Goal: Task Accomplishment & Management: Manage account settings

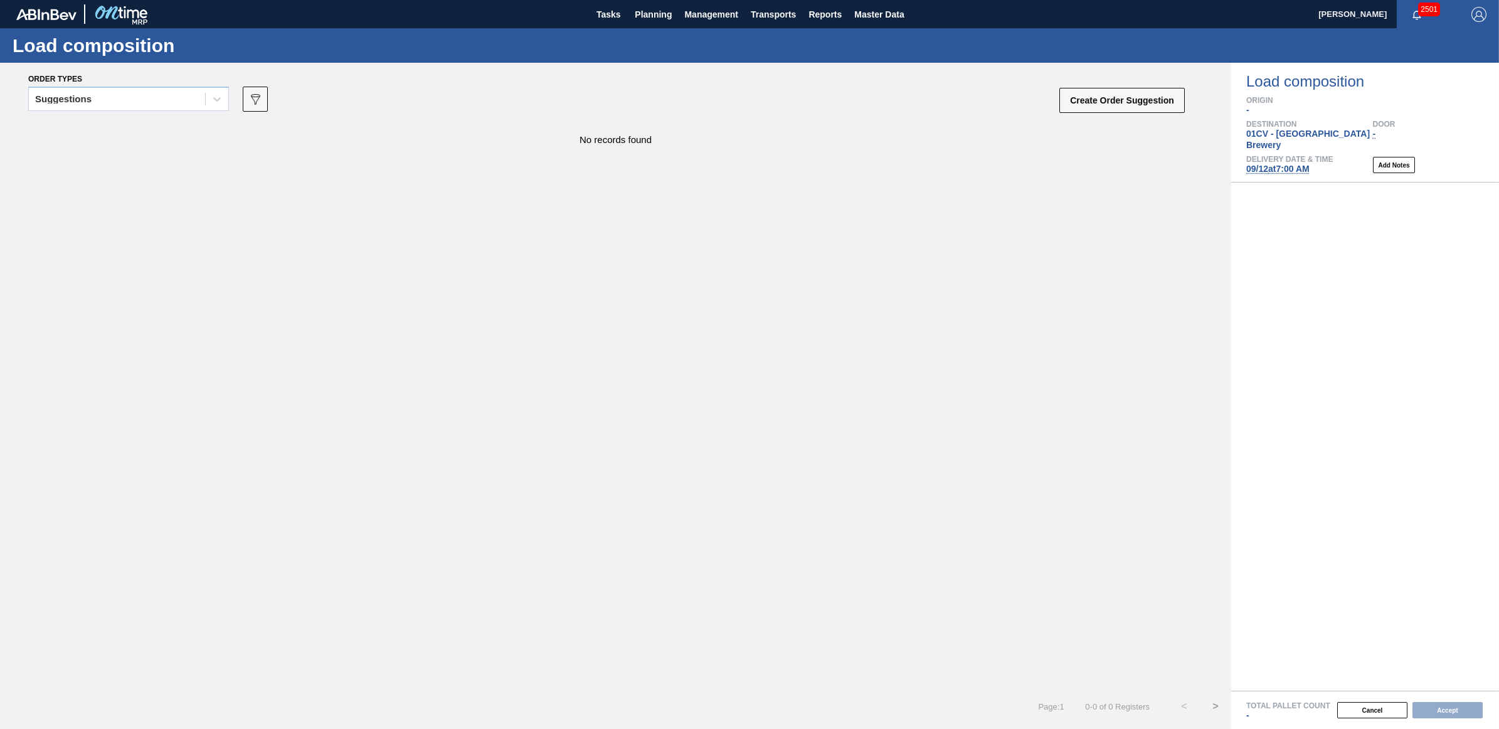
click at [1292, 164] on span "09/12 at 7:00 AM" at bounding box center [1277, 169] width 63 height 10
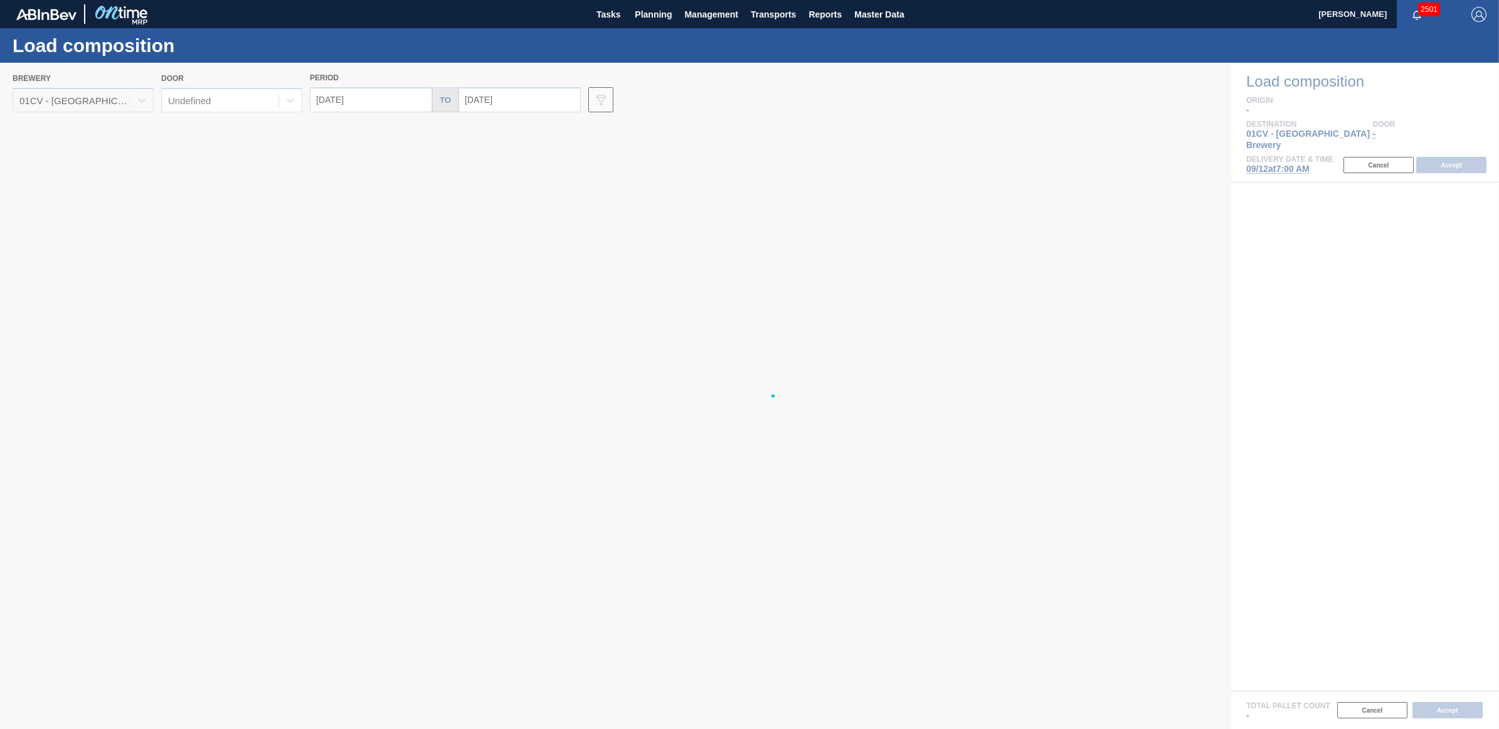
type input "09/12/2025"
type input "09/19/2025"
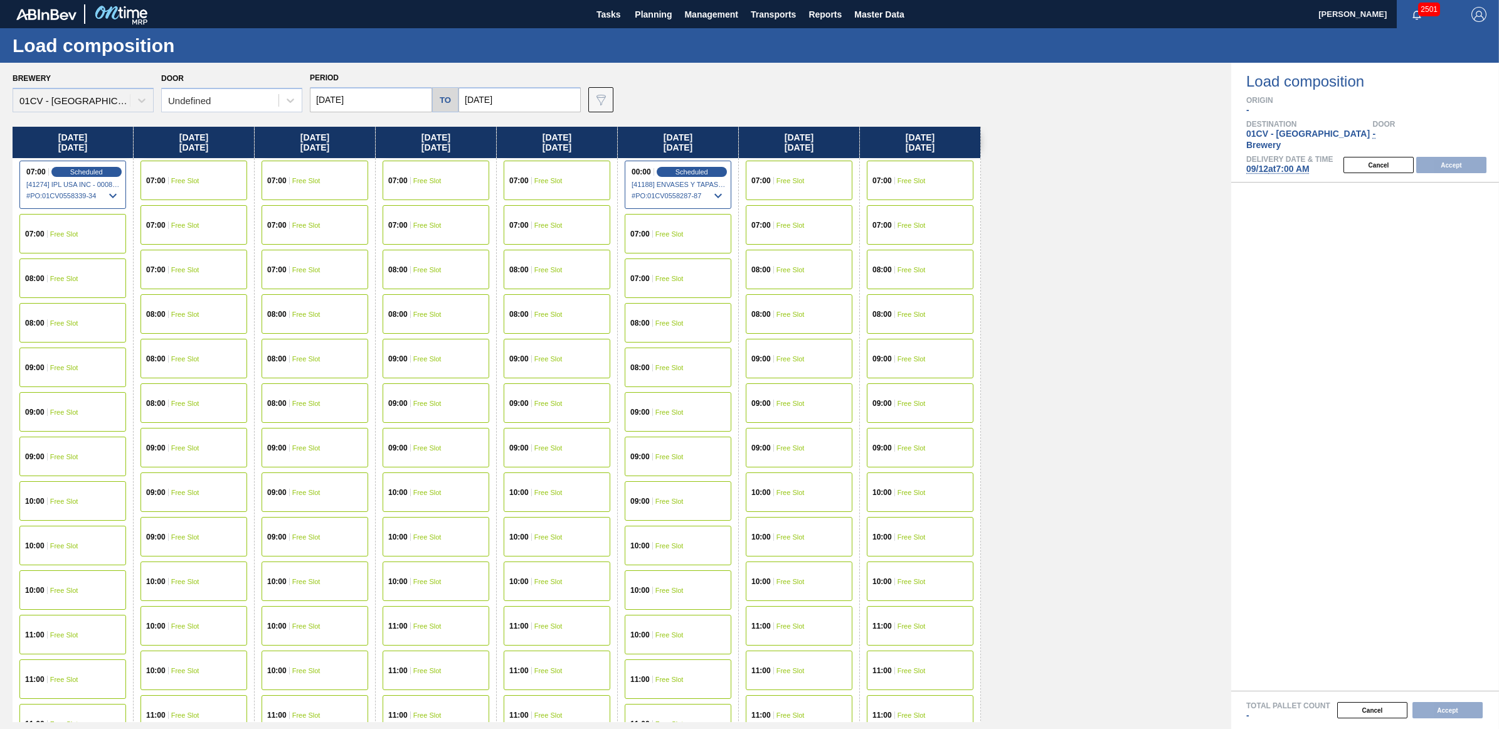
click at [386, 102] on input "09/12/2025" at bounding box center [371, 99] width 122 height 25
click at [324, 130] on button "Previous Month" at bounding box center [321, 129] width 9 height 9
click at [341, 207] on div "11" at bounding box center [345, 210] width 17 height 17
type input "[DATE]"
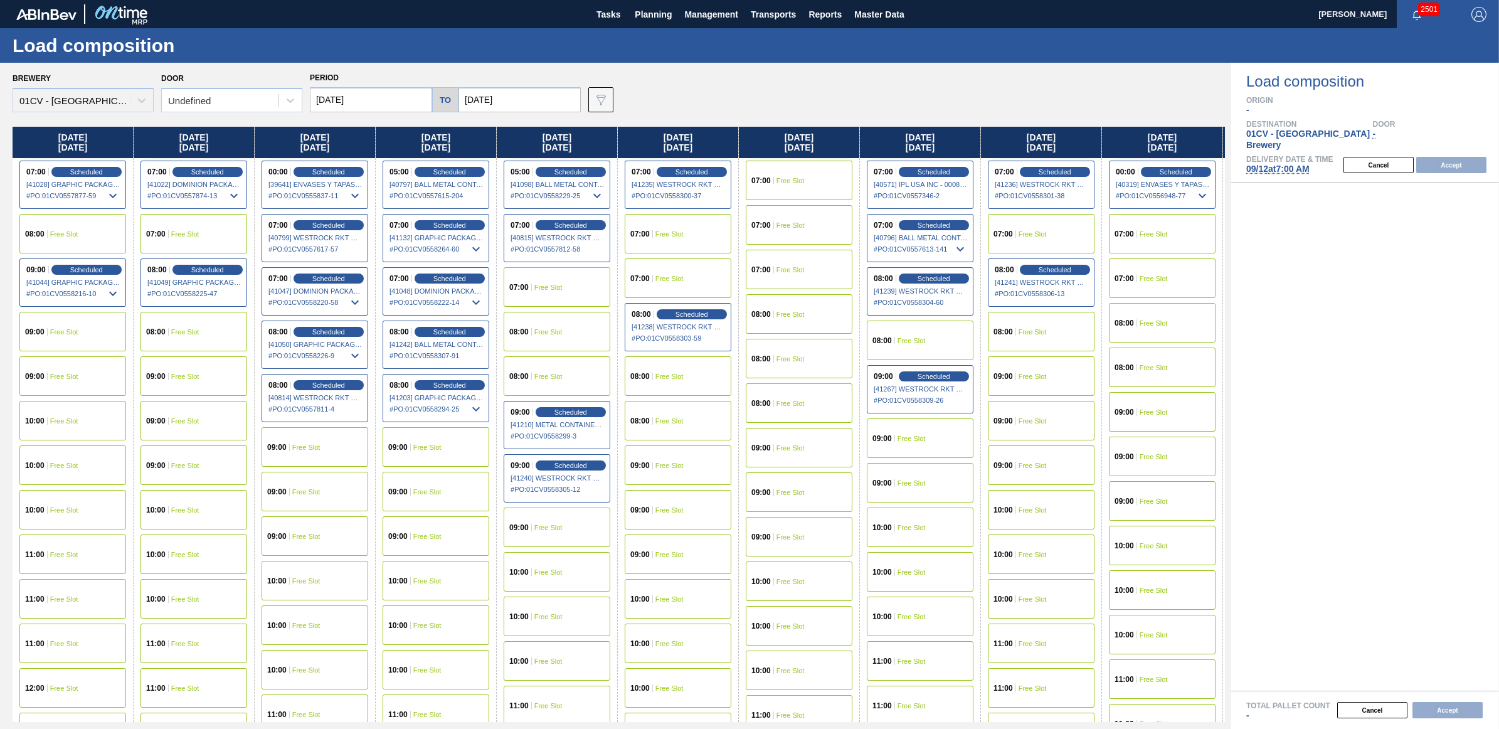
click at [557, 288] on span "Free Slot" at bounding box center [548, 287] width 28 height 8
click at [1457, 157] on button "Accept" at bounding box center [1451, 165] width 70 height 16
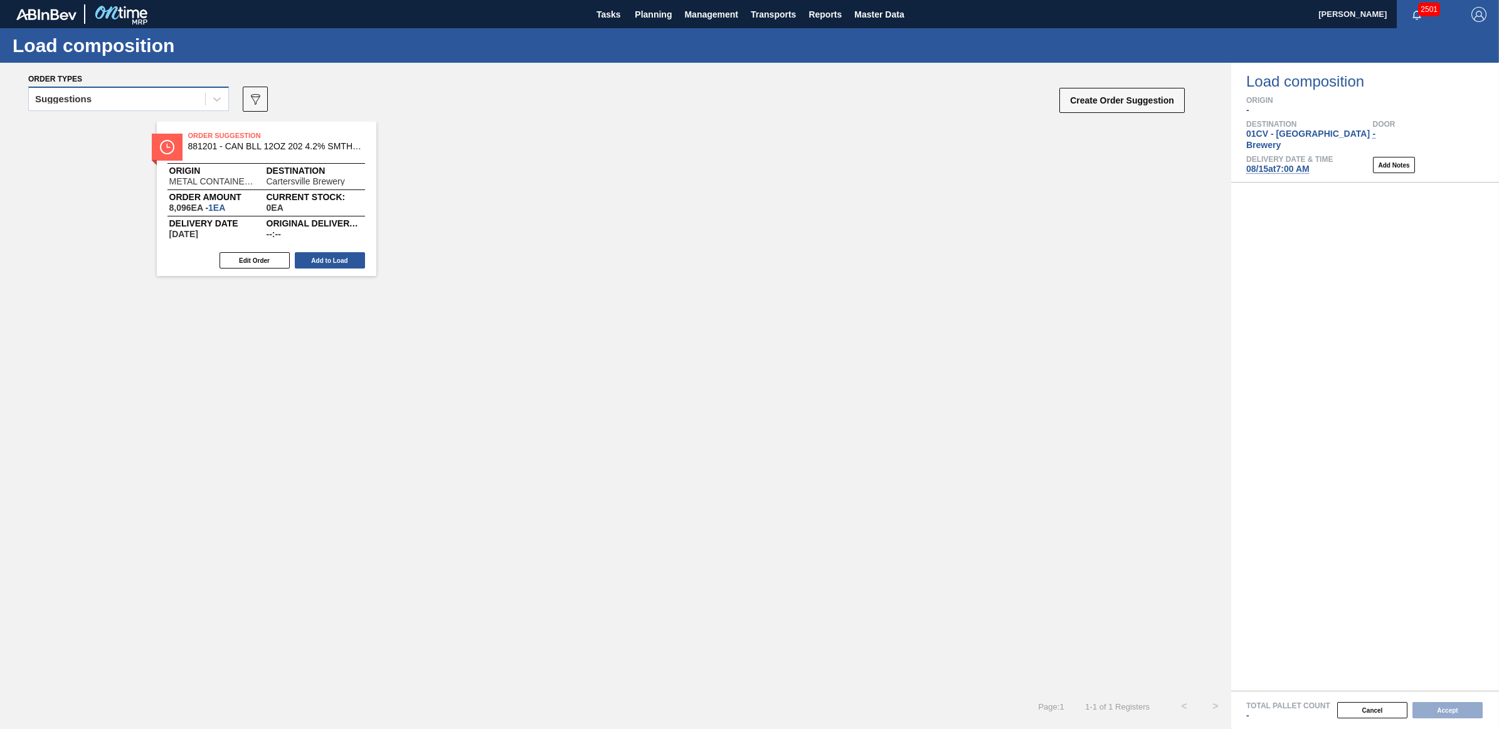
click at [99, 108] on div "Suggestions" at bounding box center [117, 99] width 176 height 18
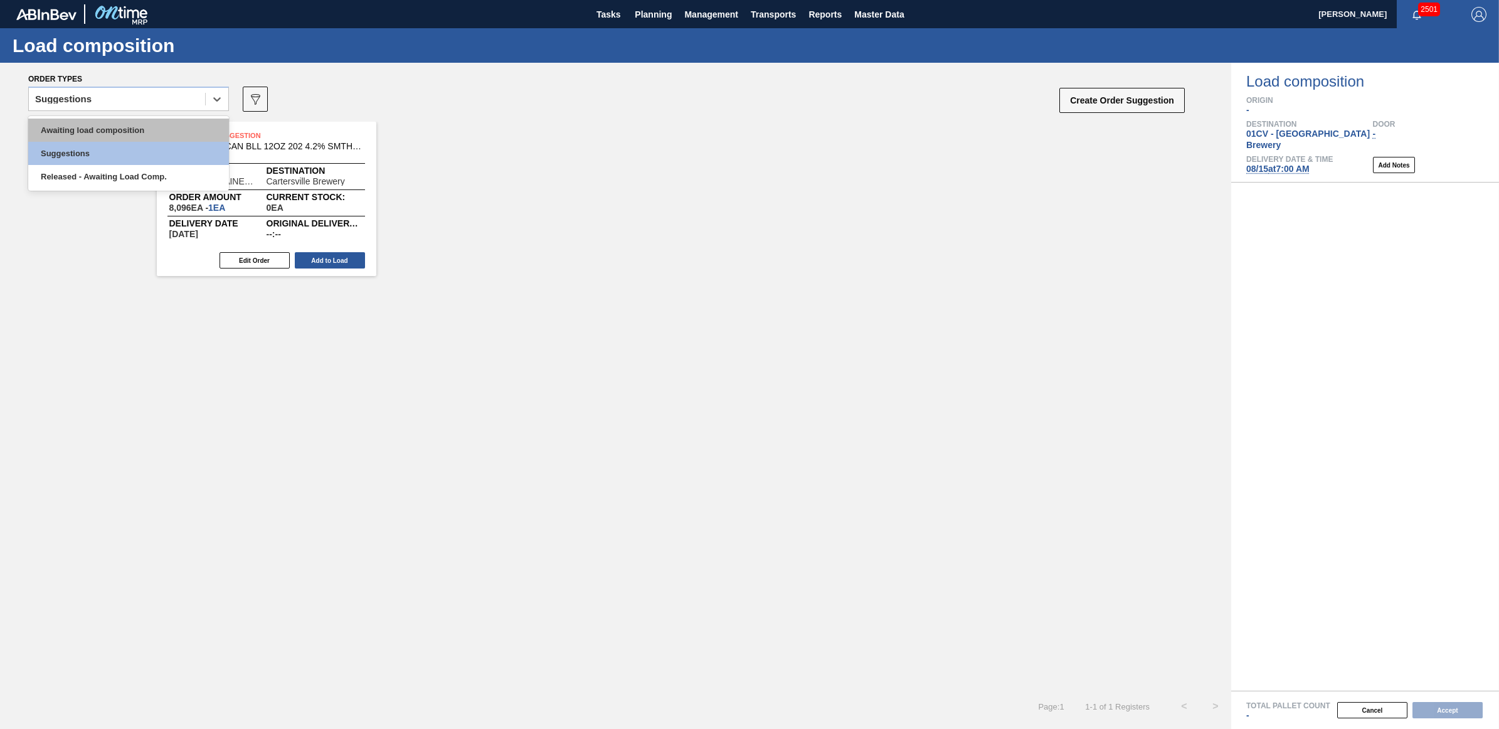
click at [98, 125] on div "Awaiting load composition" at bounding box center [128, 130] width 201 height 23
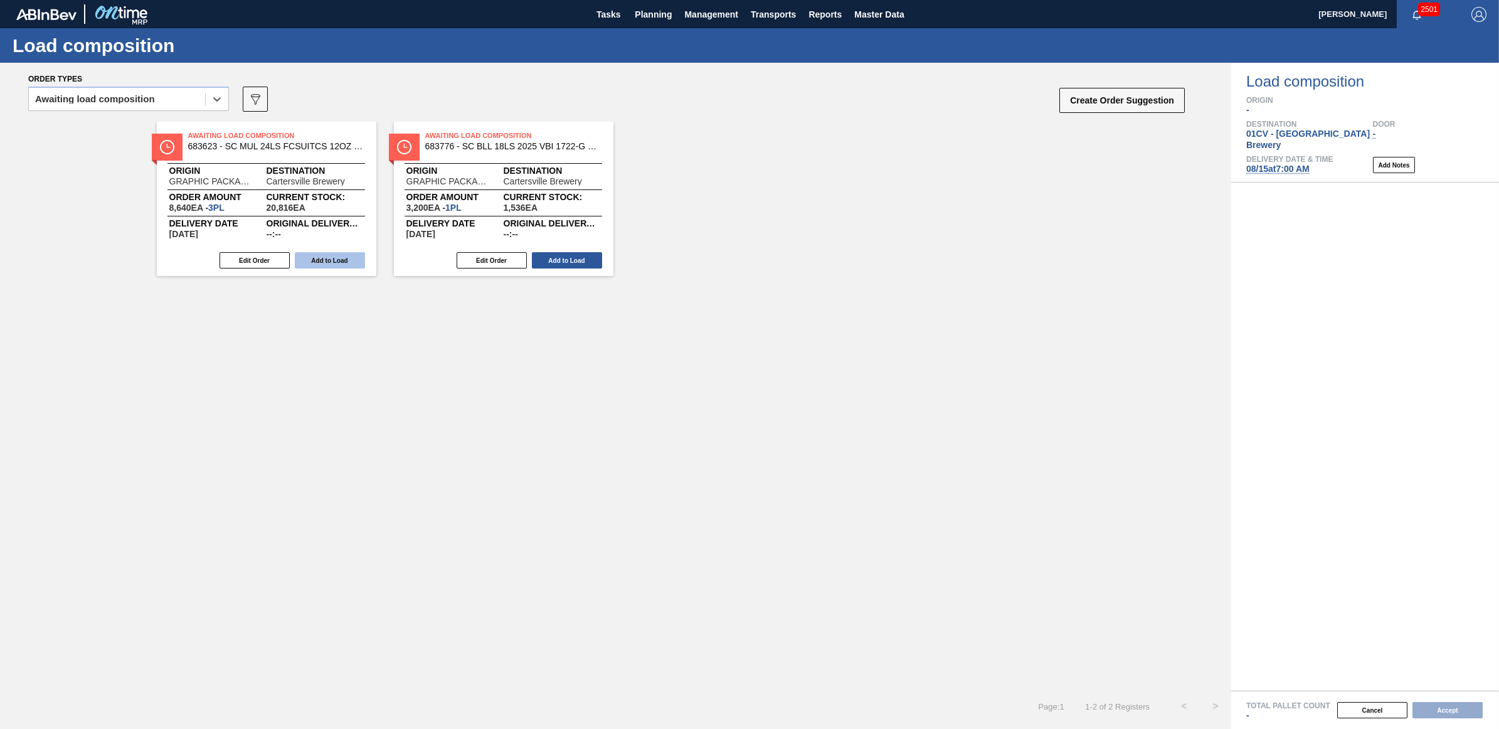
click at [324, 259] on button "Add to Load" at bounding box center [330, 260] width 70 height 16
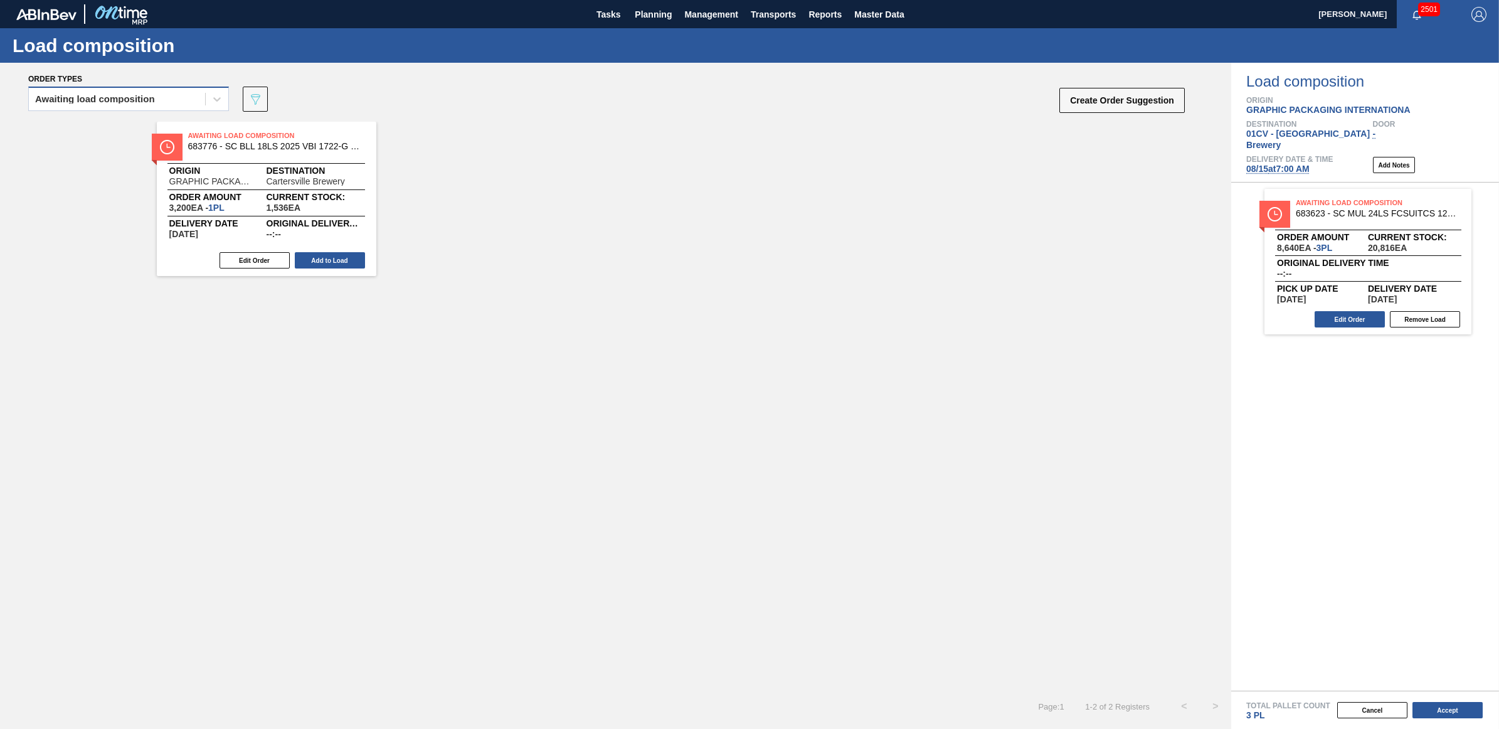
click at [179, 105] on div "Awaiting load composition" at bounding box center [117, 99] width 176 height 18
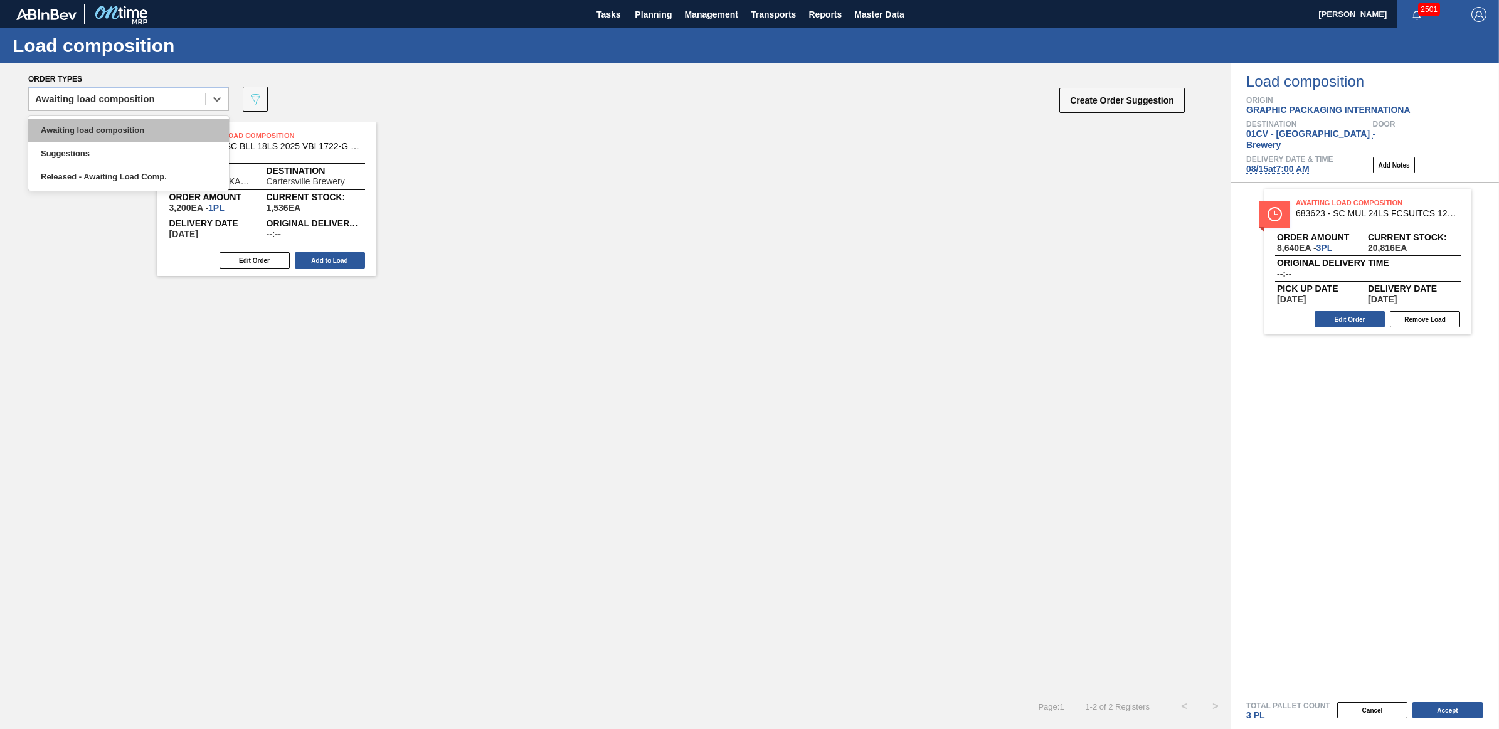
click at [154, 129] on div "Awaiting load composition" at bounding box center [128, 130] width 201 height 23
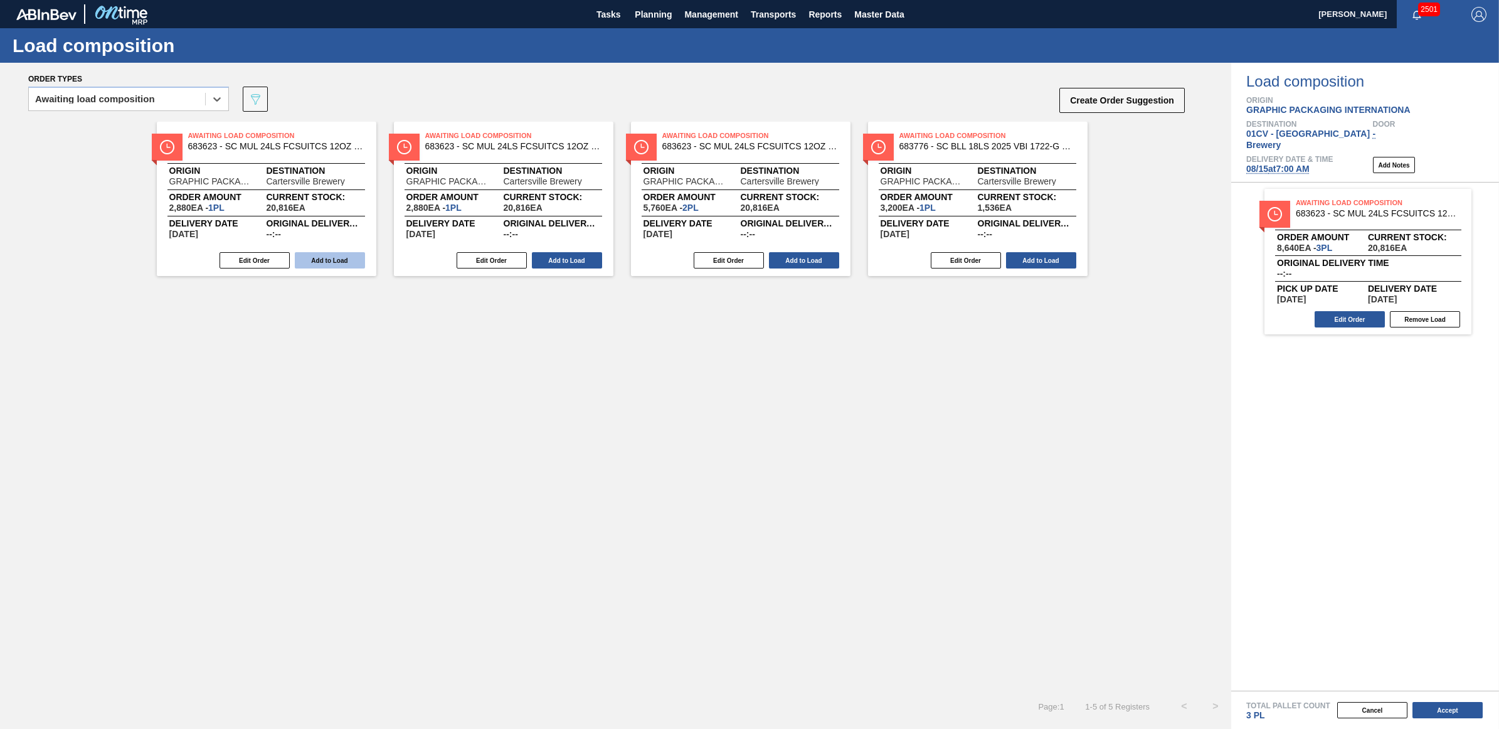
click at [317, 265] on button "Add to Load" at bounding box center [330, 260] width 70 height 16
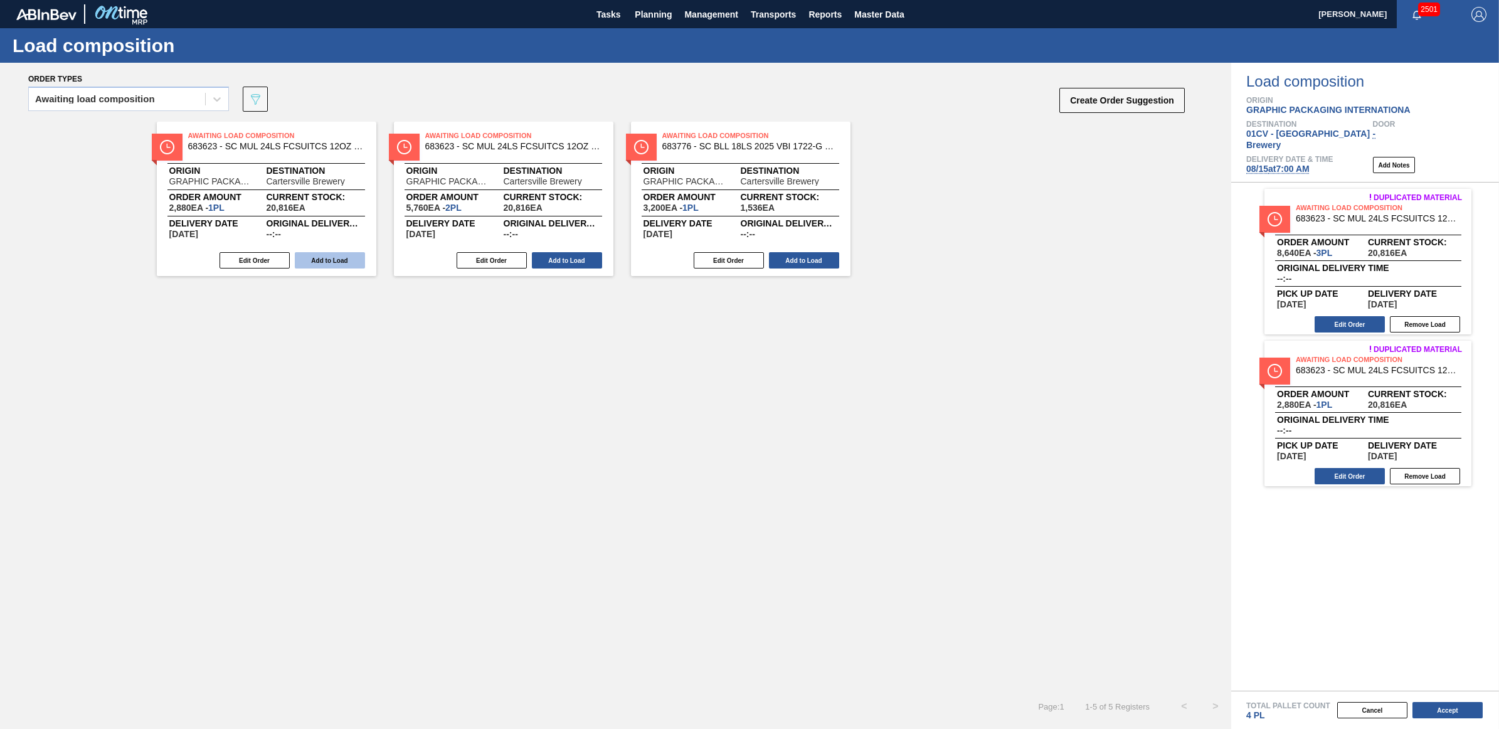
click at [317, 265] on button "Add to Load" at bounding box center [330, 260] width 70 height 16
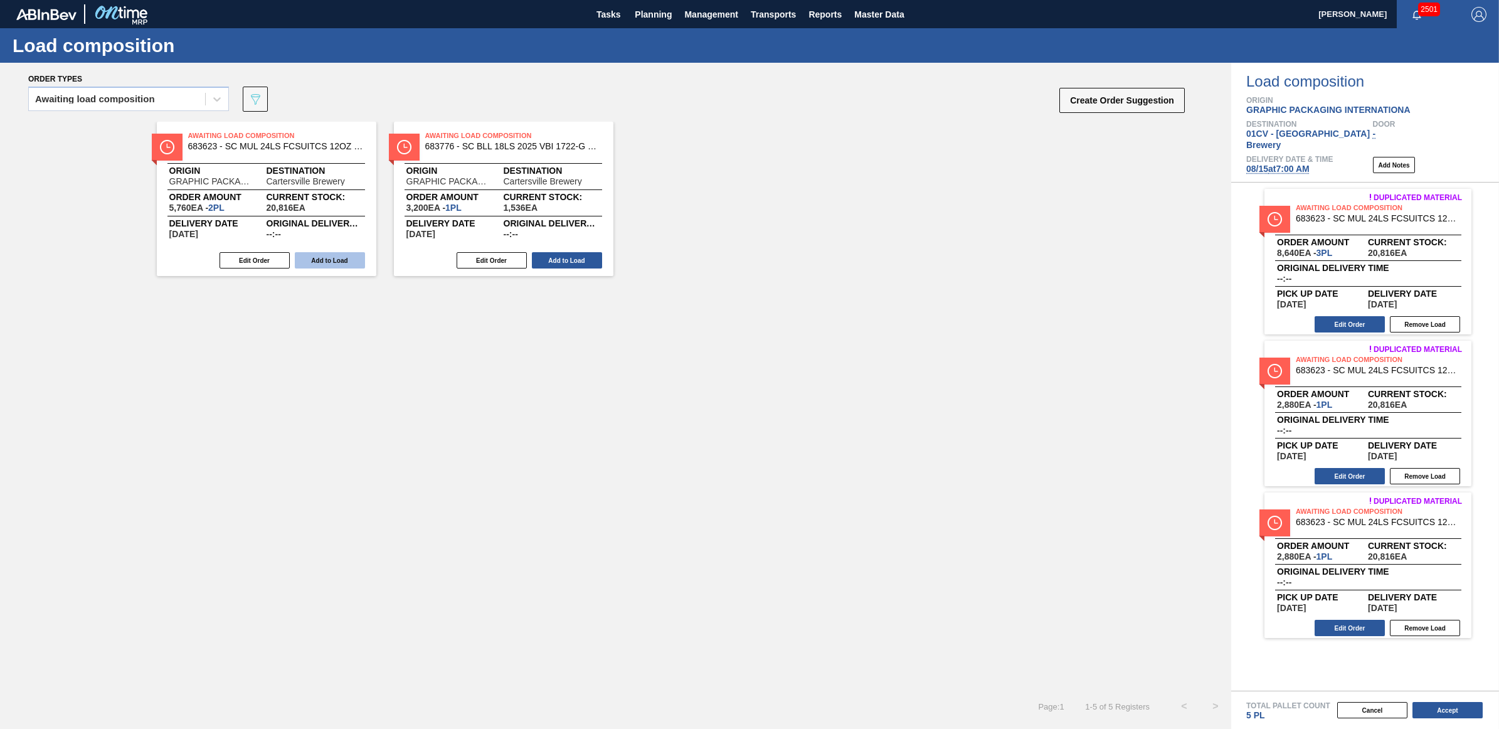
click at [315, 263] on button "Add to Load" at bounding box center [330, 260] width 70 height 16
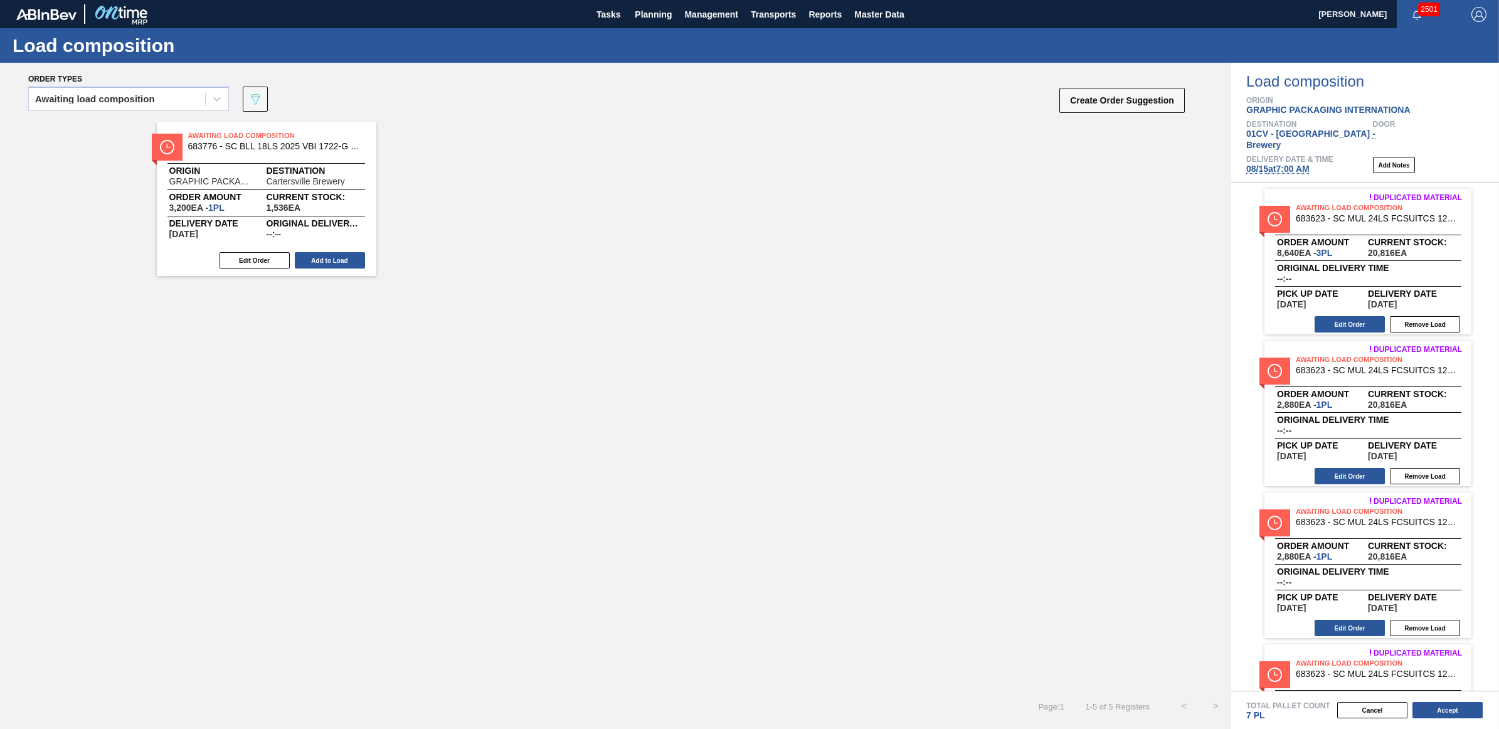
click at [315, 263] on button "Add to Load" at bounding box center [330, 260] width 70 height 16
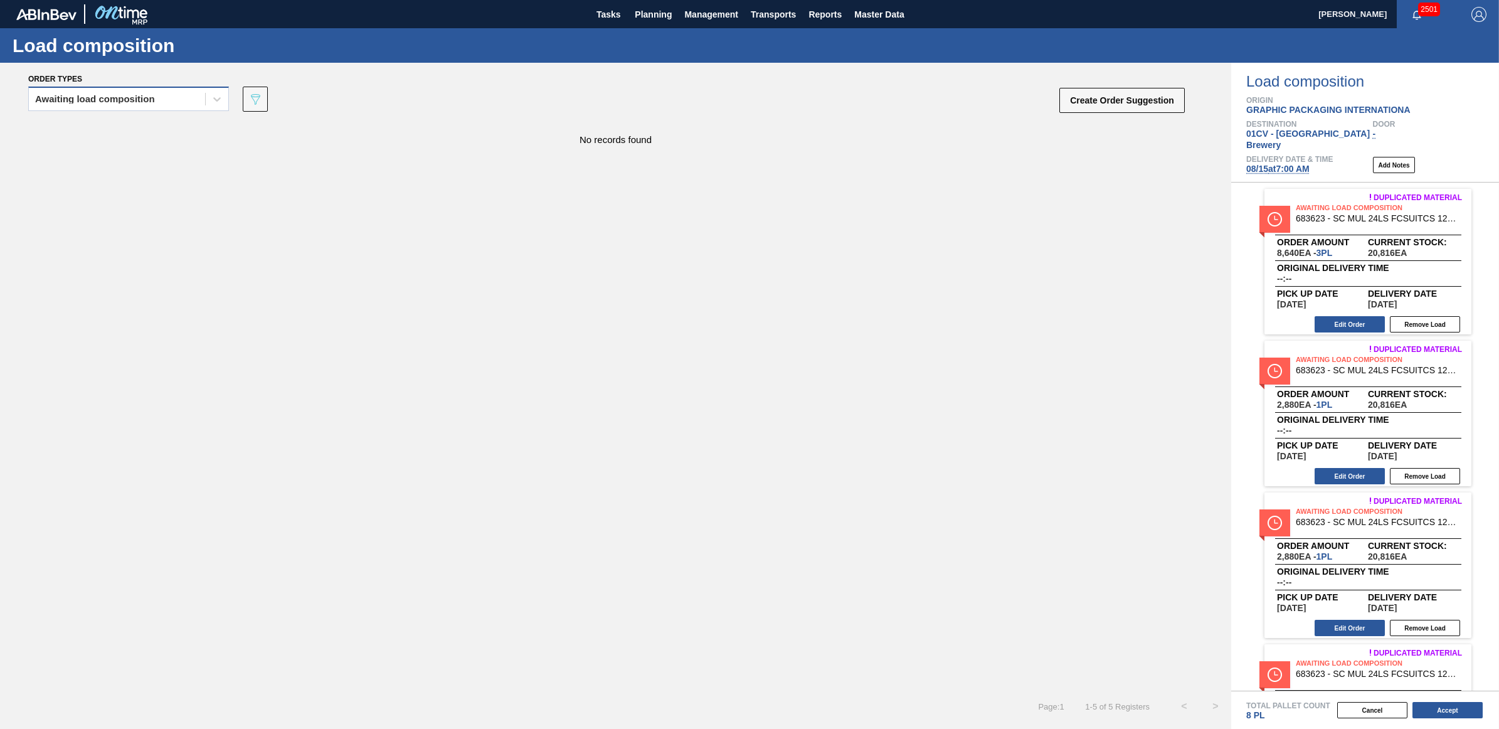
click at [80, 110] on div "Awaiting load composition" at bounding box center [128, 99] width 201 height 24
click at [92, 133] on div "Awaiting load composition" at bounding box center [128, 130] width 201 height 23
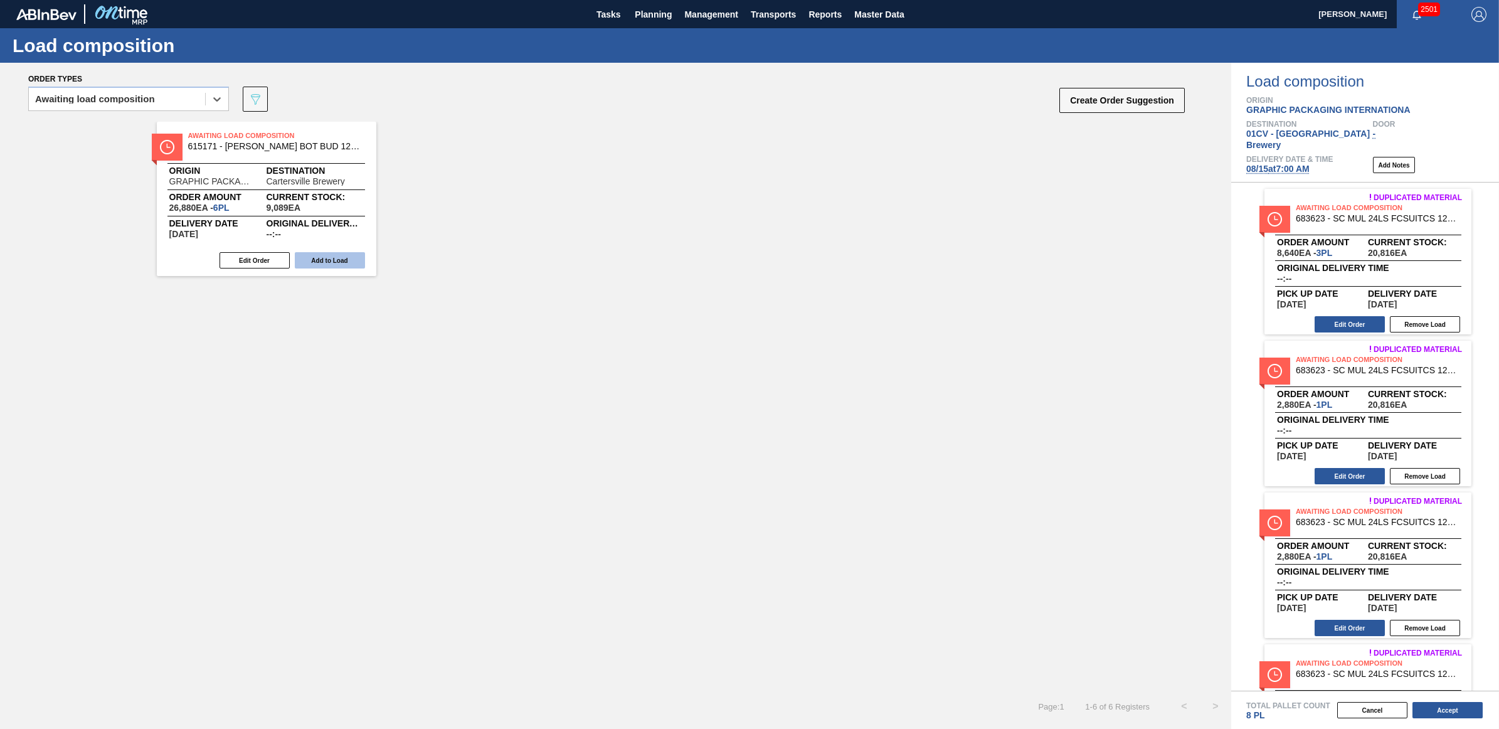
click at [336, 255] on button "Add to Load" at bounding box center [330, 260] width 70 height 16
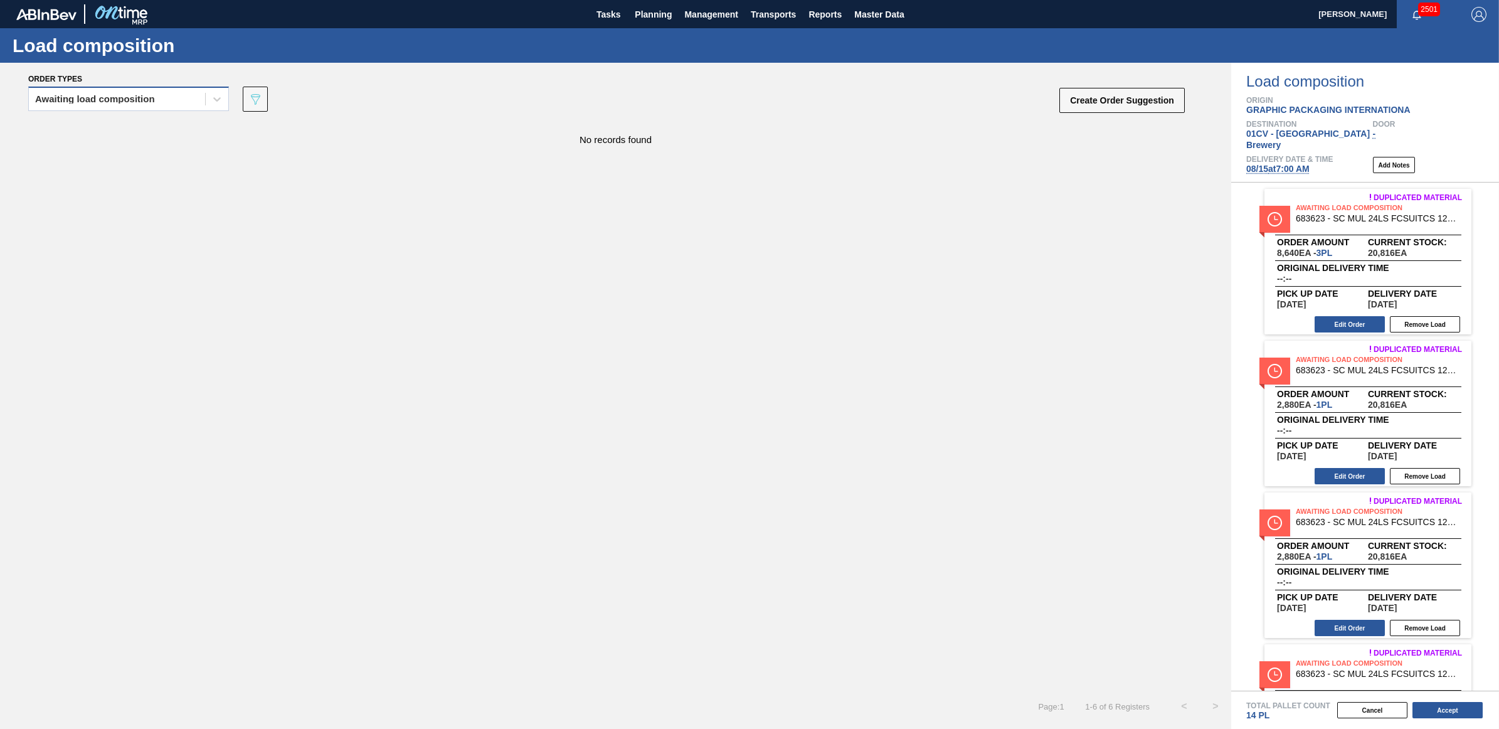
click at [136, 93] on div "Awaiting load composition" at bounding box center [117, 99] width 176 height 18
click at [138, 132] on div "Awaiting load composition" at bounding box center [128, 130] width 201 height 23
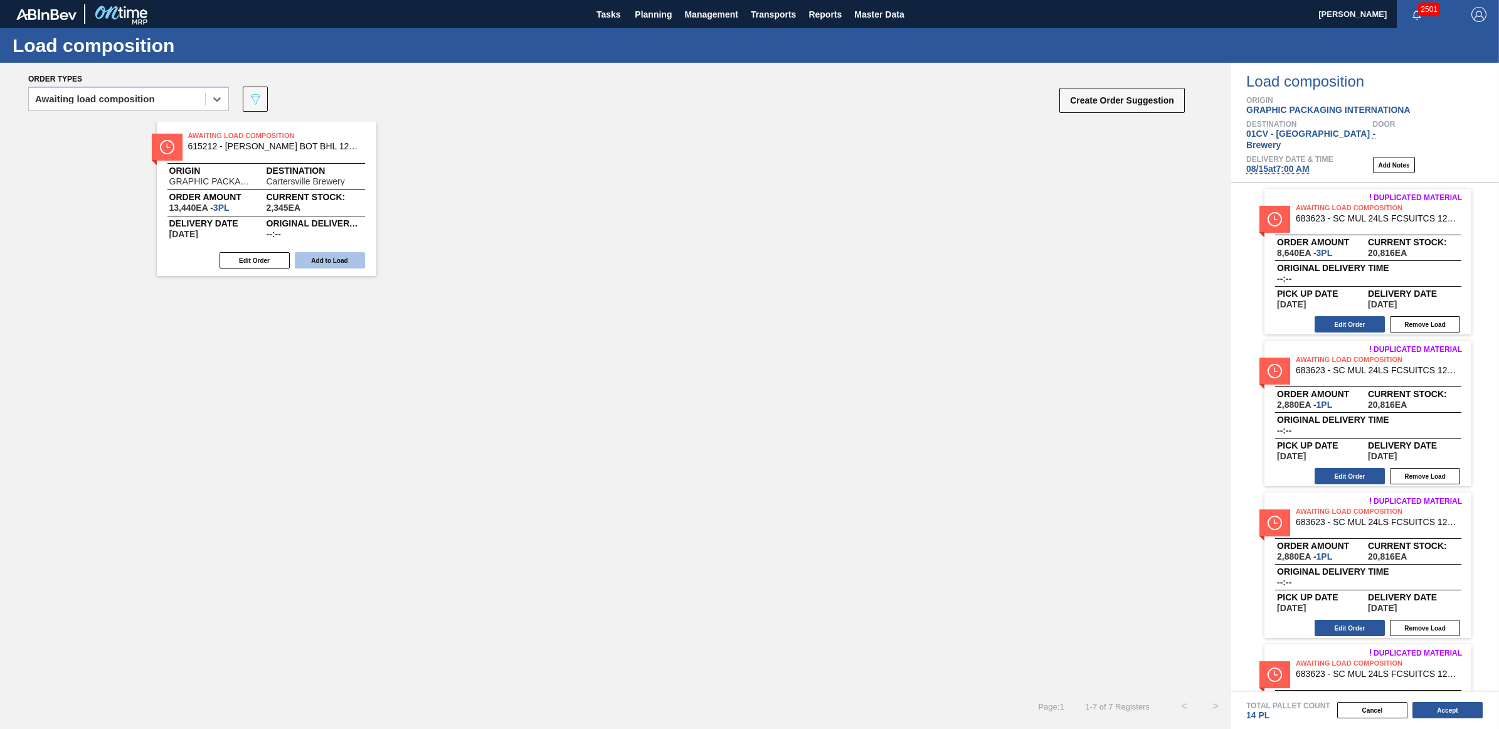
click at [326, 265] on button "Add to Load" at bounding box center [330, 260] width 70 height 16
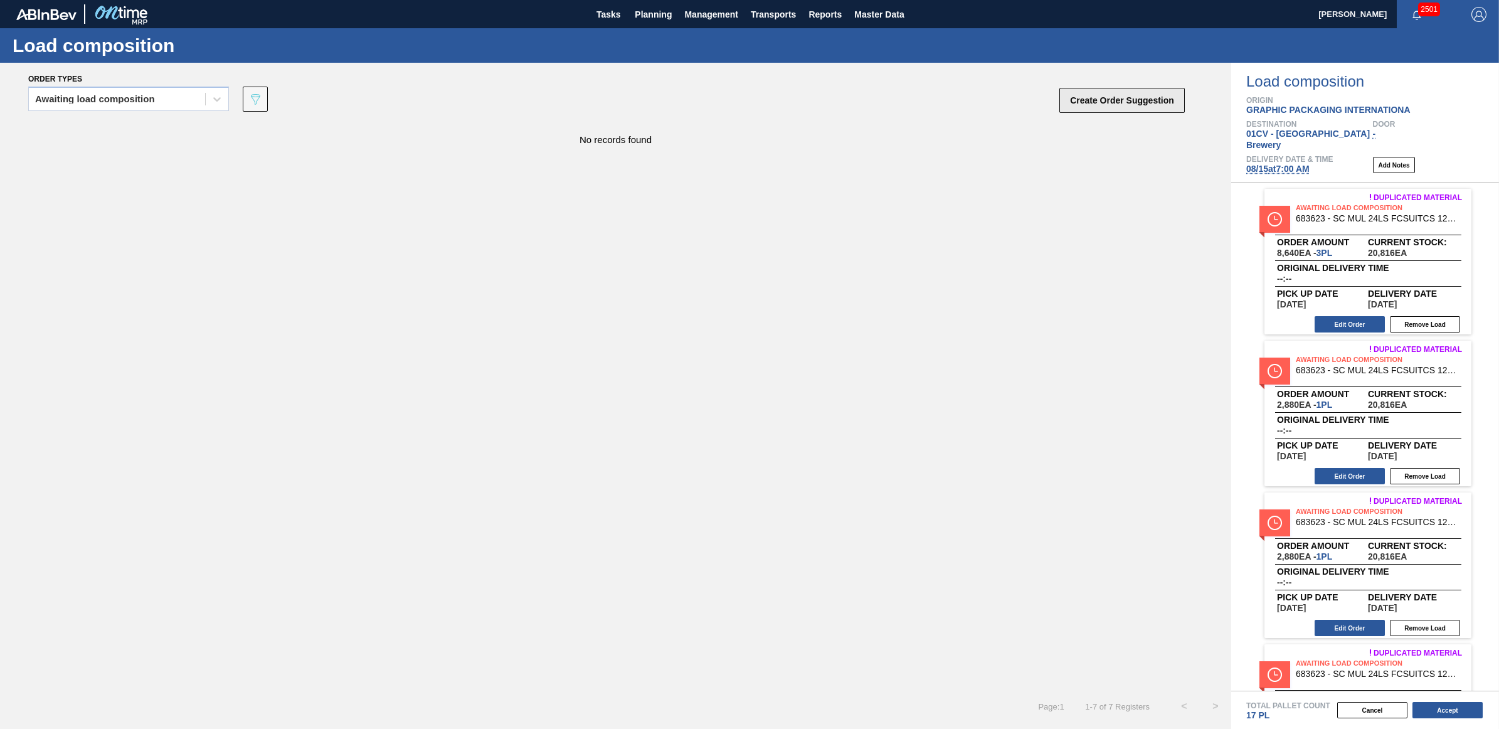
click at [1105, 105] on button "Create Order Suggestion" at bounding box center [1121, 100] width 125 height 25
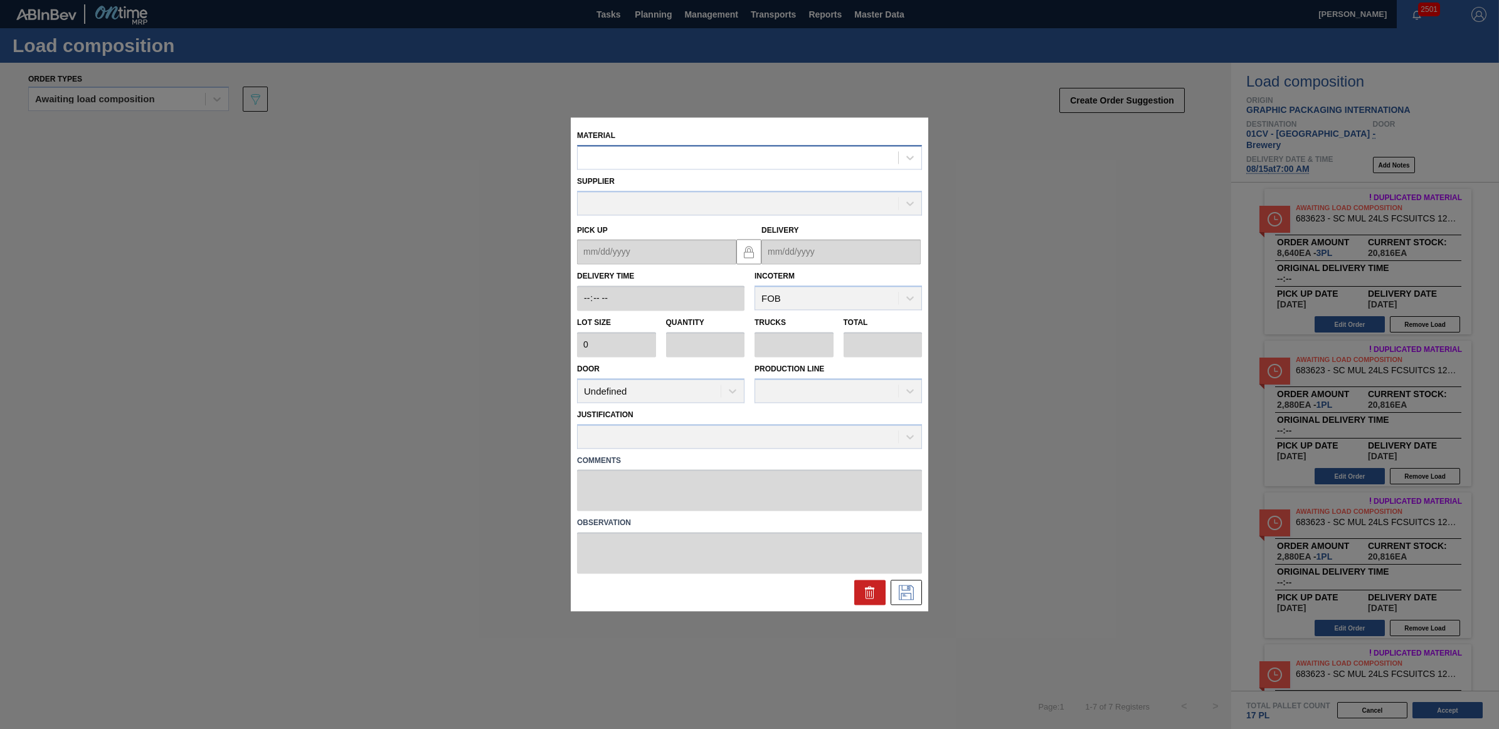
click at [602, 151] on div at bounding box center [738, 158] width 320 height 18
type input "615460"
type input "4,480"
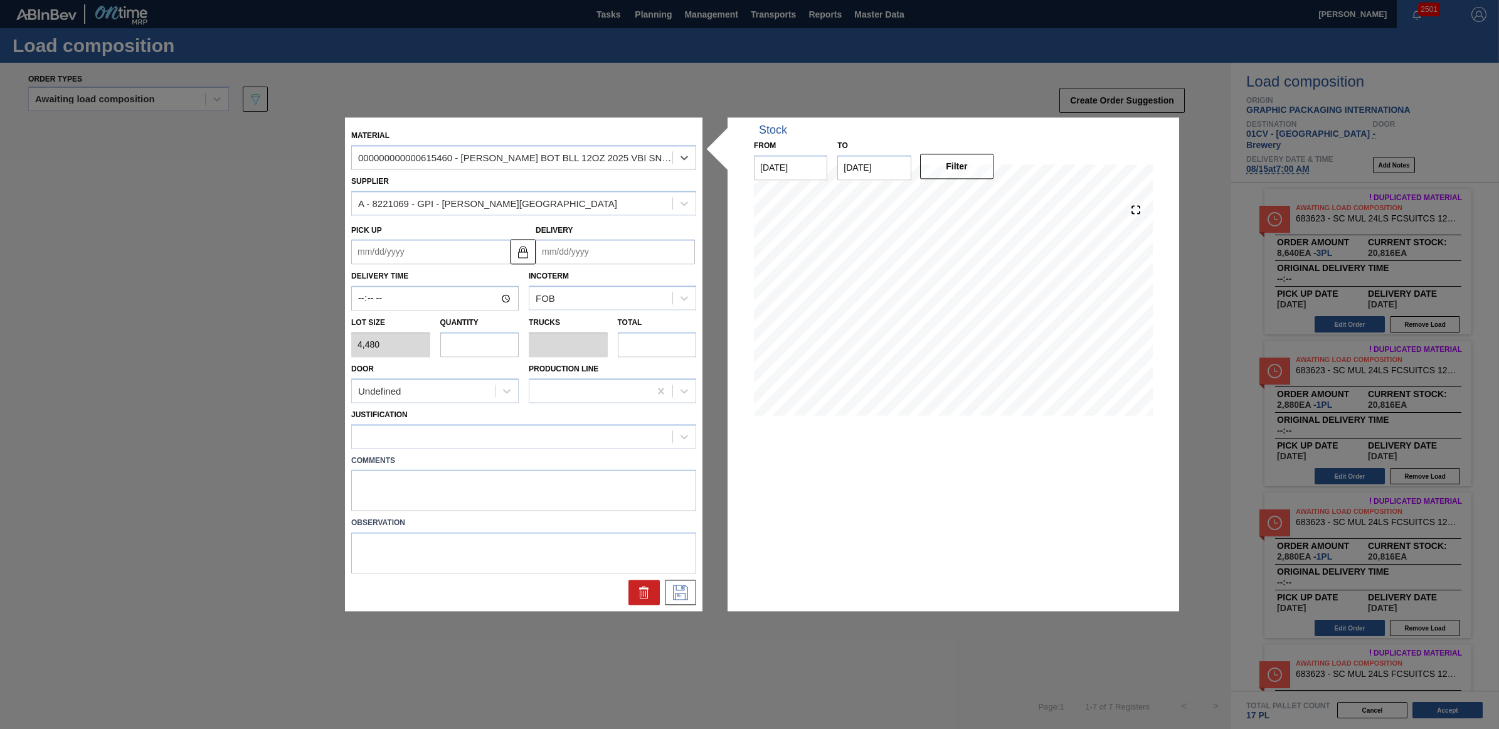
click at [491, 349] on input "text" at bounding box center [479, 344] width 79 height 25
type input "1"
type input "0.038"
type input "4,480"
type input "1"
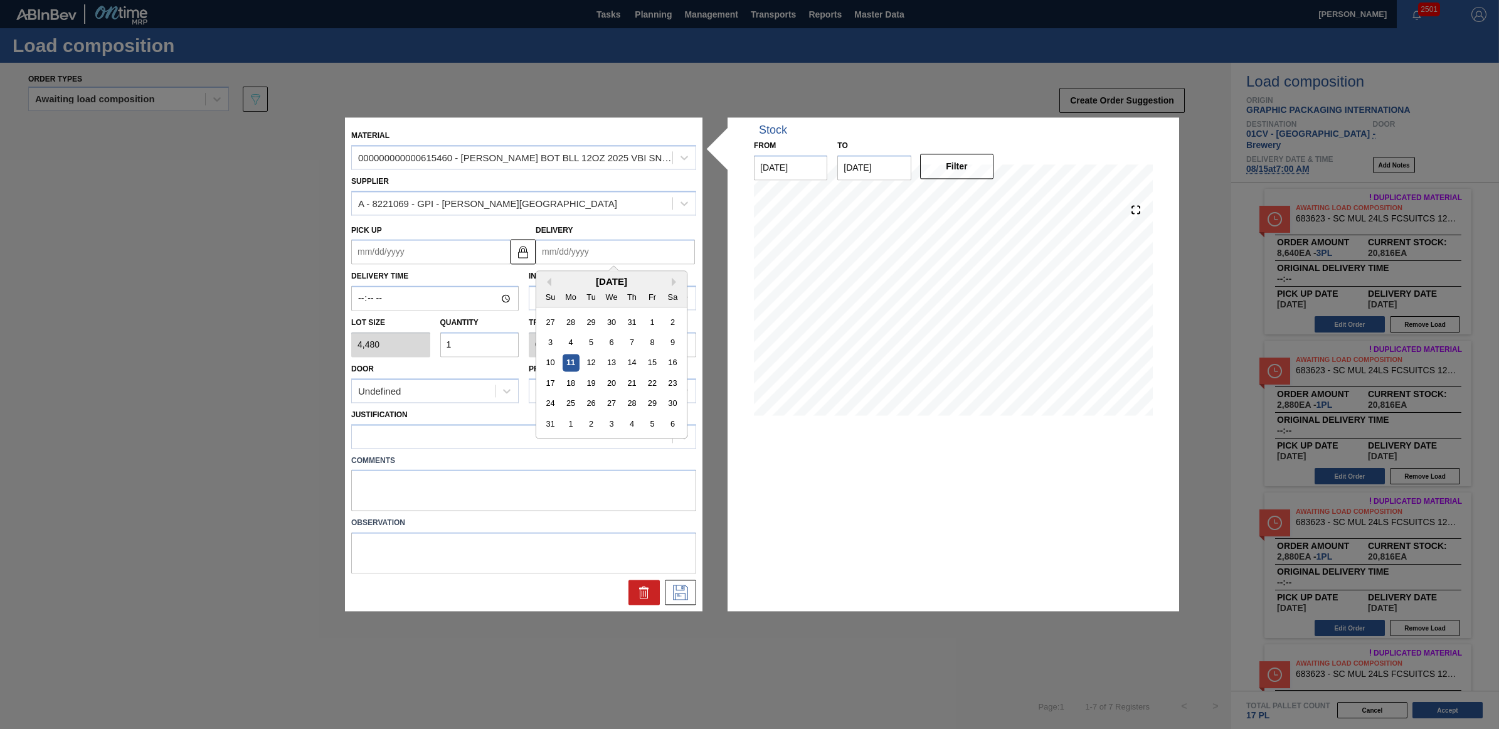
click at [612, 245] on input "Delivery" at bounding box center [615, 252] width 159 height 25
click at [654, 364] on div "15" at bounding box center [651, 362] width 17 height 17
type up "[DATE]"
type input "[DATE]"
click at [506, 450] on div "Comments" at bounding box center [523, 479] width 355 height 63
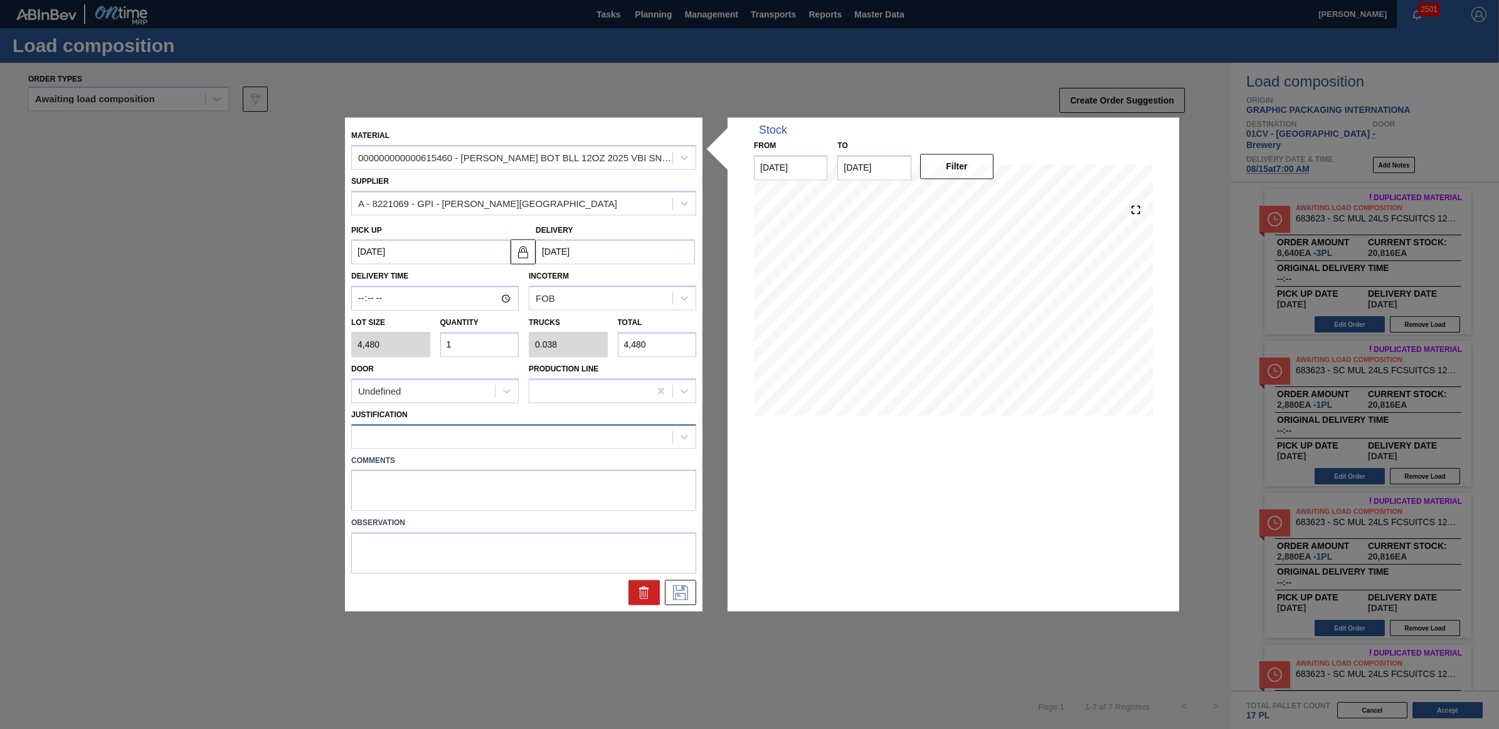
click at [506, 438] on div at bounding box center [512, 436] width 320 height 18
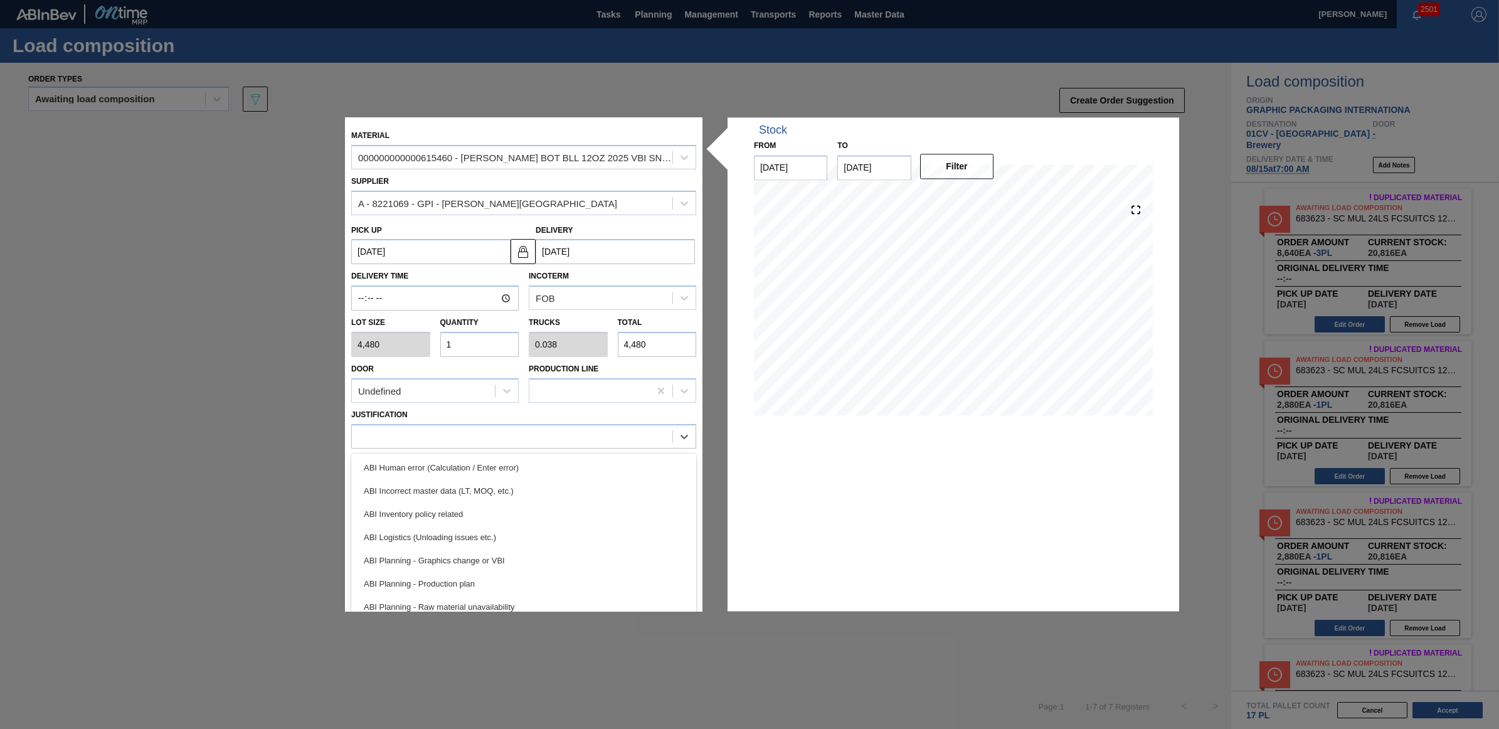
scroll to position [78, 0]
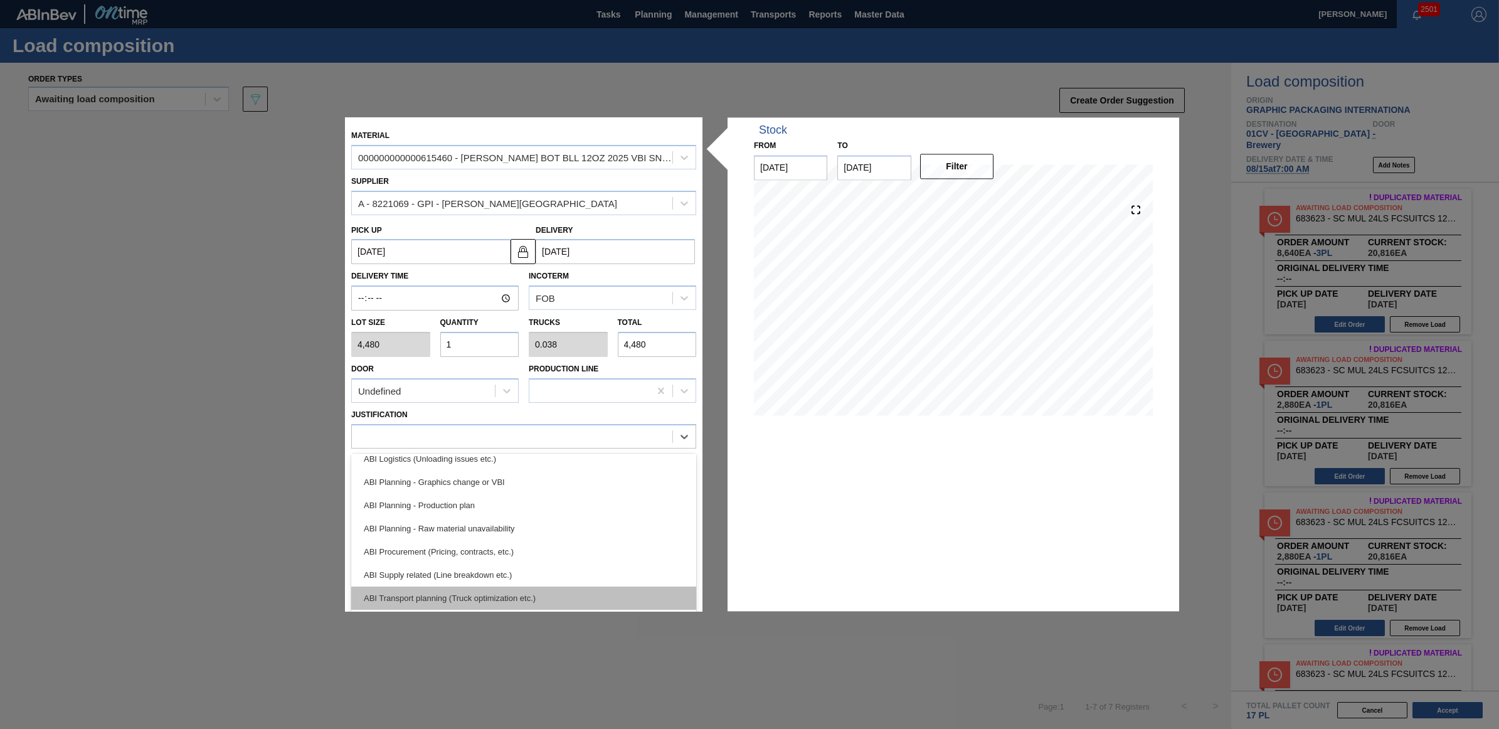
click at [497, 588] on div "ABI Transport planning (Truck optimization etc.)" at bounding box center [523, 597] width 345 height 23
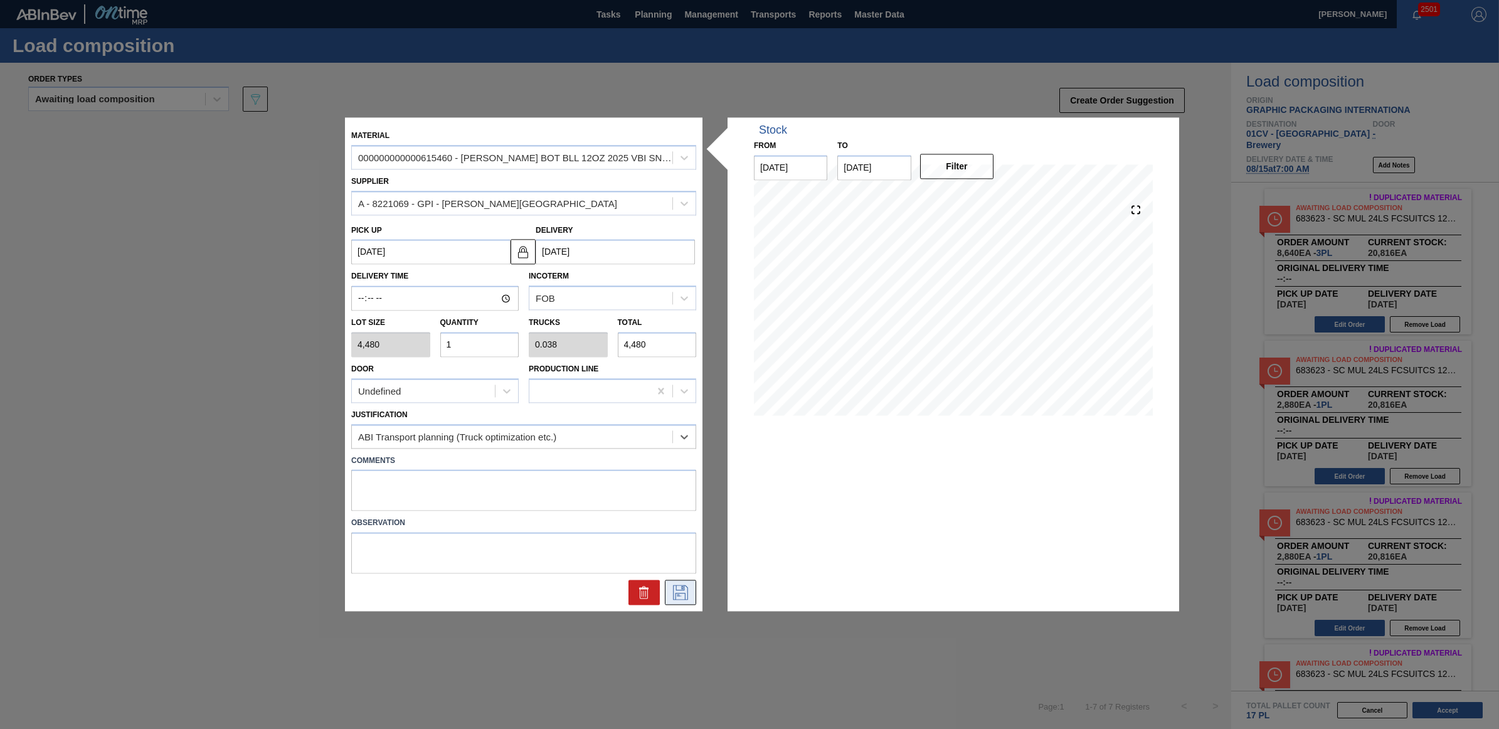
click at [681, 585] on icon at bounding box center [680, 592] width 15 height 15
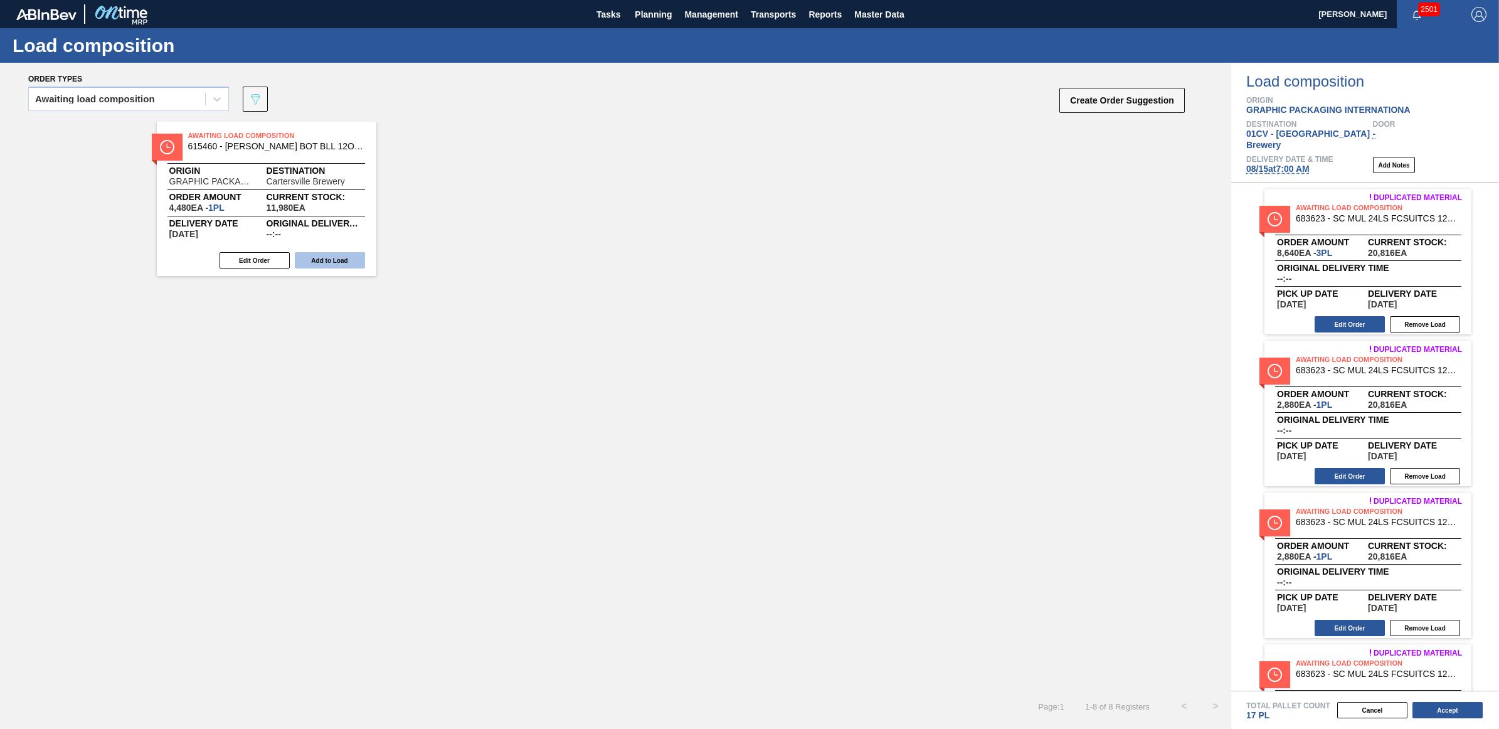
click at [351, 264] on button "Add to Load" at bounding box center [330, 260] width 70 height 16
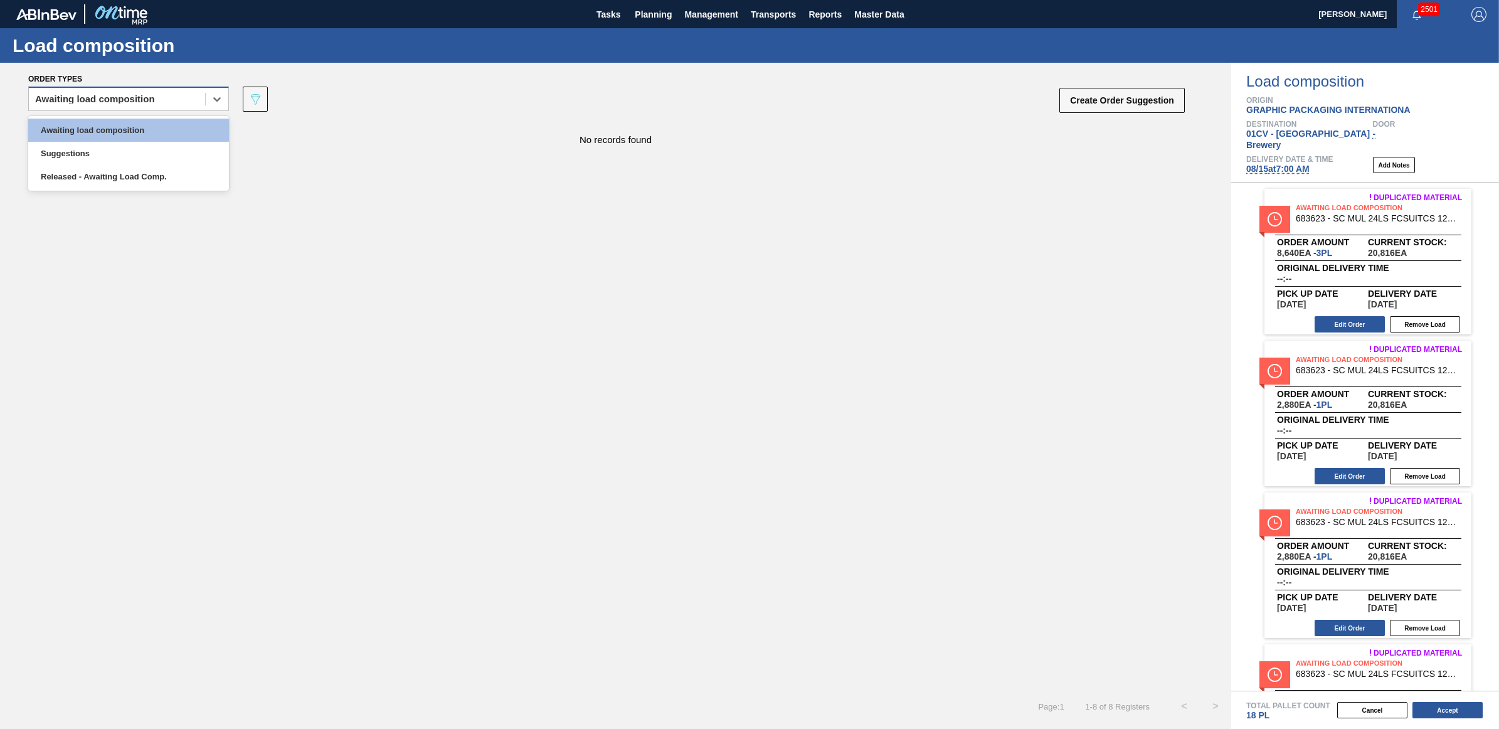
click at [97, 103] on div "Awaiting load composition" at bounding box center [117, 99] width 176 height 18
click at [110, 125] on div "Awaiting load composition" at bounding box center [128, 130] width 201 height 23
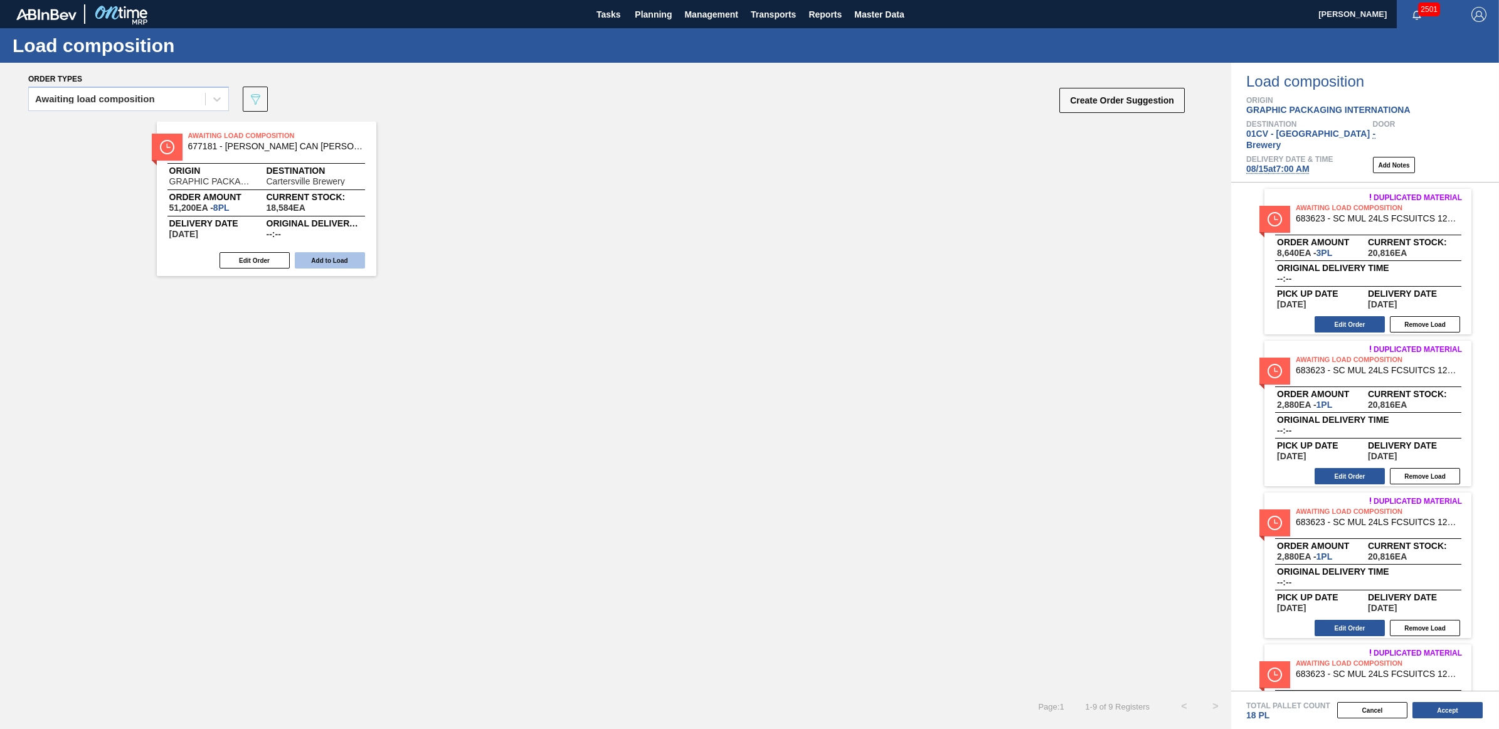
click at [341, 265] on button "Add to Load" at bounding box center [330, 260] width 70 height 16
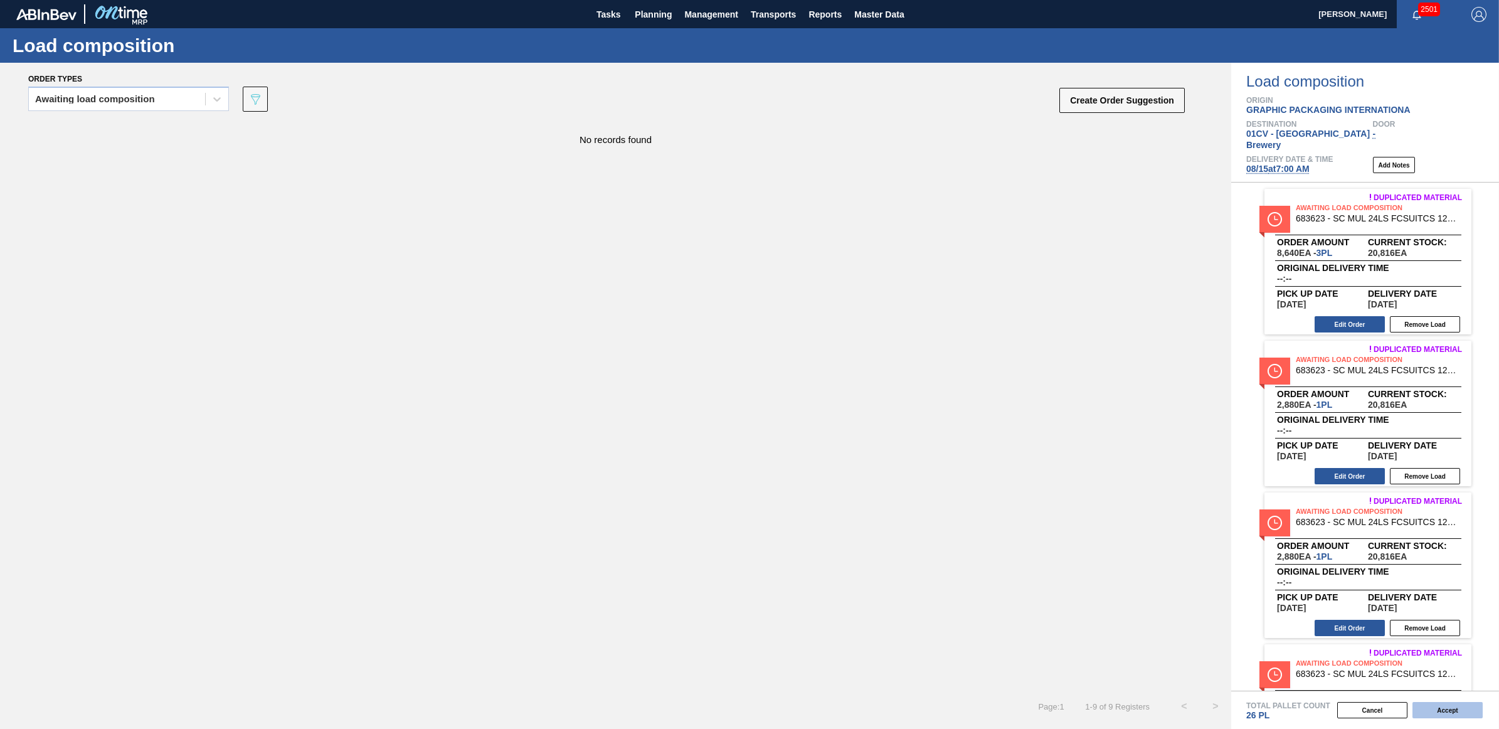
click at [1451, 715] on button "Accept" at bounding box center [1447, 710] width 70 height 16
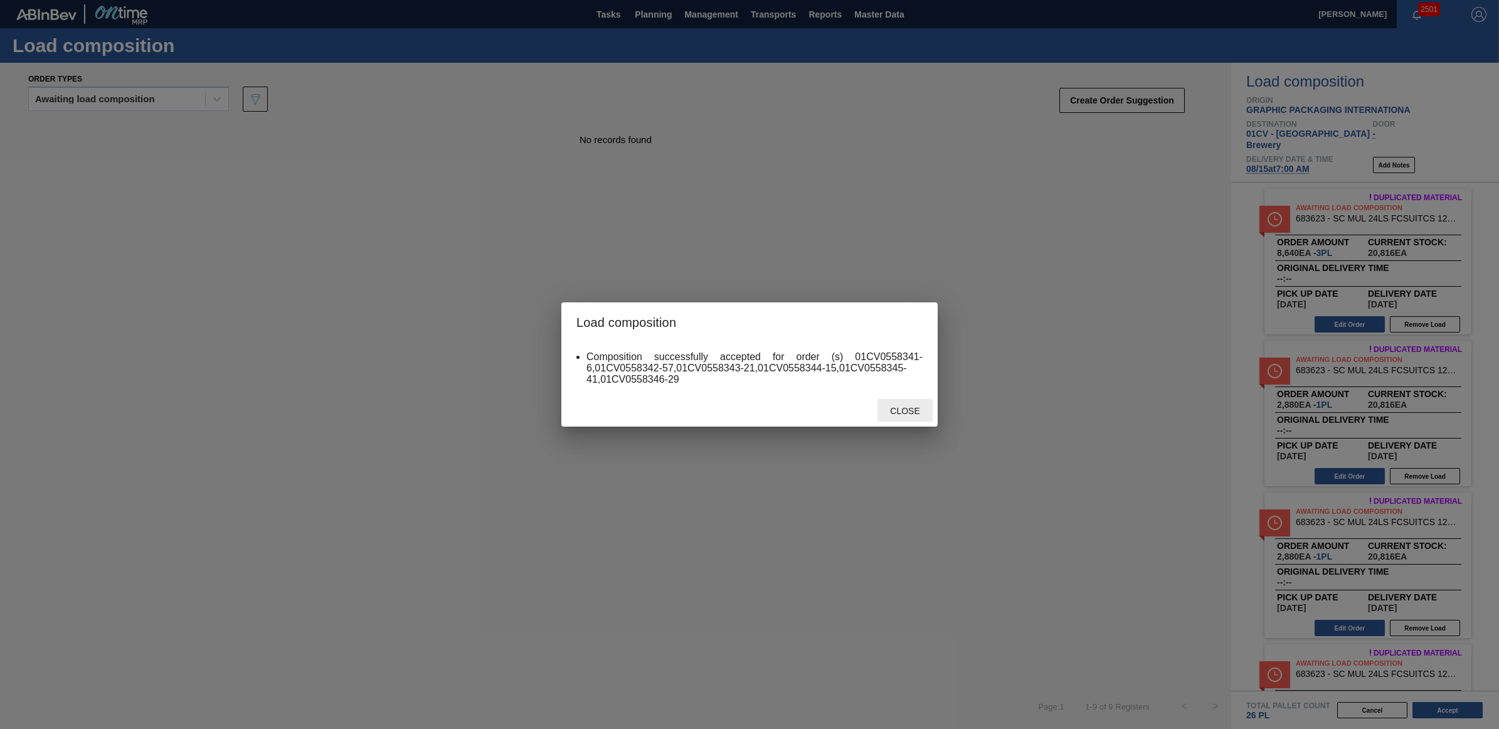
click at [914, 405] on div "Close" at bounding box center [904, 410] width 55 height 23
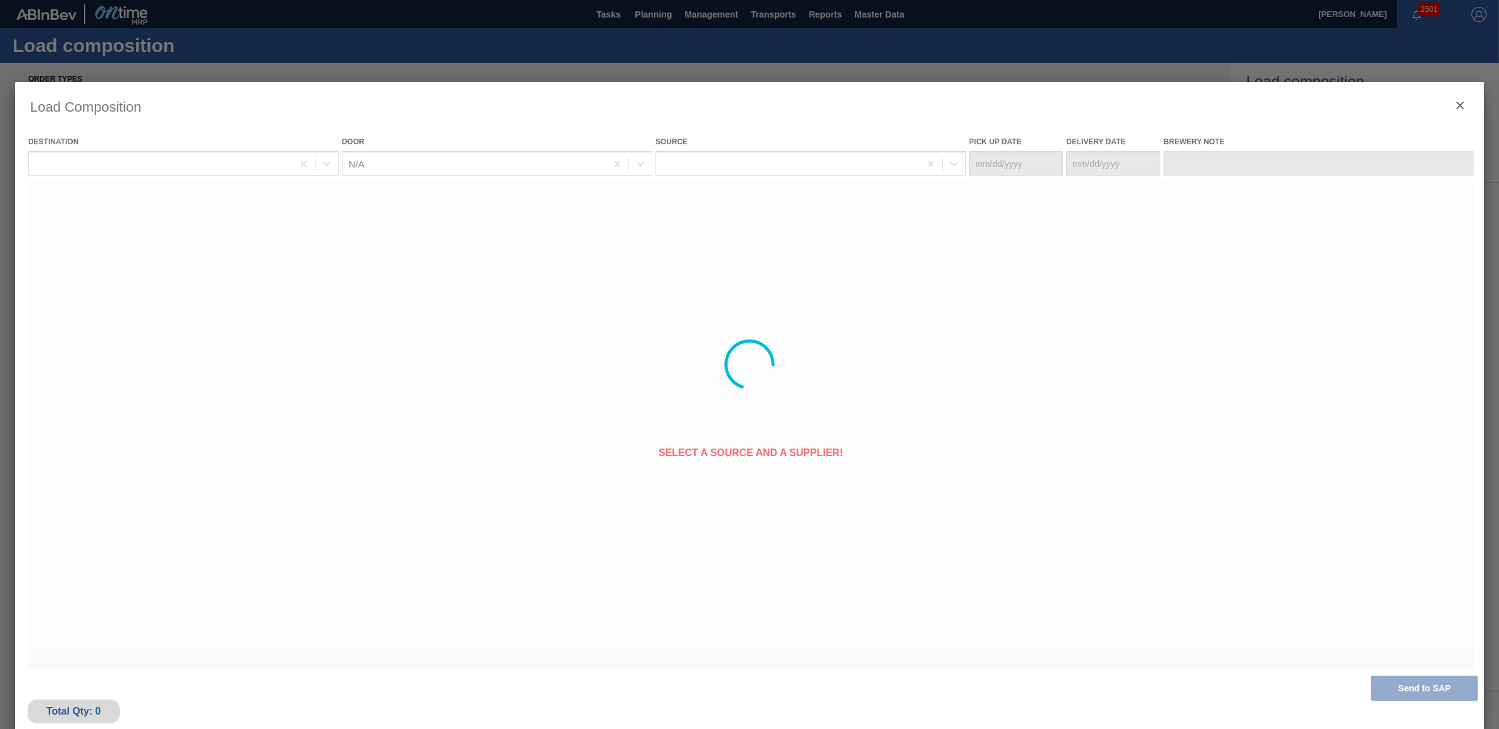
type Date "[DATE]"
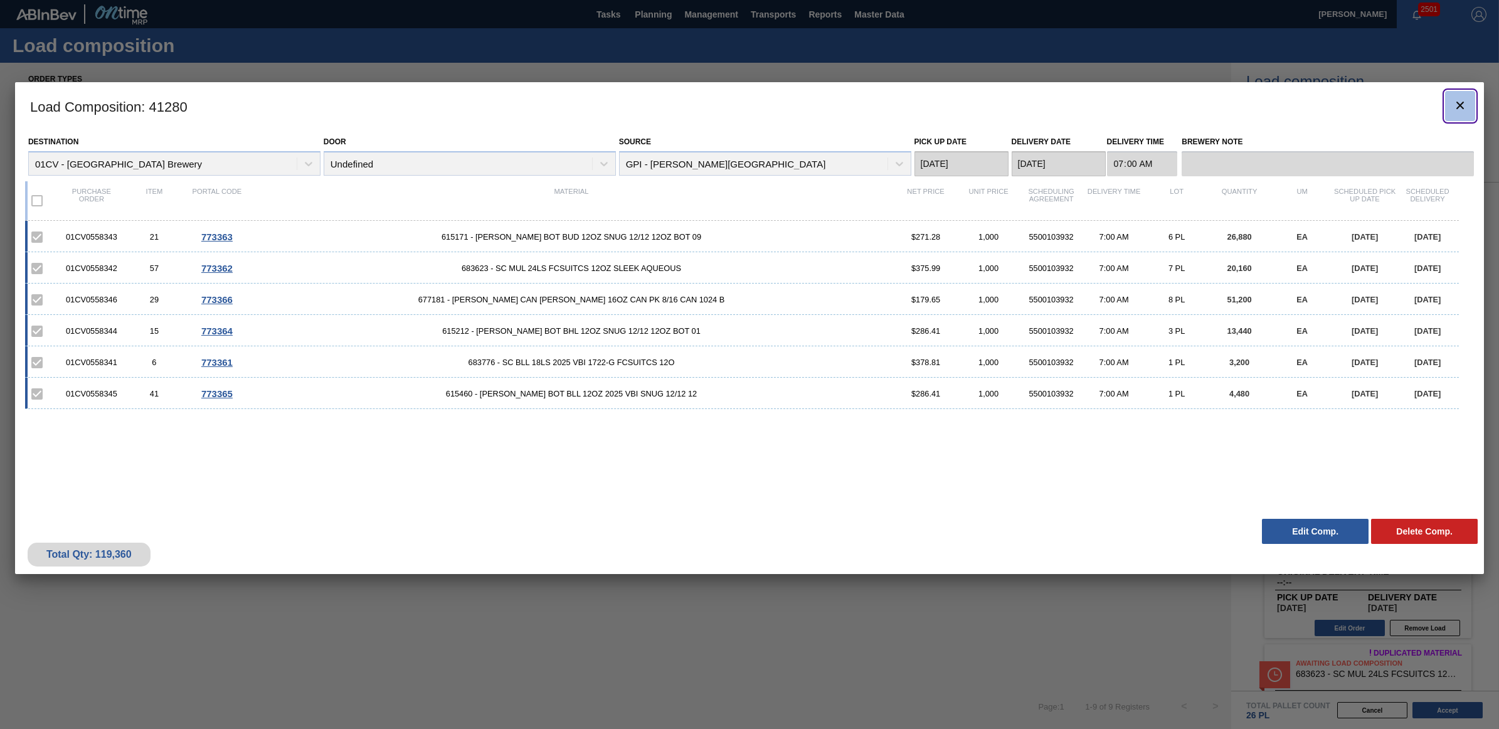
click at [1451, 107] on button "botão de ícone" at bounding box center [1460, 106] width 30 height 30
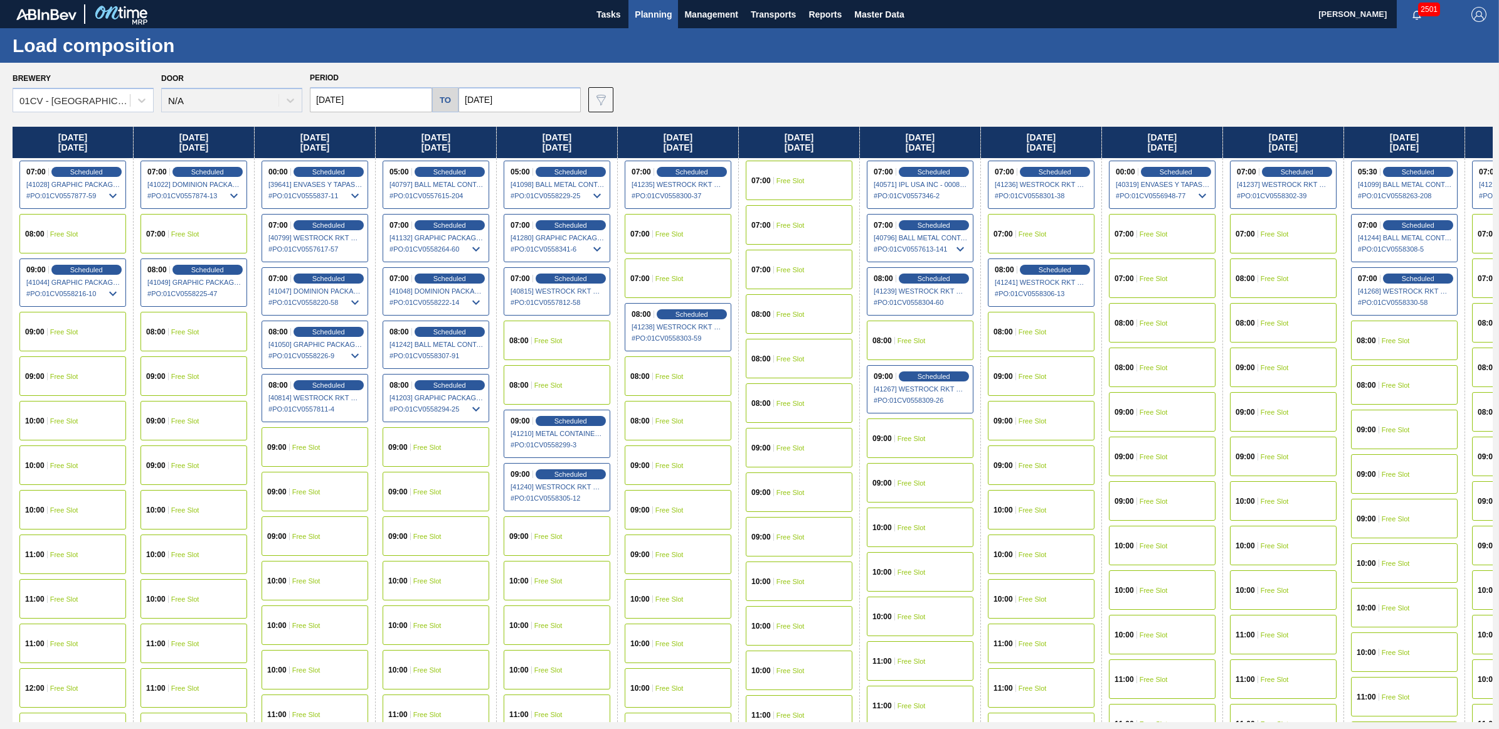
click at [558, 344] on div "08:00 Free Slot" at bounding box center [557, 340] width 107 height 40
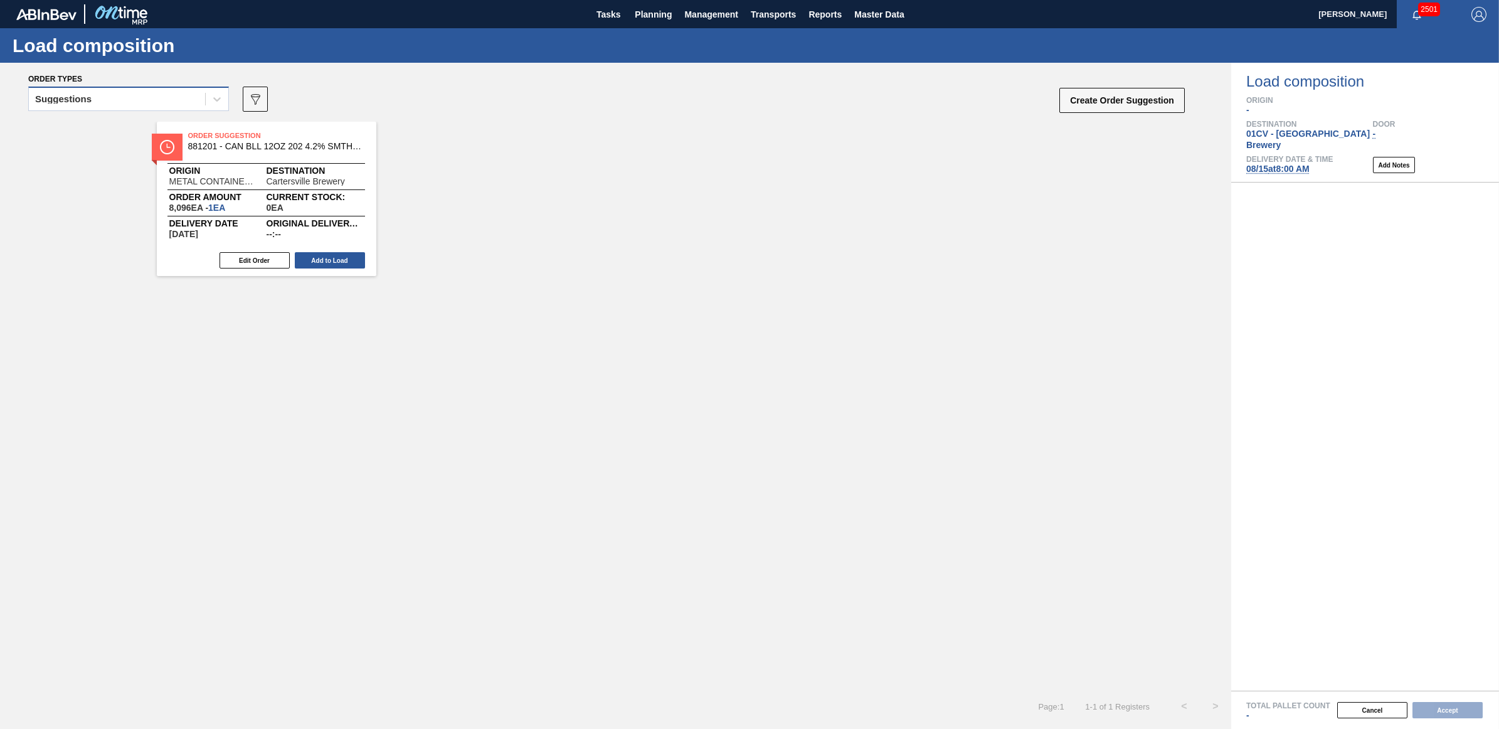
click at [162, 102] on div "Suggestions" at bounding box center [117, 99] width 176 height 18
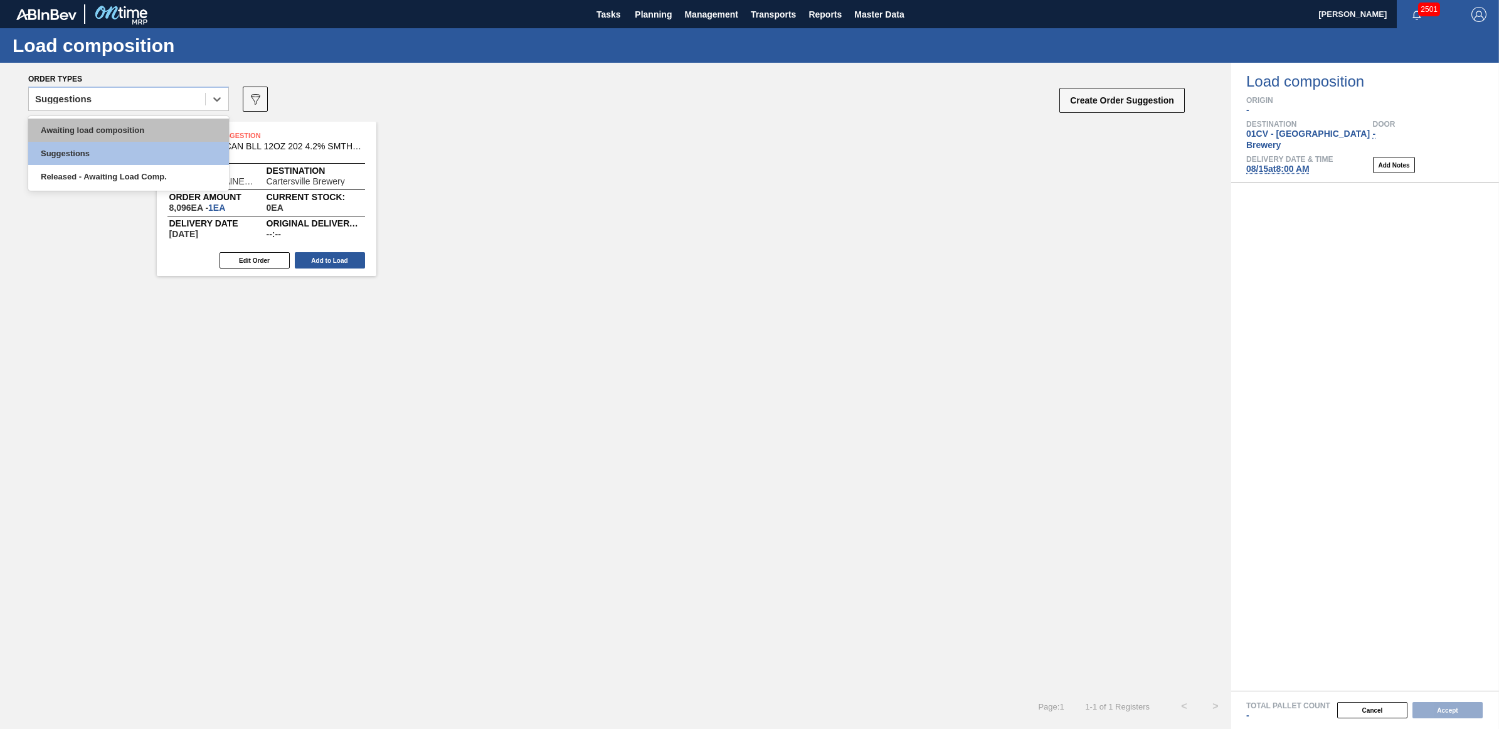
click at [169, 127] on div "Awaiting load composition" at bounding box center [128, 130] width 201 height 23
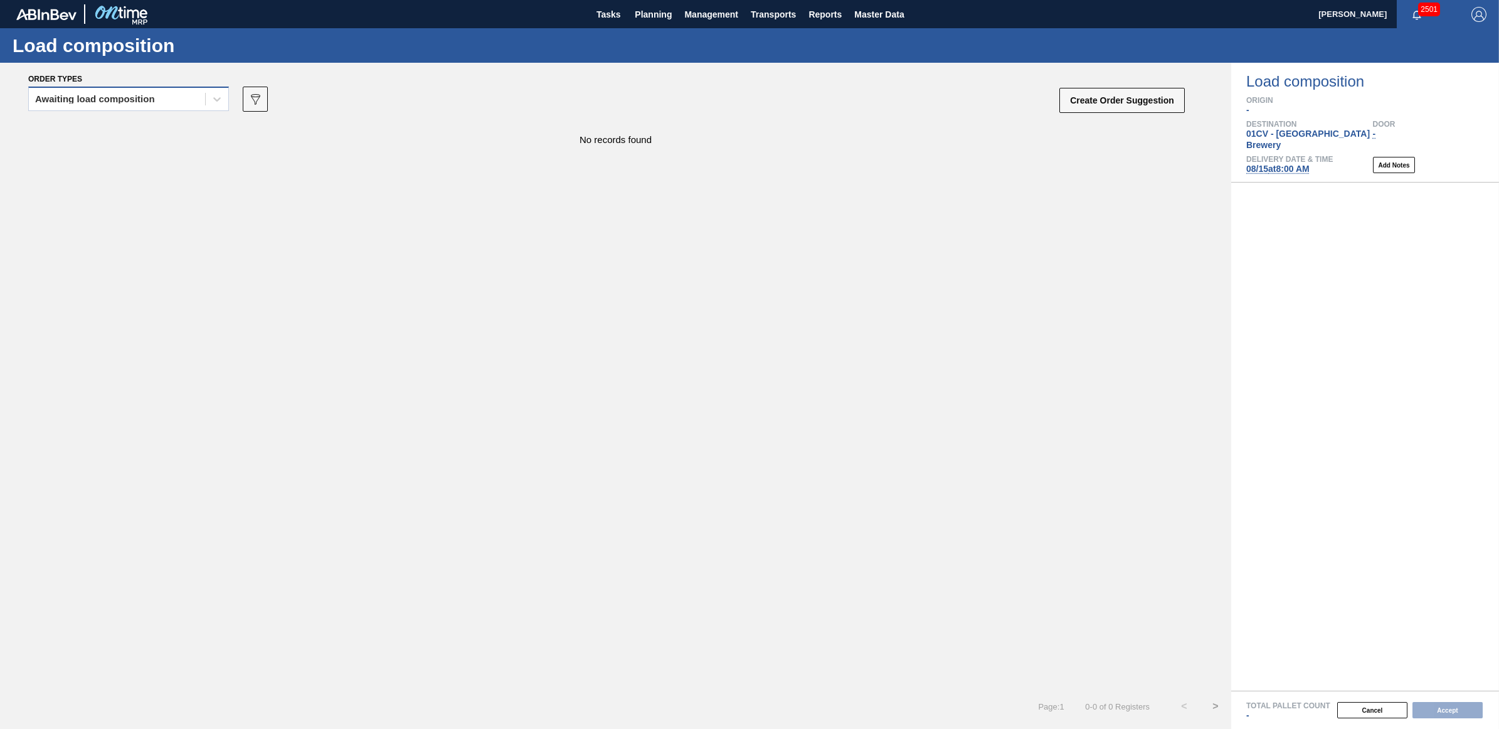
click at [140, 105] on div "Awaiting load composition" at bounding box center [117, 99] width 176 height 18
click at [143, 125] on div "Awaiting load composition" at bounding box center [128, 130] width 201 height 23
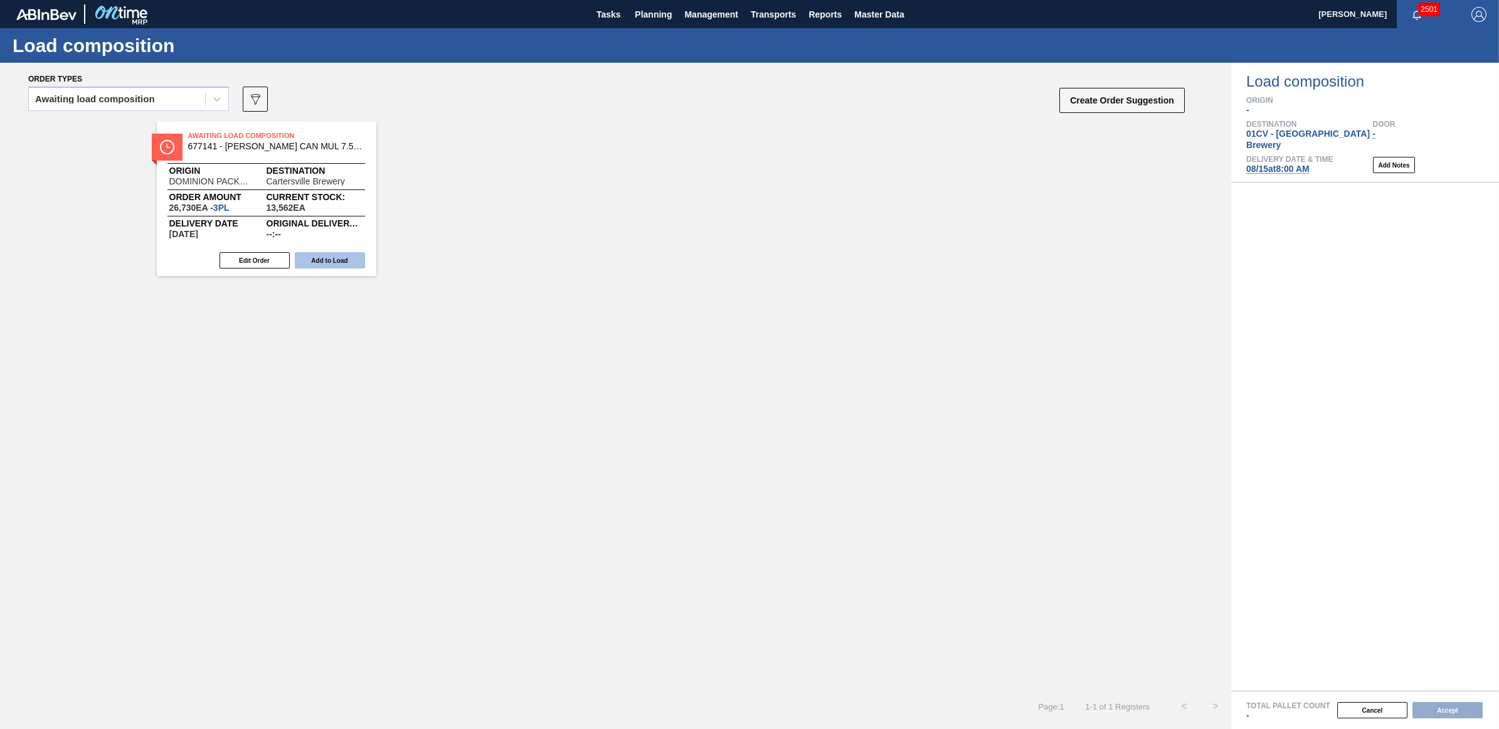
click at [330, 259] on button "Add to Load" at bounding box center [330, 260] width 70 height 16
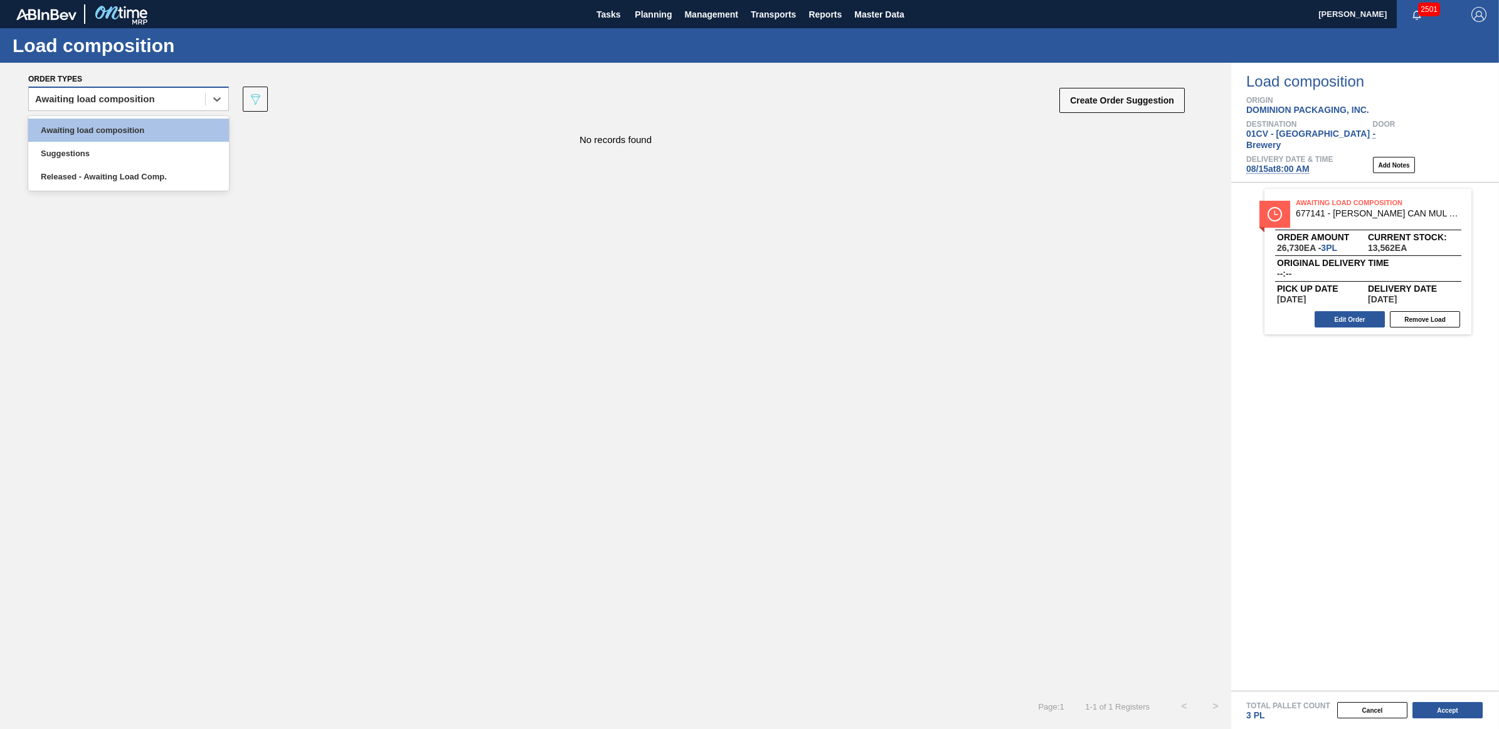
click at [83, 95] on div "Awaiting load composition" at bounding box center [95, 99] width 120 height 9
click at [102, 127] on div "Awaiting load composition" at bounding box center [128, 130] width 201 height 23
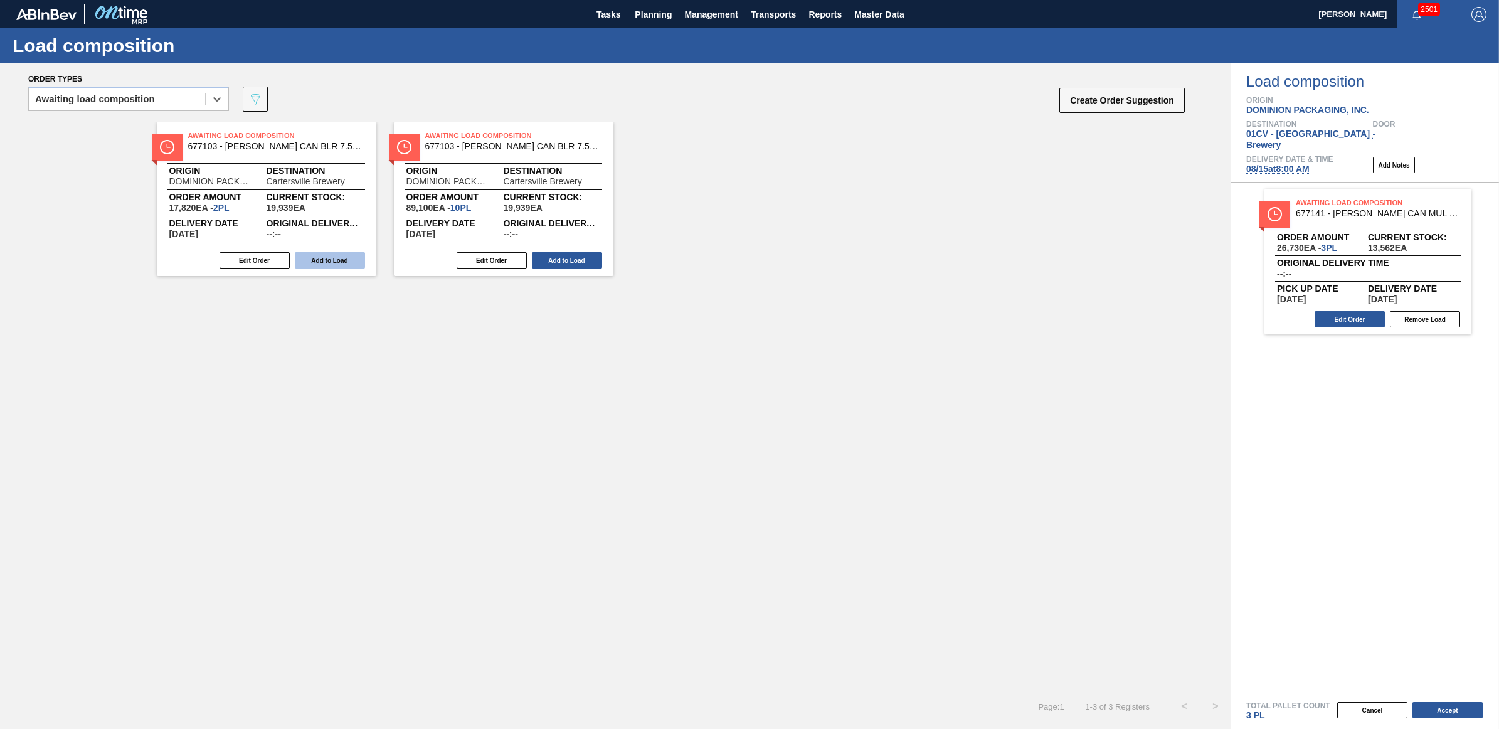
click at [334, 258] on button "Add to Load" at bounding box center [330, 260] width 70 height 16
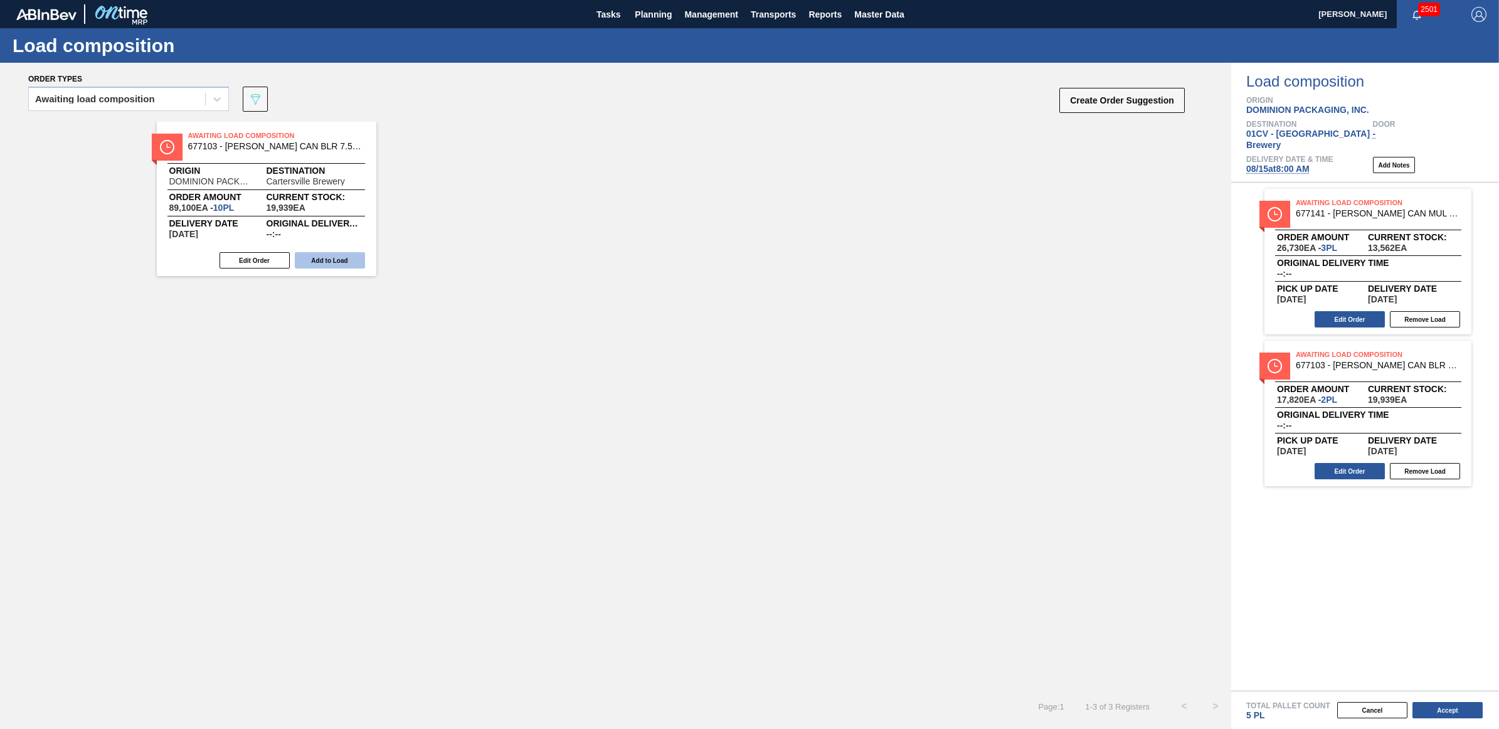
click at [320, 259] on button "Add to Load" at bounding box center [330, 260] width 70 height 16
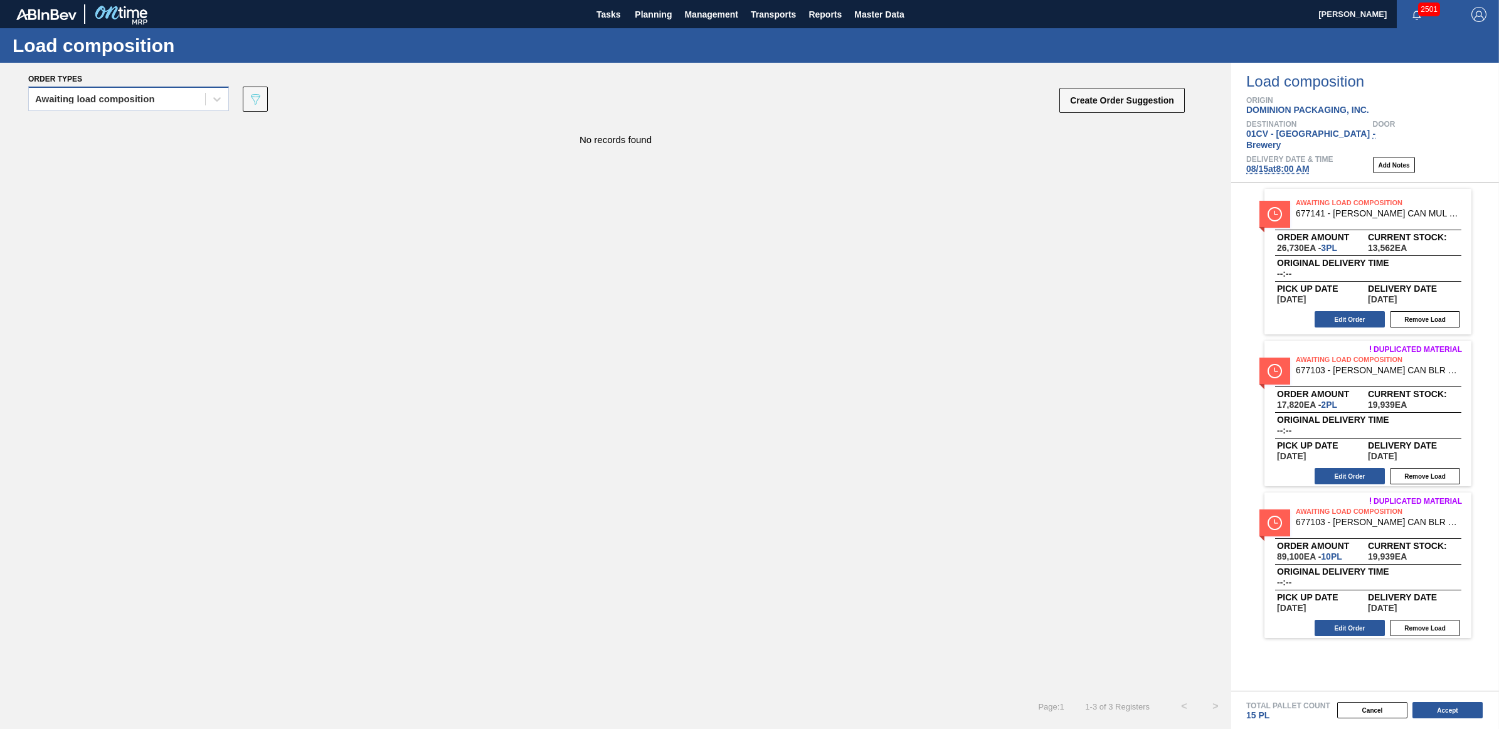
click at [133, 105] on div "Awaiting load composition" at bounding box center [117, 99] width 176 height 18
click at [117, 132] on div "Awaiting load composition" at bounding box center [128, 130] width 201 height 23
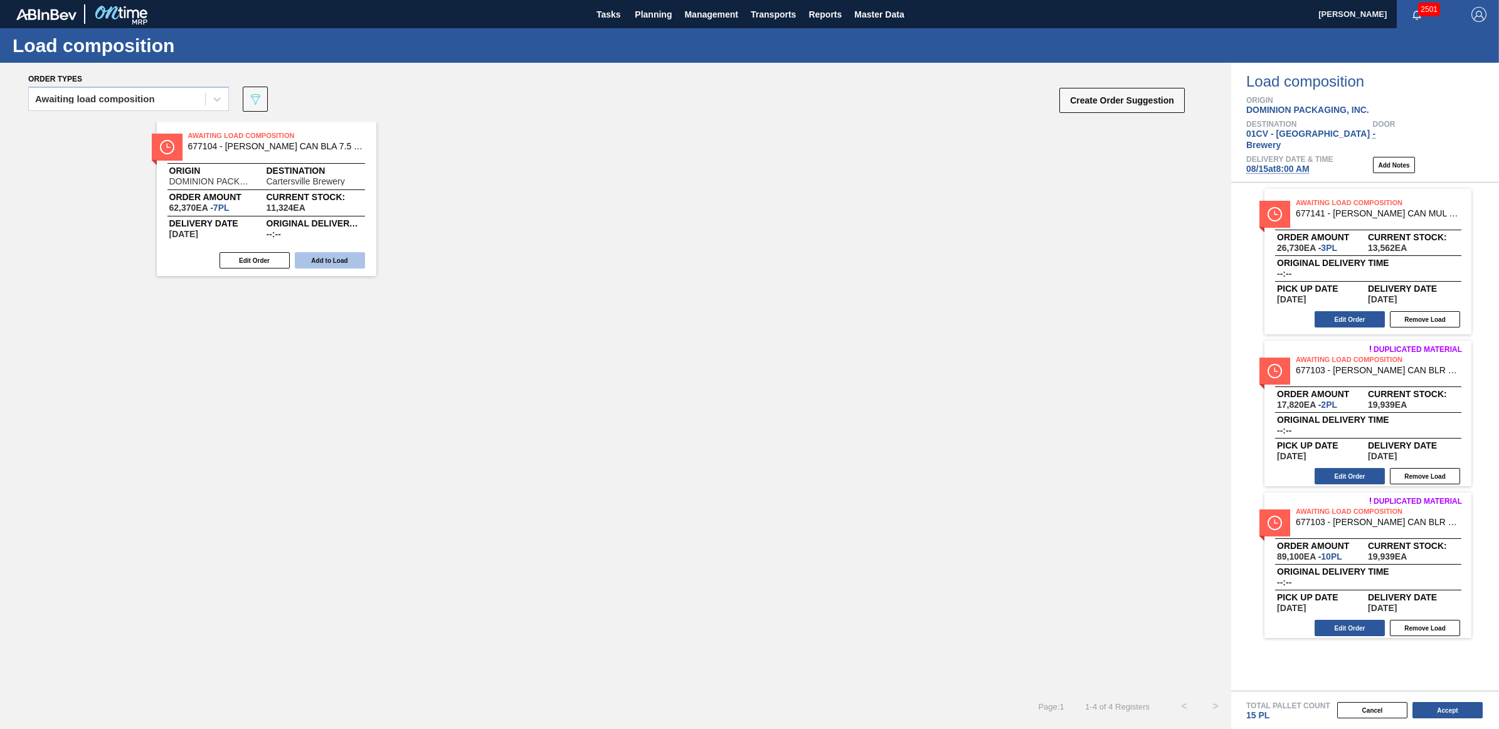
click at [315, 258] on button "Add to Load" at bounding box center [330, 260] width 70 height 16
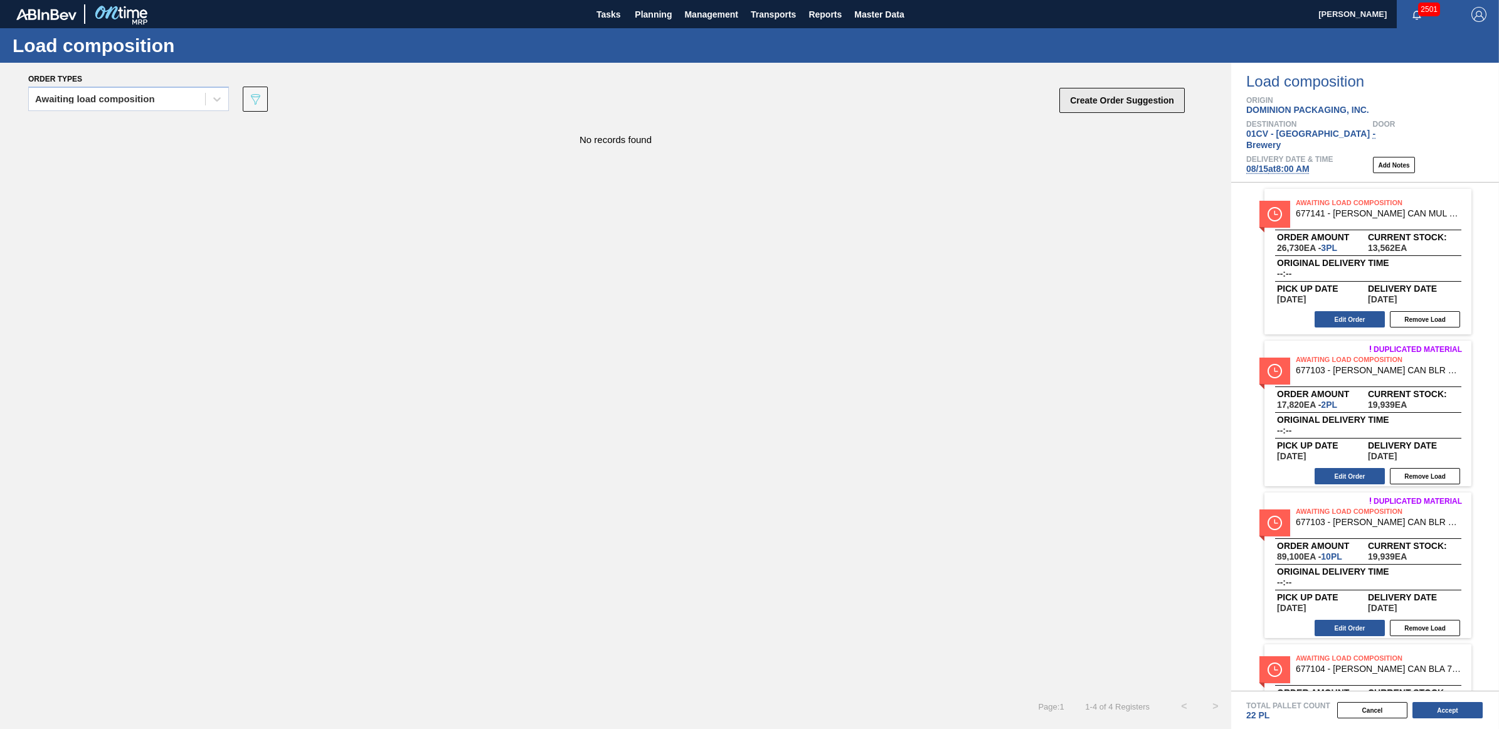
click at [1113, 105] on button "Create Order Suggestion" at bounding box center [1121, 100] width 125 height 25
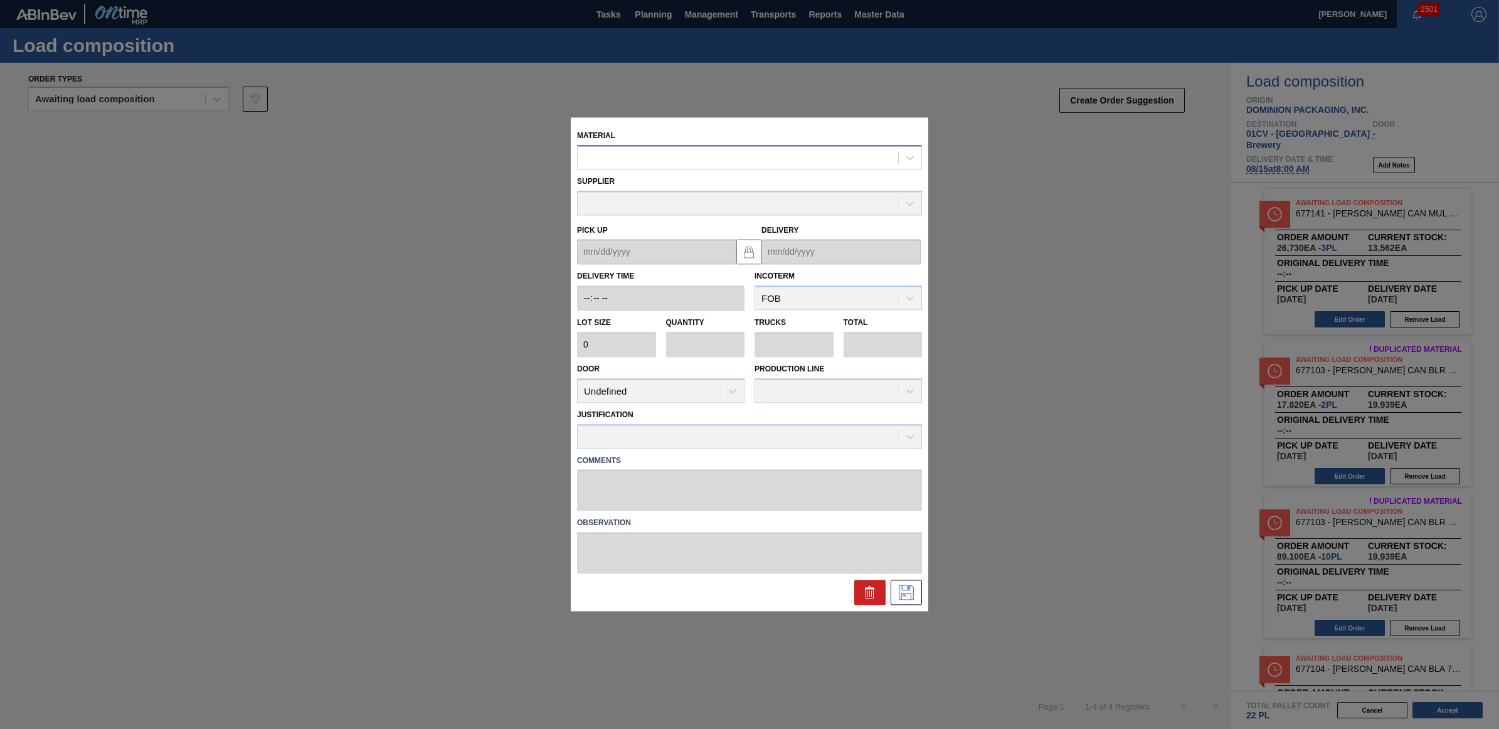
click at [598, 164] on div at bounding box center [738, 158] width 320 height 18
type input "677104"
type input "8,910"
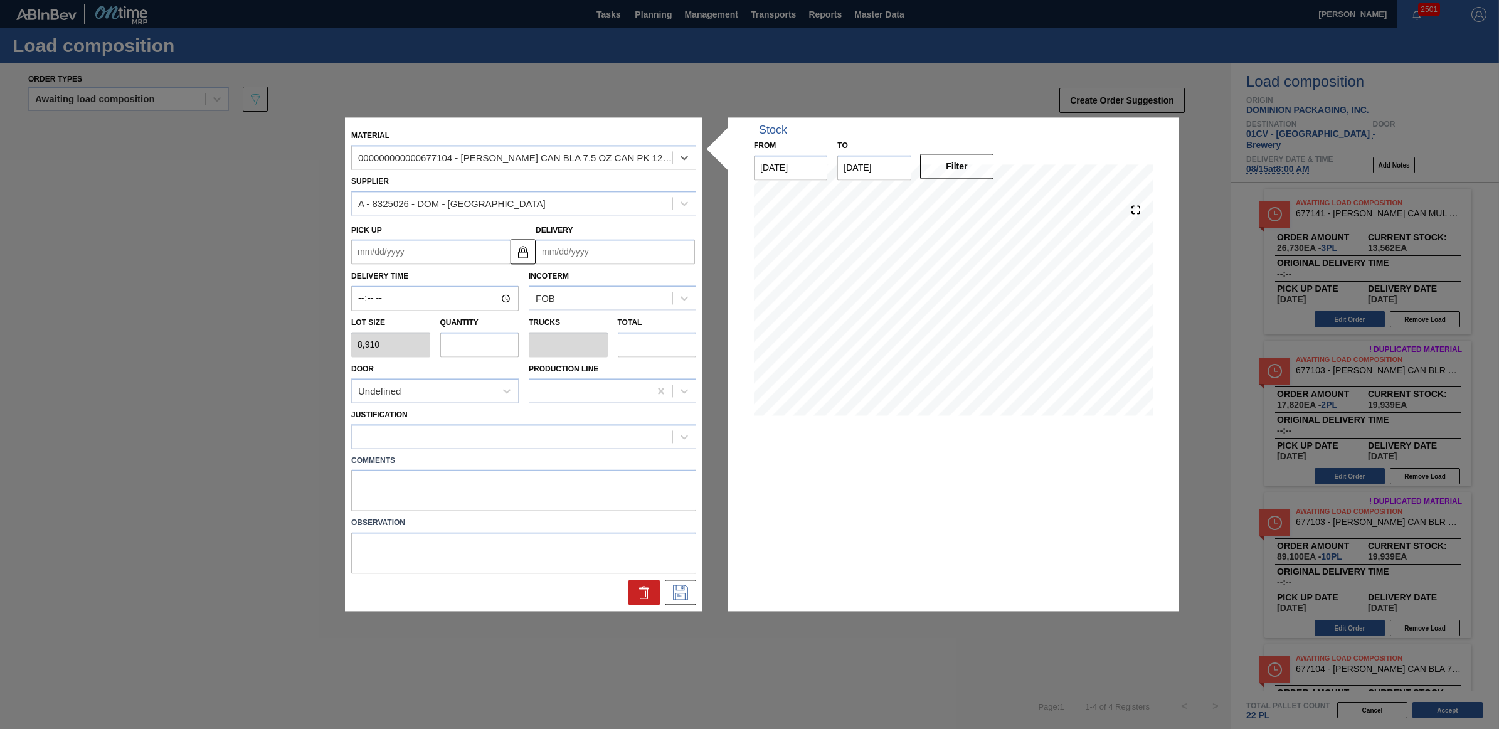
click at [464, 346] on input "text" at bounding box center [479, 344] width 79 height 25
type input "4"
type input "0.154"
type input "35,640"
type input "4"
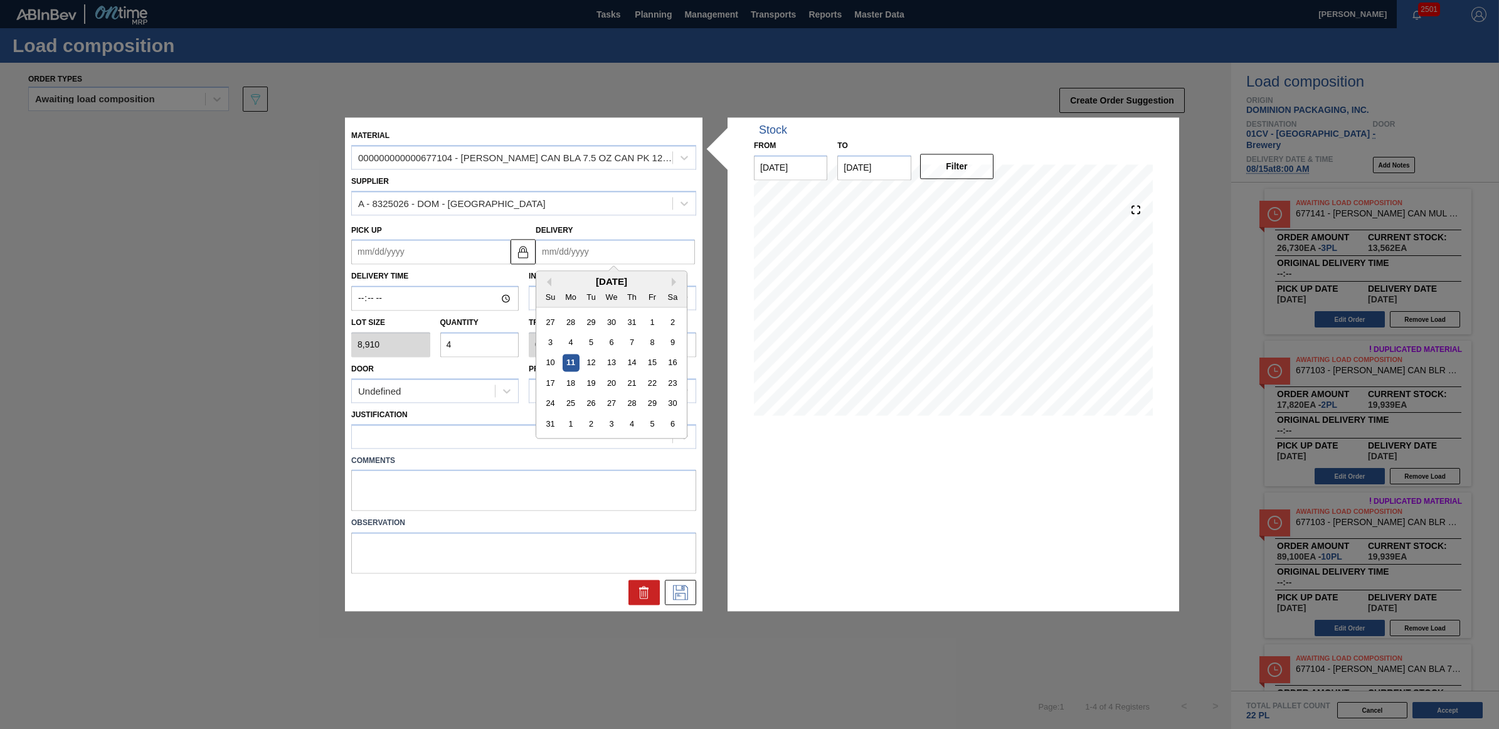
click at [649, 245] on input "Delivery" at bounding box center [615, 252] width 159 height 25
click at [651, 361] on div "15" at bounding box center [651, 362] width 17 height 17
type up "[DATE]"
type input "[DATE]"
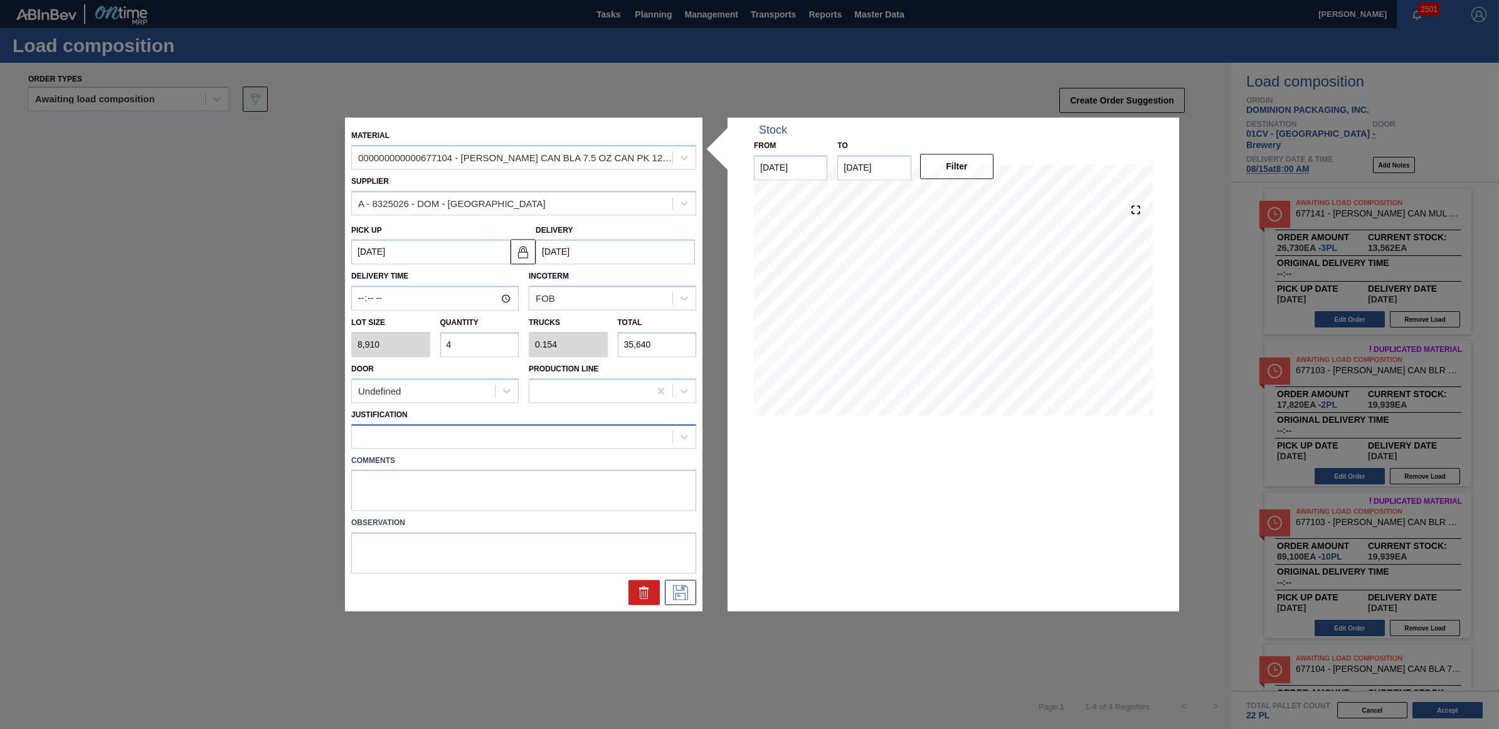
click at [549, 437] on div at bounding box center [512, 436] width 320 height 18
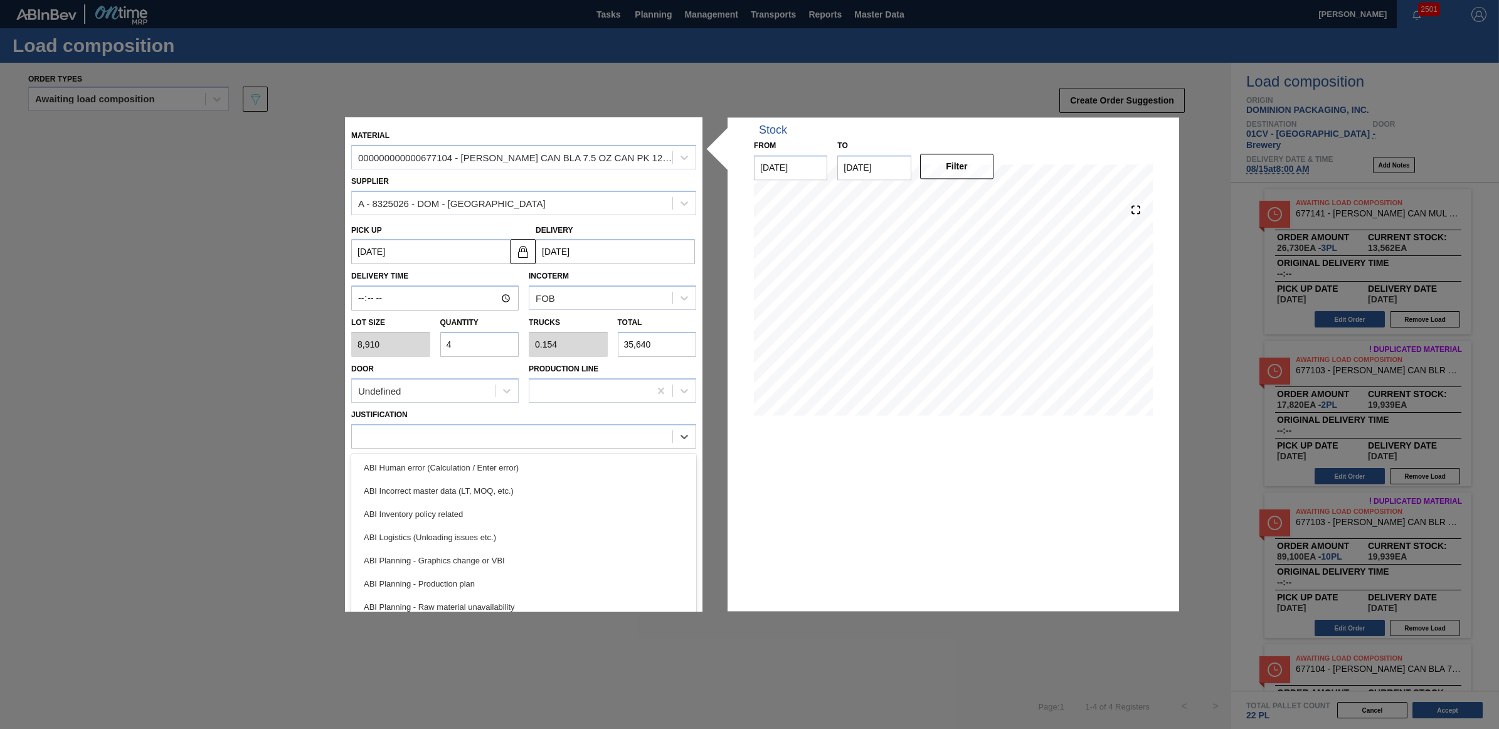
scroll to position [78, 0]
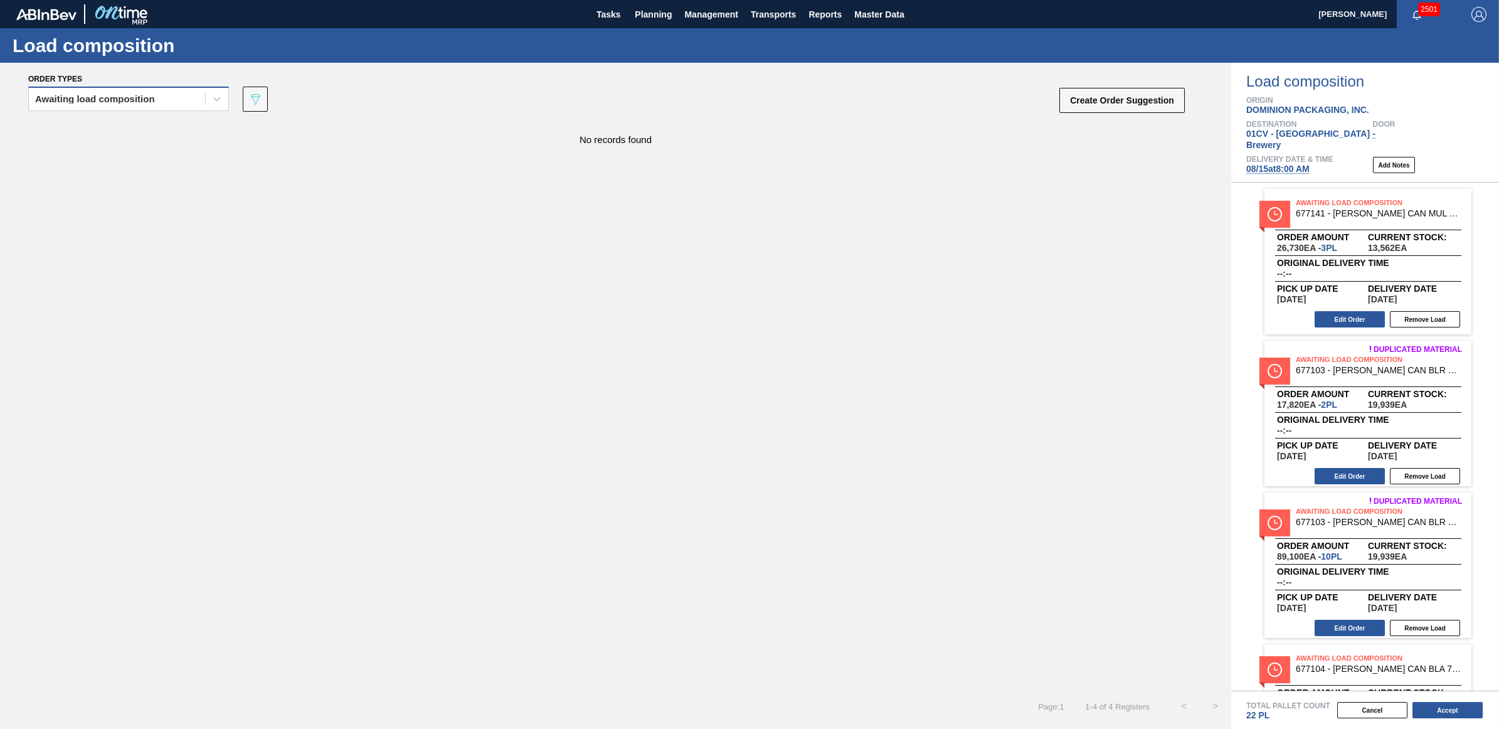
click at [51, 97] on div "Awaiting load composition" at bounding box center [95, 99] width 120 height 9
click at [82, 127] on div "Awaiting load composition" at bounding box center [128, 130] width 201 height 23
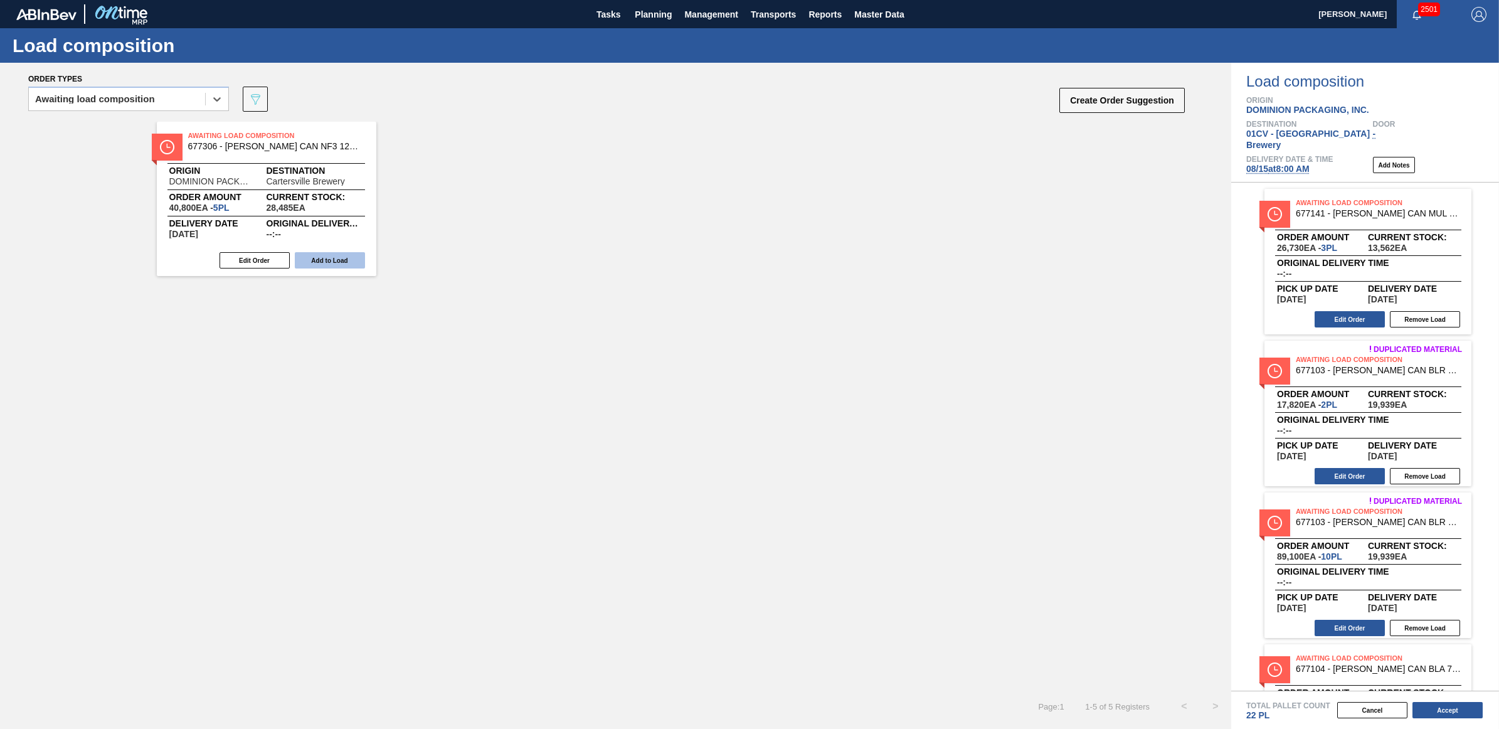
click at [346, 262] on button "Add to Load" at bounding box center [330, 260] width 70 height 16
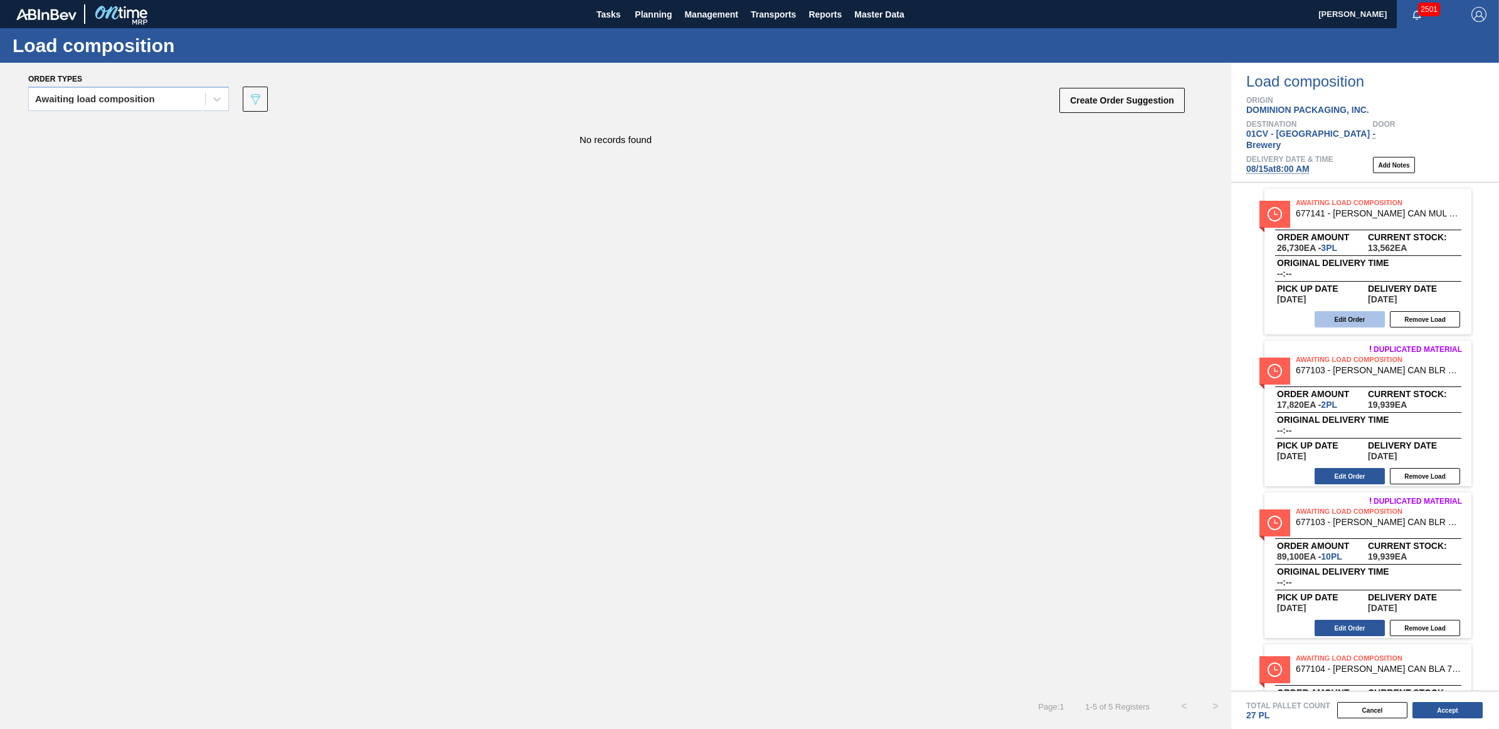
click at [1356, 311] on button "Edit Order" at bounding box center [1350, 319] width 70 height 16
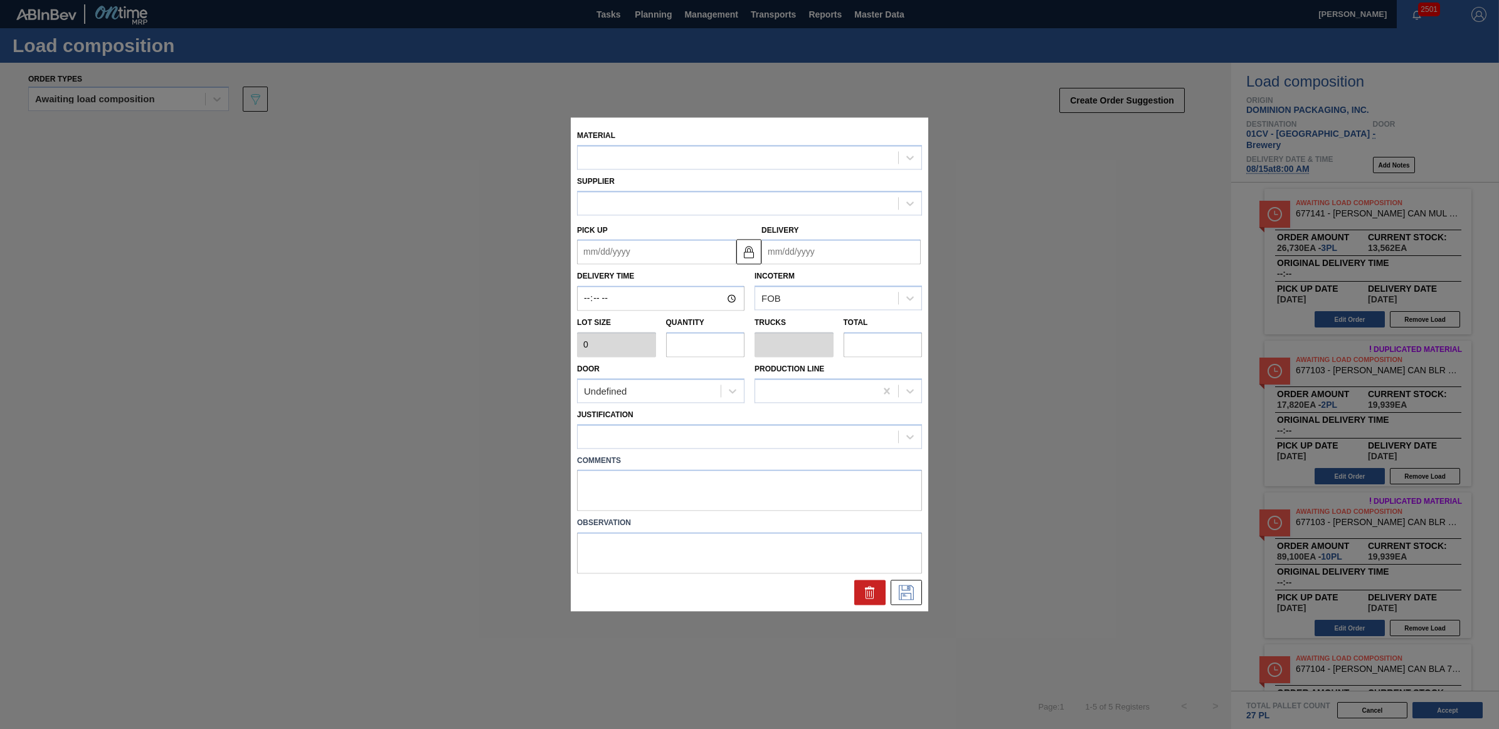
type input "8,910"
type input "3"
type input "0.115"
type input "26,730"
type up "[DATE]"
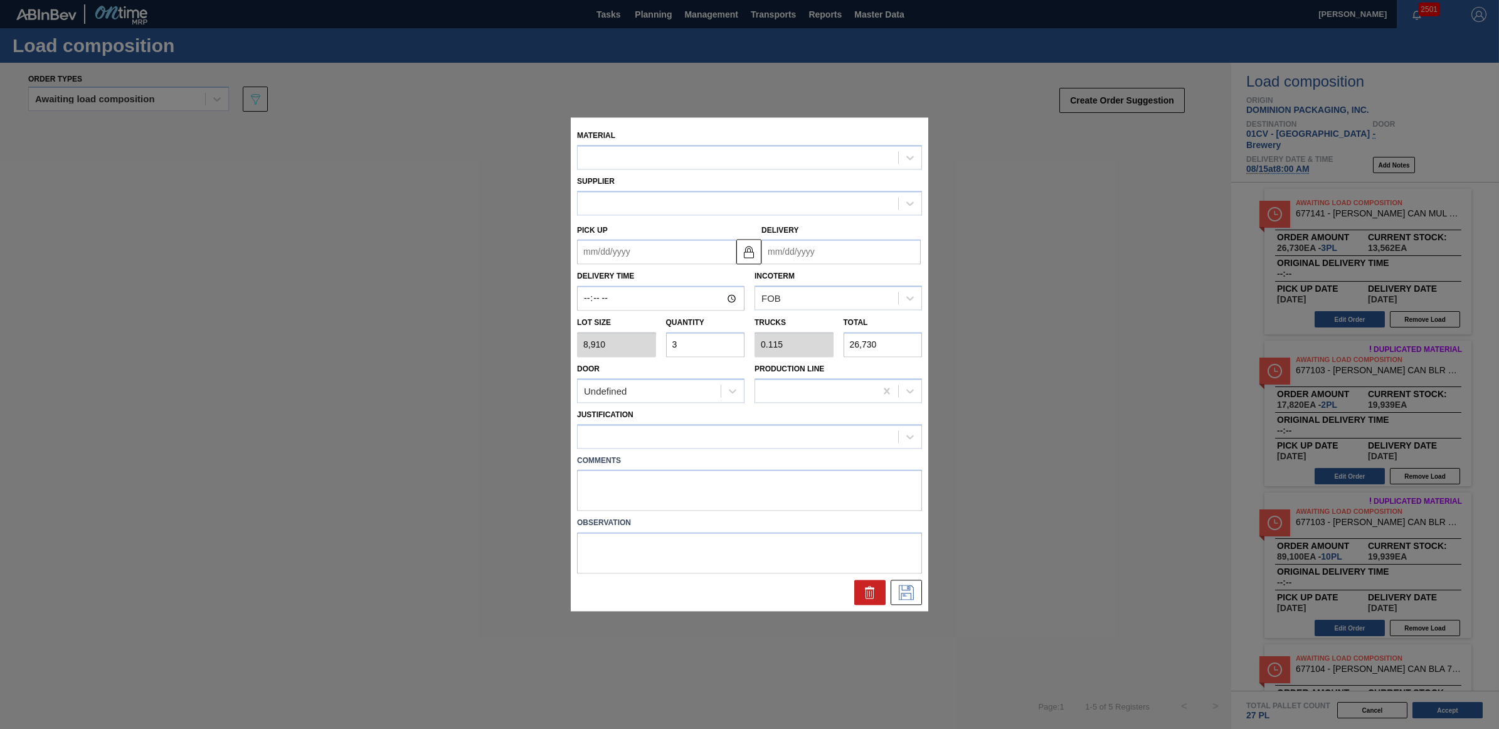
type input "[DATE]"
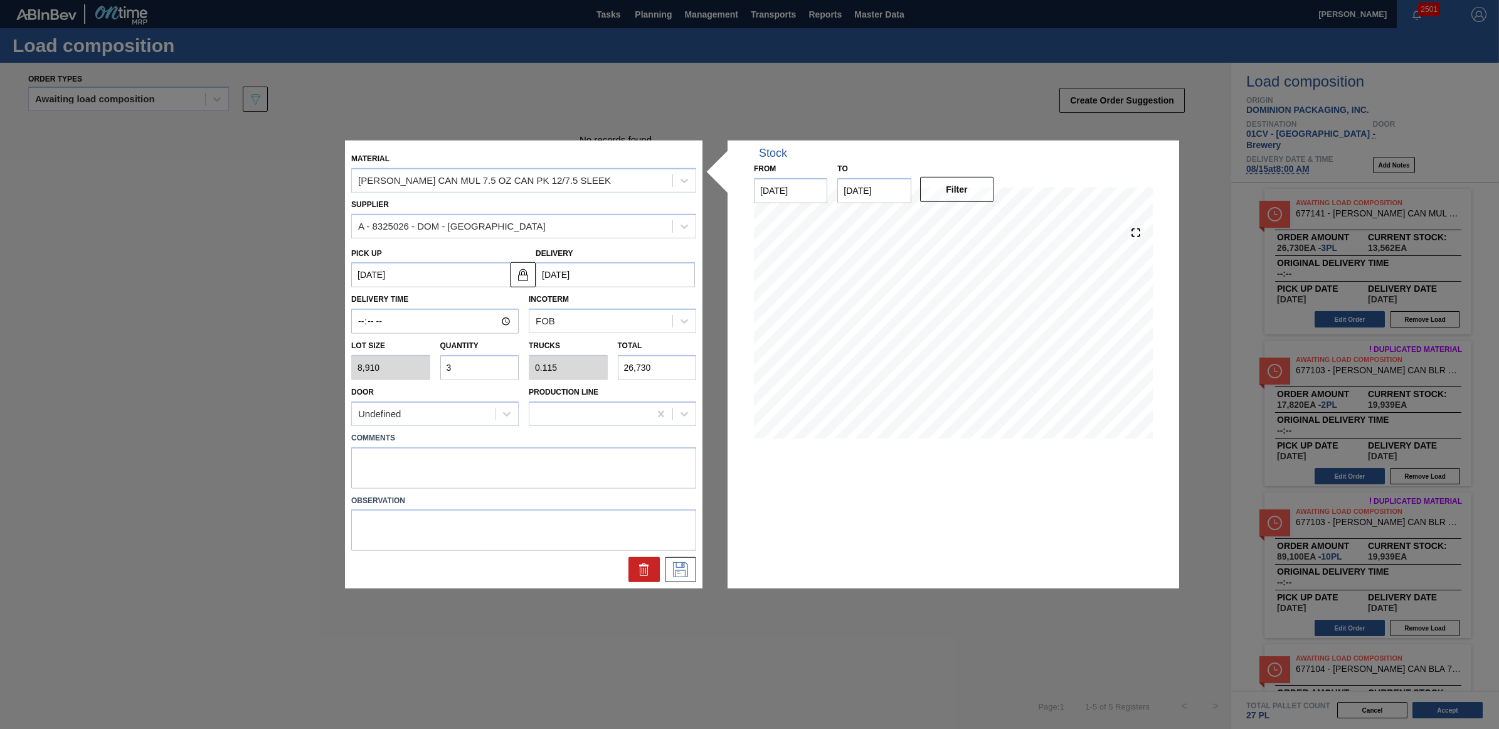
drag, startPoint x: 469, startPoint y: 368, endPoint x: 431, endPoint y: 362, distance: 38.7
click at [431, 362] on div "Lot size 8,910 Quantity 3 Trucks 0.115 Total 26,730" at bounding box center [523, 357] width 355 height 46
type input "2"
type input "0.077"
type input "17,820"
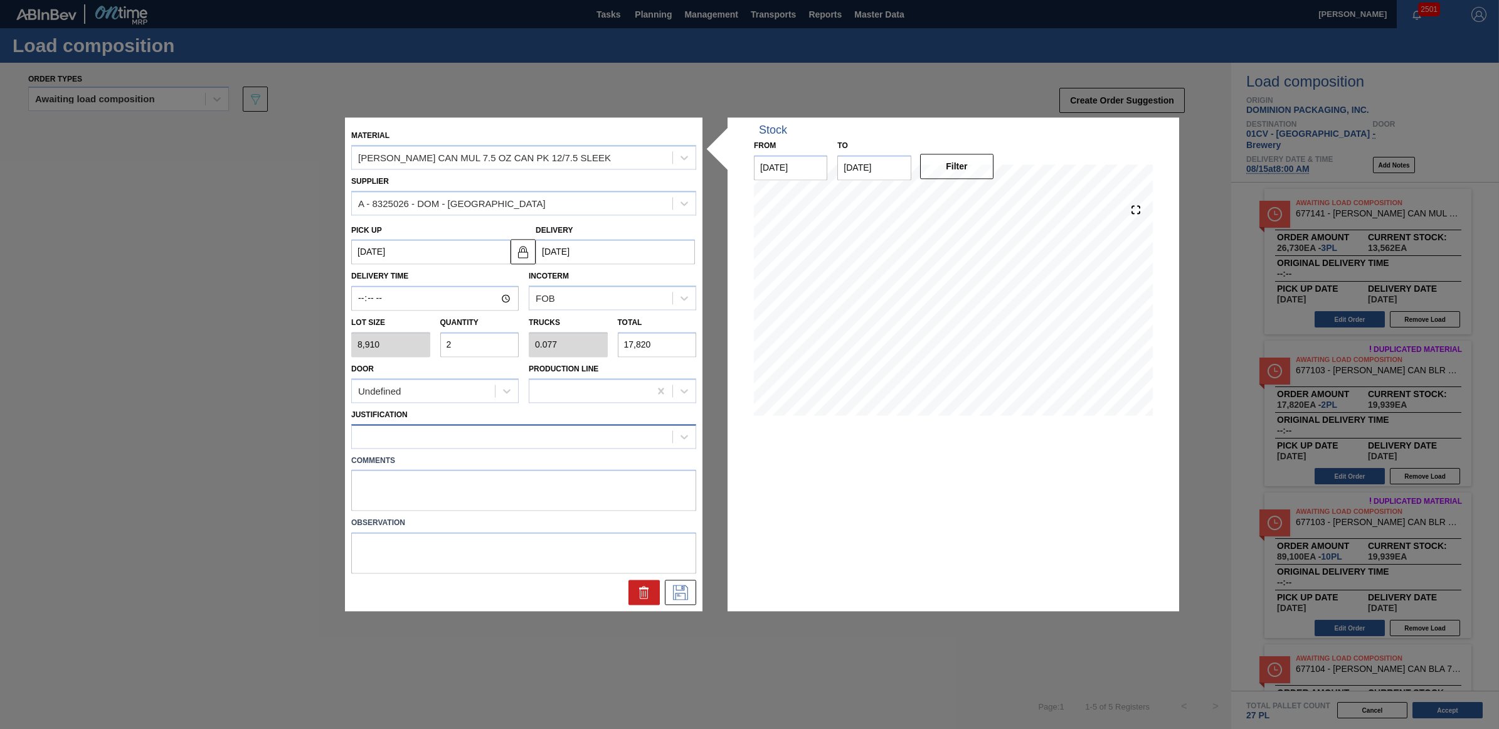
click at [487, 431] on div at bounding box center [512, 436] width 320 height 18
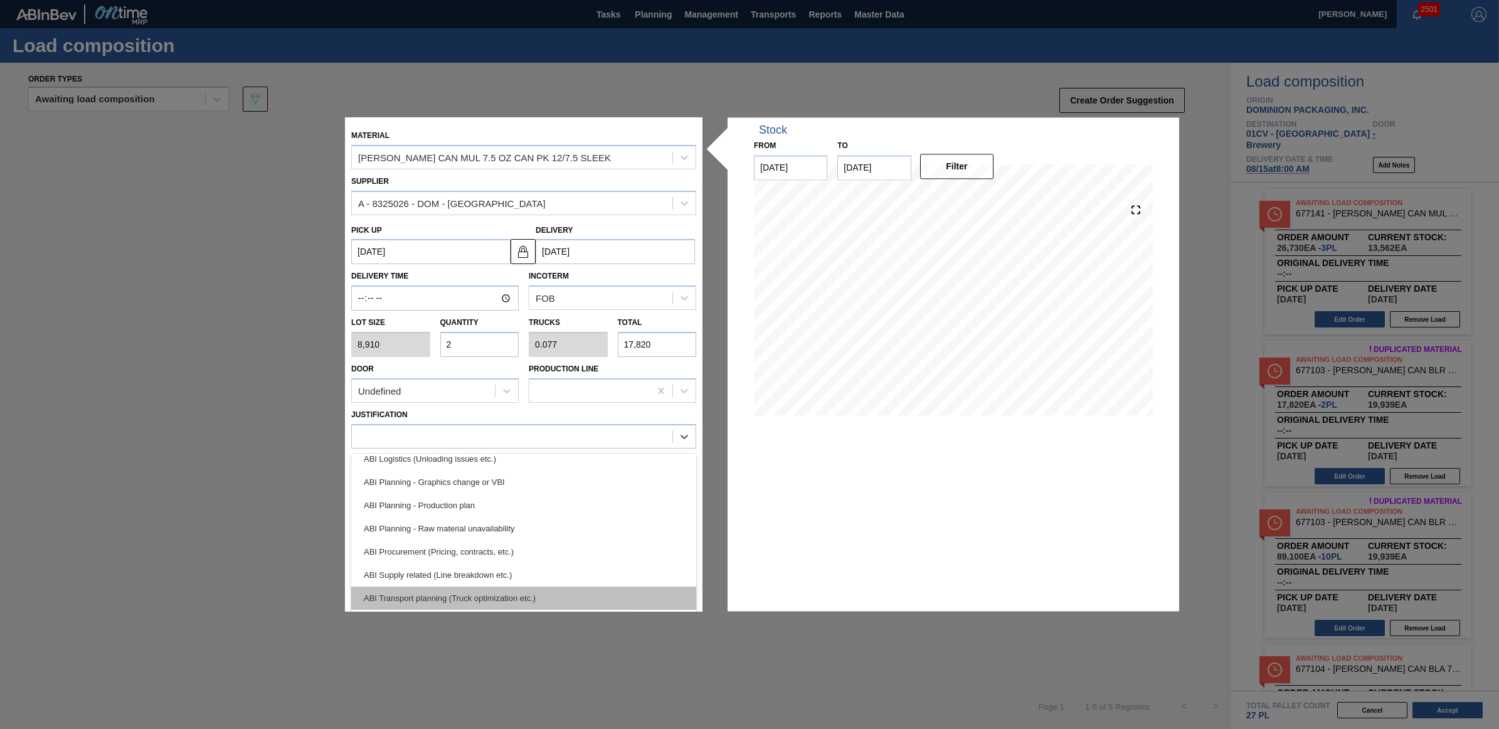
click at [490, 600] on div "ABI Transport planning (Truck optimization etc.)" at bounding box center [523, 597] width 345 height 23
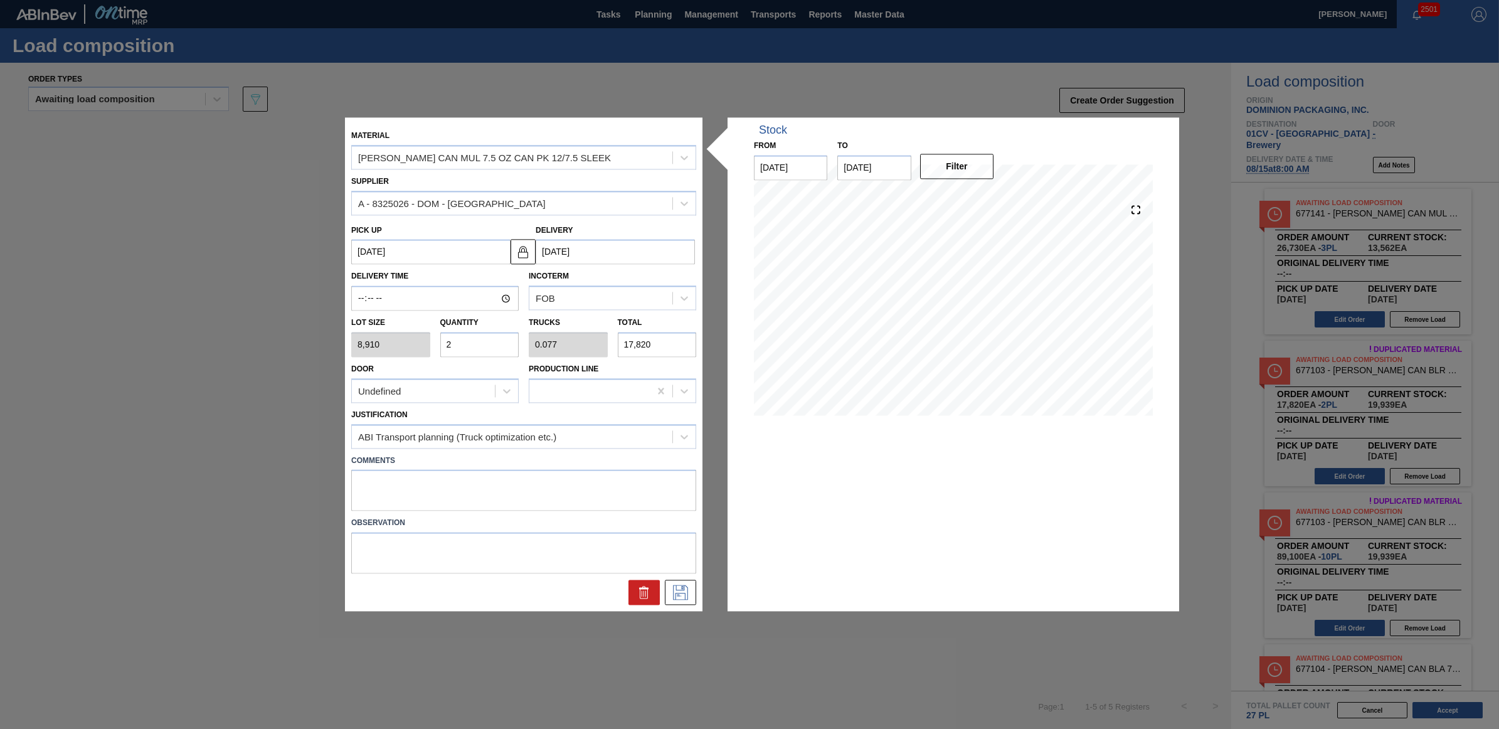
drag, startPoint x: 488, startPoint y: 339, endPoint x: 439, endPoint y: 336, distance: 49.0
click at [439, 336] on div "Quantity 2" at bounding box center [479, 335] width 89 height 43
type input "3"
type input "0.115"
type input "26,730"
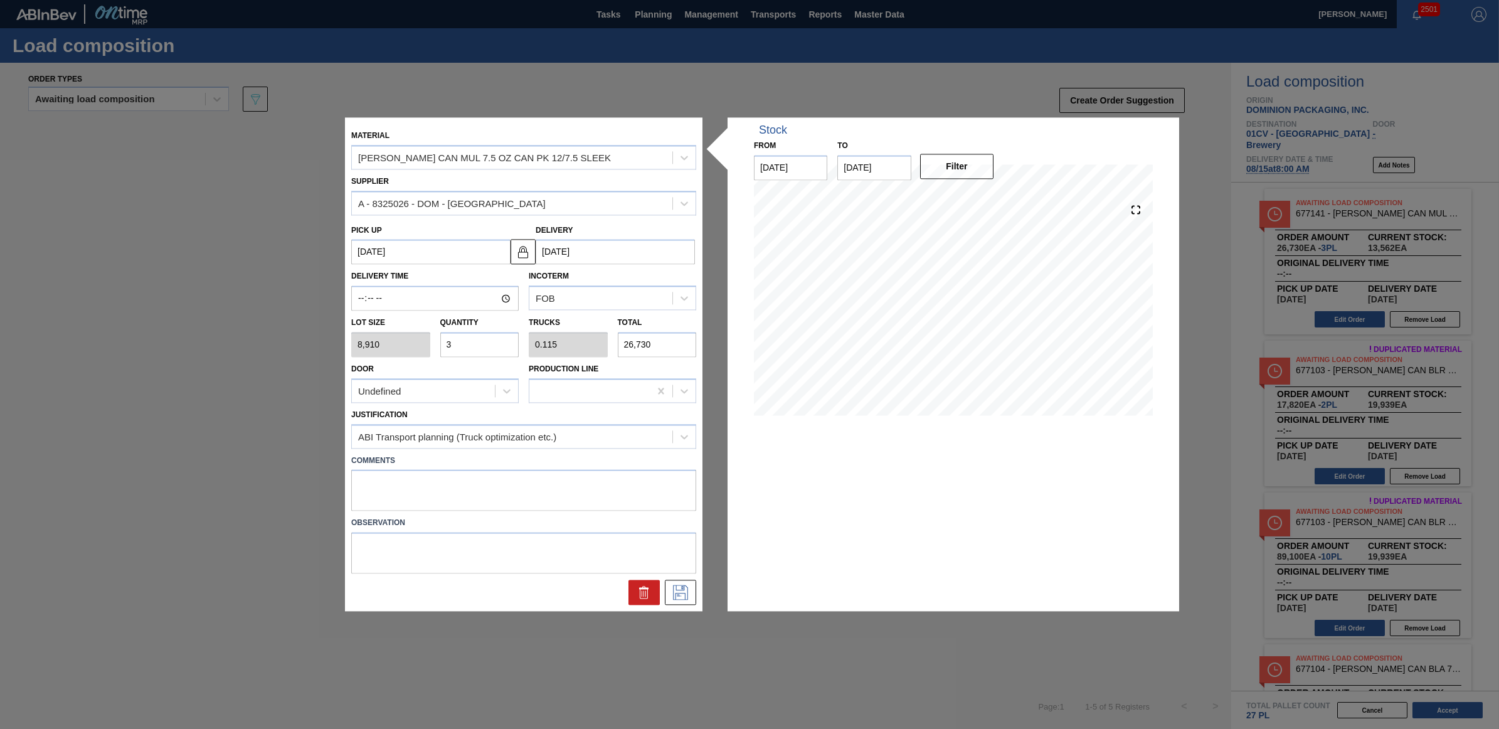
type input "3"
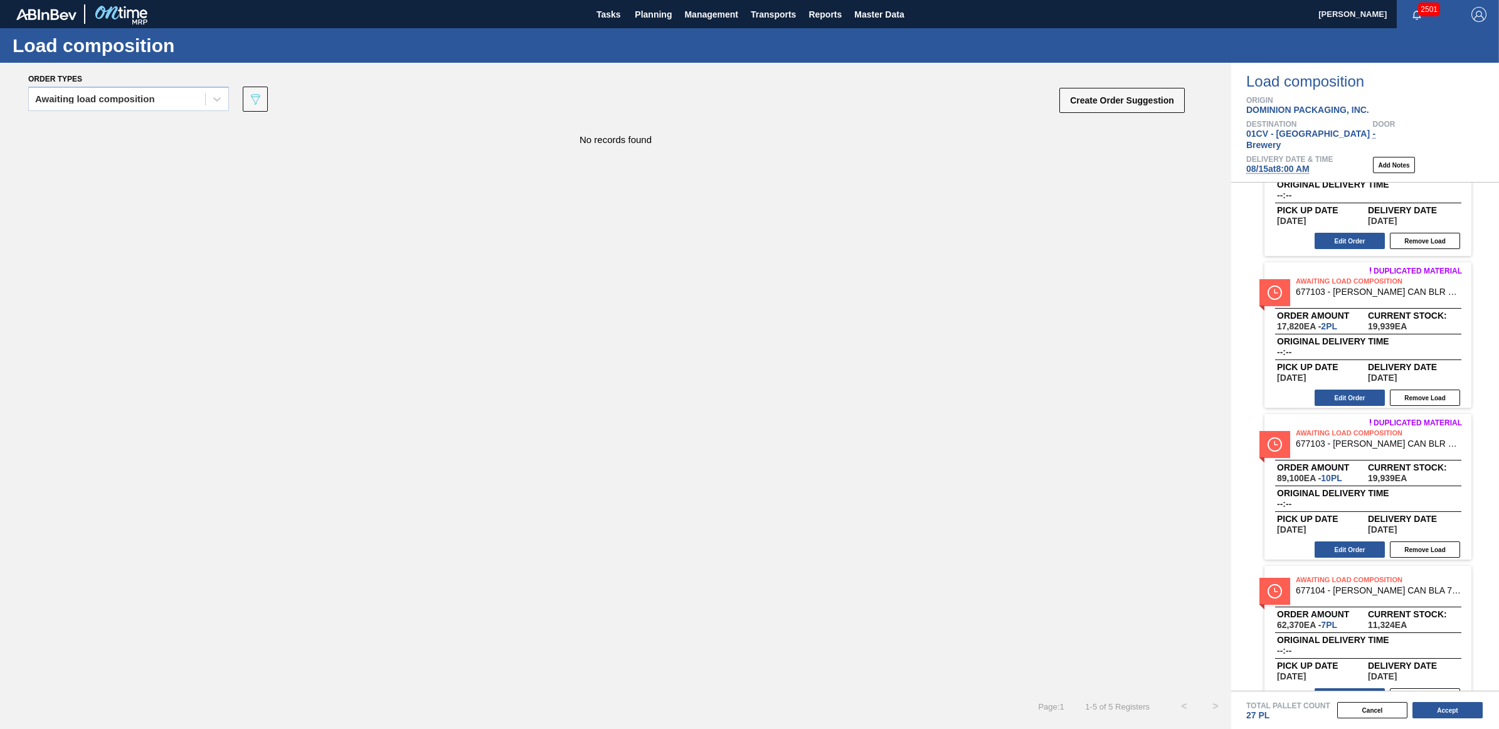
scroll to position [157, 0]
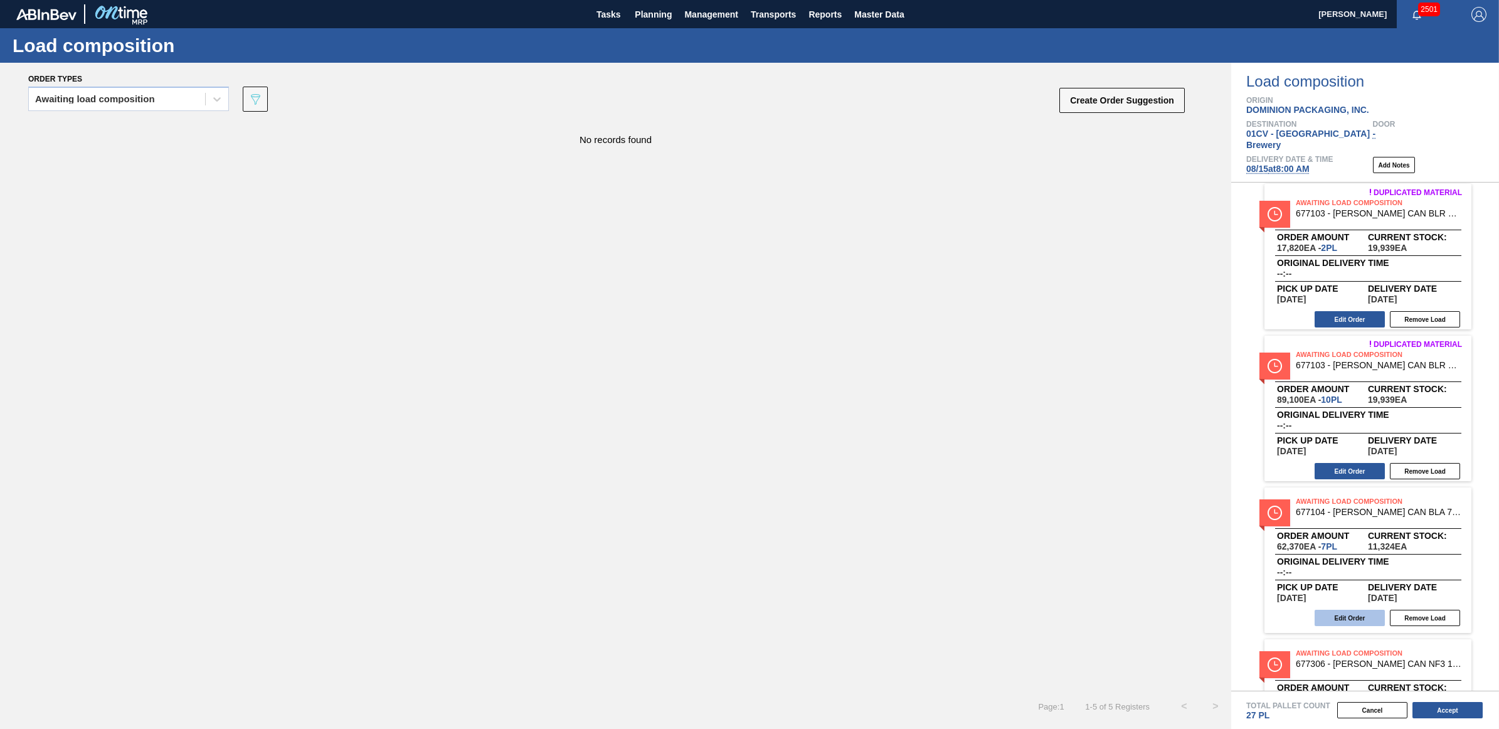
click at [1356, 610] on button "Edit Order" at bounding box center [1350, 618] width 70 height 16
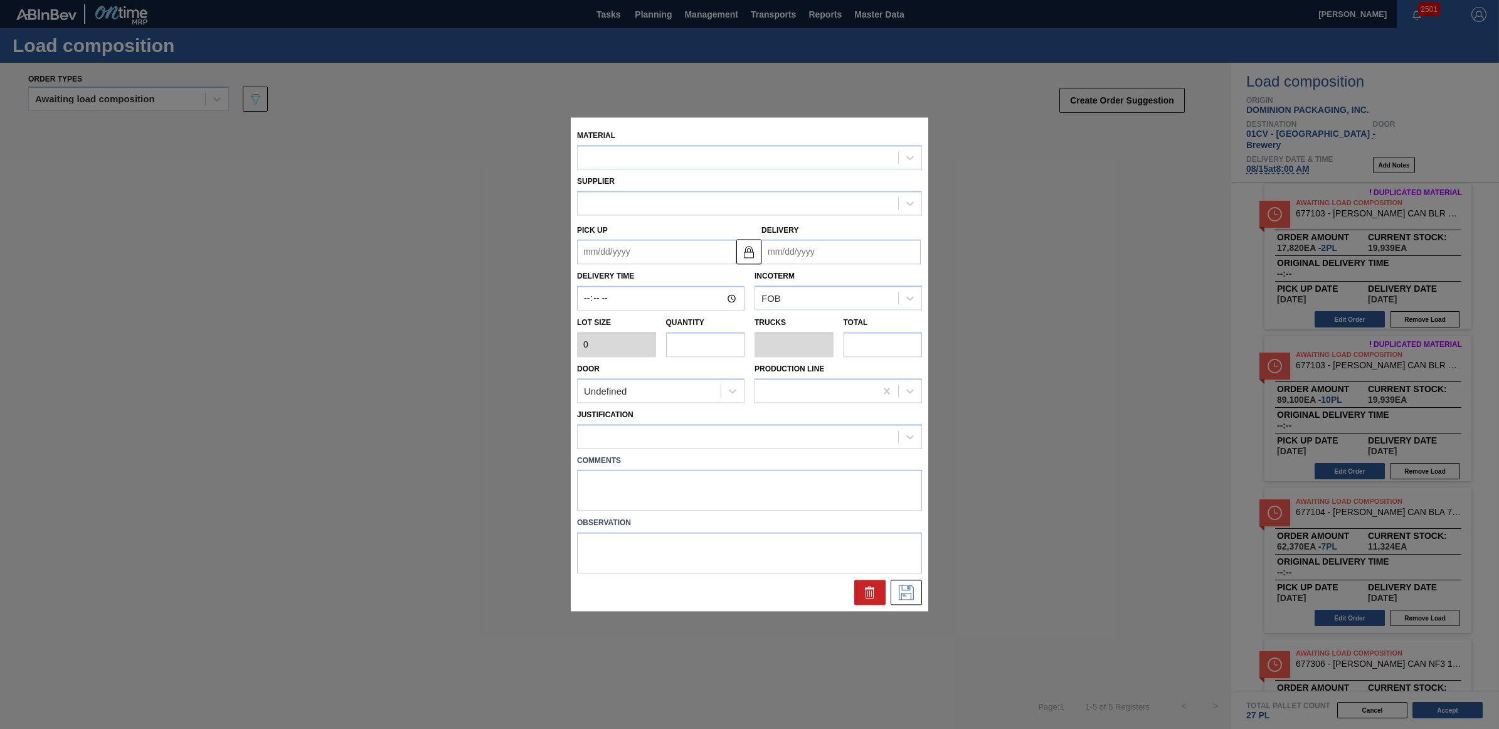
type input "8,910"
type input "7"
type input "0.269"
type input "62,370"
type up "[DATE]"
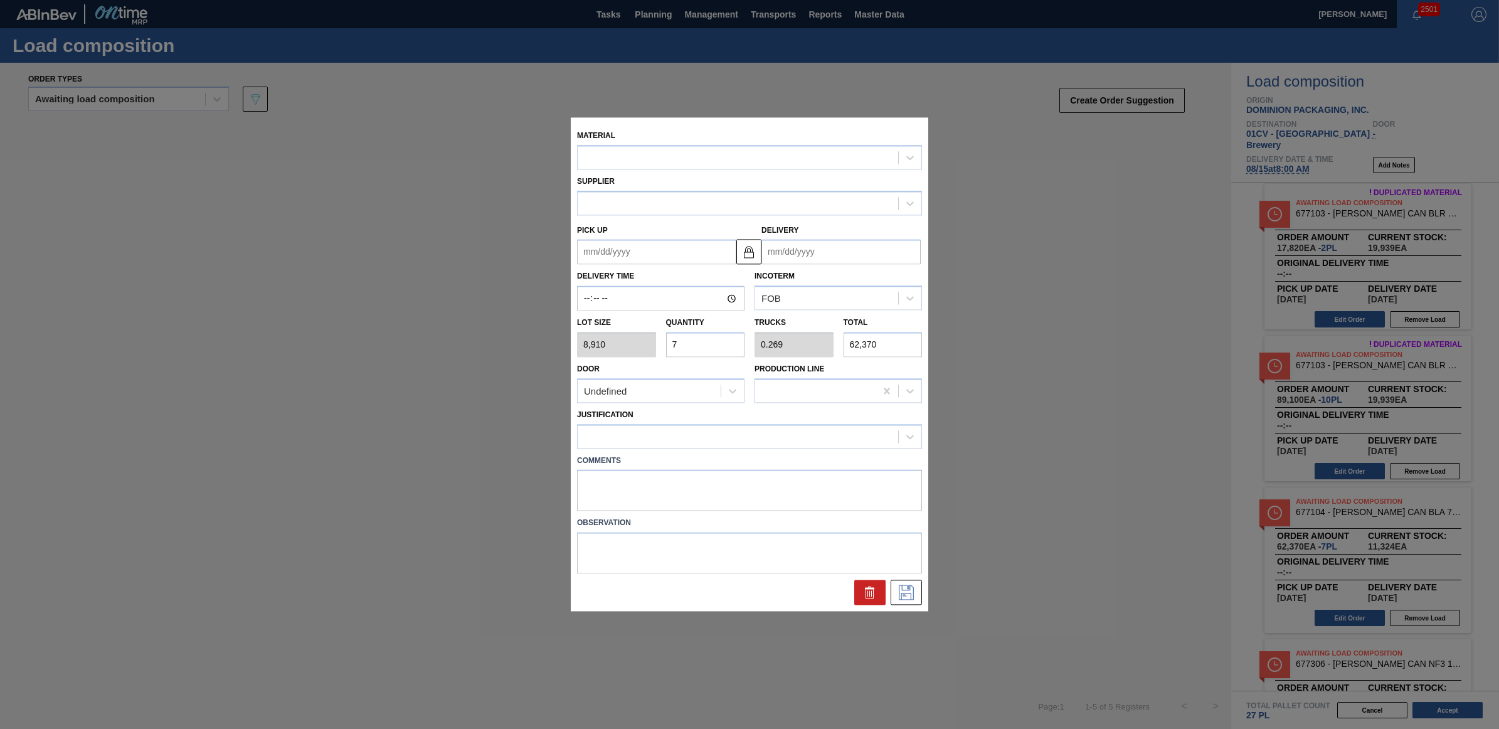
type input "[DATE]"
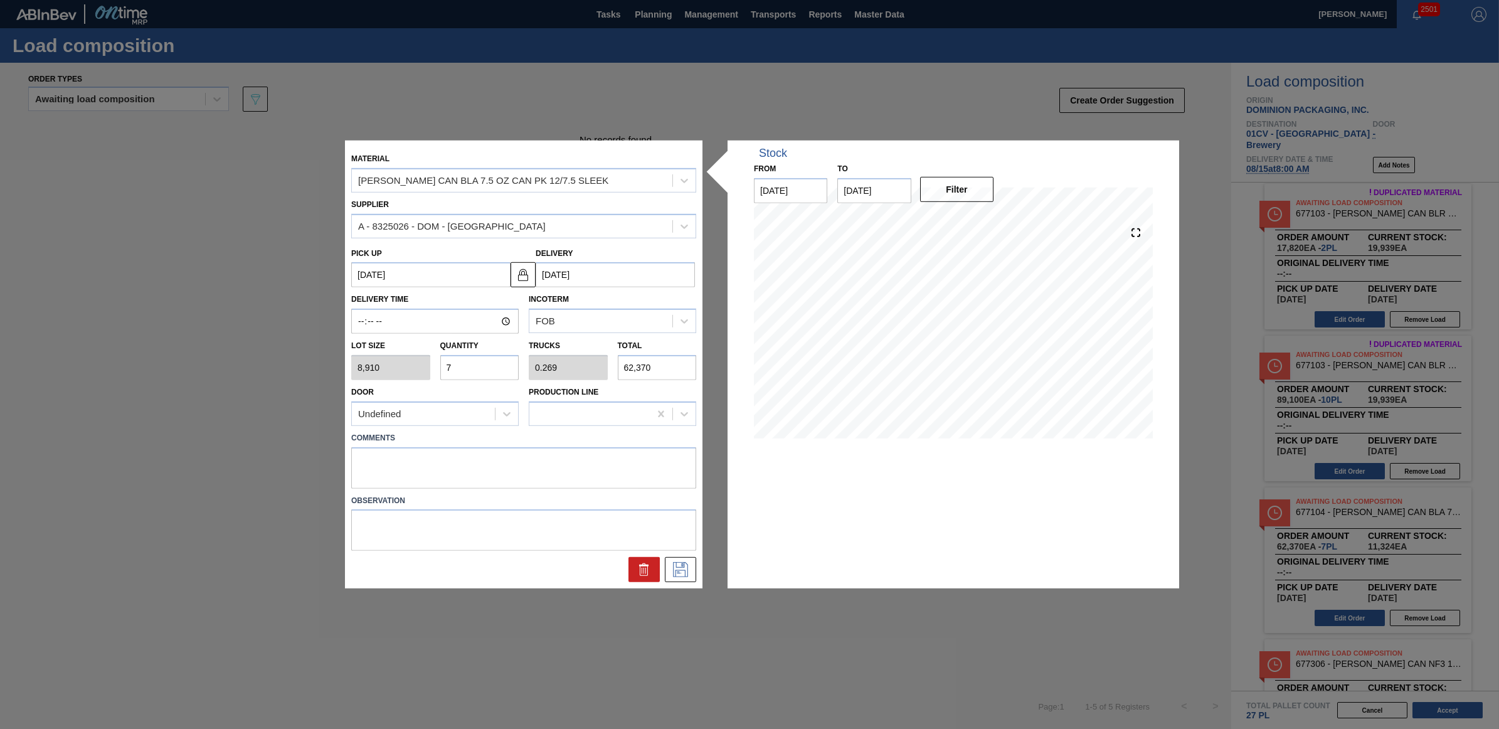
drag, startPoint x: 449, startPoint y: 366, endPoint x: 433, endPoint y: 365, distance: 16.3
click at [433, 365] on div "Lot size 8,910 Quantity 7 Trucks 0.269 Total 62,370" at bounding box center [523, 357] width 355 height 46
type input "6"
type input "0.231"
type input "53,460"
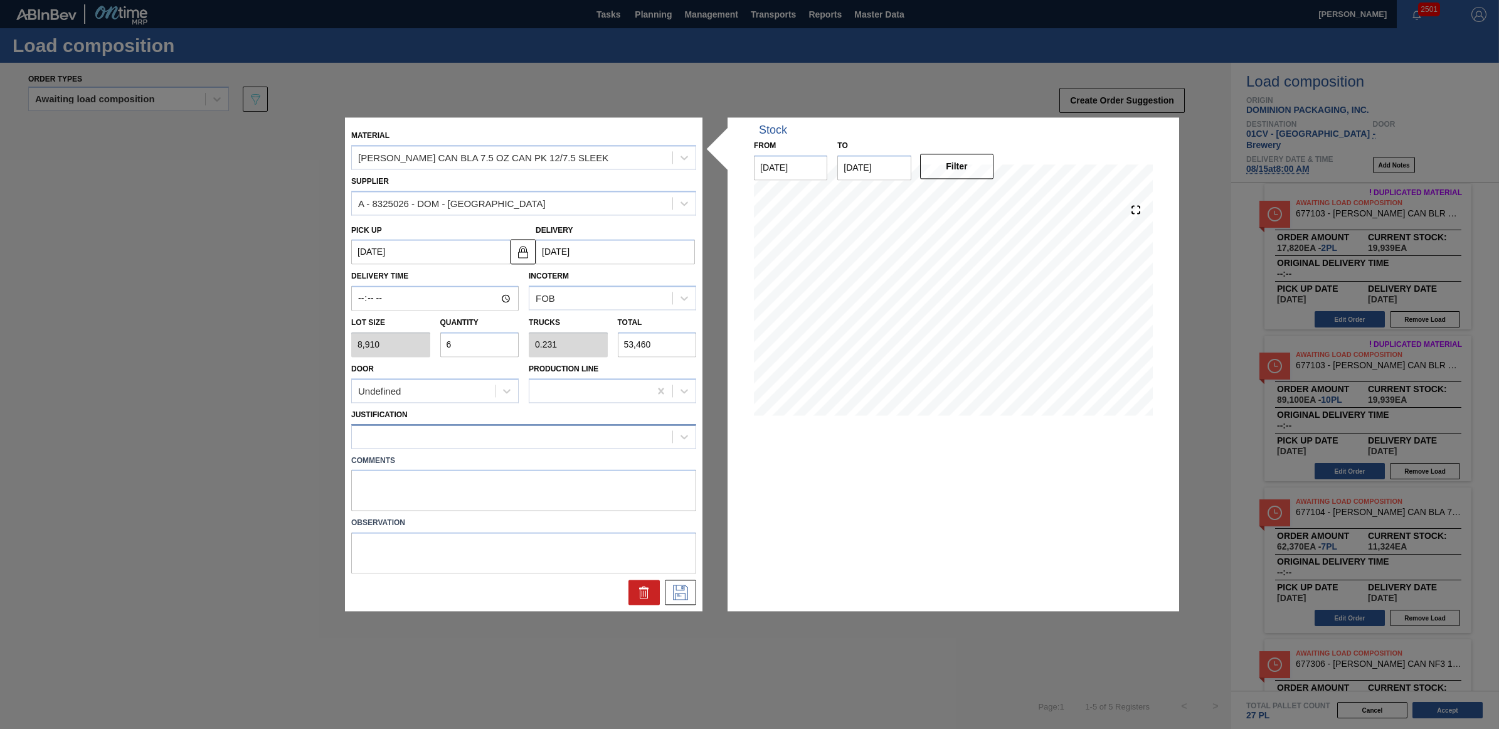
type input "6"
click at [544, 434] on div at bounding box center [512, 436] width 320 height 18
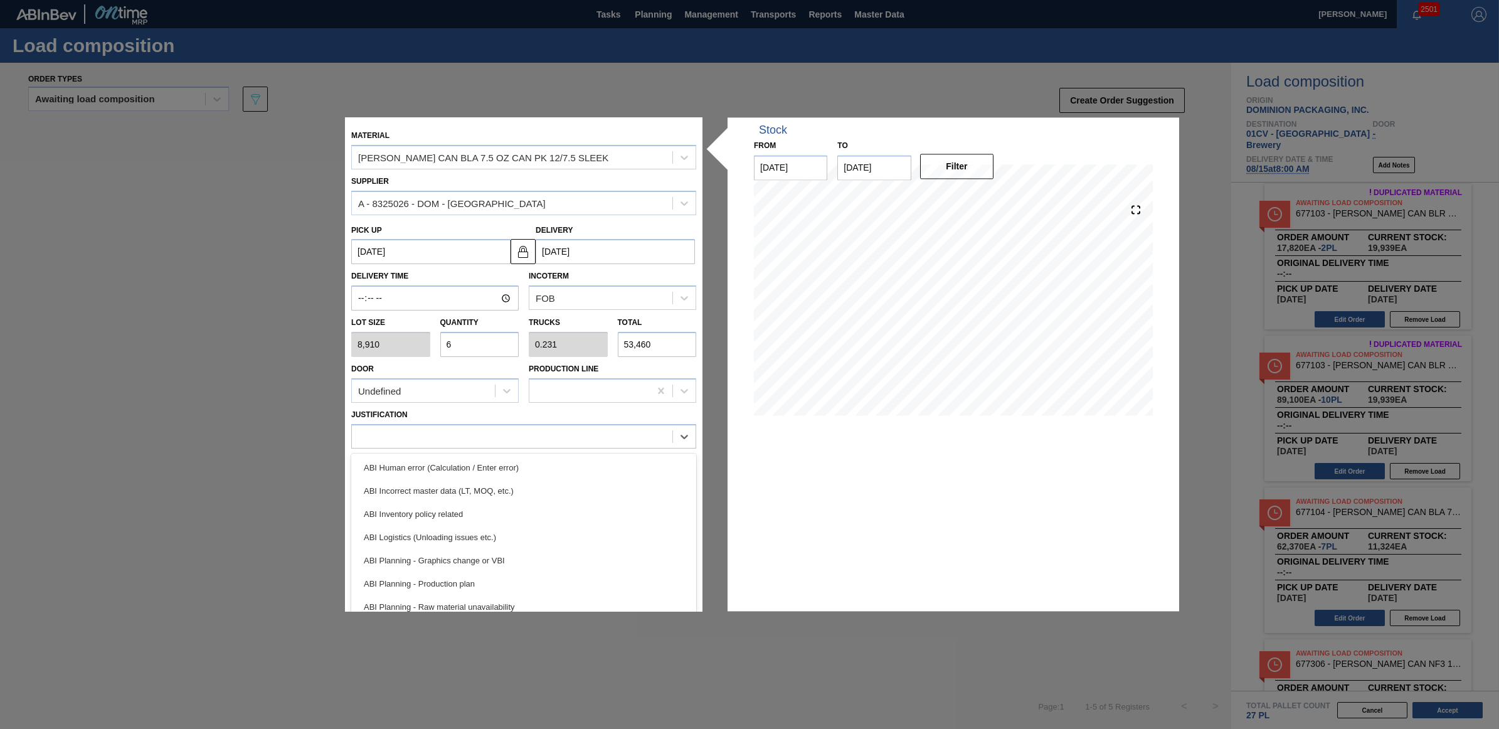
scroll to position [78, 0]
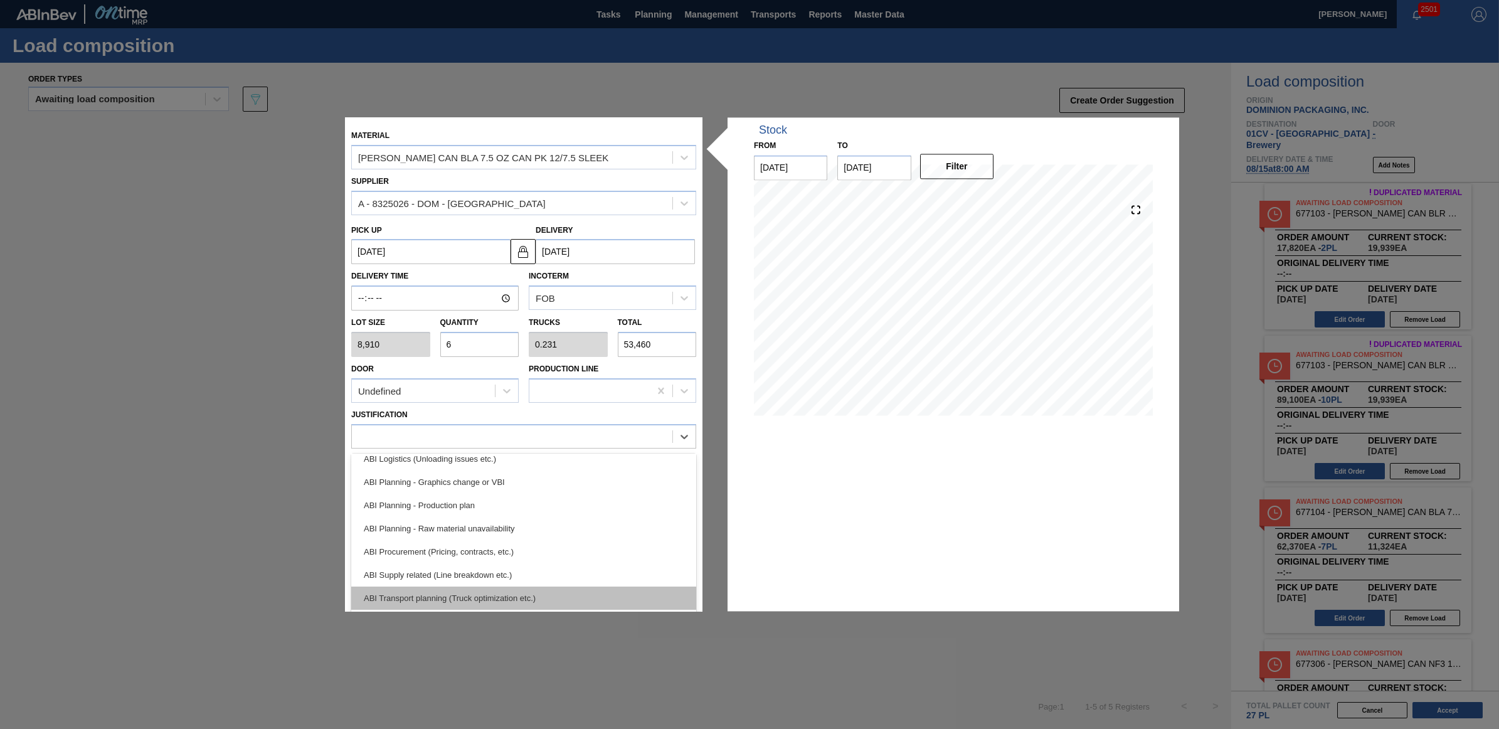
click at [549, 590] on div "ABI Transport planning (Truck optimization etc.)" at bounding box center [523, 597] width 345 height 23
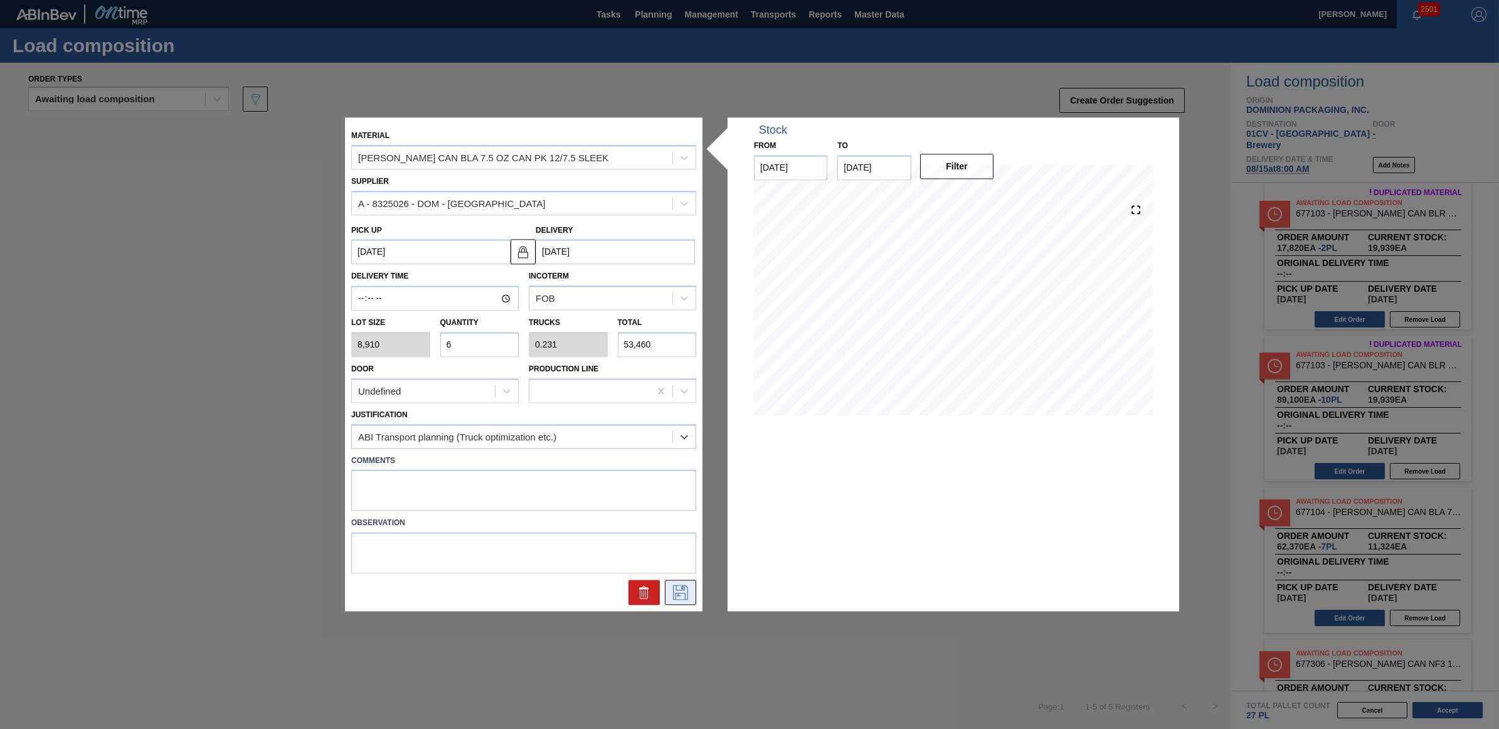
click at [674, 593] on icon at bounding box center [680, 592] width 20 height 15
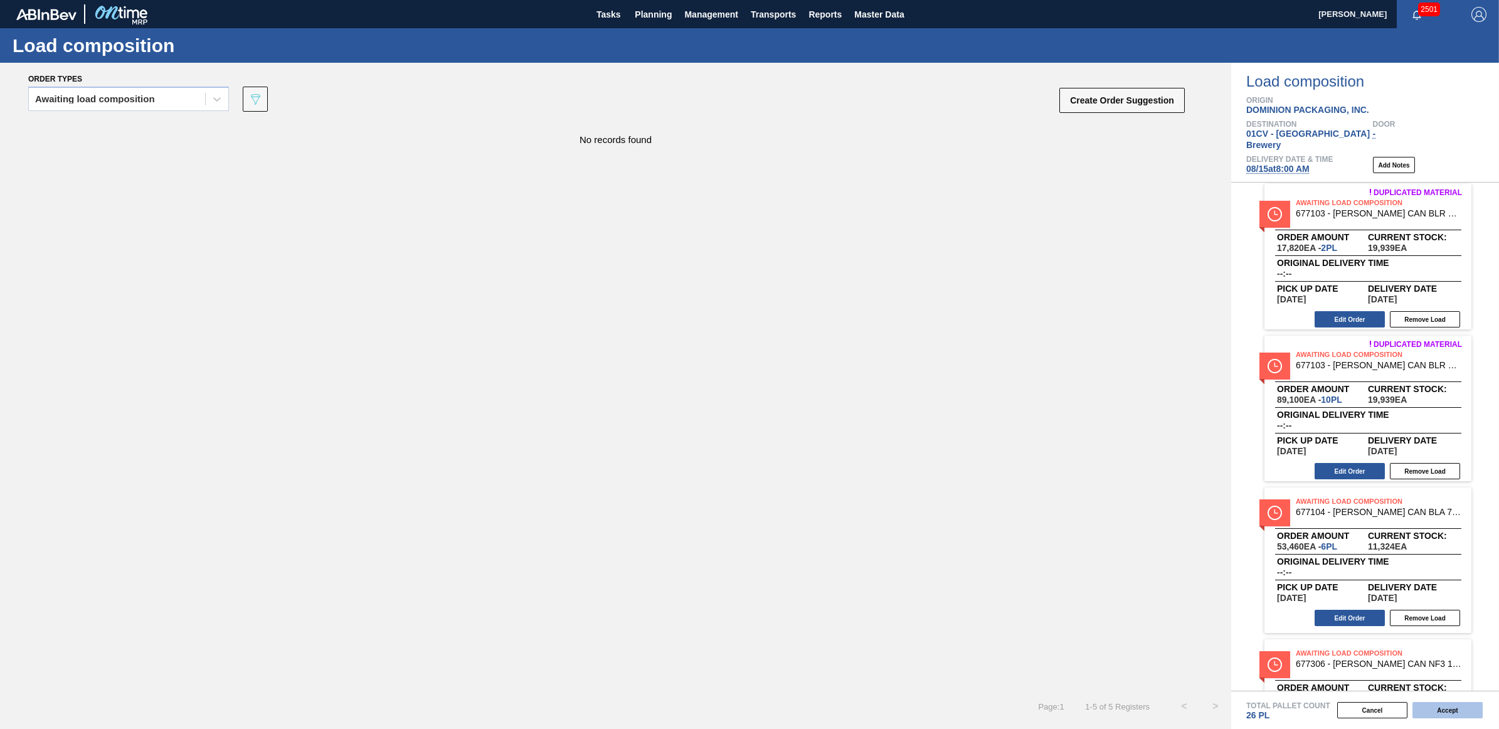
click at [1448, 710] on button "Accept" at bounding box center [1447, 710] width 70 height 16
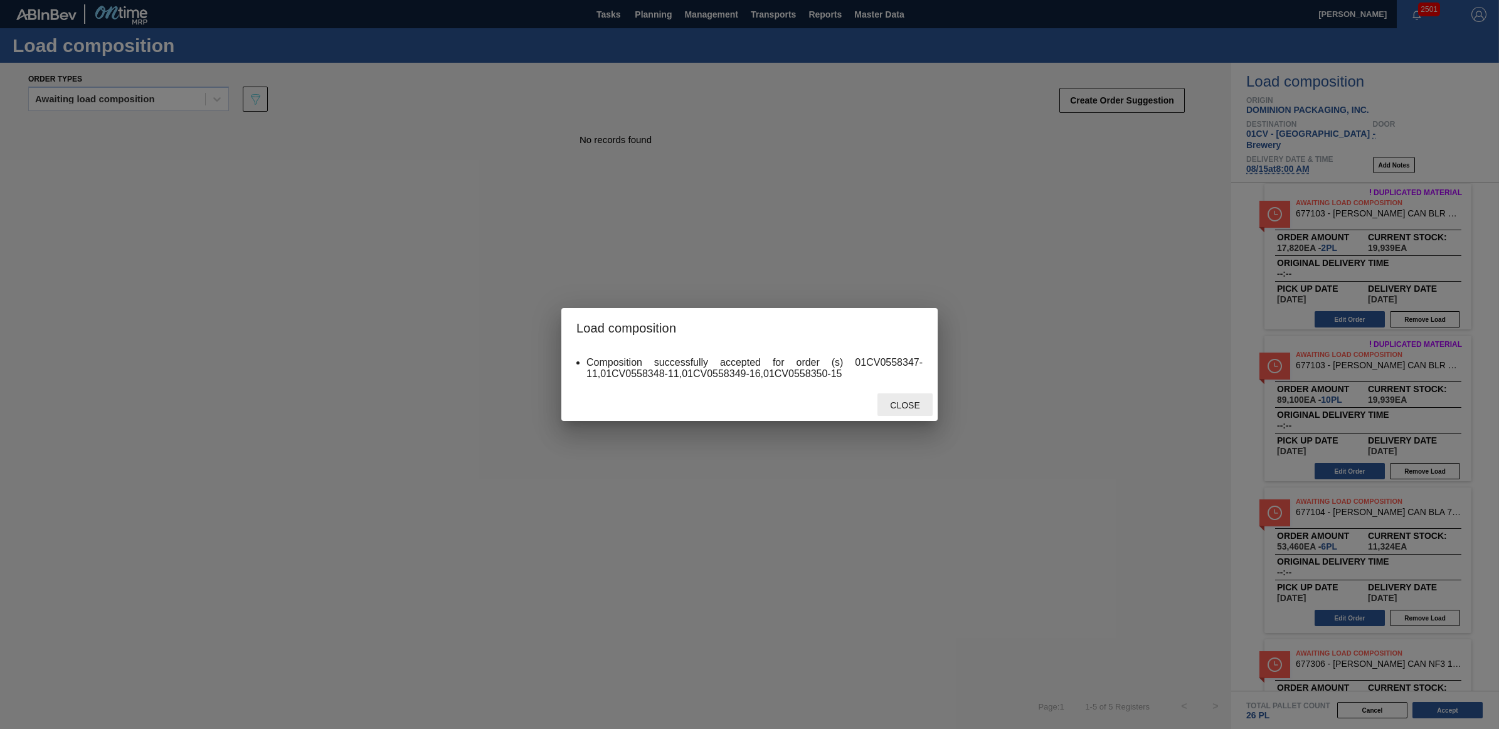
click at [909, 396] on div "Close" at bounding box center [904, 404] width 55 height 23
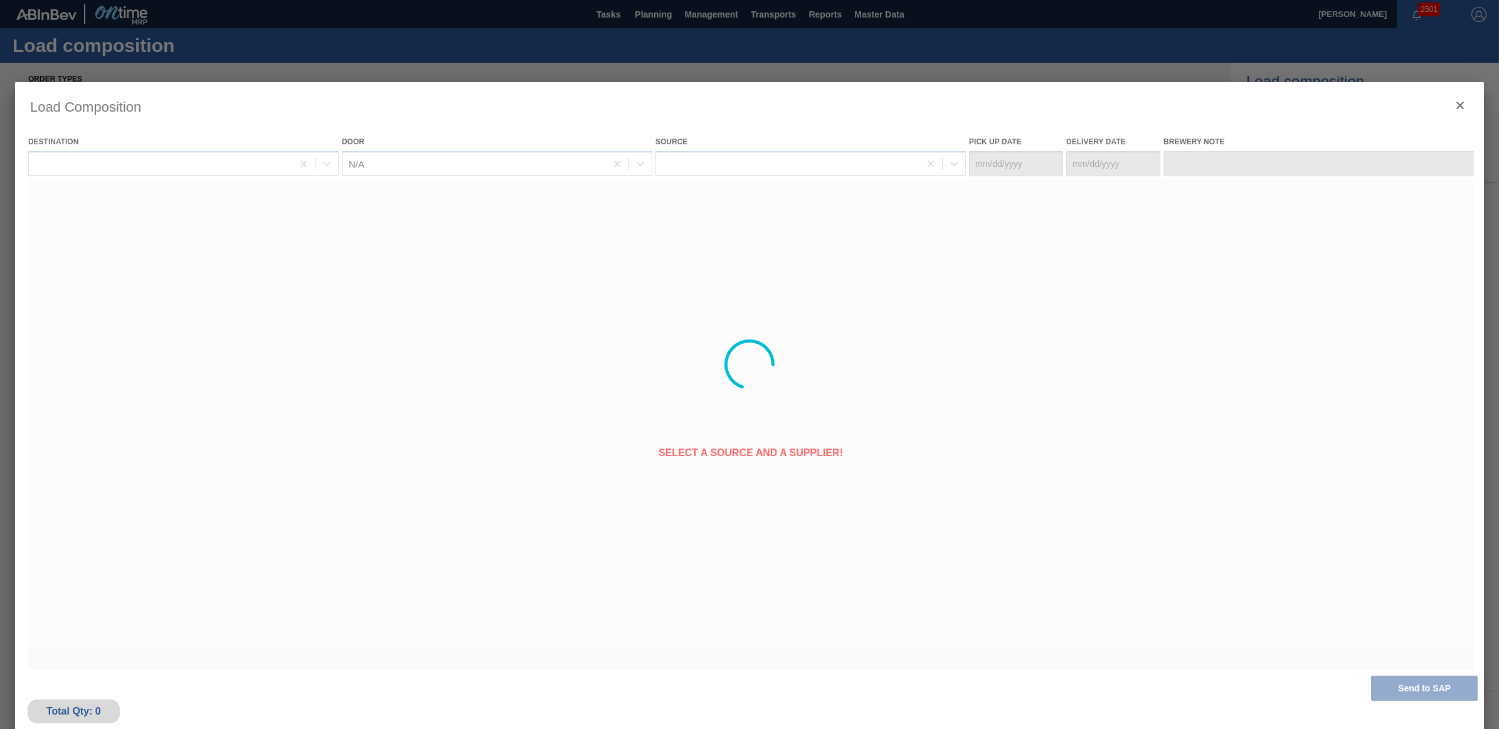
type Date "[DATE]"
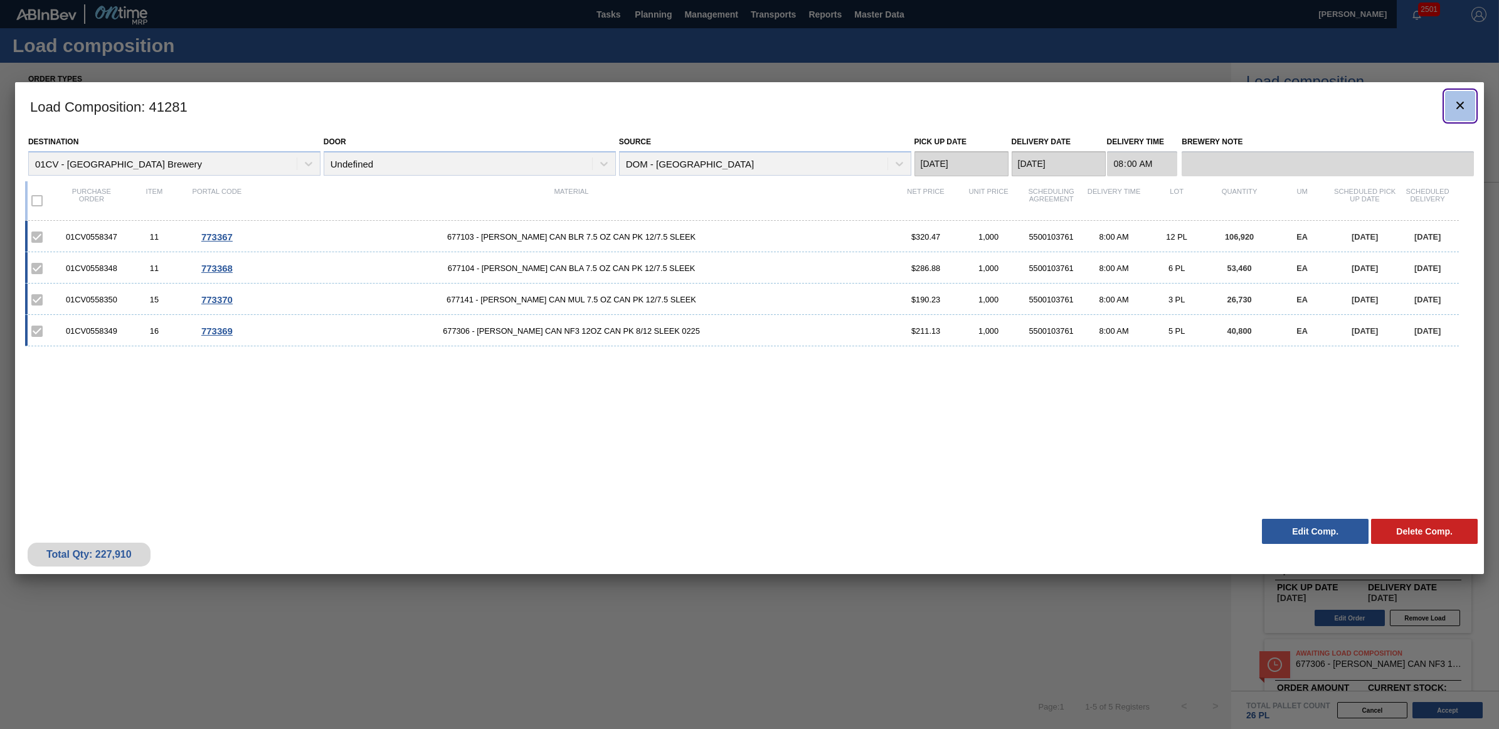
click at [1454, 103] on icon "botão de ícone" at bounding box center [1460, 105] width 15 height 15
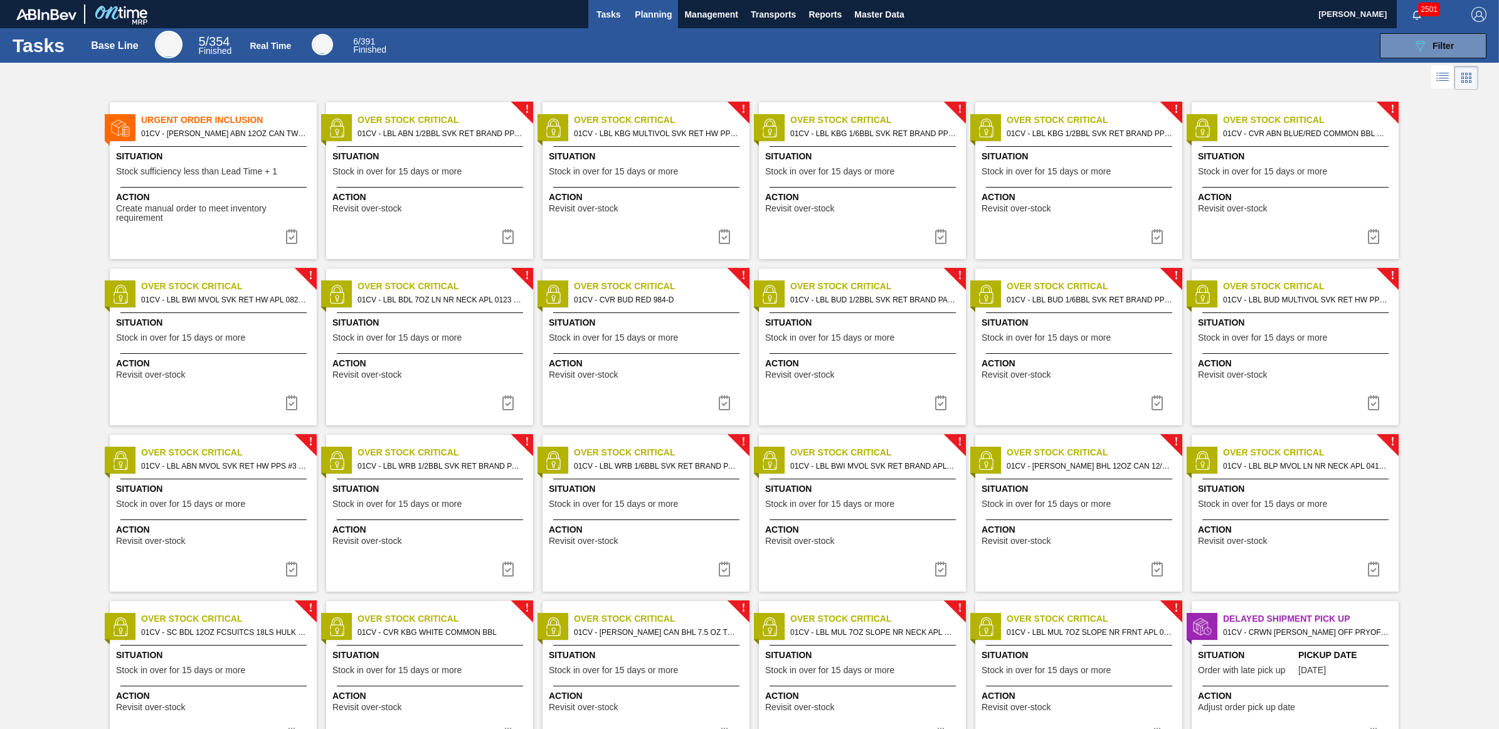
click at [650, 8] on span "Planning" at bounding box center [653, 14] width 37 height 15
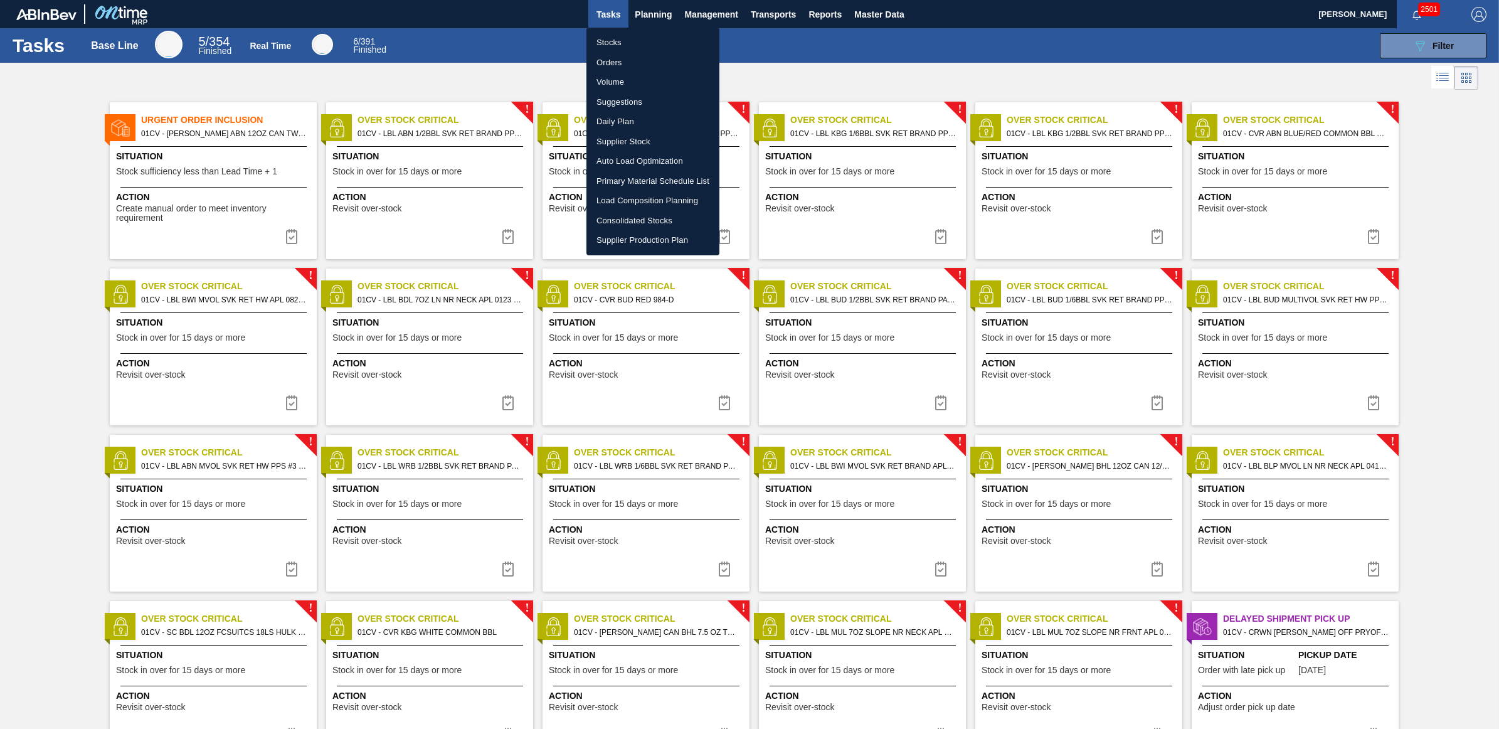
drag, startPoint x: 650, startPoint y: 36, endPoint x: 23, endPoint y: 120, distance: 632.8
click at [650, 36] on li "Stocks" at bounding box center [652, 43] width 133 height 20
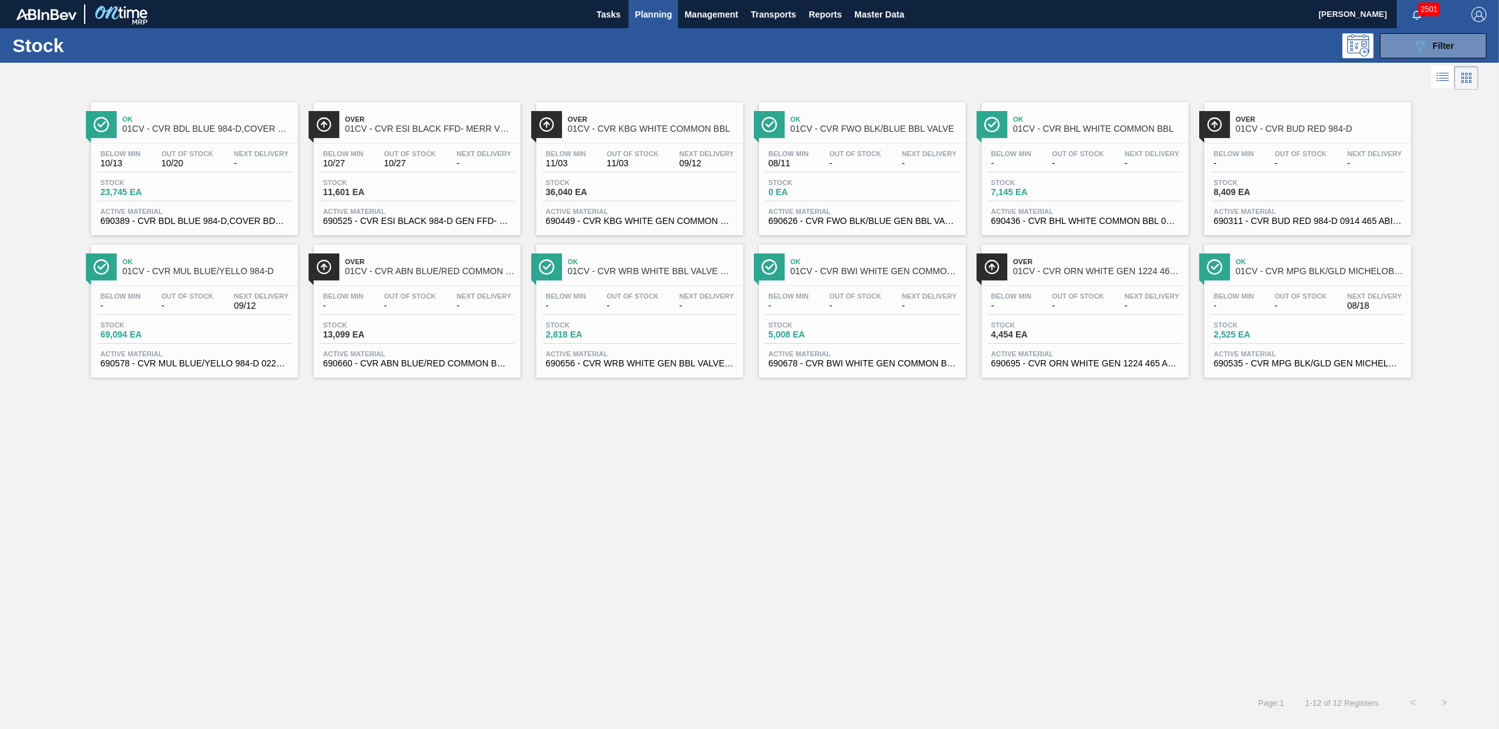
click at [652, 11] on span "Planning" at bounding box center [653, 14] width 37 height 15
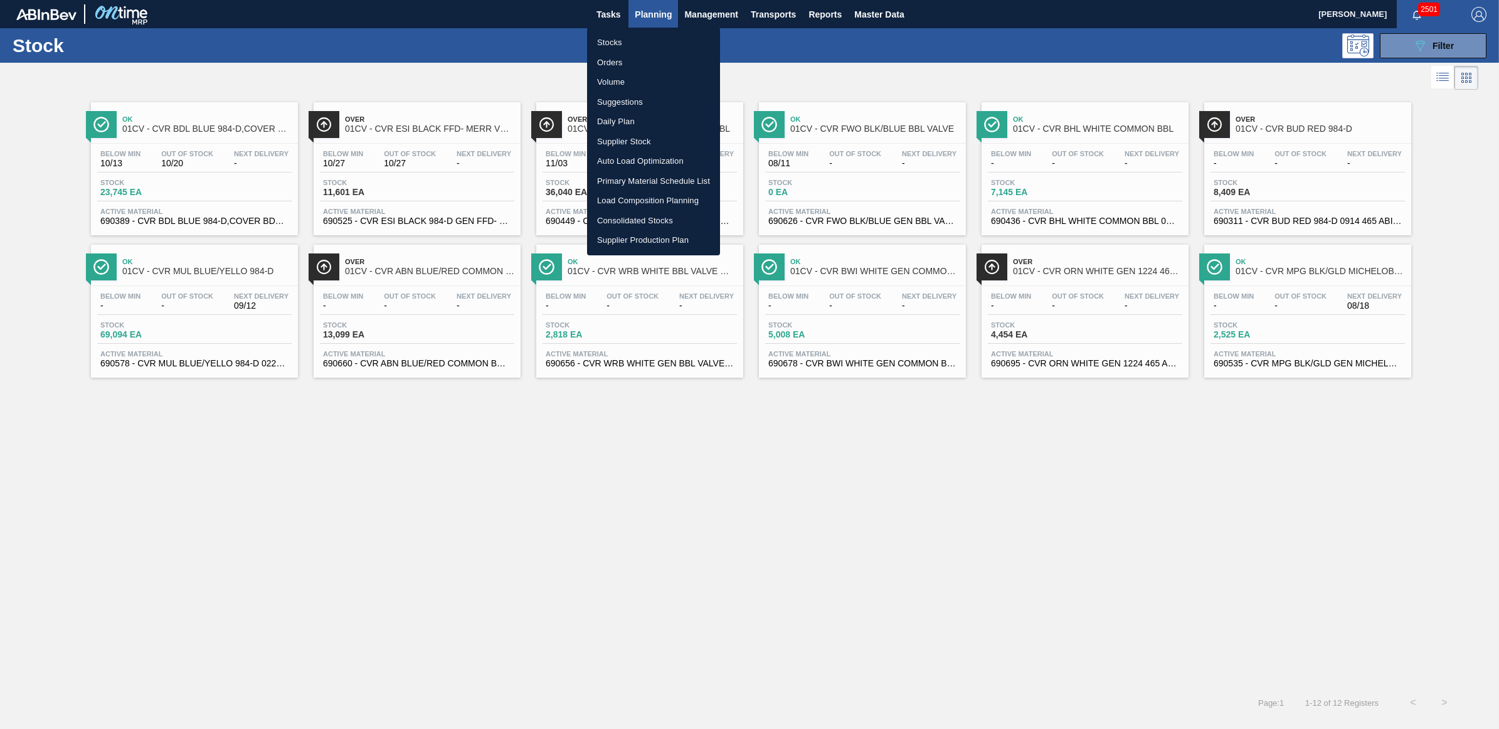
click at [1421, 47] on div at bounding box center [749, 364] width 1499 height 729
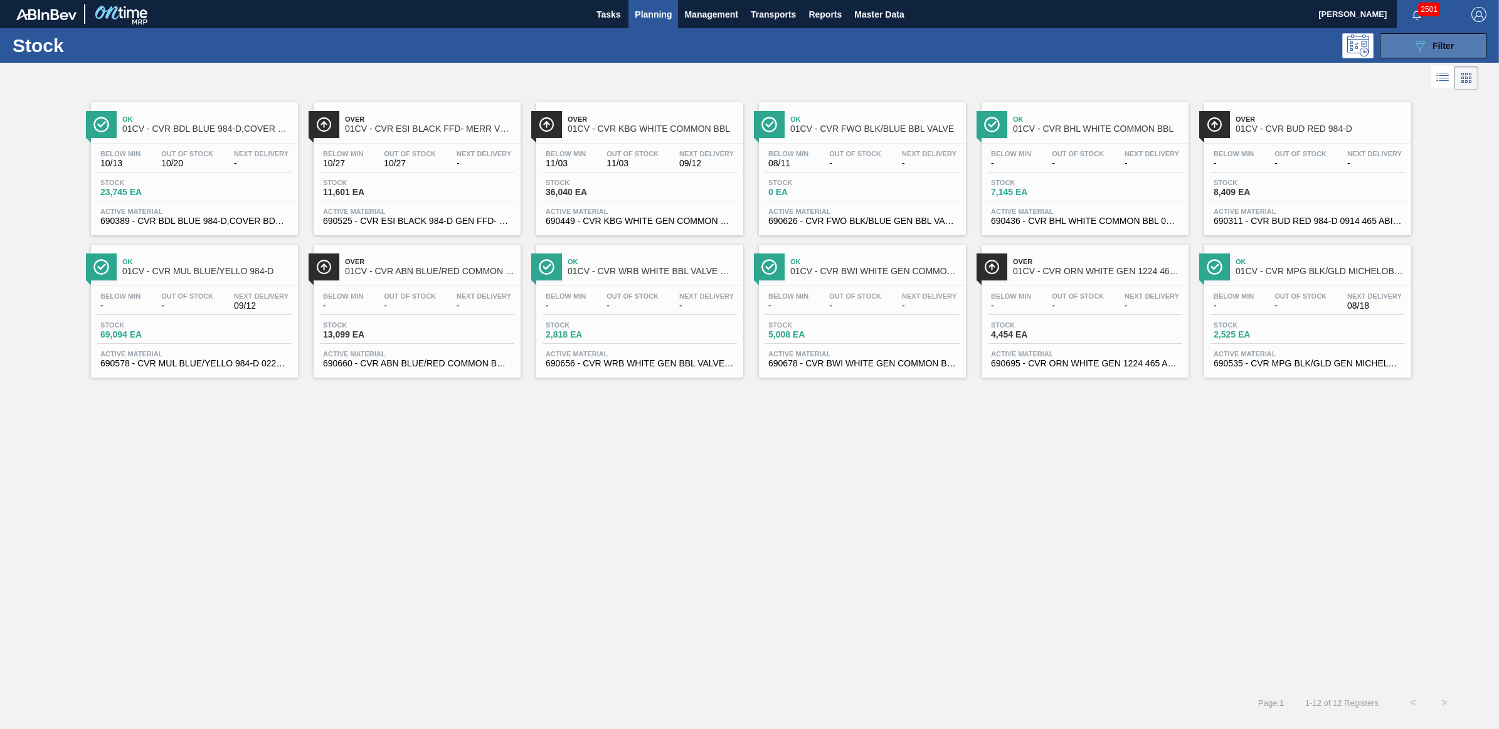
click at [1449, 41] on span "Filter" at bounding box center [1442, 46] width 21 height 10
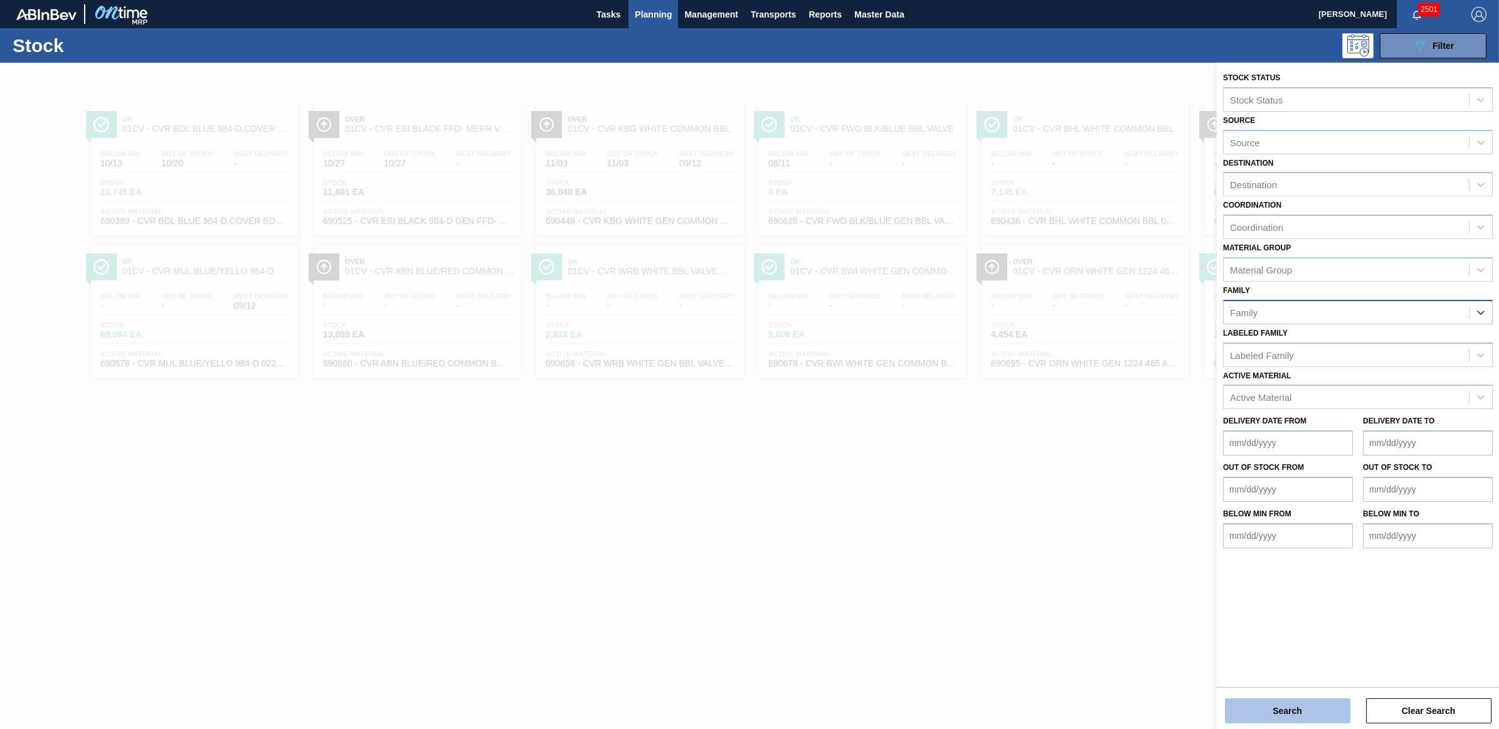
click at [1270, 721] on button "Search" at bounding box center [1287, 710] width 125 height 25
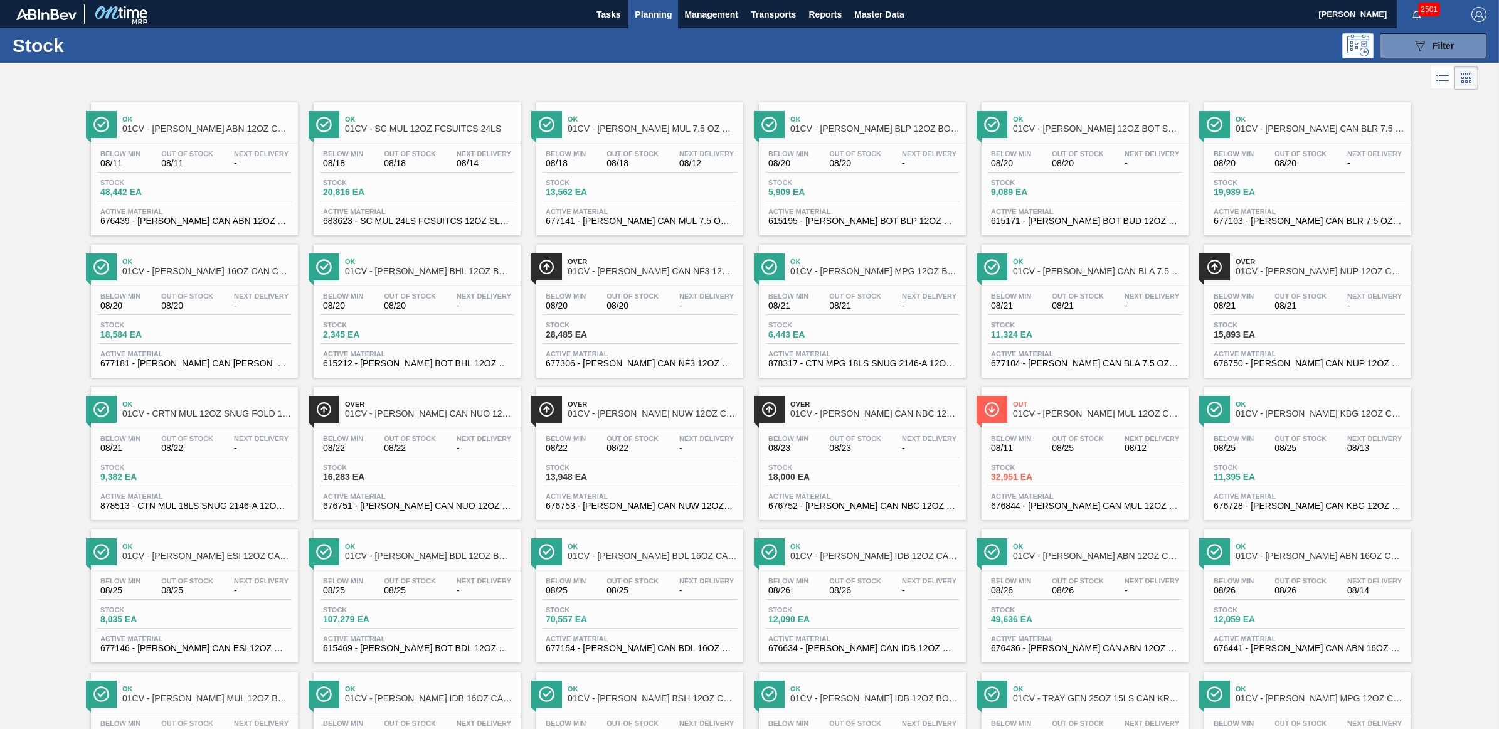
click at [1126, 58] on div "Stock 089F7B8B-B2A5-4AFE-B5C0-19BA573D28AC Filter" at bounding box center [749, 45] width 1499 height 34
click at [433, 161] on span "08/18" at bounding box center [410, 163] width 52 height 9
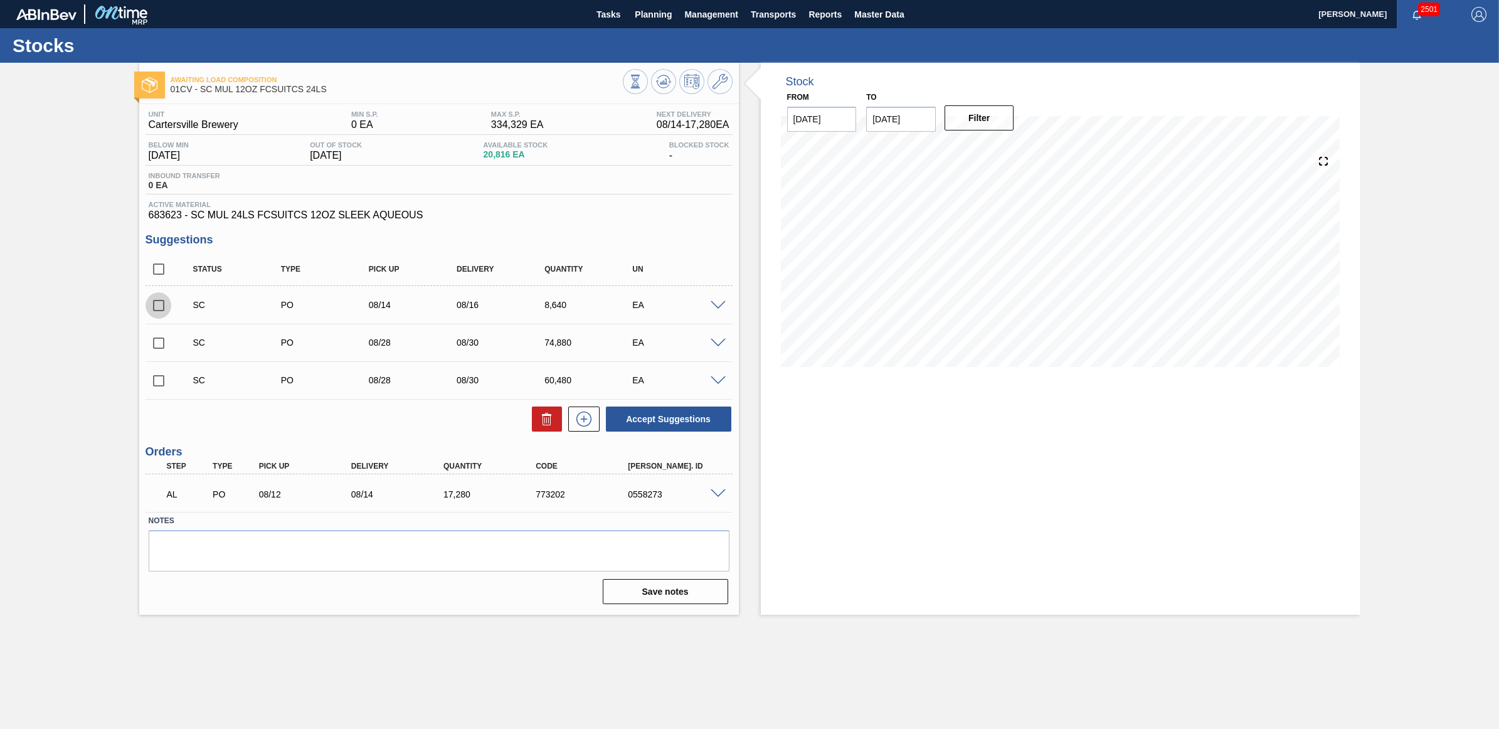
click at [157, 305] on input "checkbox" at bounding box center [159, 305] width 26 height 26
click at [649, 418] on button "Accept Suggestions" at bounding box center [668, 418] width 125 height 25
checkbox input "false"
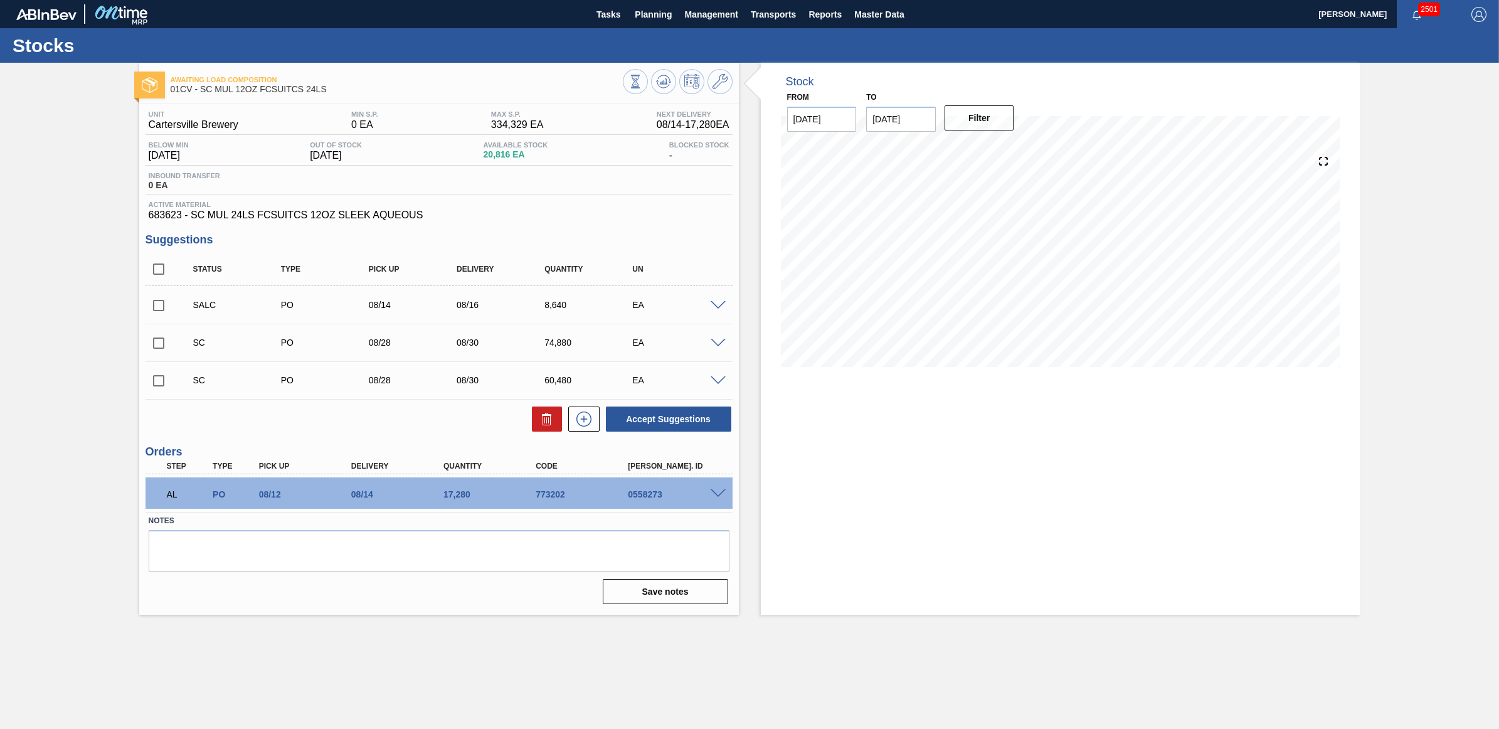
click at [722, 79] on icon at bounding box center [719, 81] width 15 height 15
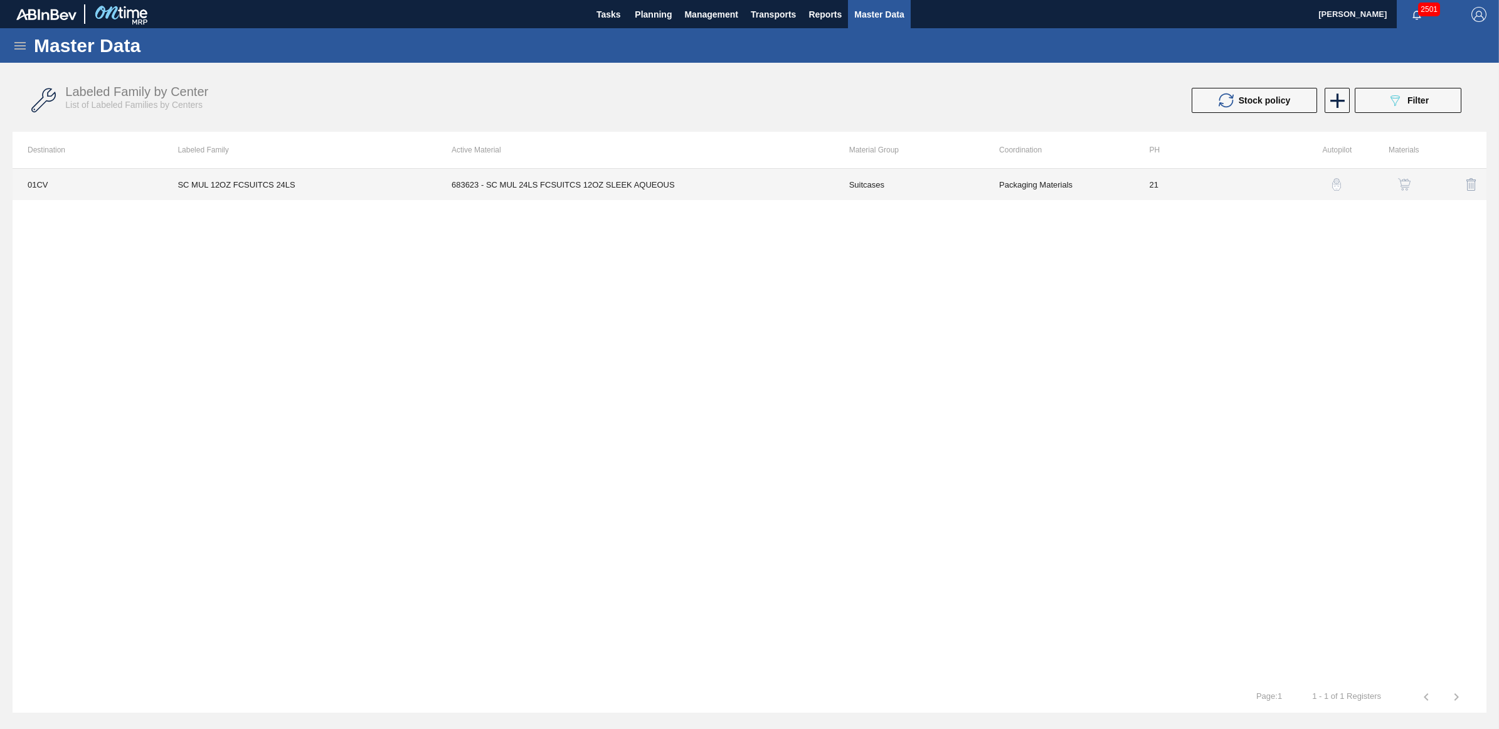
click at [243, 186] on td "SC MUL 12OZ FCSUITCS 24LS" at bounding box center [299, 184] width 274 height 31
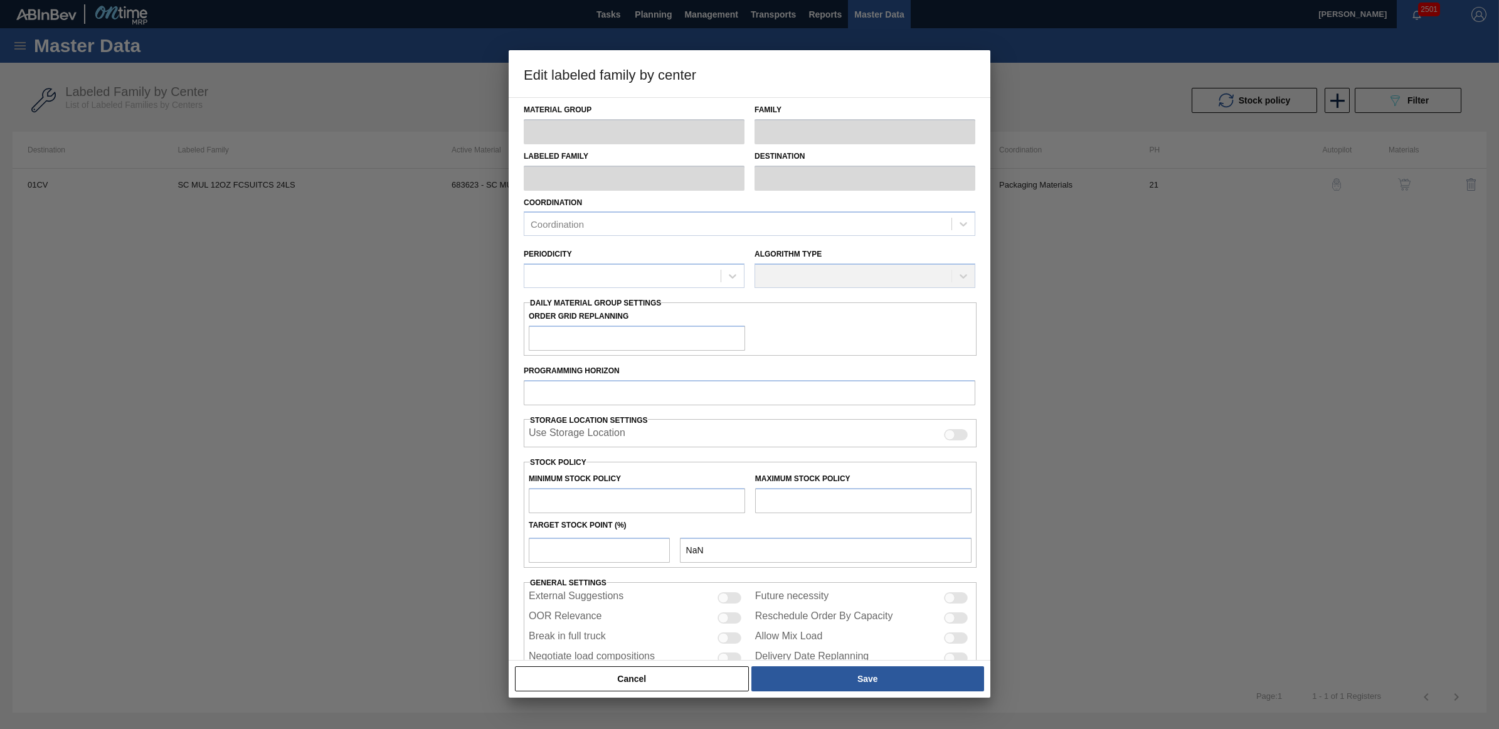
type input "Suitcases"
type input "SC MUL 12OZ FCSUITCS 24LS"
type input "01CV - [GEOGRAPHIC_DATA] Brewery"
type input "21"
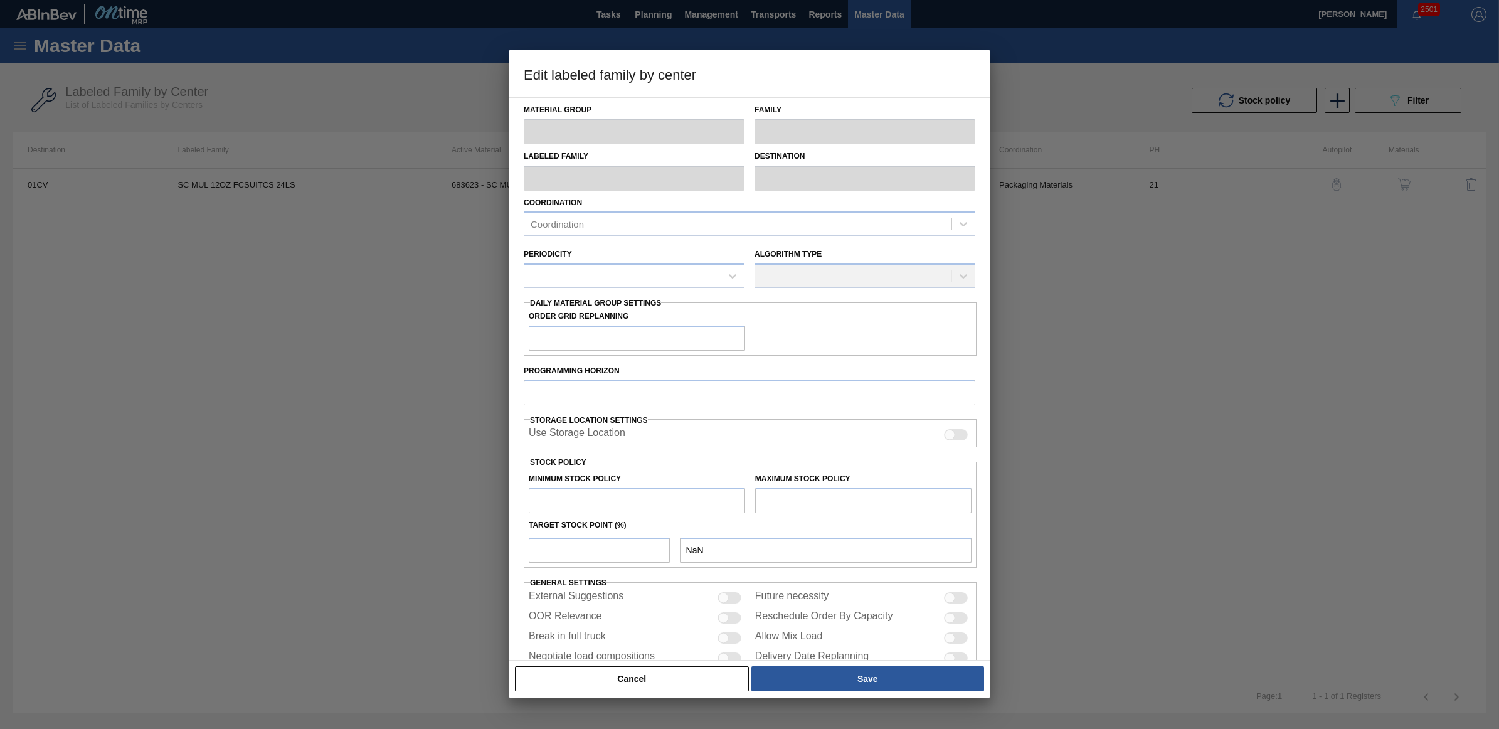
type input "0"
type input "334,329"
type input "0"
checkbox input "true"
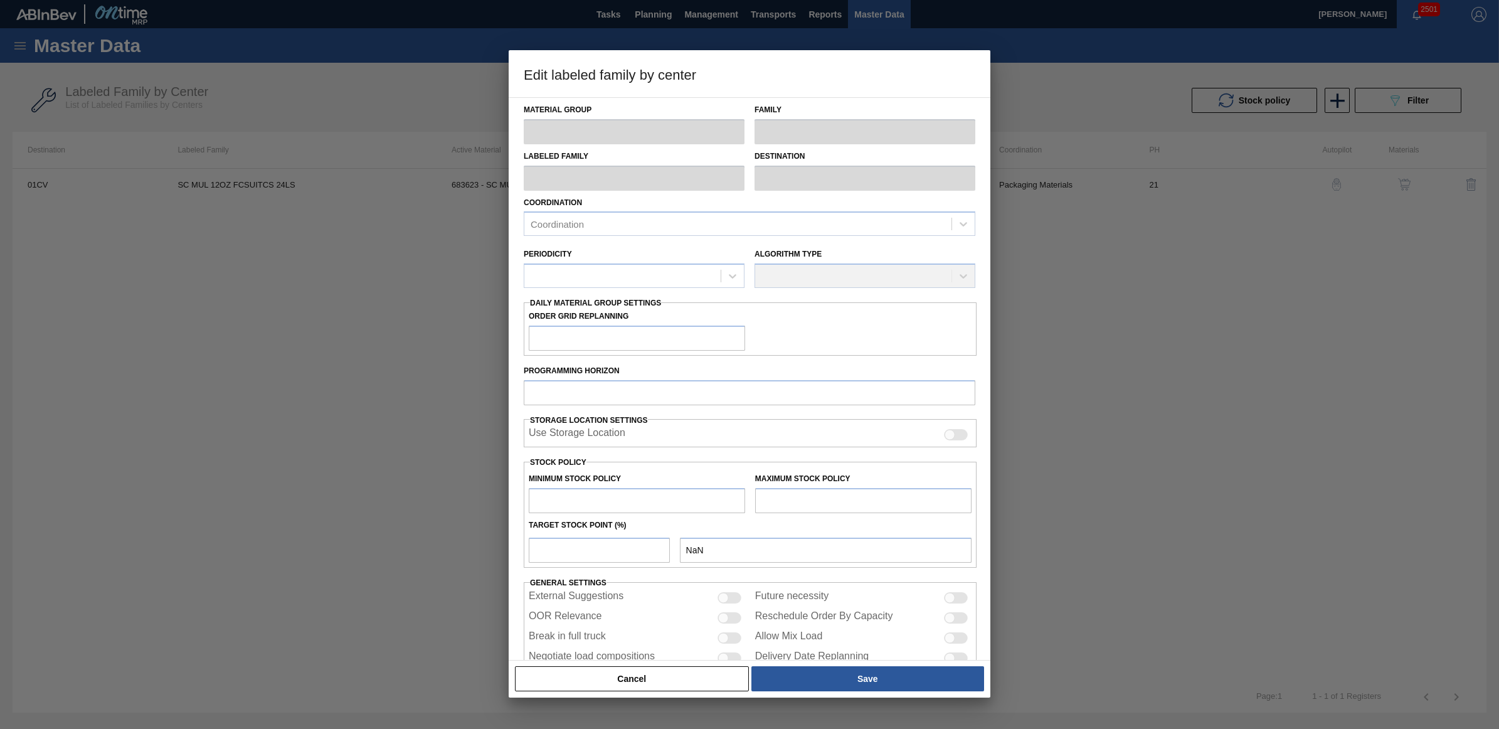
checkbox input "true"
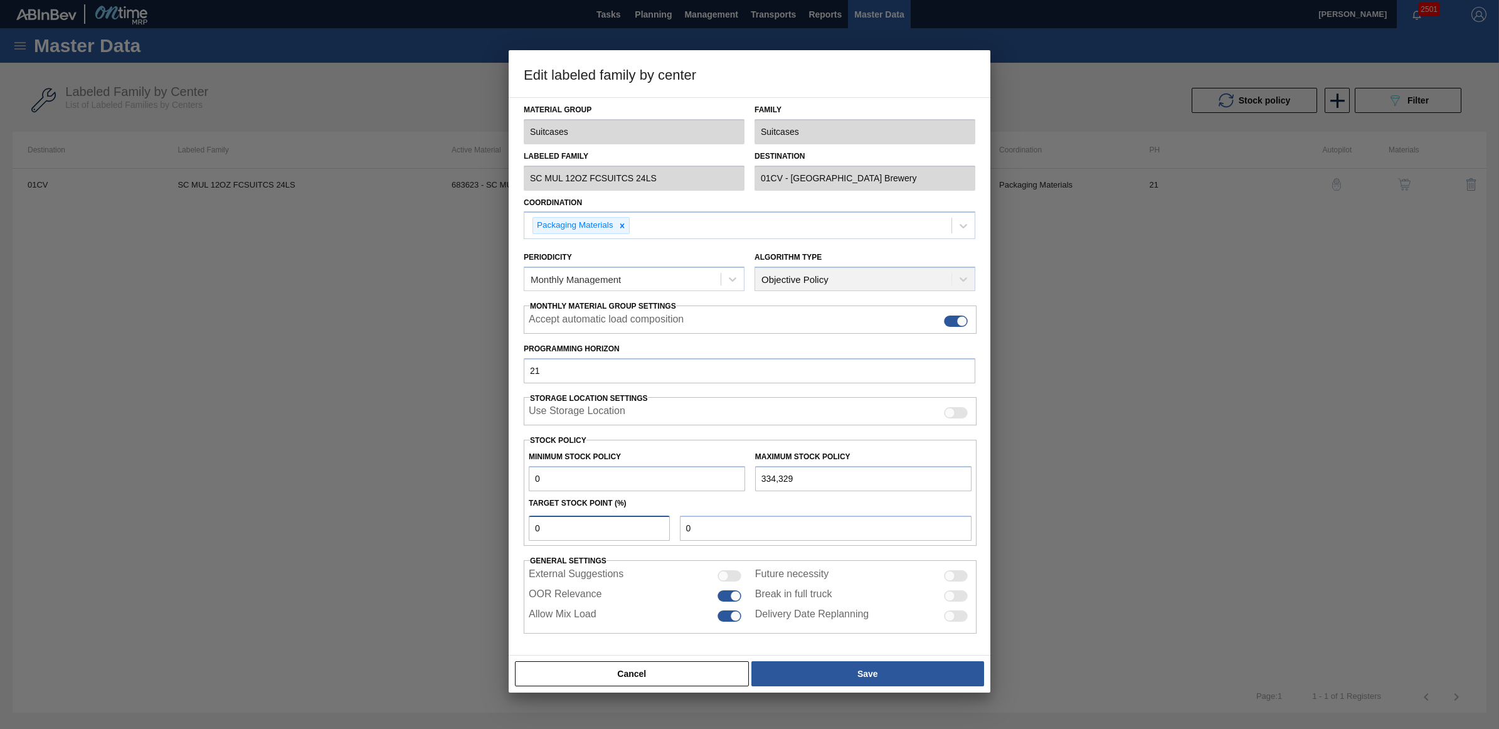
drag, startPoint x: 558, startPoint y: 527, endPoint x: 519, endPoint y: 527, distance: 38.9
click at [519, 527] on div "Material Group Suitcases Family Suitcases Labeled Family SC MUL 12OZ FCSUITCS 2…" at bounding box center [750, 376] width 482 height 558
type input "1"
type input "3,343"
type input "10"
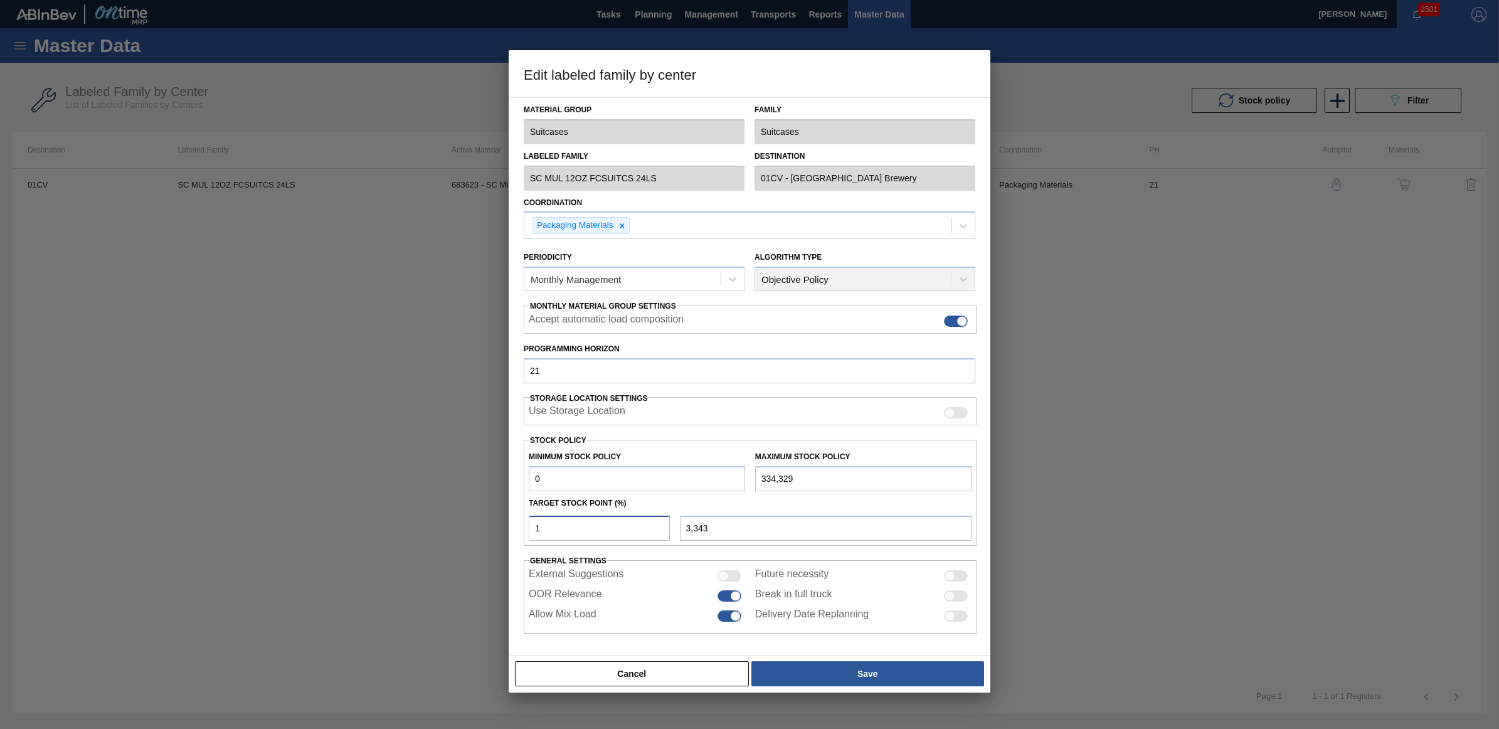
type input "33,433"
type input "1"
type input "3,343"
type input "0"
type input "5"
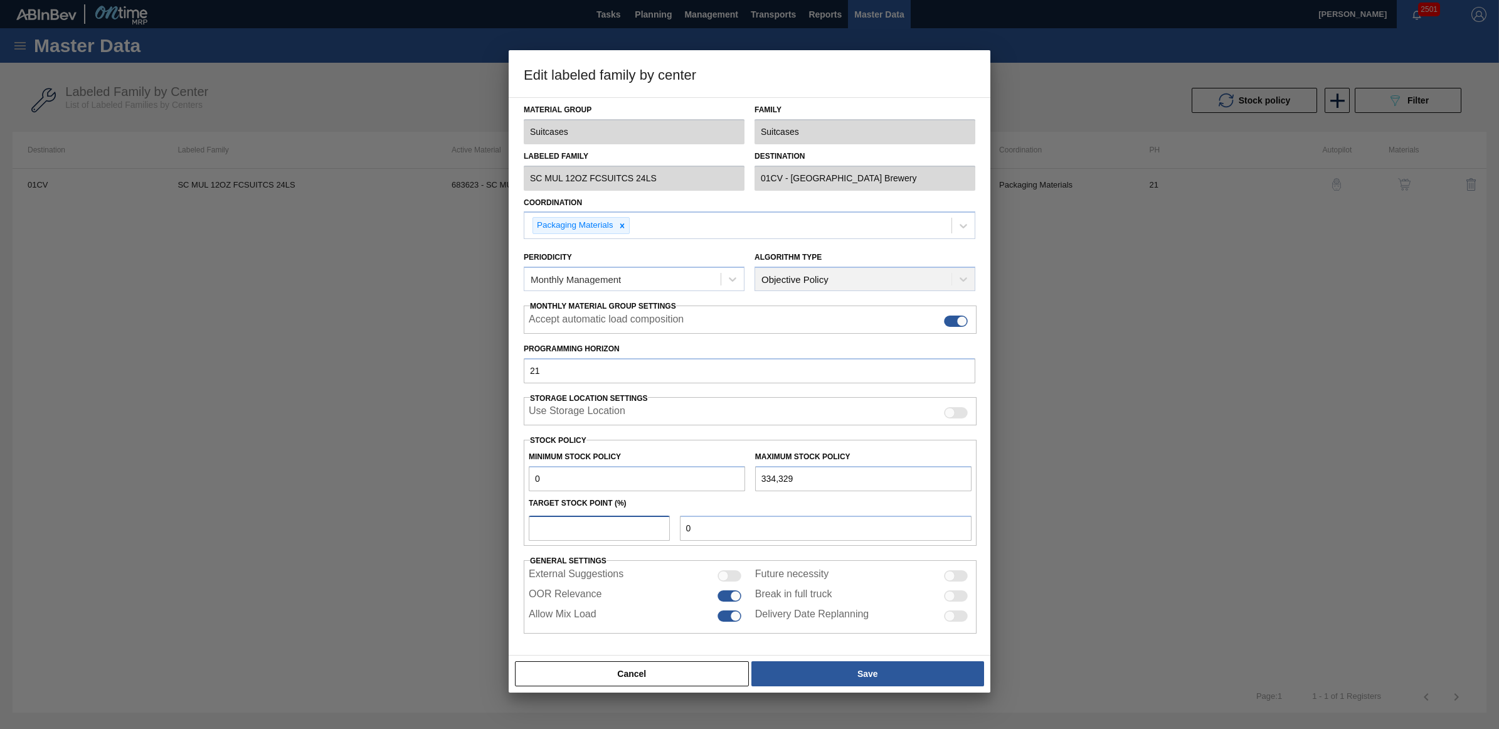
type input "16,716"
type input "0"
type input "6"
type input "20,060"
type input "0"
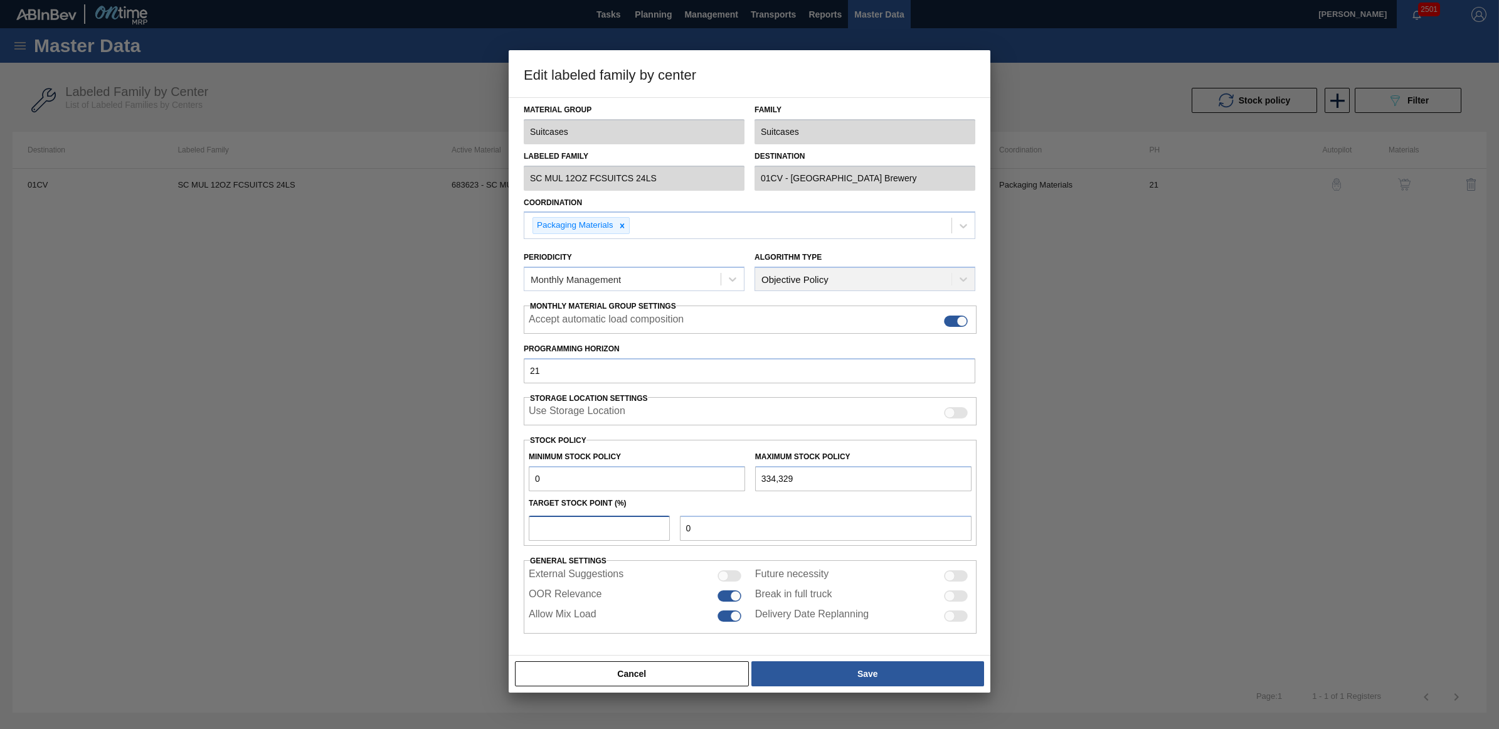
type input "4"
type input "13,373"
type input "0"
type input "3"
type input "10,030"
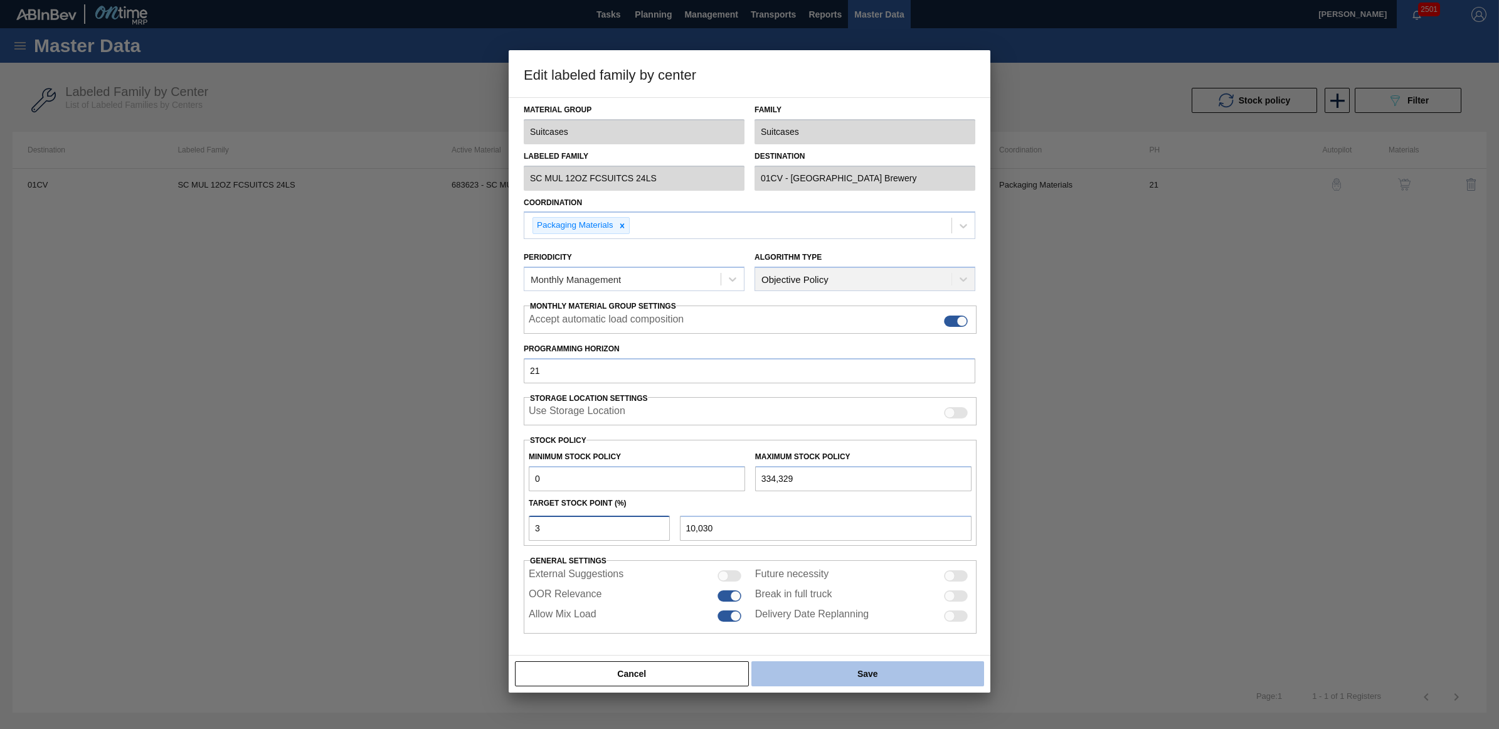
type input "3"
click at [841, 666] on button "Save" at bounding box center [867, 673] width 233 height 25
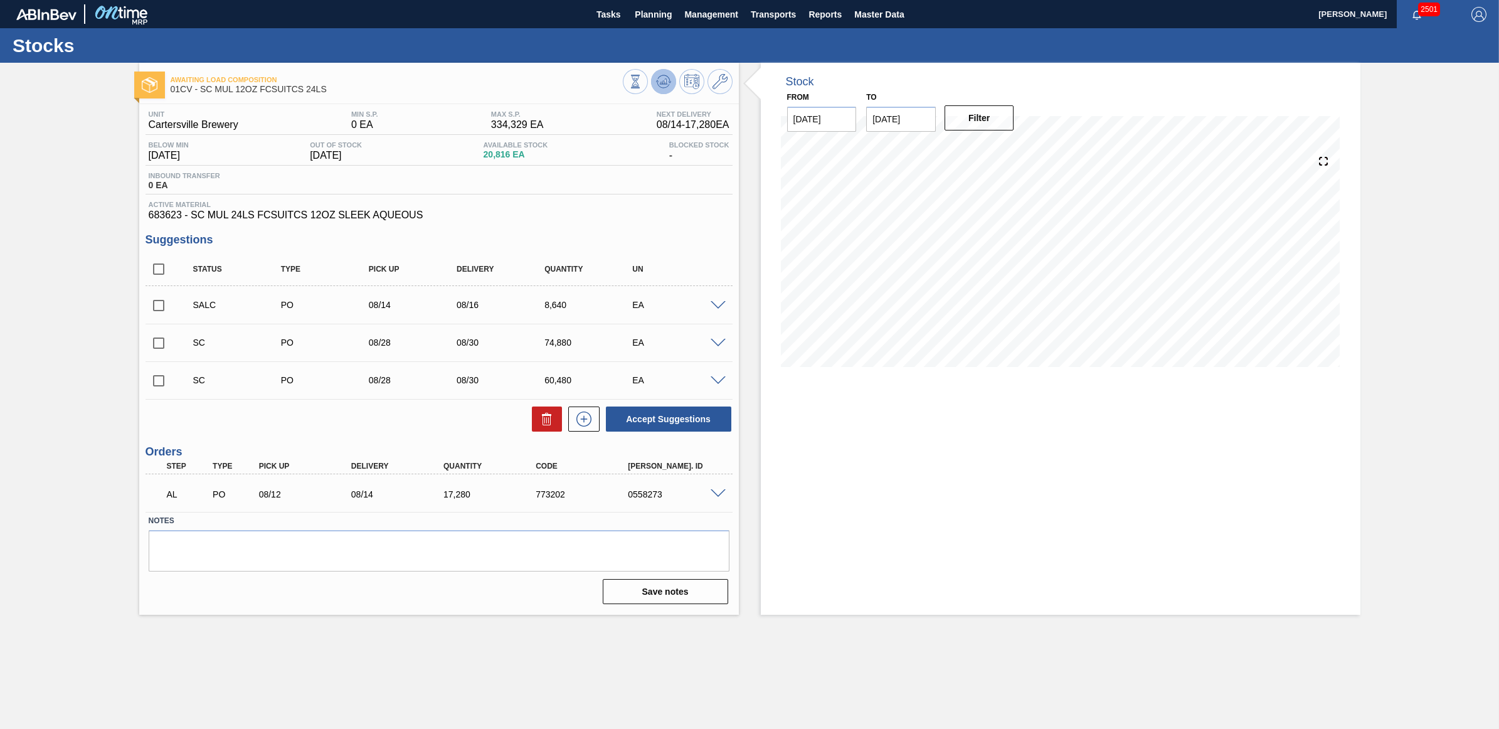
click at [642, 80] on icon at bounding box center [635, 82] width 14 height 14
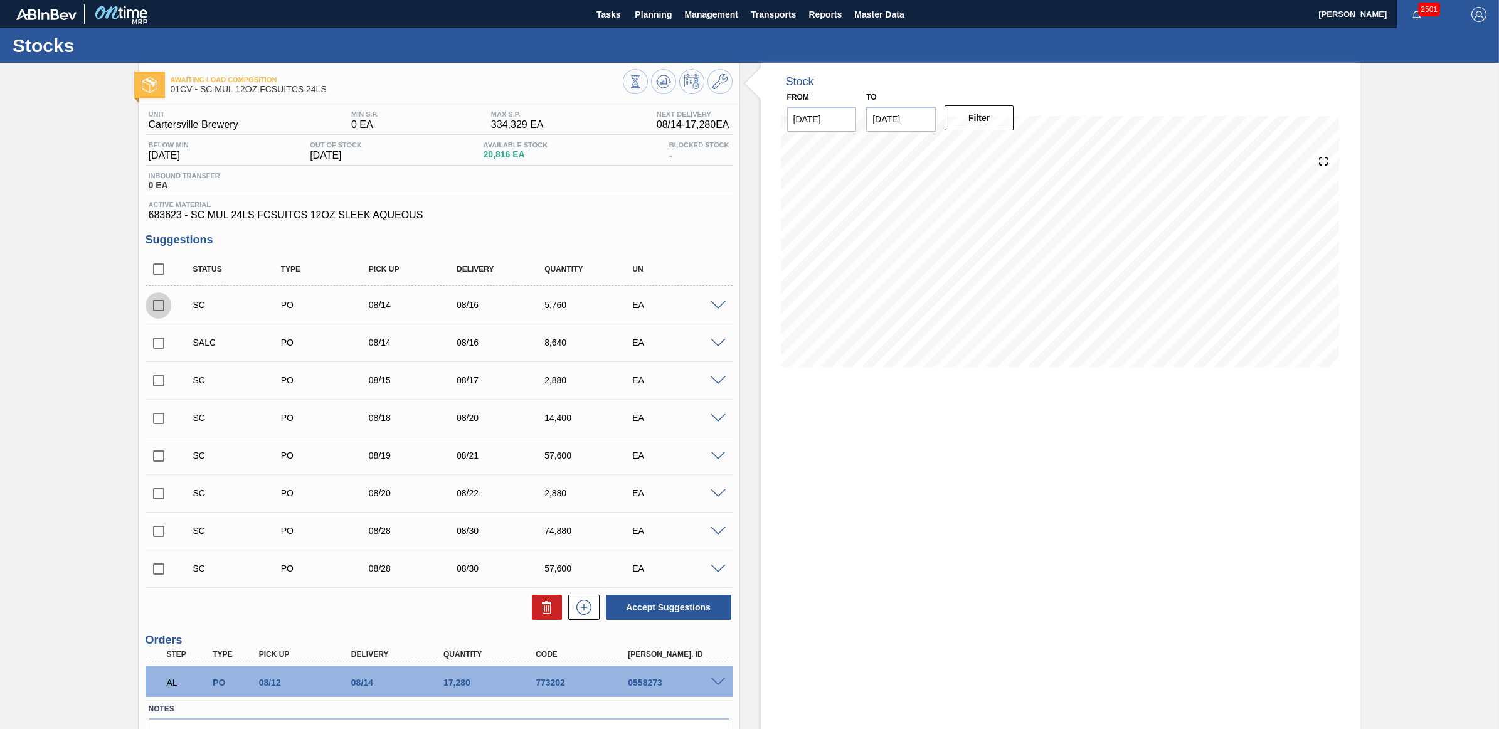
click at [154, 312] on input "checkbox" at bounding box center [159, 305] width 26 height 26
checkbox input "true"
click at [155, 380] on input "checkbox" at bounding box center [159, 381] width 26 height 26
checkbox input "true"
click at [158, 415] on input "checkbox" at bounding box center [159, 418] width 26 height 26
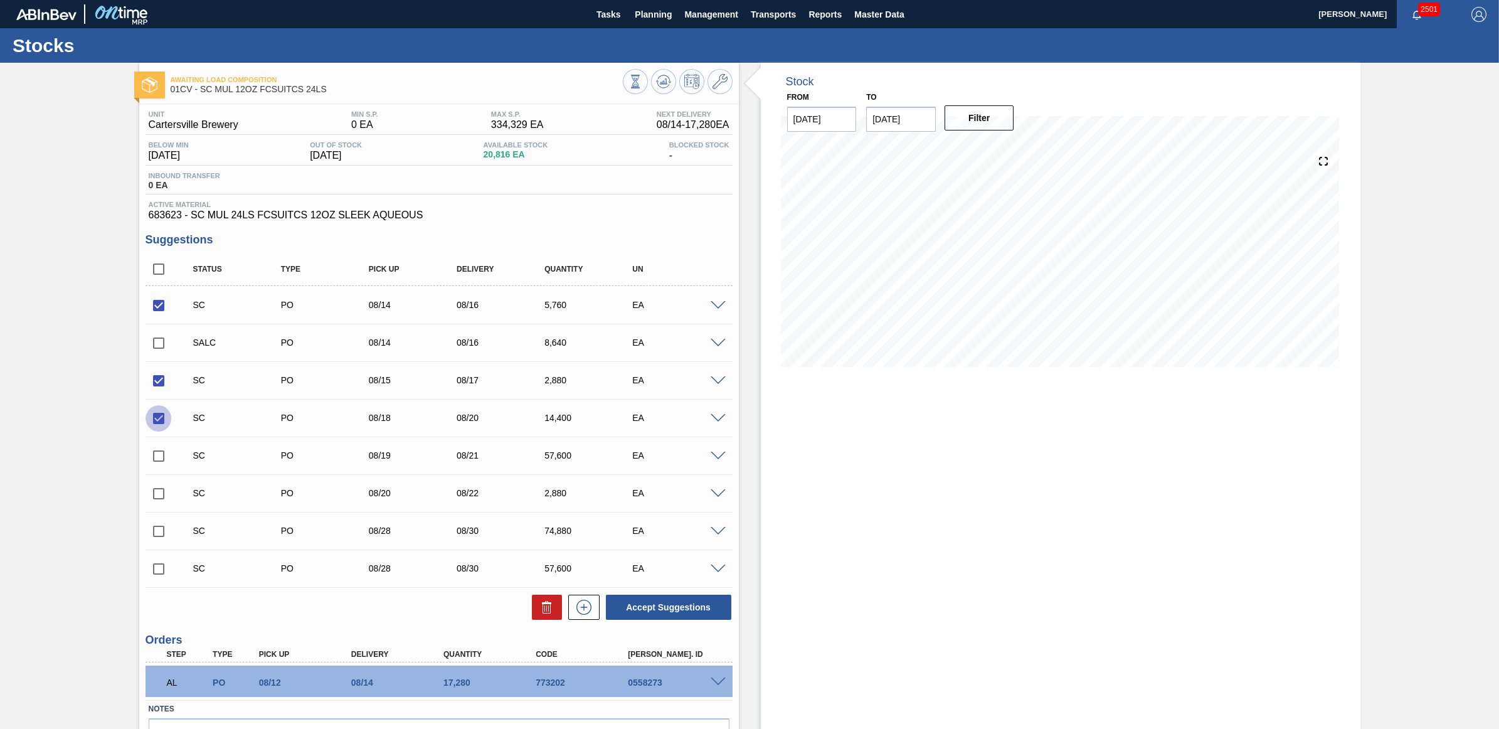
click at [158, 415] on input "checkbox" at bounding box center [159, 418] width 26 height 26
checkbox input "false"
click at [154, 492] on input "checkbox" at bounding box center [159, 493] width 26 height 26
checkbox input "true"
click at [706, 611] on button "Accept Suggestions" at bounding box center [668, 607] width 125 height 25
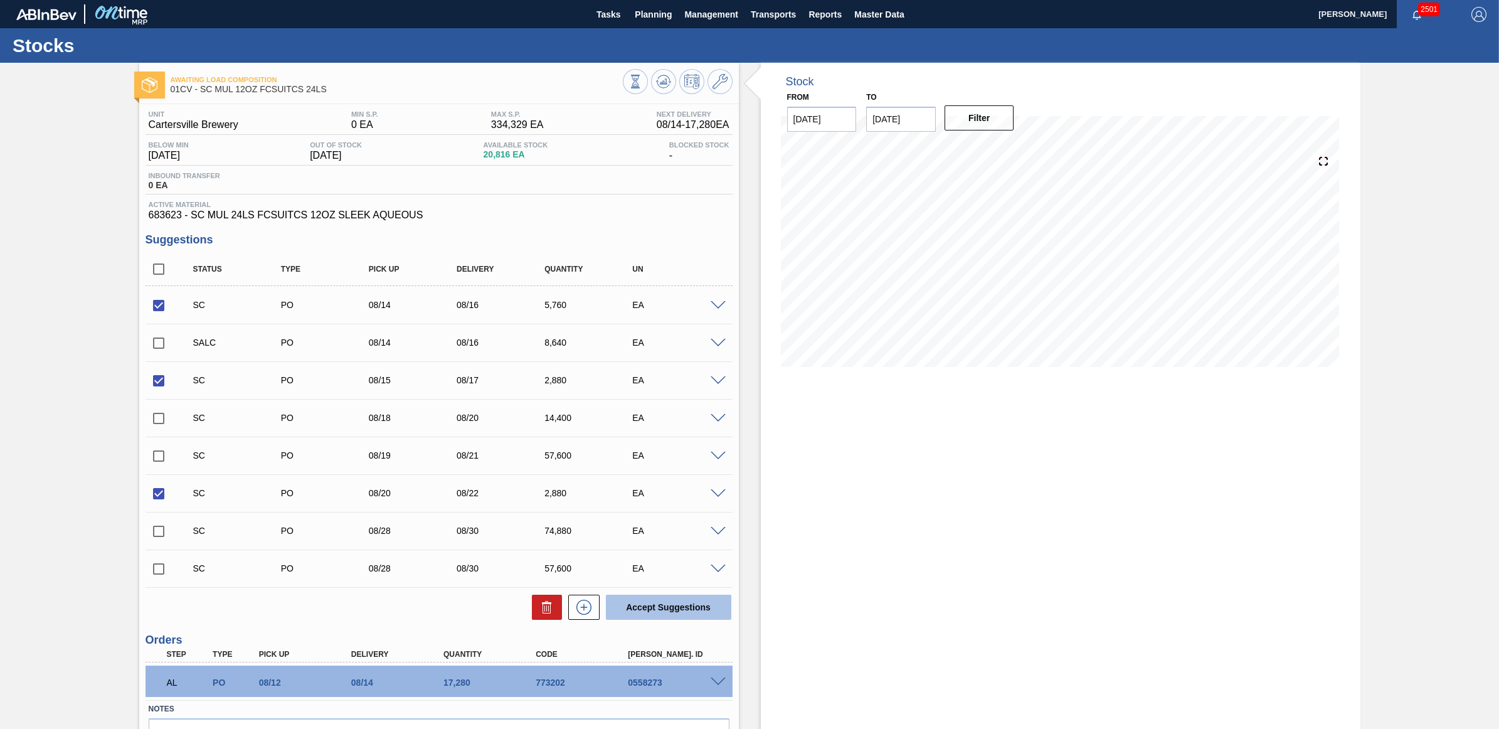
checkbox input "false"
click at [628, 13] on button "Planning" at bounding box center [653, 14] width 50 height 28
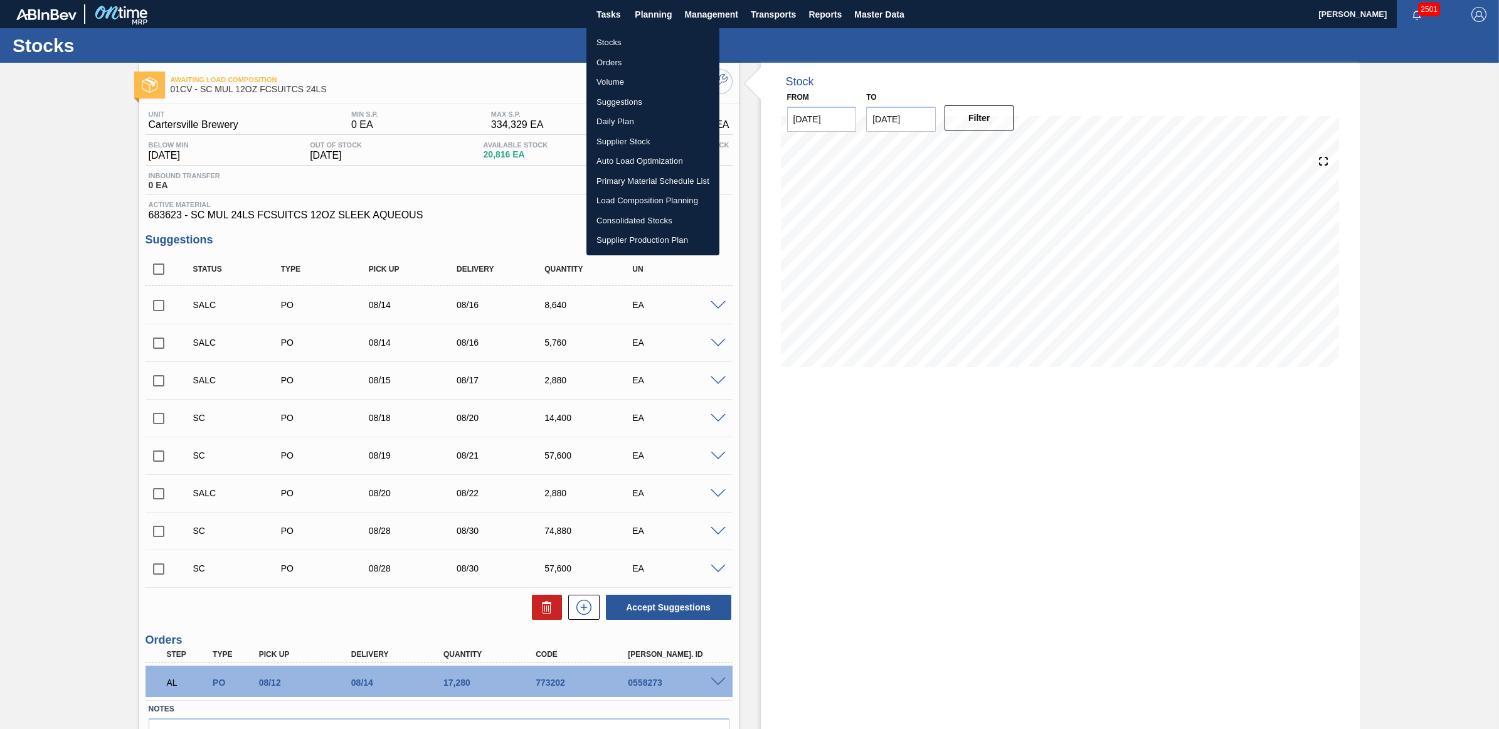
click at [638, 46] on li "Stocks" at bounding box center [652, 43] width 133 height 20
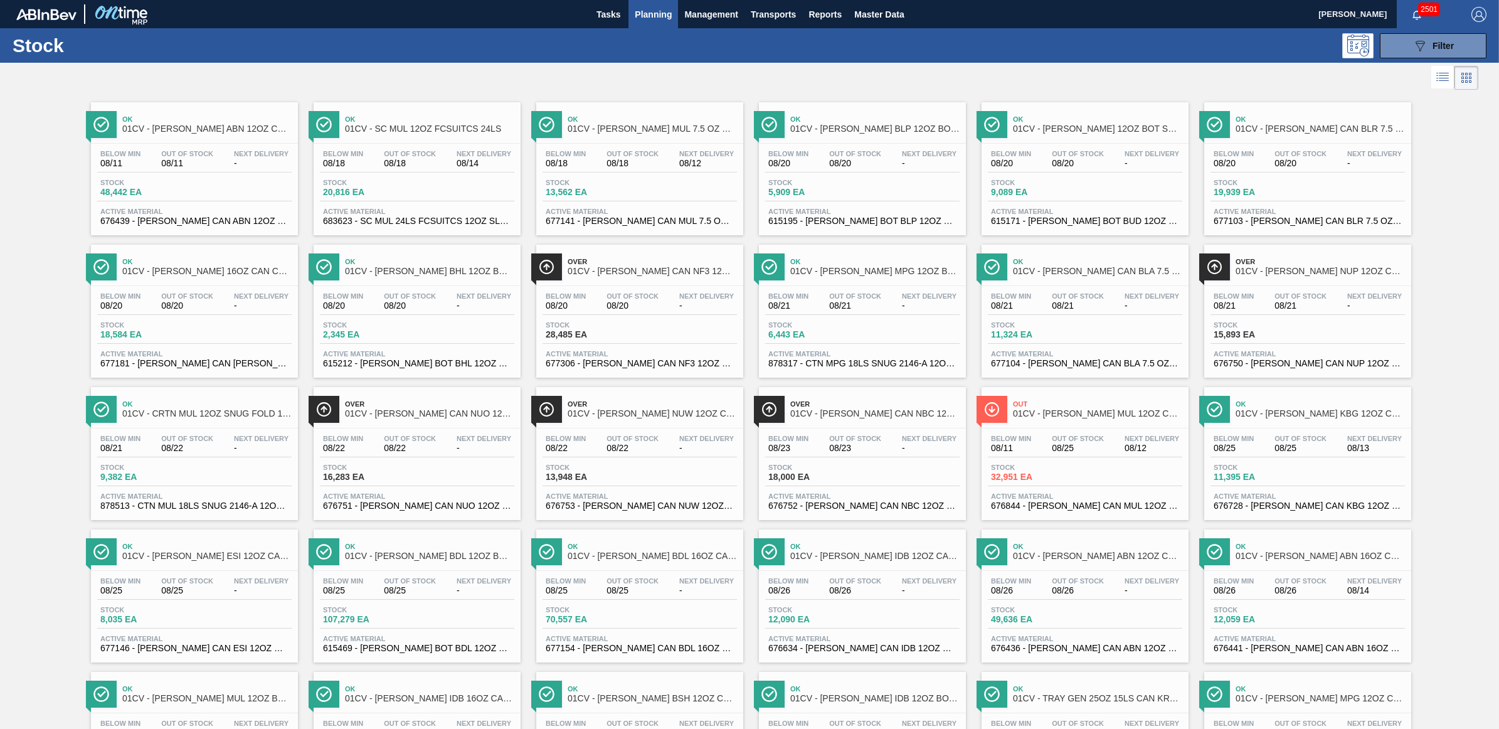
click at [1086, 190] on div "Stock 9,089 EA" at bounding box center [1085, 190] width 194 height 23
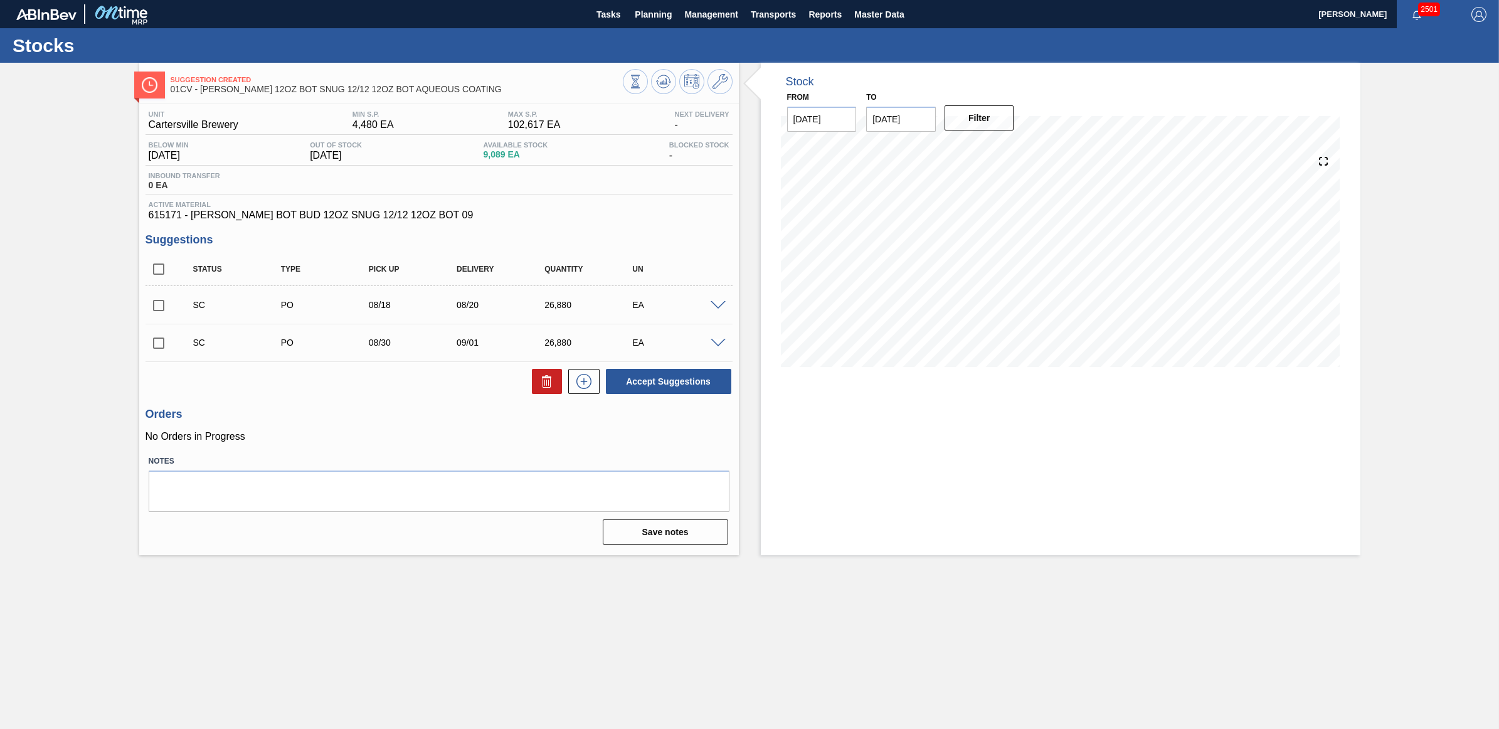
click at [154, 309] on input "checkbox" at bounding box center [159, 305] width 26 height 26
click at [697, 373] on button "Accept Suggestions" at bounding box center [668, 381] width 125 height 25
checkbox input "false"
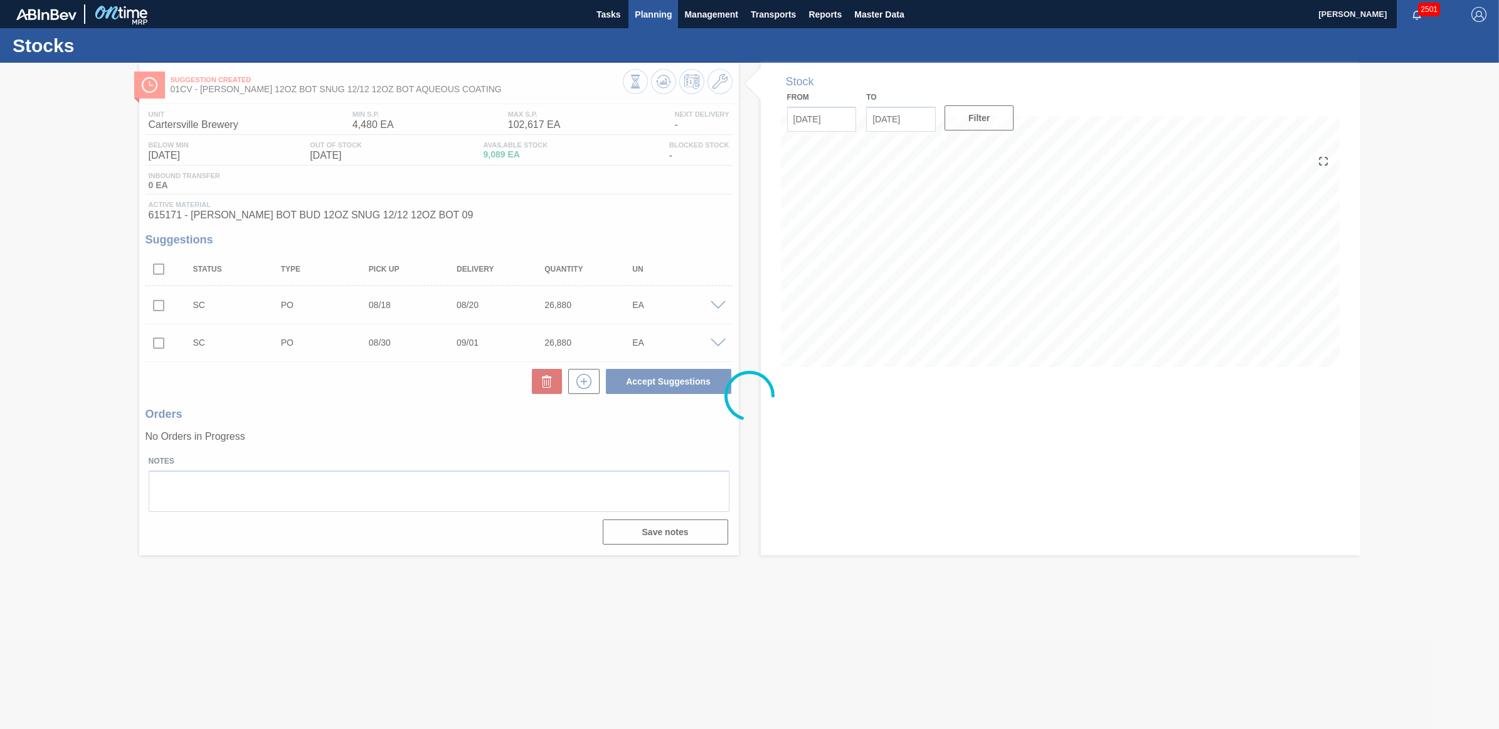
click at [664, 13] on span "Planning" at bounding box center [653, 14] width 37 height 15
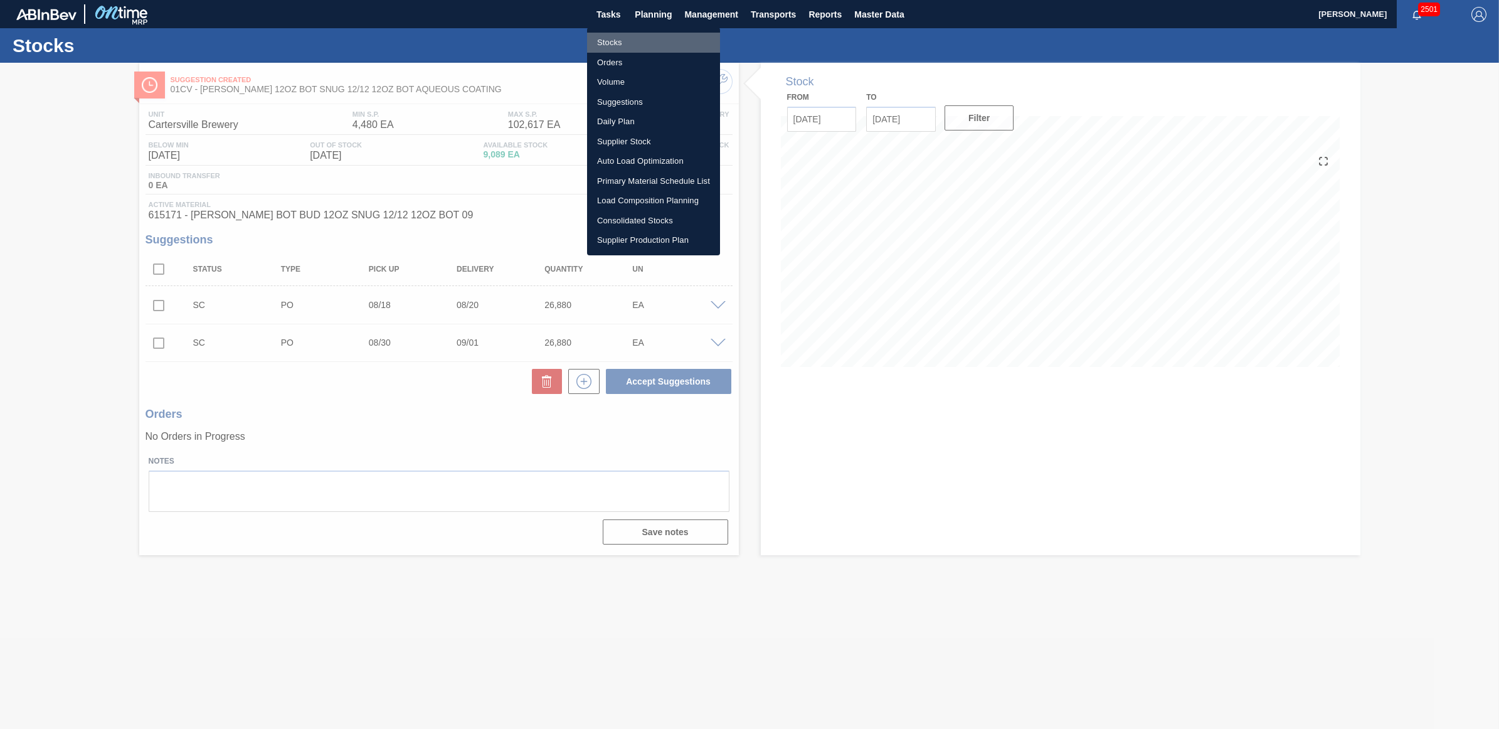
click at [628, 44] on li "Stocks" at bounding box center [653, 43] width 133 height 20
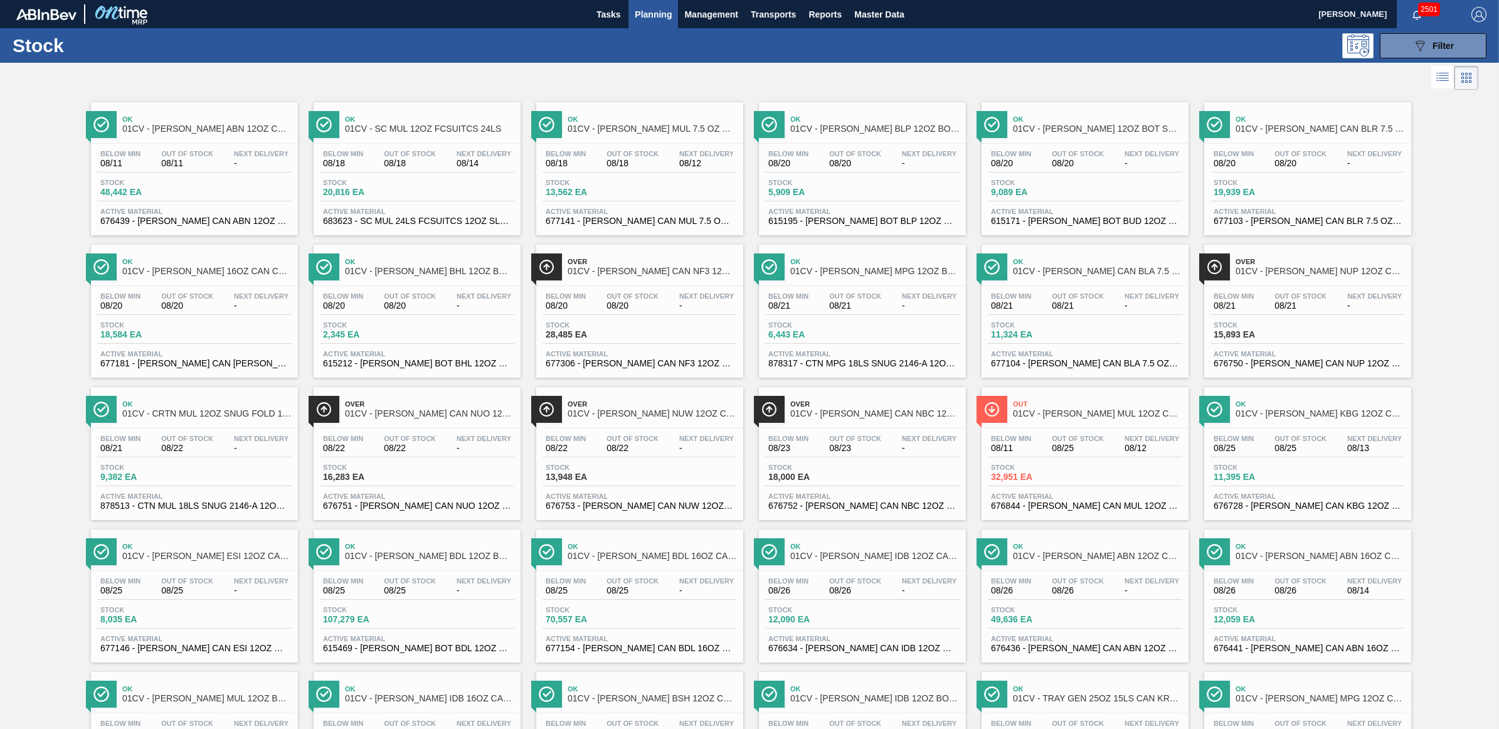
click at [453, 309] on div "Next Delivery -" at bounding box center [483, 301] width 61 height 18
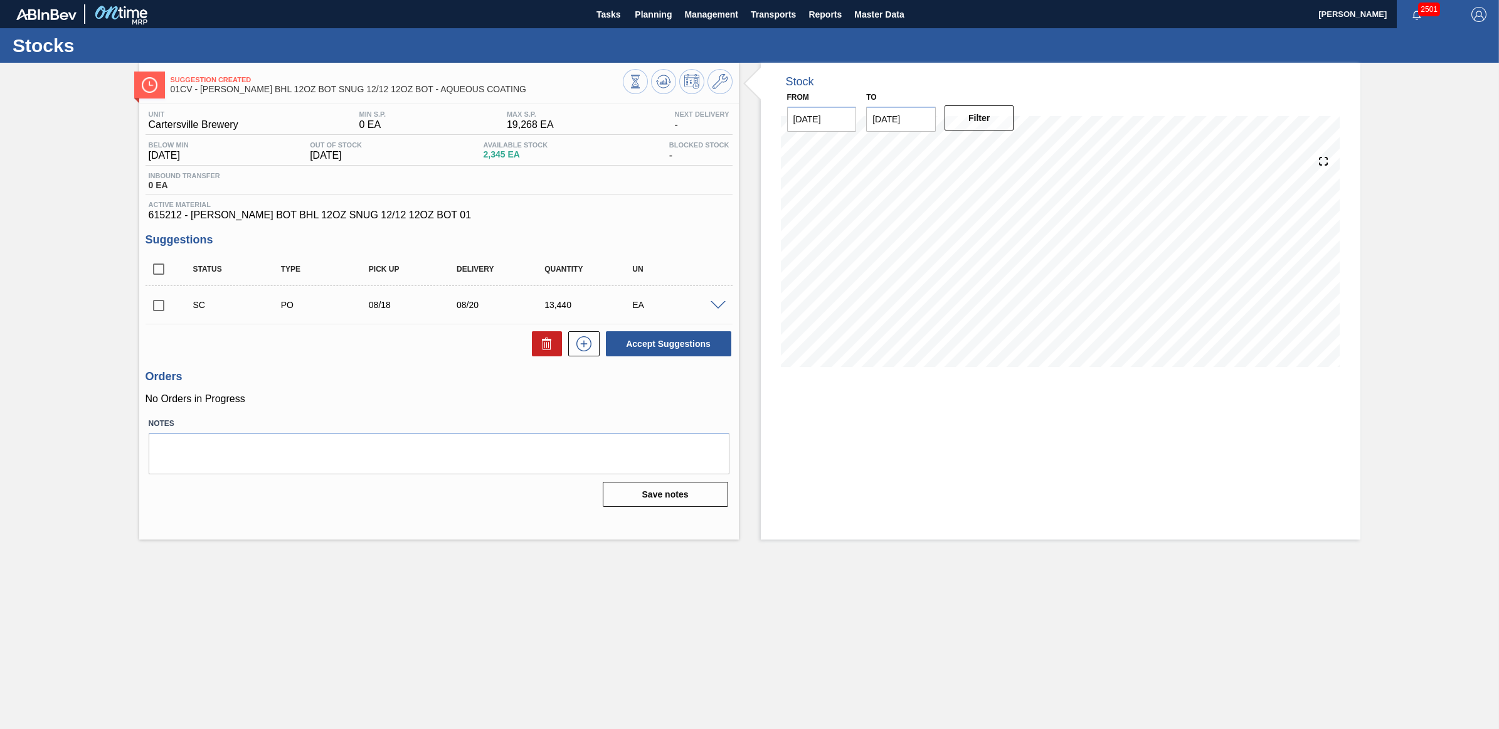
click at [157, 308] on input "checkbox" at bounding box center [159, 305] width 26 height 26
click at [692, 337] on button "Accept Suggestions" at bounding box center [668, 343] width 125 height 25
checkbox input "false"
click at [656, 14] on span "Planning" at bounding box center [653, 14] width 37 height 15
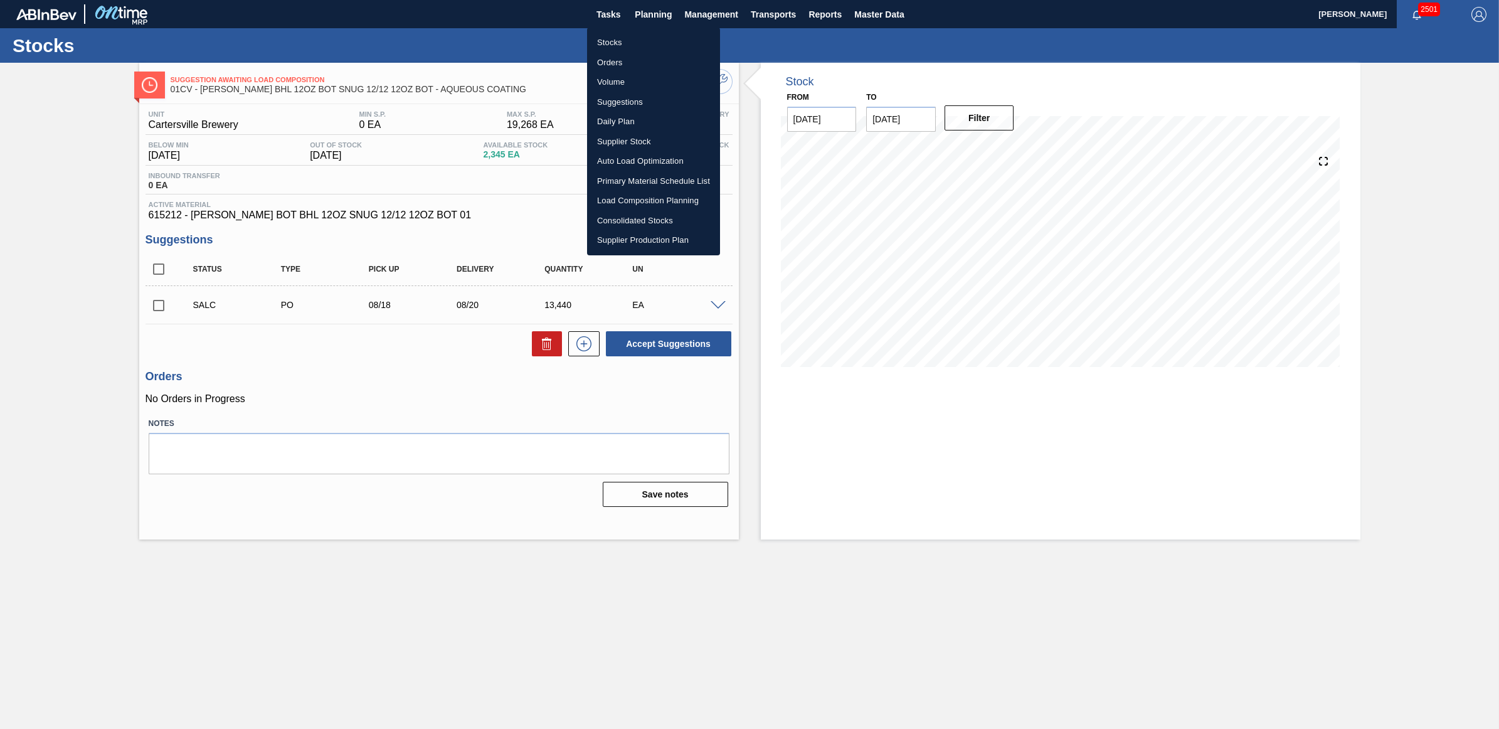
click at [634, 33] on li "Stocks" at bounding box center [653, 43] width 133 height 20
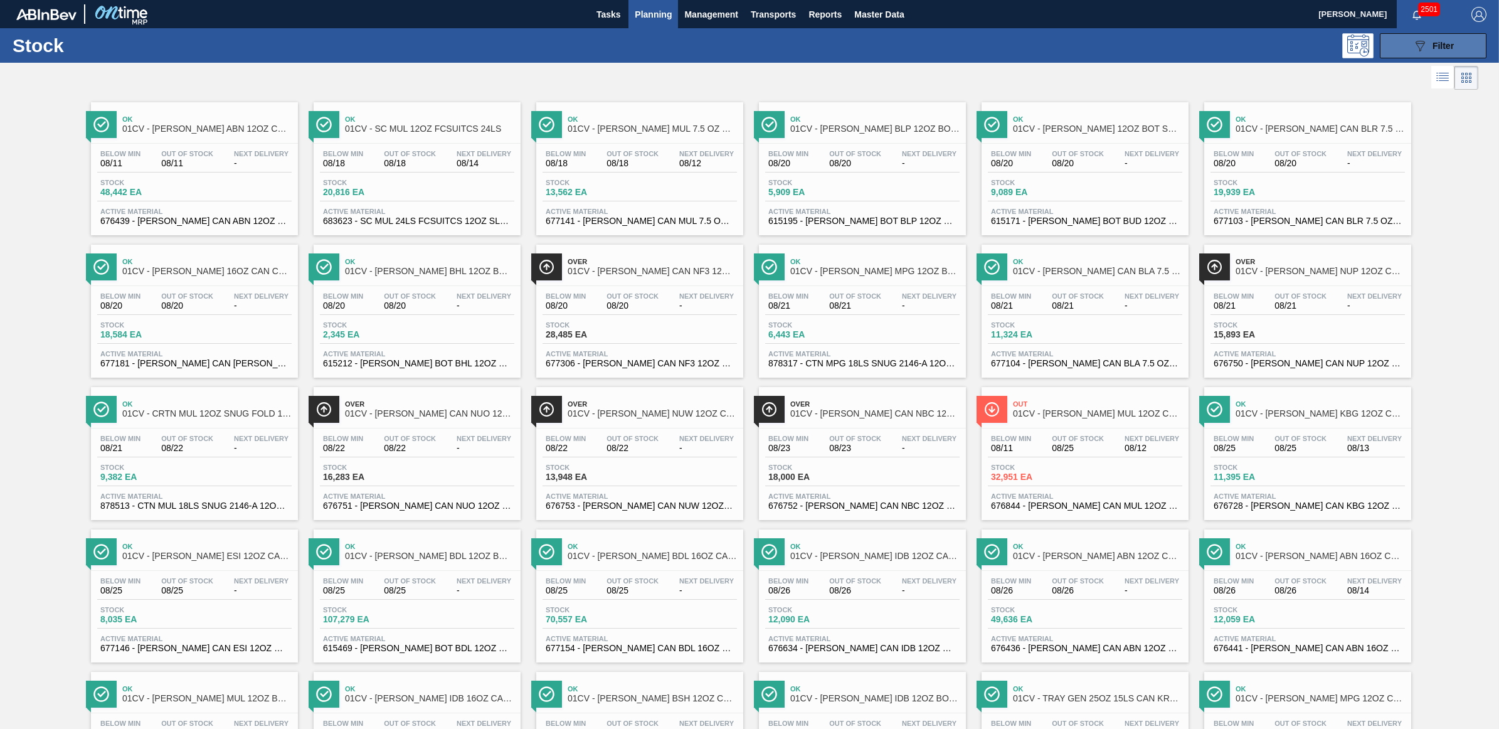
click at [1421, 48] on icon "089F7B8B-B2A5-4AFE-B5C0-19BA573D28AC" at bounding box center [1419, 45] width 15 height 15
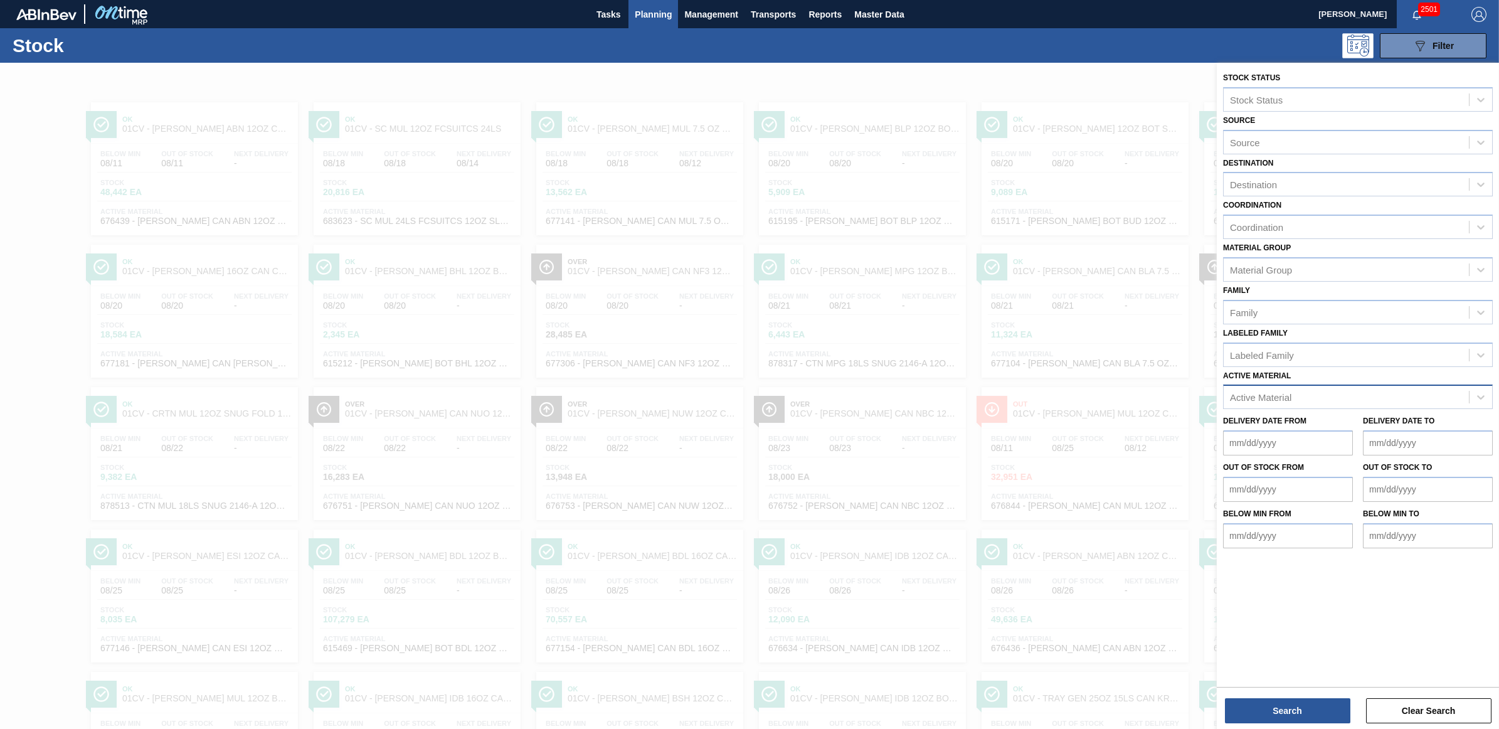
click at [1331, 395] on div "Active Material" at bounding box center [1346, 397] width 245 height 18
type Material "615460"
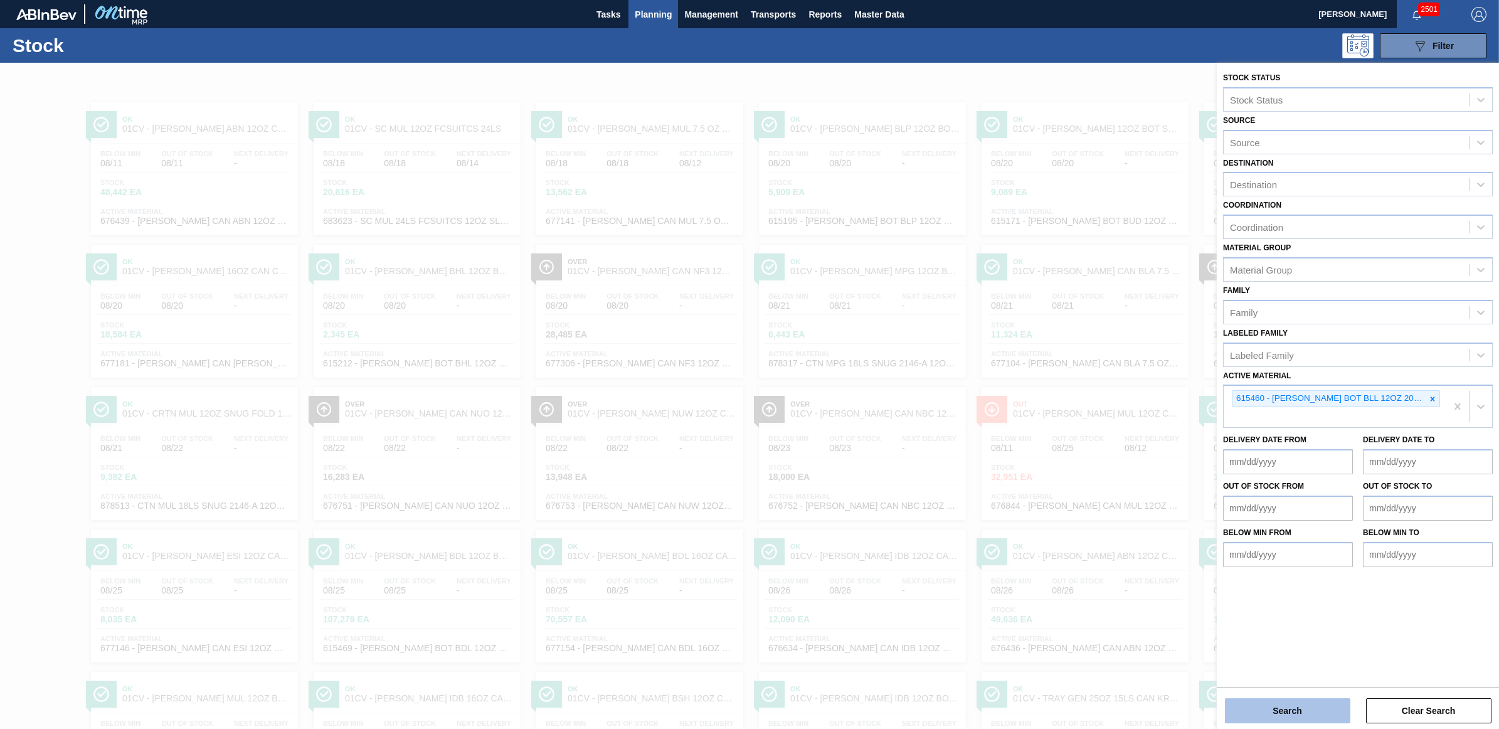
click at [1289, 714] on button "Search" at bounding box center [1287, 710] width 125 height 25
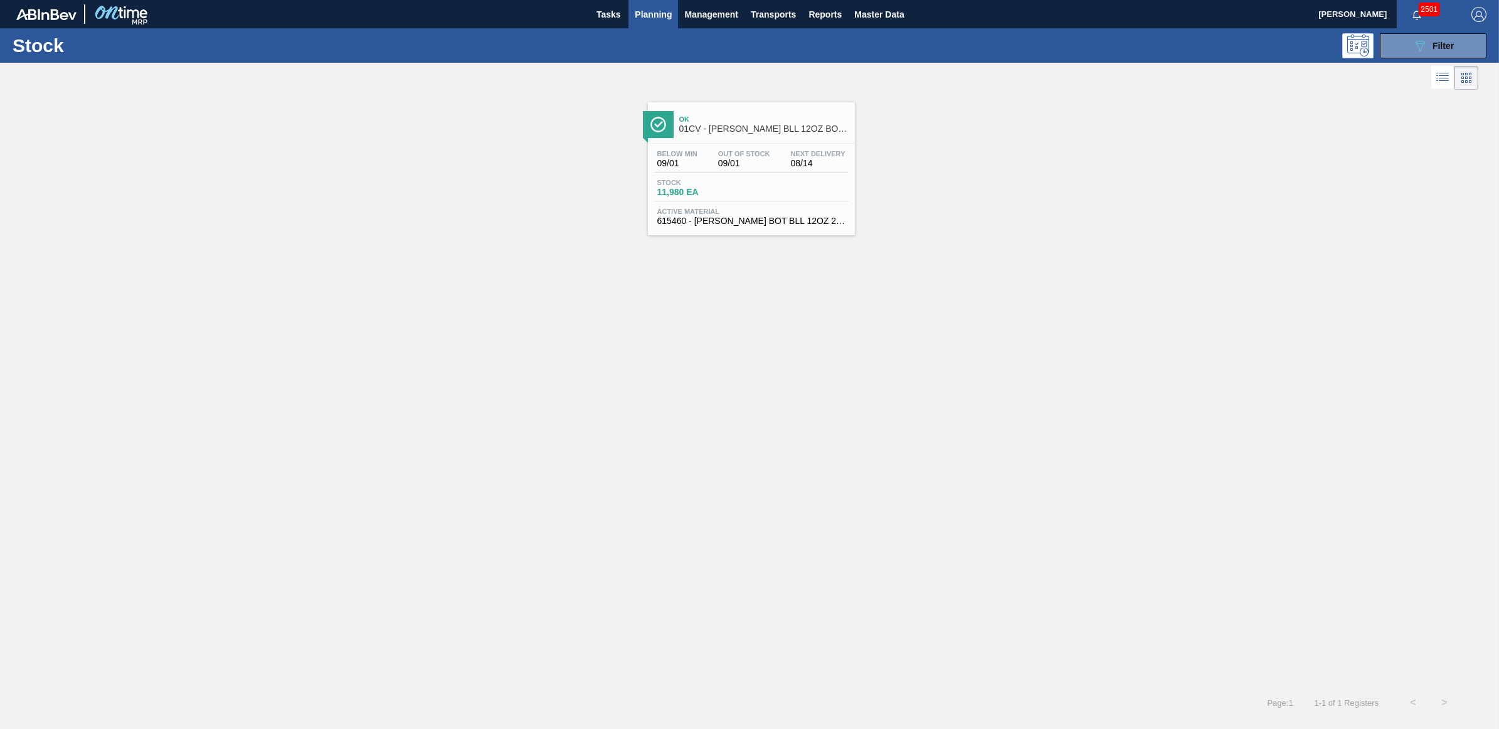
drag, startPoint x: 819, startPoint y: 190, endPoint x: 813, endPoint y: 189, distance: 6.3
click at [819, 190] on div "Stock 11,980 EA" at bounding box center [751, 190] width 194 height 23
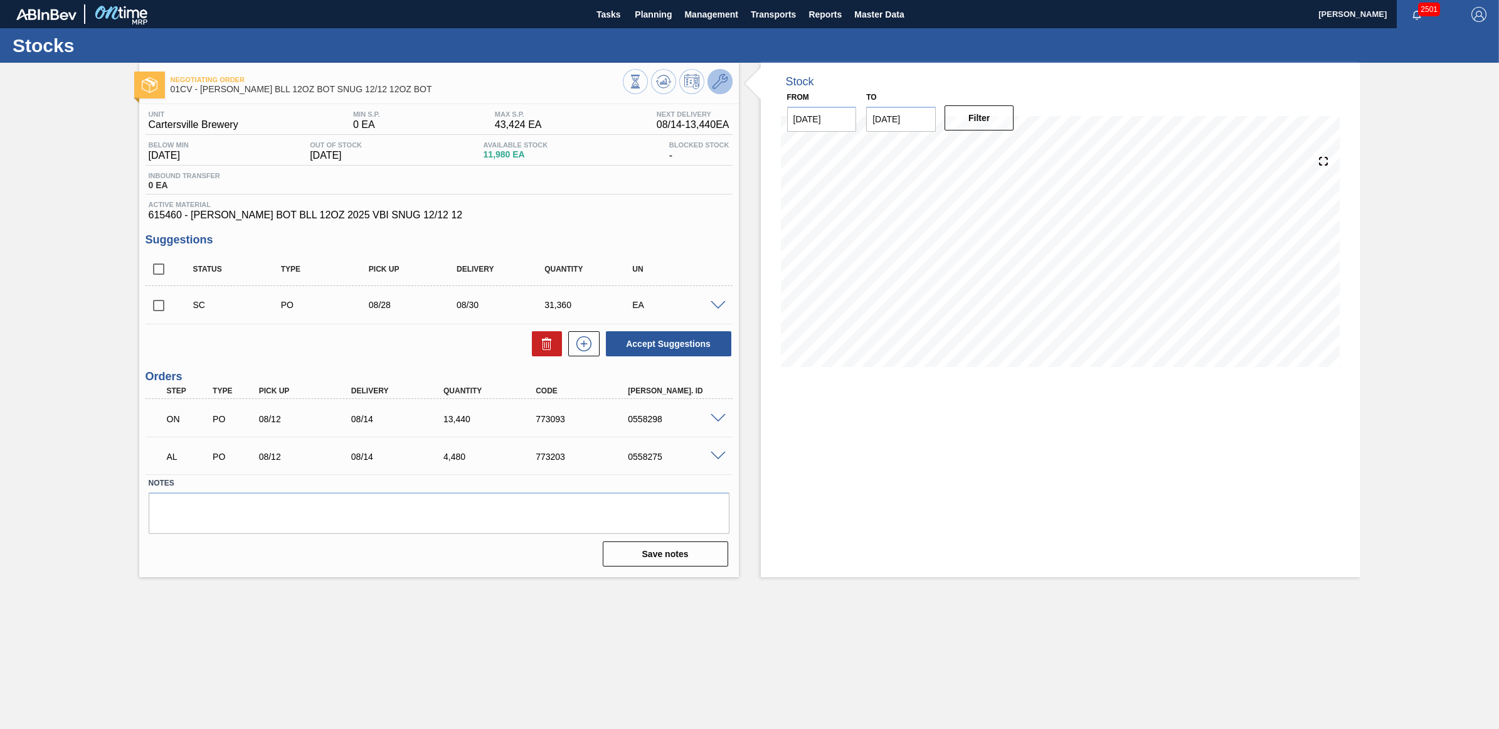
click at [729, 77] on button at bounding box center [719, 81] width 25 height 25
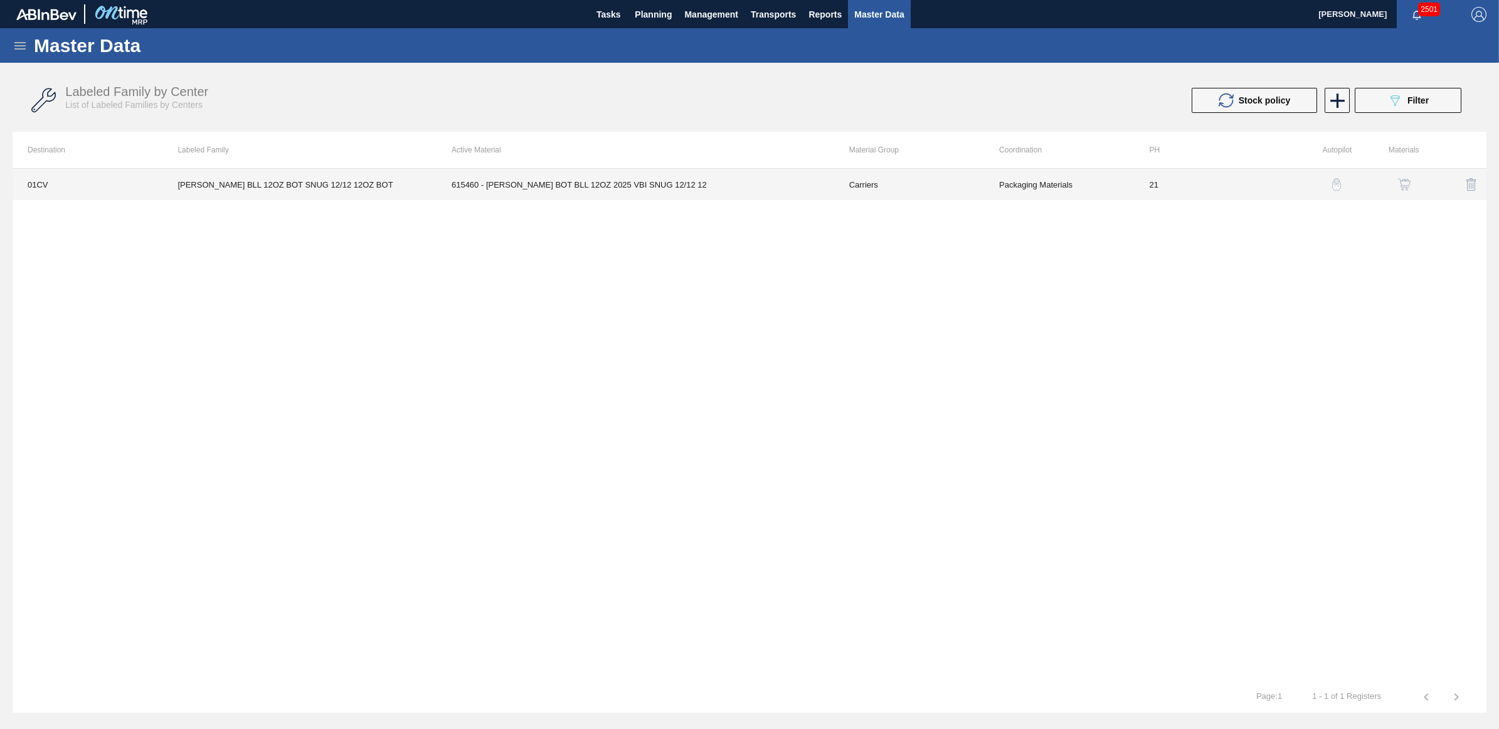
click at [240, 183] on td "[PERSON_NAME] BLL 12OZ BOT SNUG 12/12 12OZ BOT" at bounding box center [299, 184] width 274 height 31
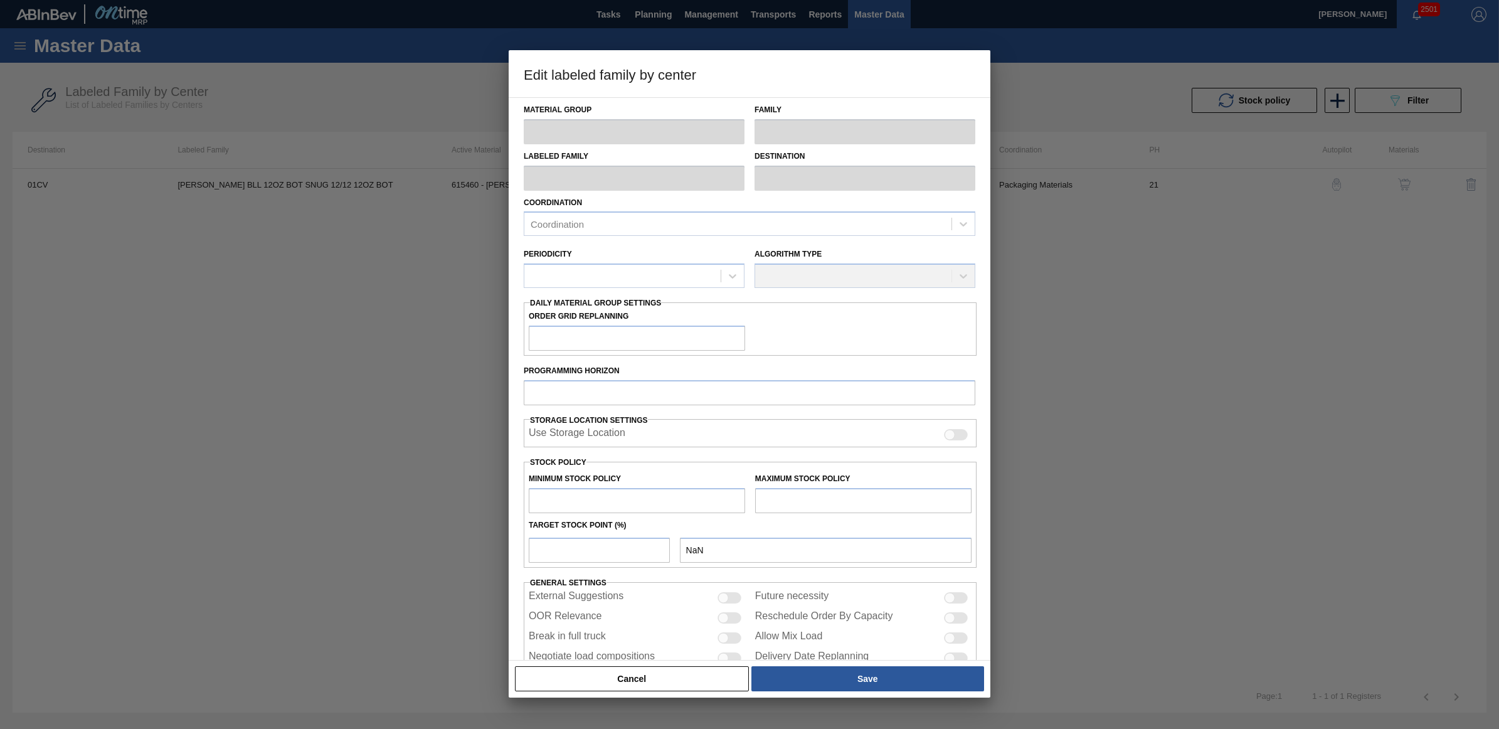
type input "Carriers"
type input "Bottle Carriers"
type input "[PERSON_NAME] BLL 12OZ BOT SNUG 12/12 12OZ BOT"
type input "01CV - [GEOGRAPHIC_DATA] Brewery"
type input "21"
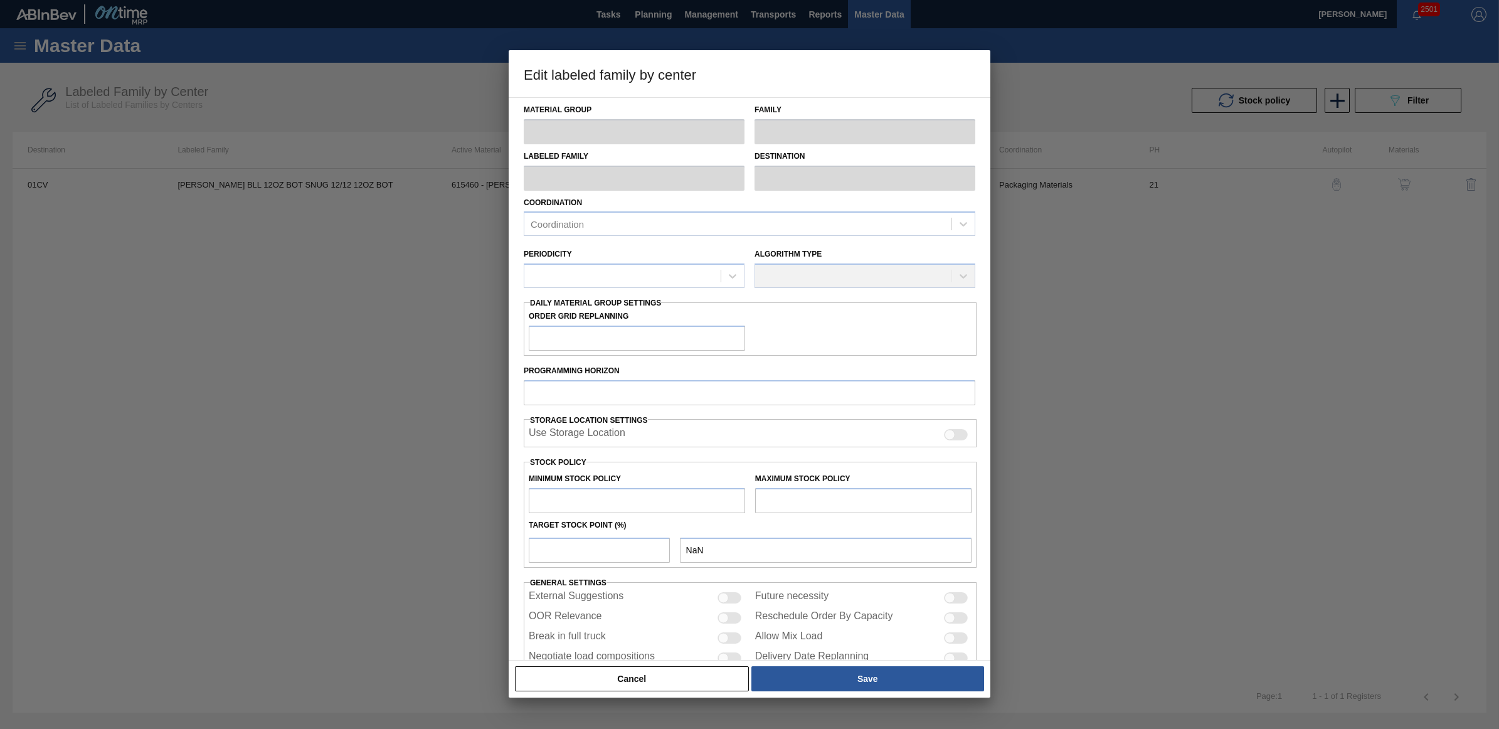
type input "0"
type input "43,424"
type input "10"
type input "4,342"
checkbox input "true"
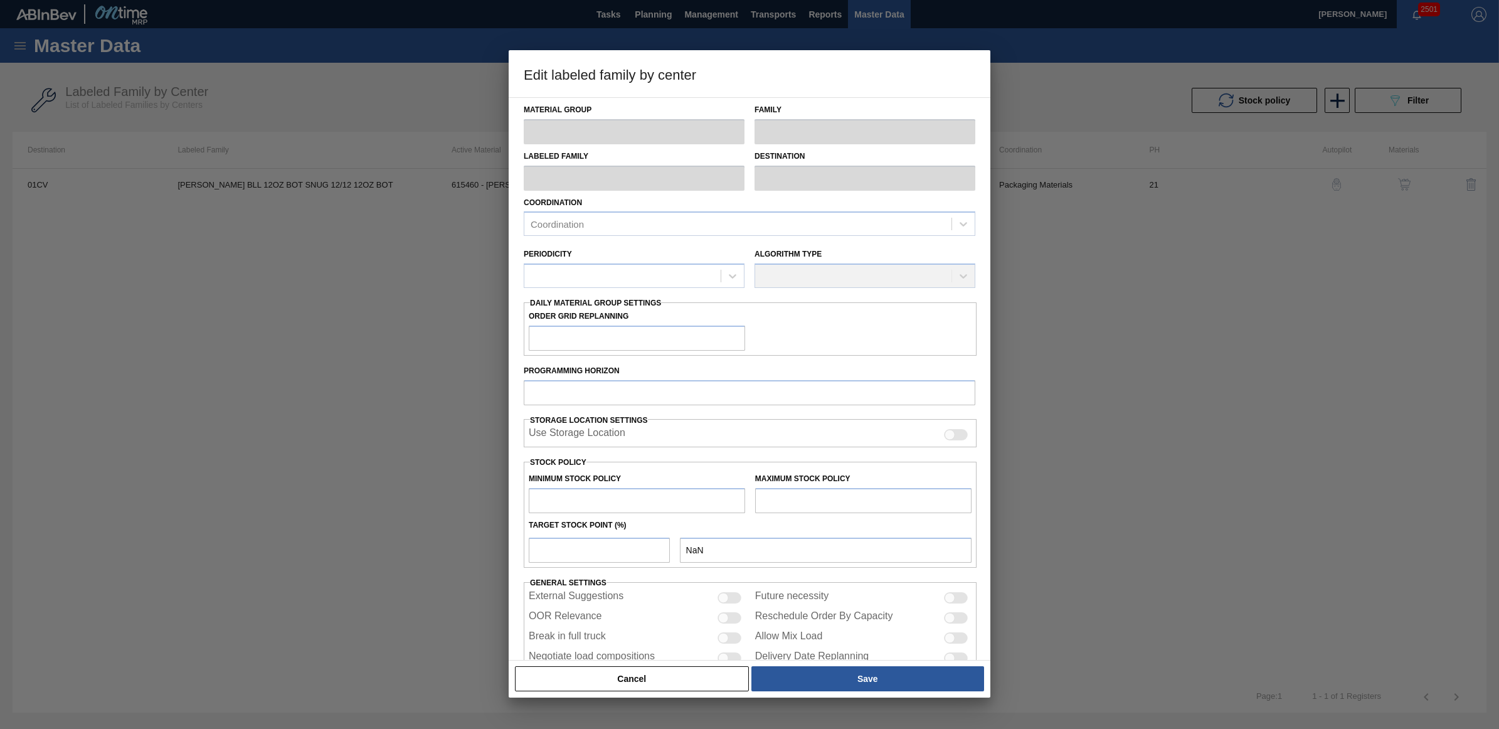
checkbox input "true"
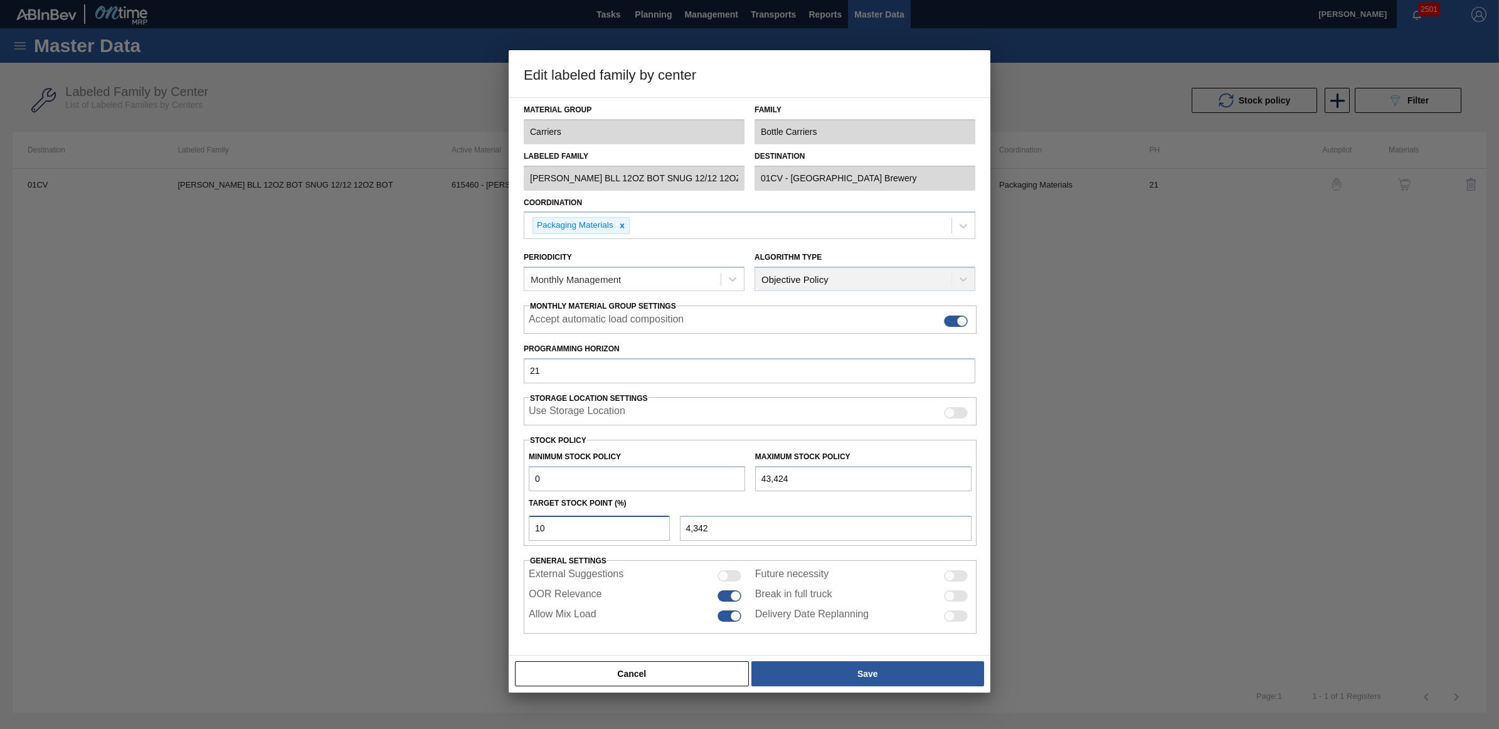
drag, startPoint x: 555, startPoint y: 532, endPoint x: 486, endPoint y: 524, distance: 69.4
click at [486, 524] on div "Edit labeled family by center Material Group Carriers Family Bottle Carriers La…" at bounding box center [749, 364] width 1499 height 729
click at [617, 675] on button "Cancel" at bounding box center [632, 673] width 234 height 25
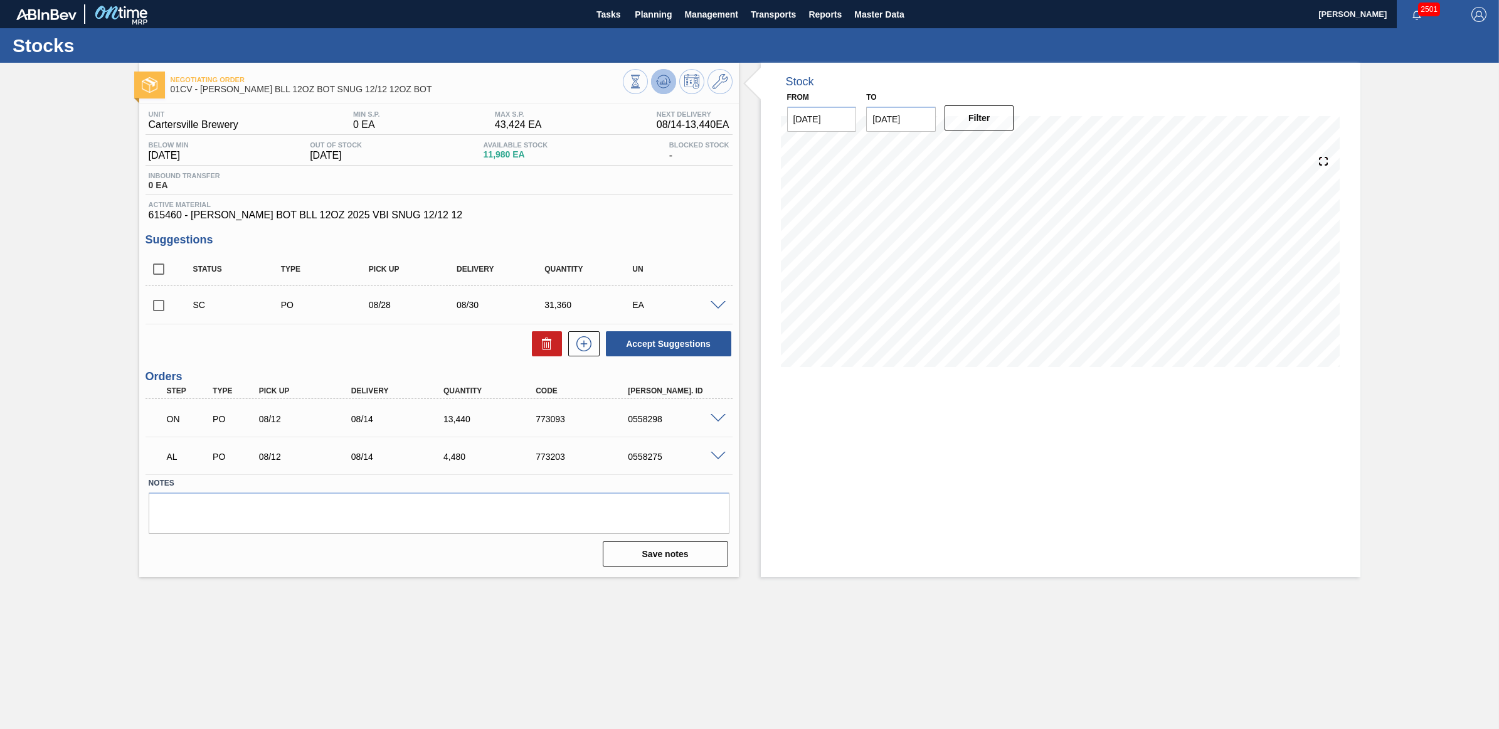
click at [665, 79] on icon at bounding box center [663, 81] width 8 height 6
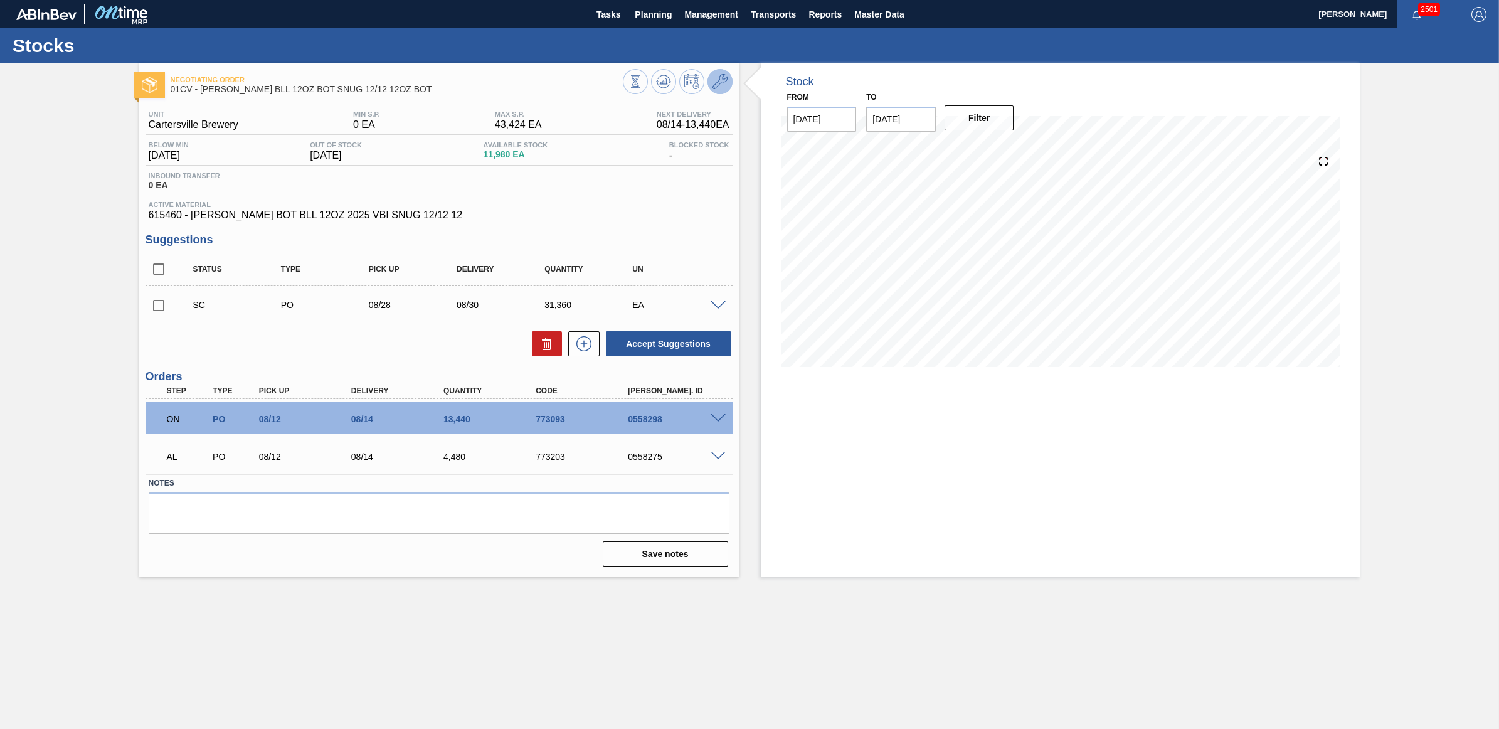
click at [723, 82] on icon at bounding box center [719, 81] width 15 height 15
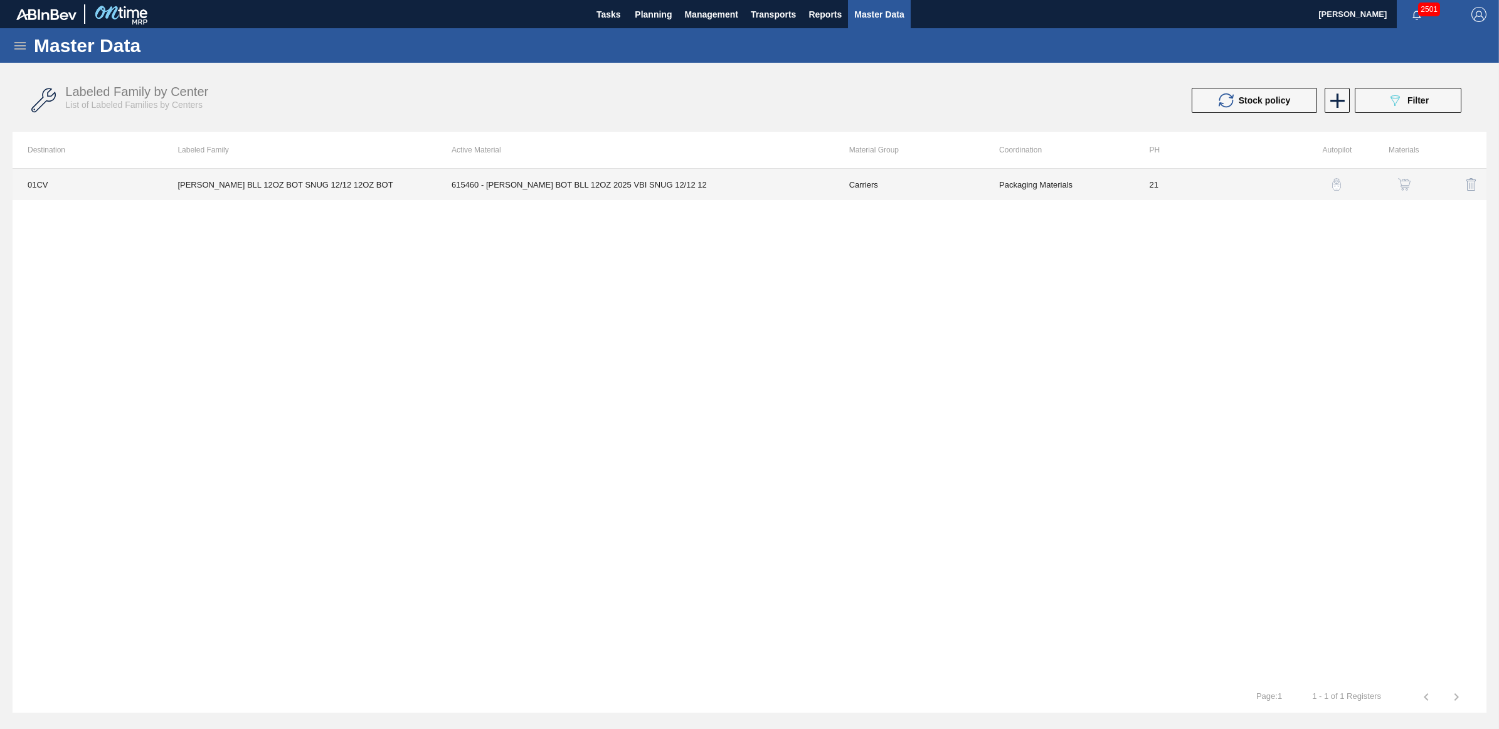
click at [312, 177] on td "[PERSON_NAME] BLL 12OZ BOT SNUG 12/12 12OZ BOT" at bounding box center [299, 184] width 274 height 31
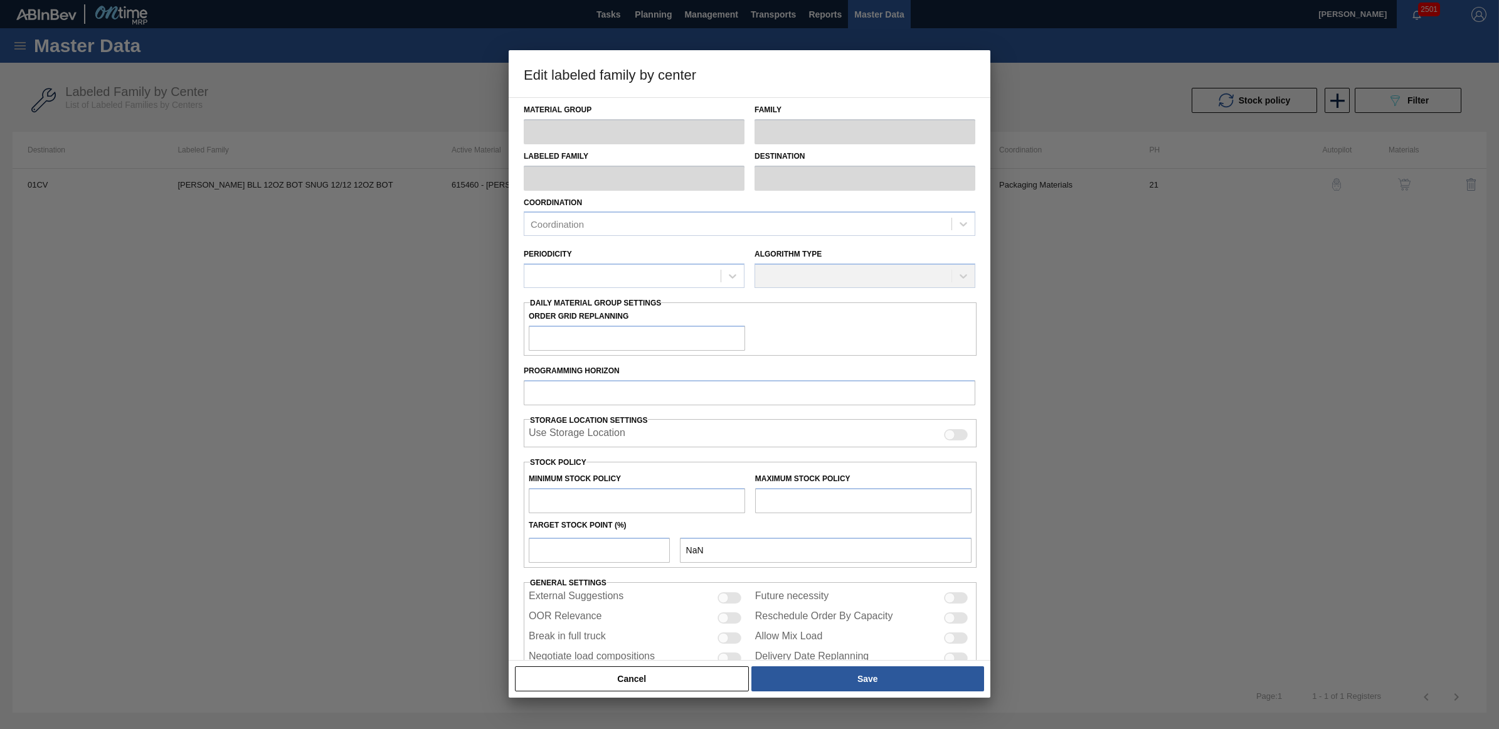
type input "Carriers"
type input "Bottle Carriers"
type input "[PERSON_NAME] BLL 12OZ BOT SNUG 12/12 12OZ BOT"
type input "01CV - [GEOGRAPHIC_DATA] Brewery"
type input "21"
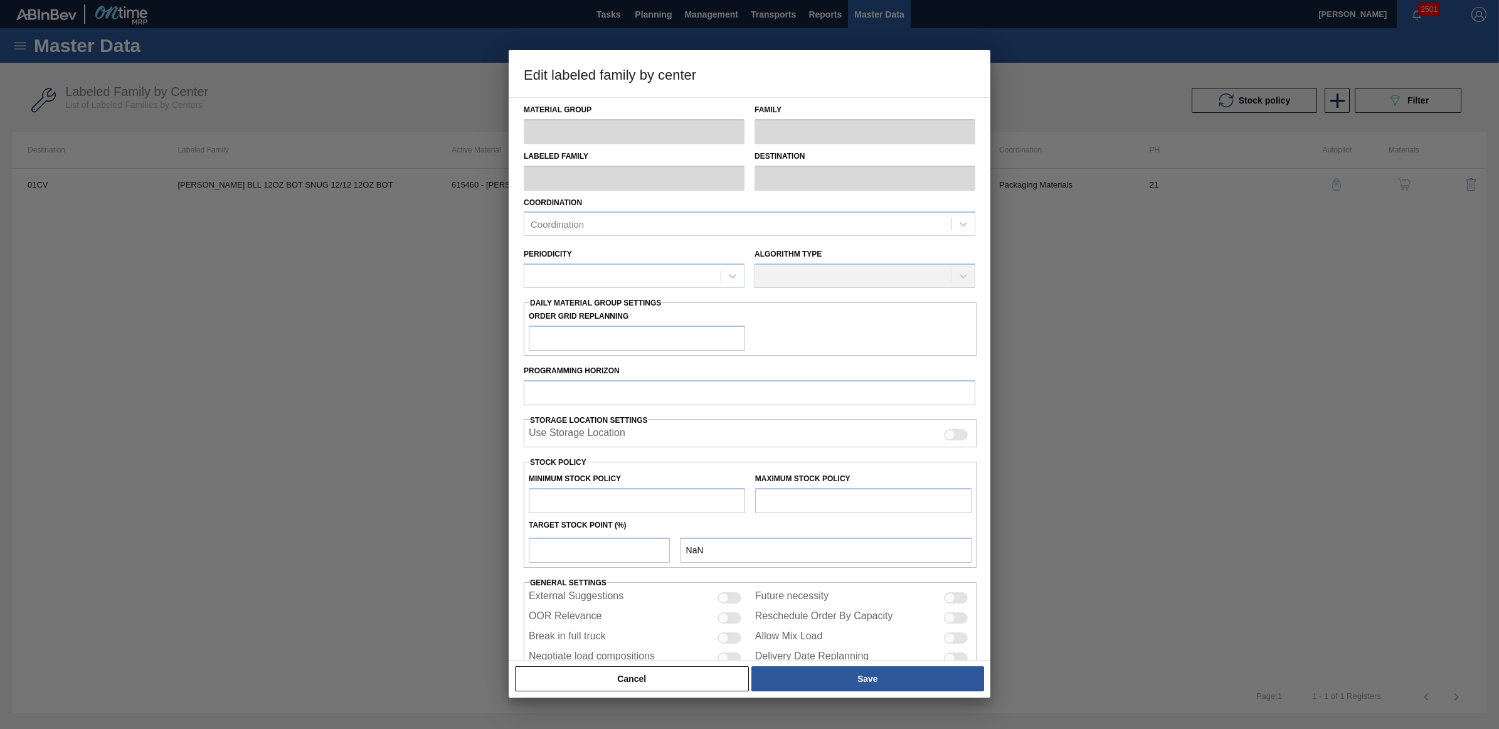
type input "0"
type input "43,424"
type input "10"
type input "4,342"
checkbox input "true"
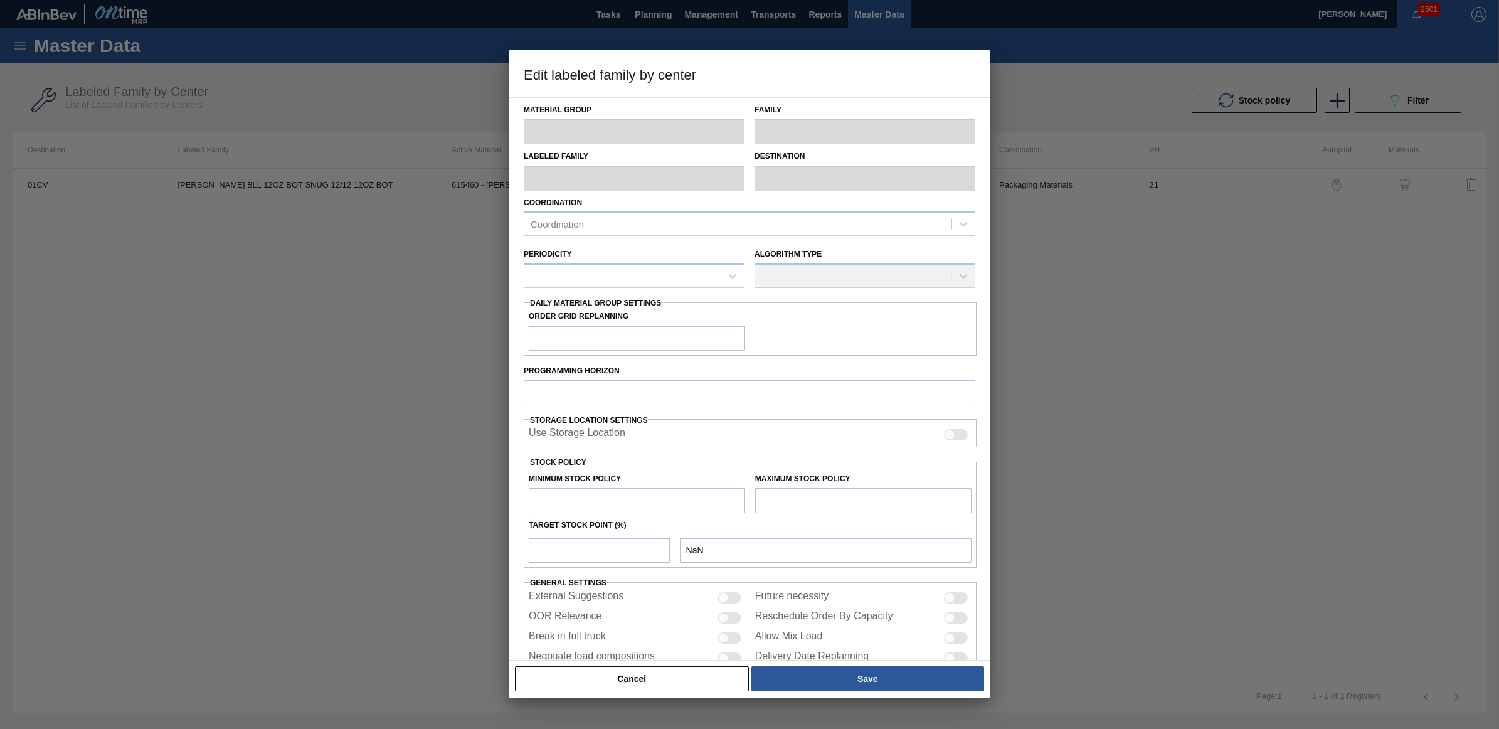
checkbox input "true"
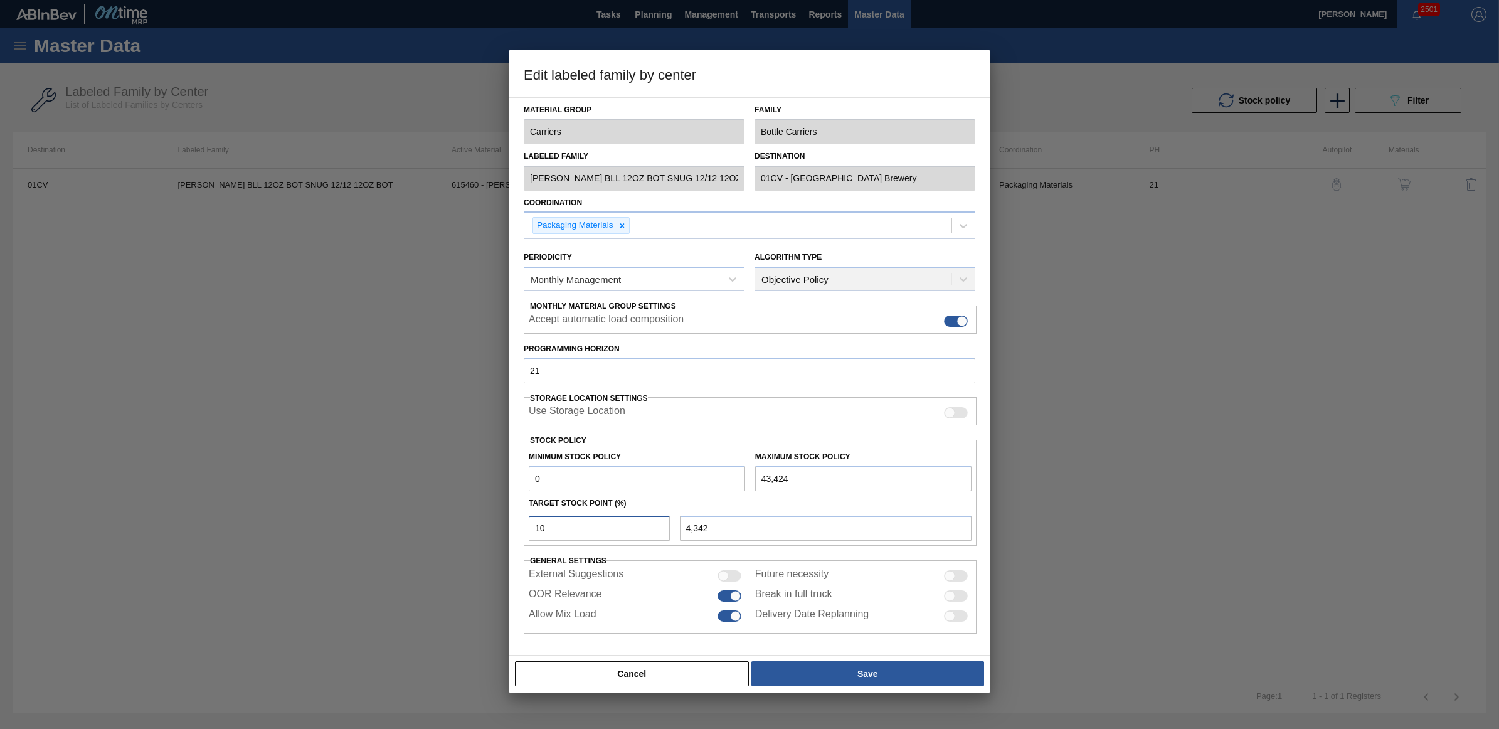
drag, startPoint x: 556, startPoint y: 533, endPoint x: 474, endPoint y: 530, distance: 82.2
click at [474, 530] on div "Edit labeled family by center Material Group Carriers Family Bottle Carriers La…" at bounding box center [749, 364] width 1499 height 729
type input "1"
type input "434"
type input "15"
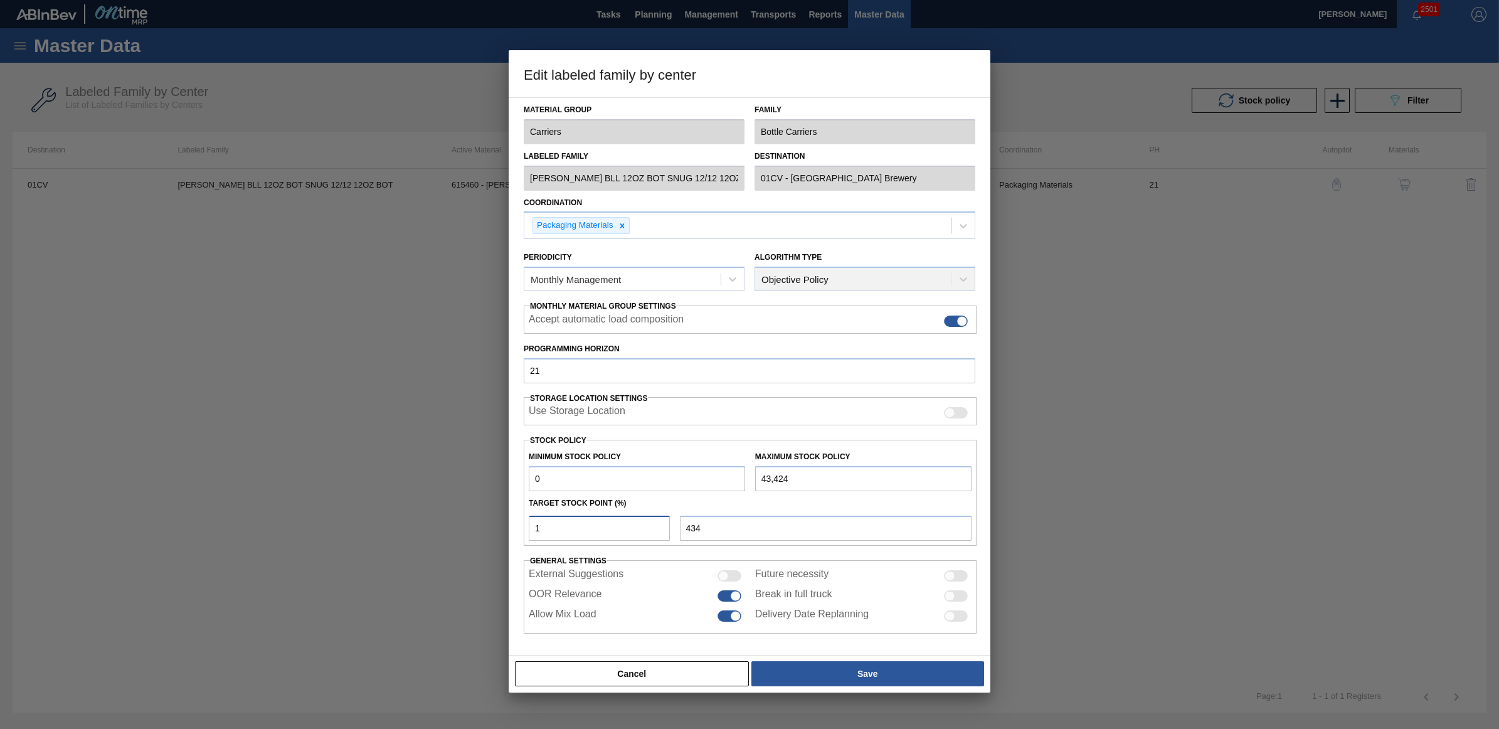
type input "6,514"
type input "15"
click at [885, 679] on button "Save" at bounding box center [867, 673] width 233 height 25
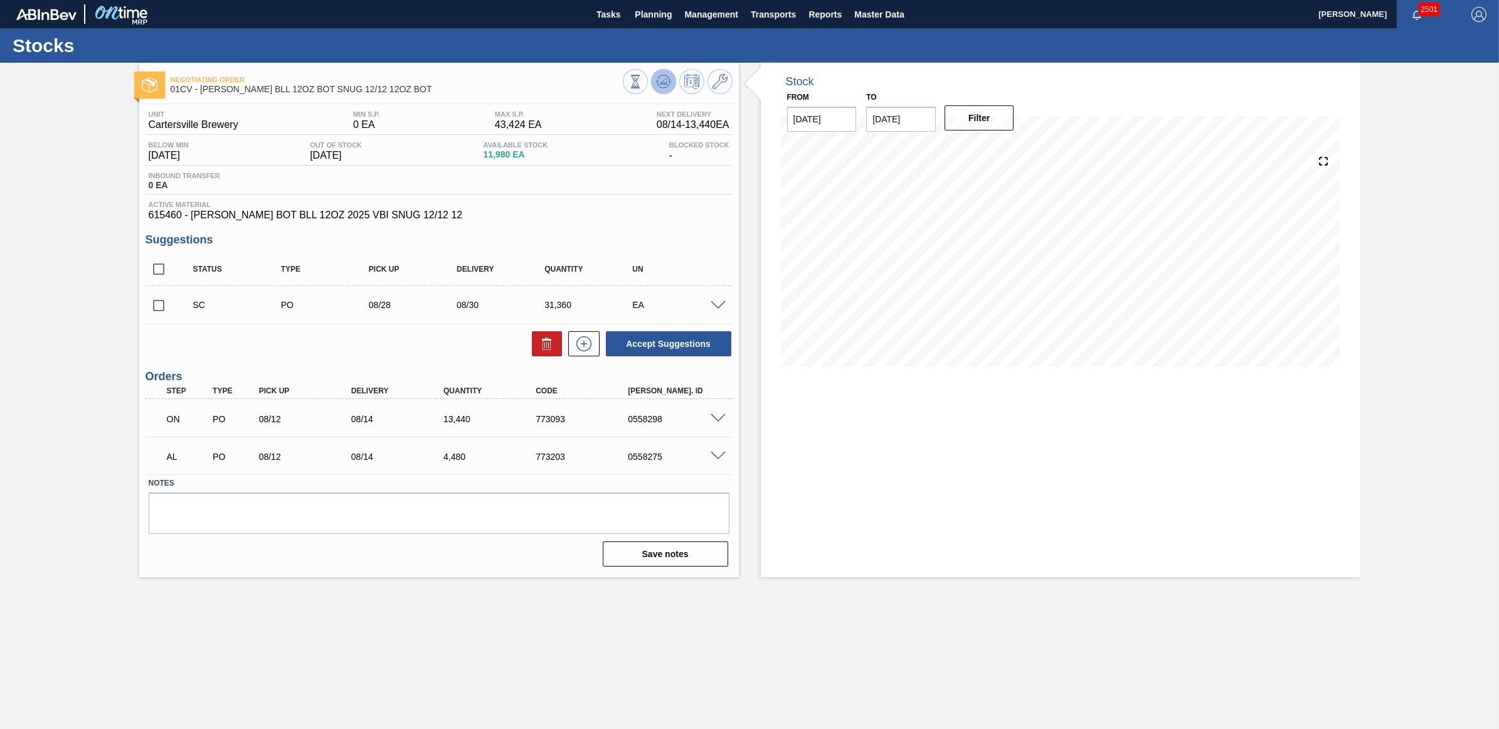
click at [671, 77] on button at bounding box center [663, 81] width 25 height 25
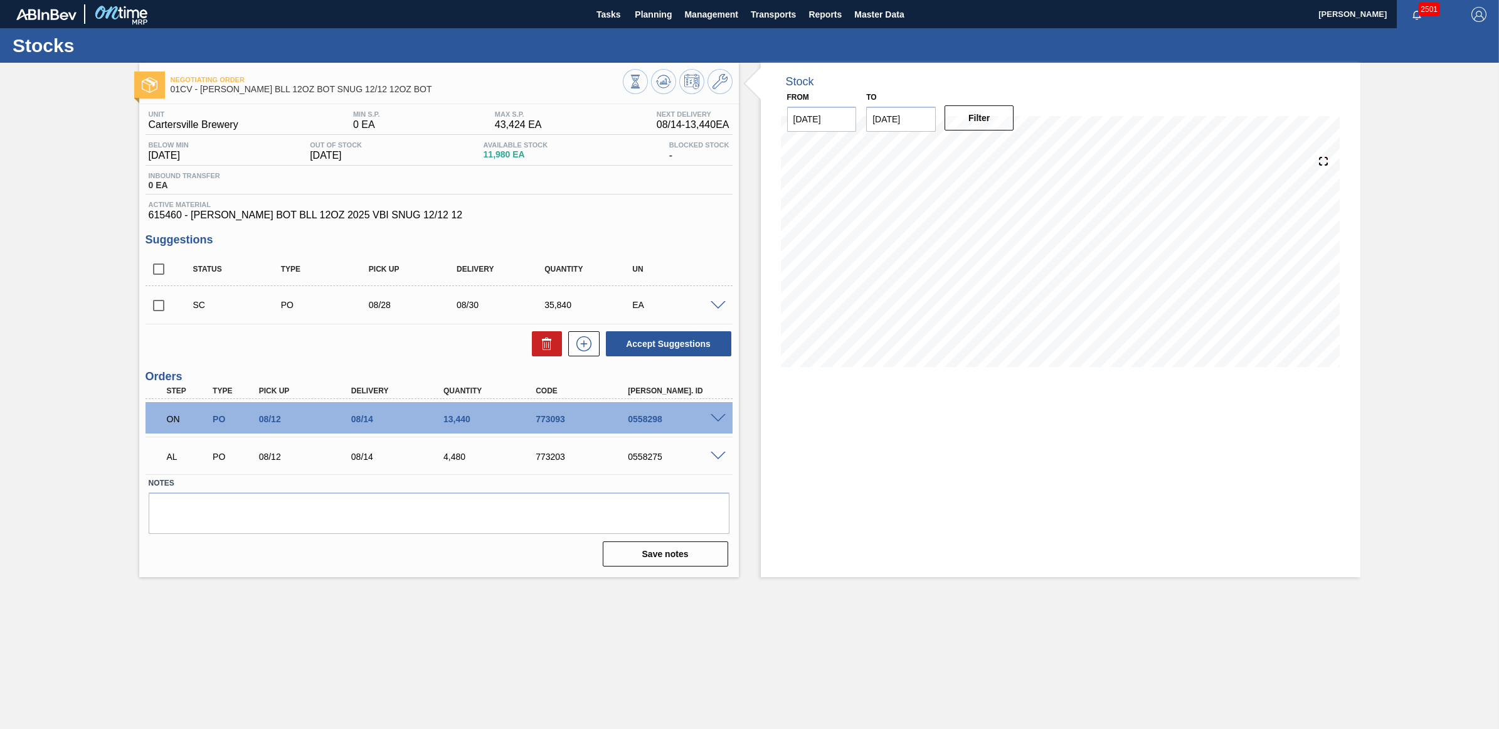
click at [719, 309] on span at bounding box center [718, 305] width 15 height 9
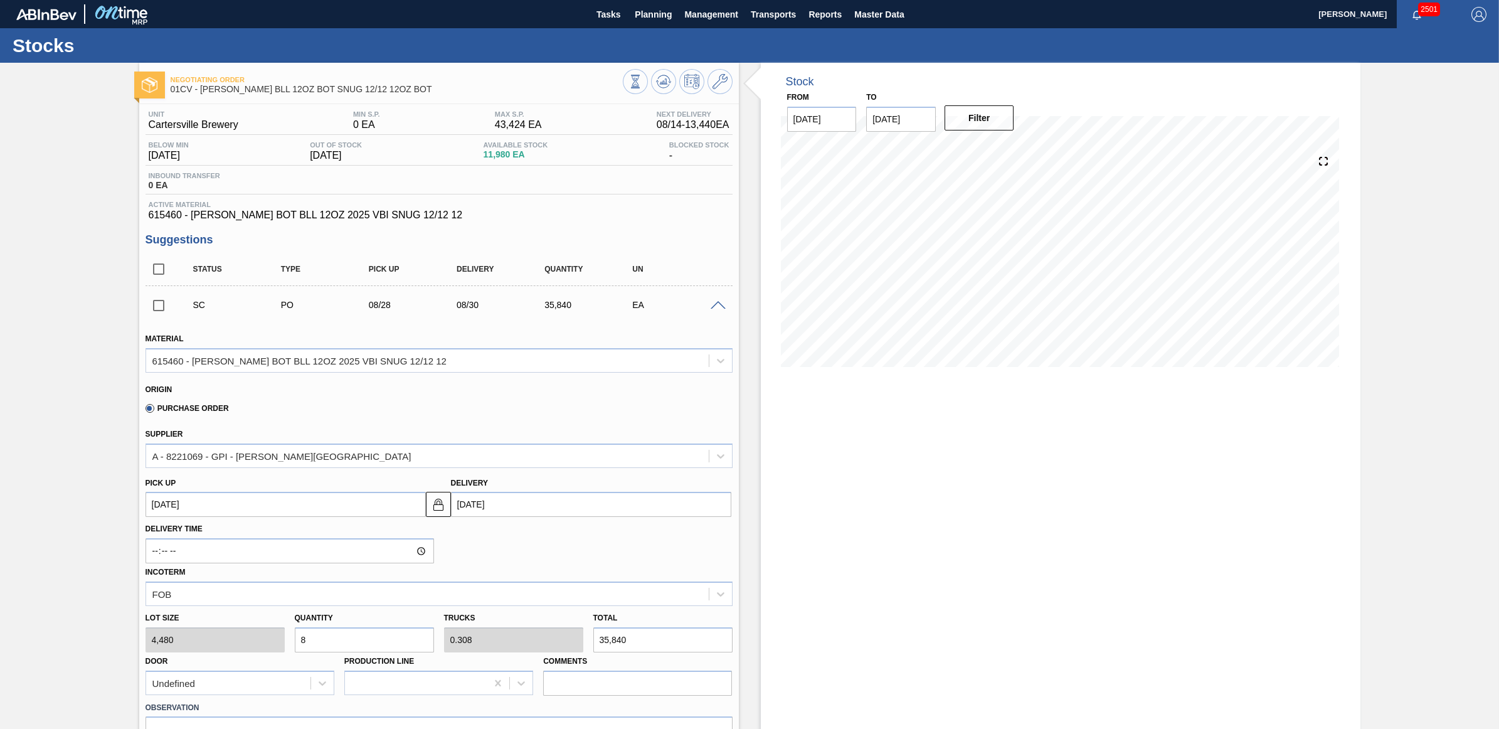
click at [719, 309] on span at bounding box center [718, 305] width 15 height 9
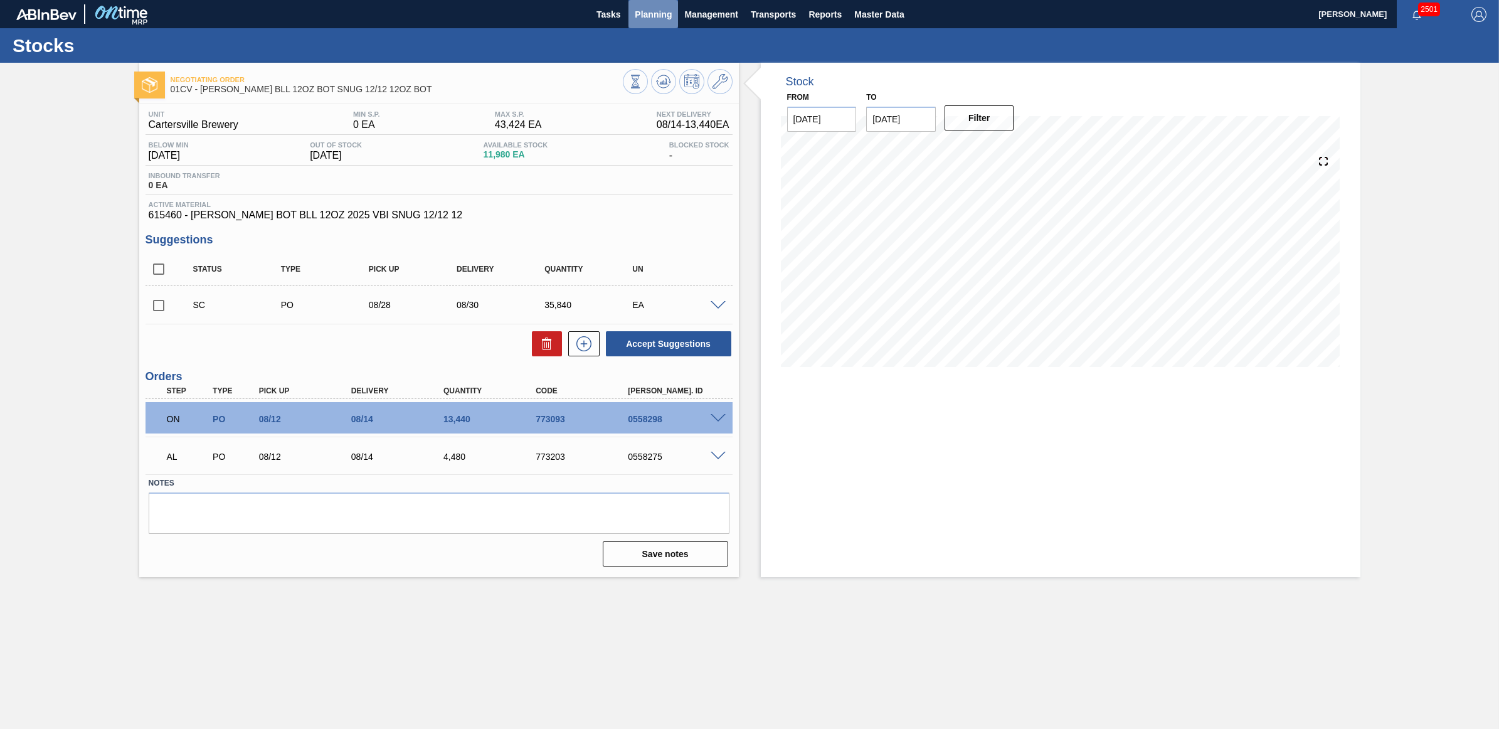
click at [649, 18] on span "Planning" at bounding box center [653, 14] width 37 height 15
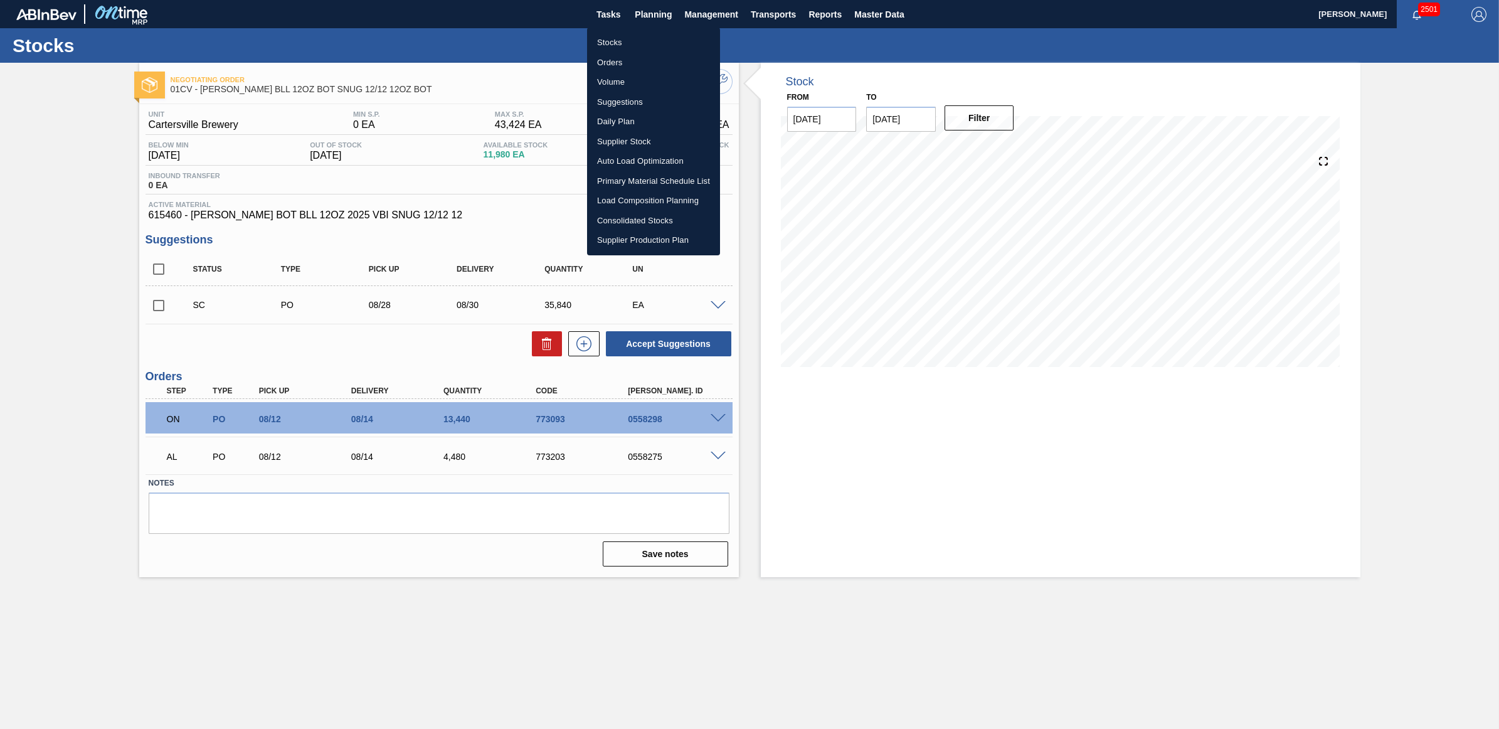
click at [643, 38] on li "Stocks" at bounding box center [653, 43] width 133 height 20
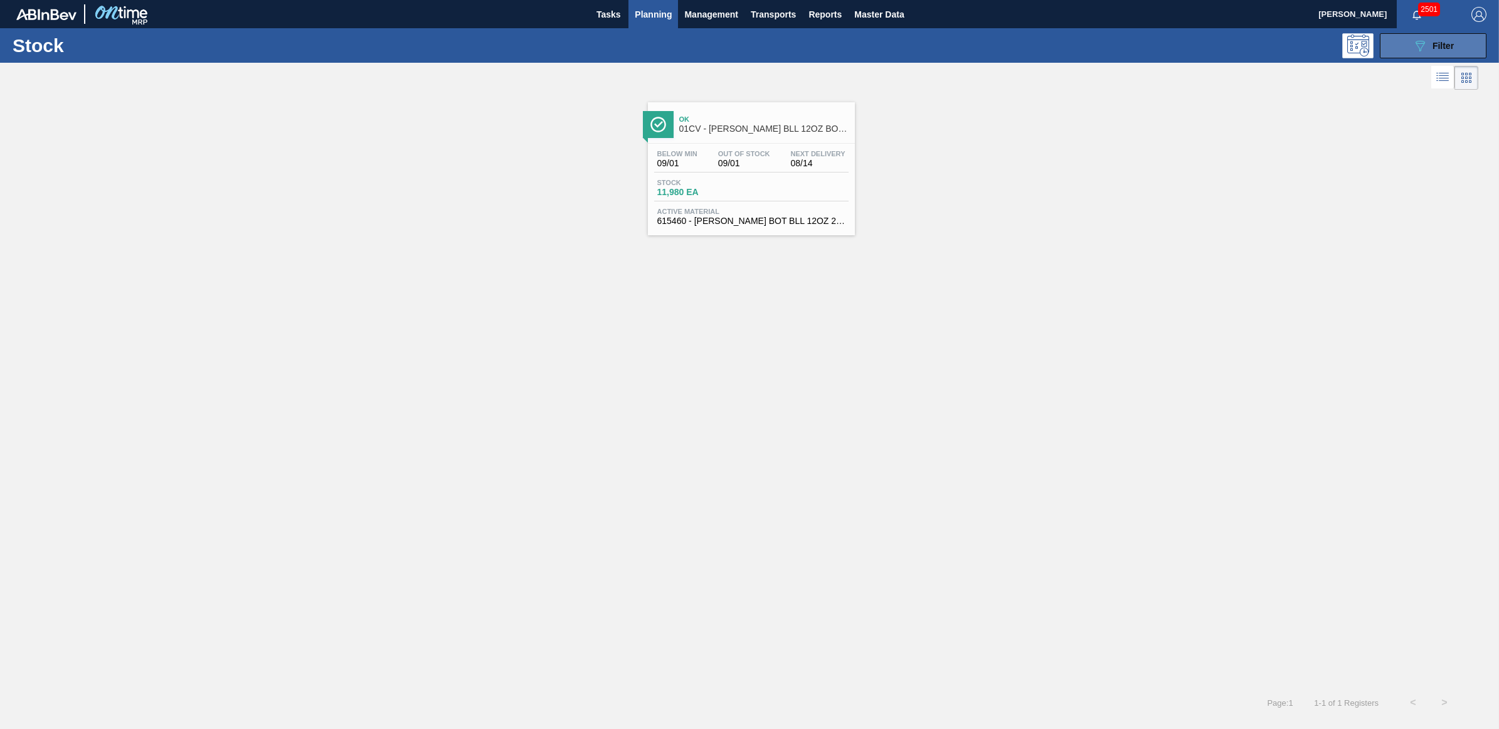
click at [1428, 38] on div "089F7B8B-B2A5-4AFE-B5C0-19BA573D28AC Filter" at bounding box center [1432, 45] width 41 height 15
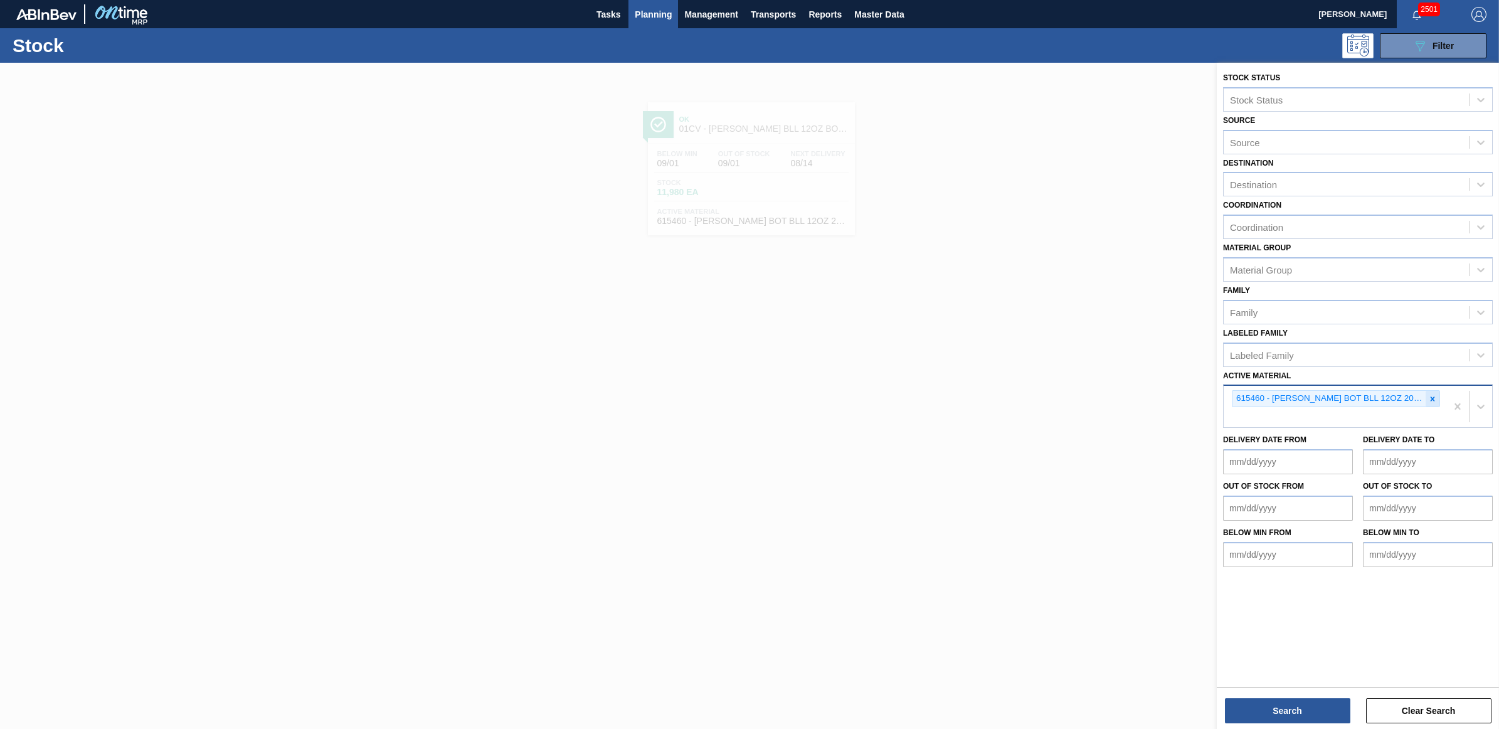
click at [1435, 399] on icon at bounding box center [1432, 398] width 9 height 9
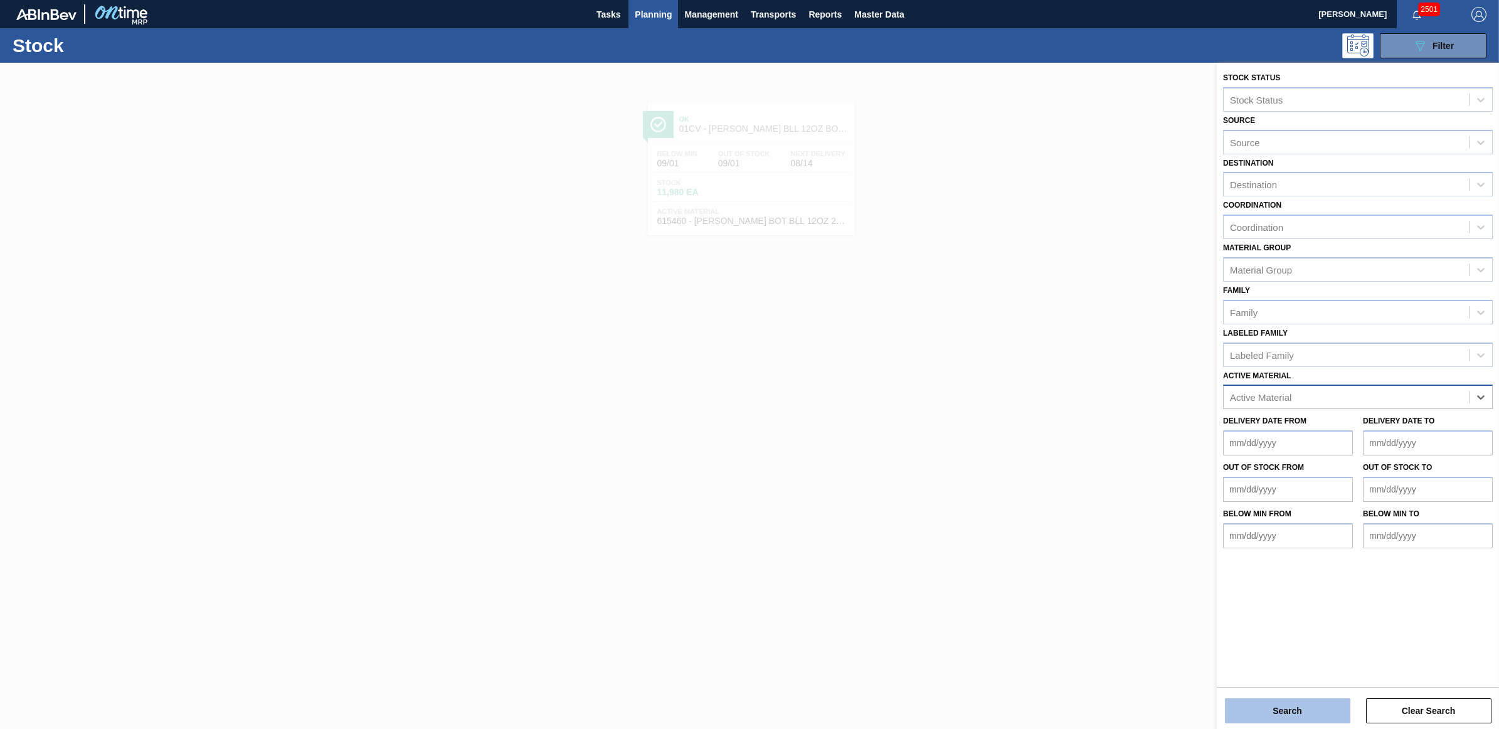
click at [1300, 722] on button "Search" at bounding box center [1287, 710] width 125 height 25
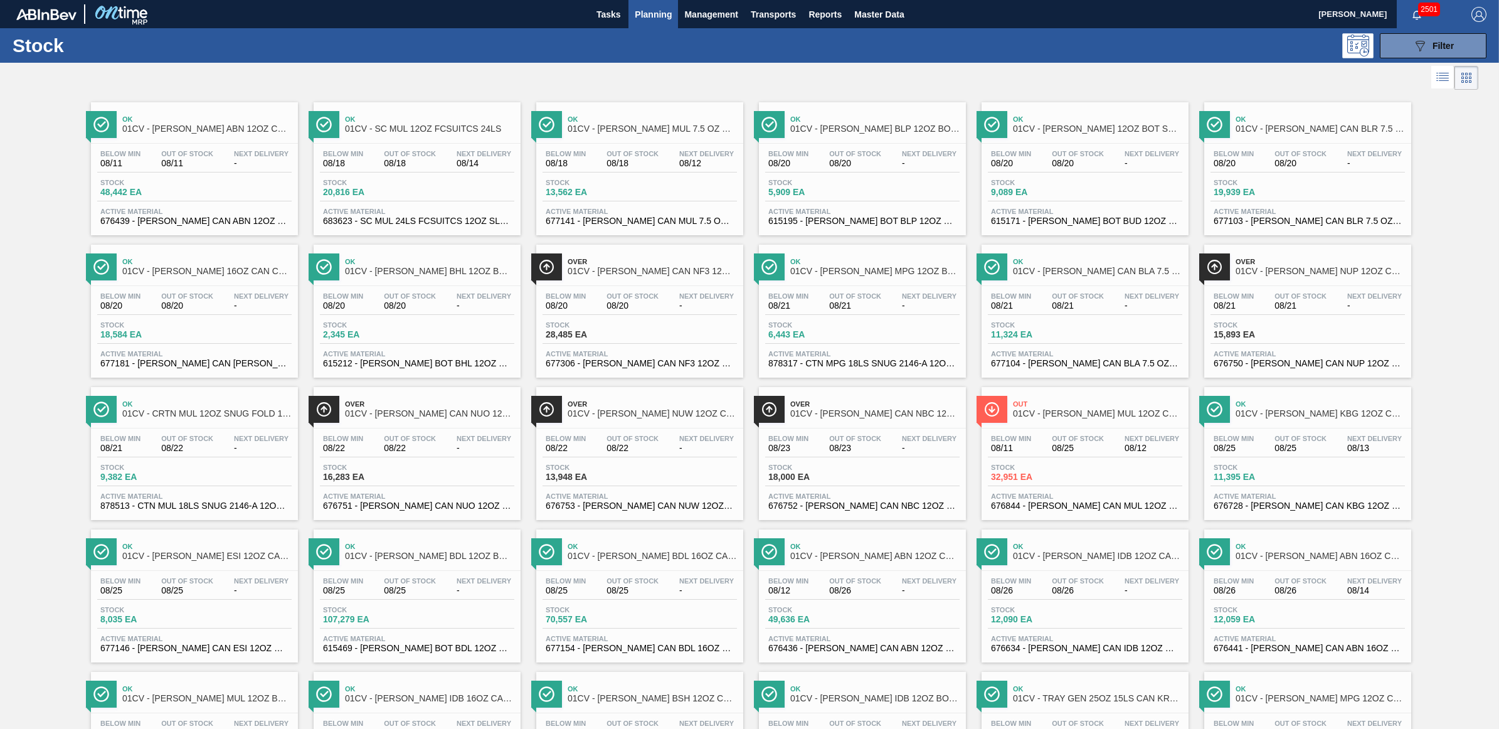
click at [1118, 13] on div "Tasks Planning Management Transports Reports Master Data" at bounding box center [749, 14] width 1499 height 28
click at [218, 310] on div "Below Min 08/20 Out Of Stock 08/20 Next Delivery -" at bounding box center [194, 303] width 194 height 23
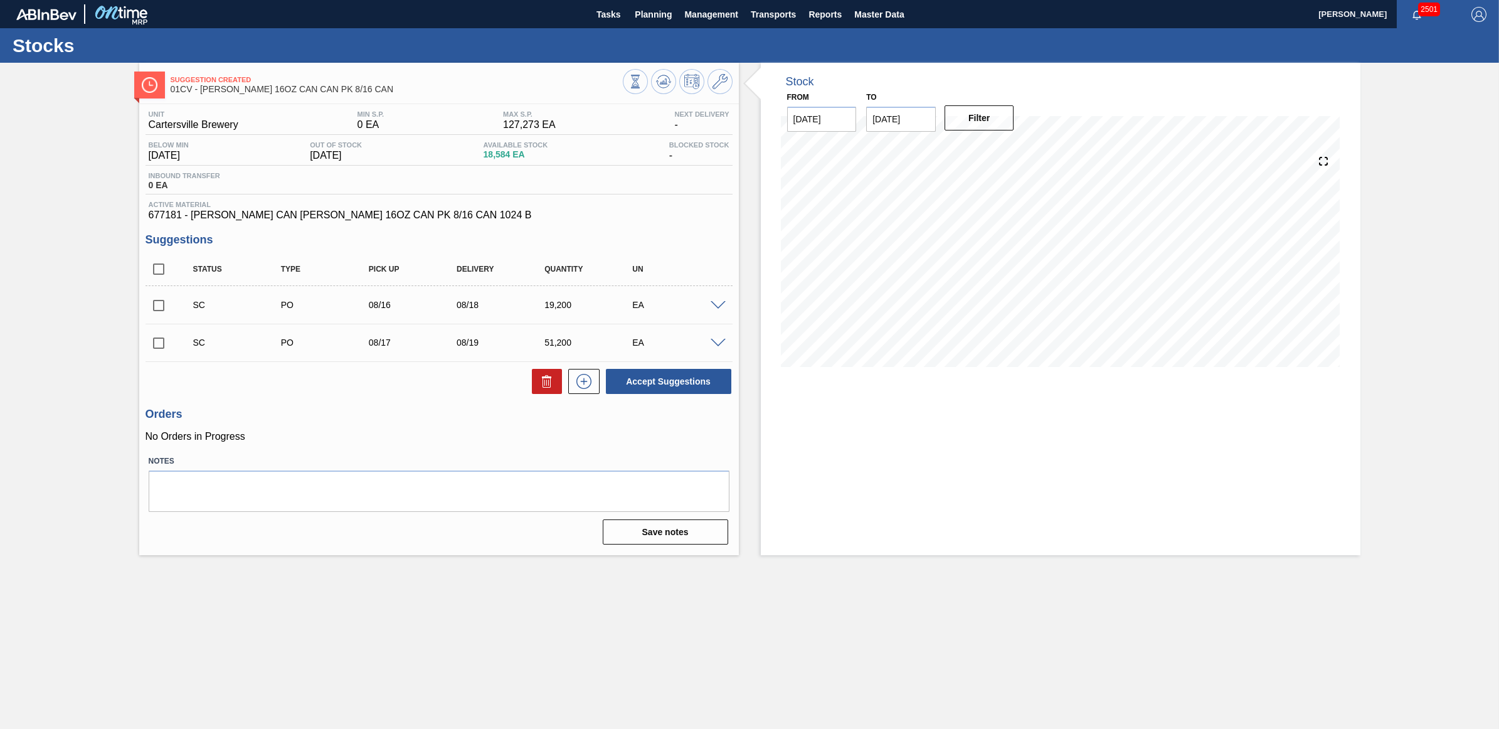
click at [715, 305] on span at bounding box center [718, 305] width 15 height 9
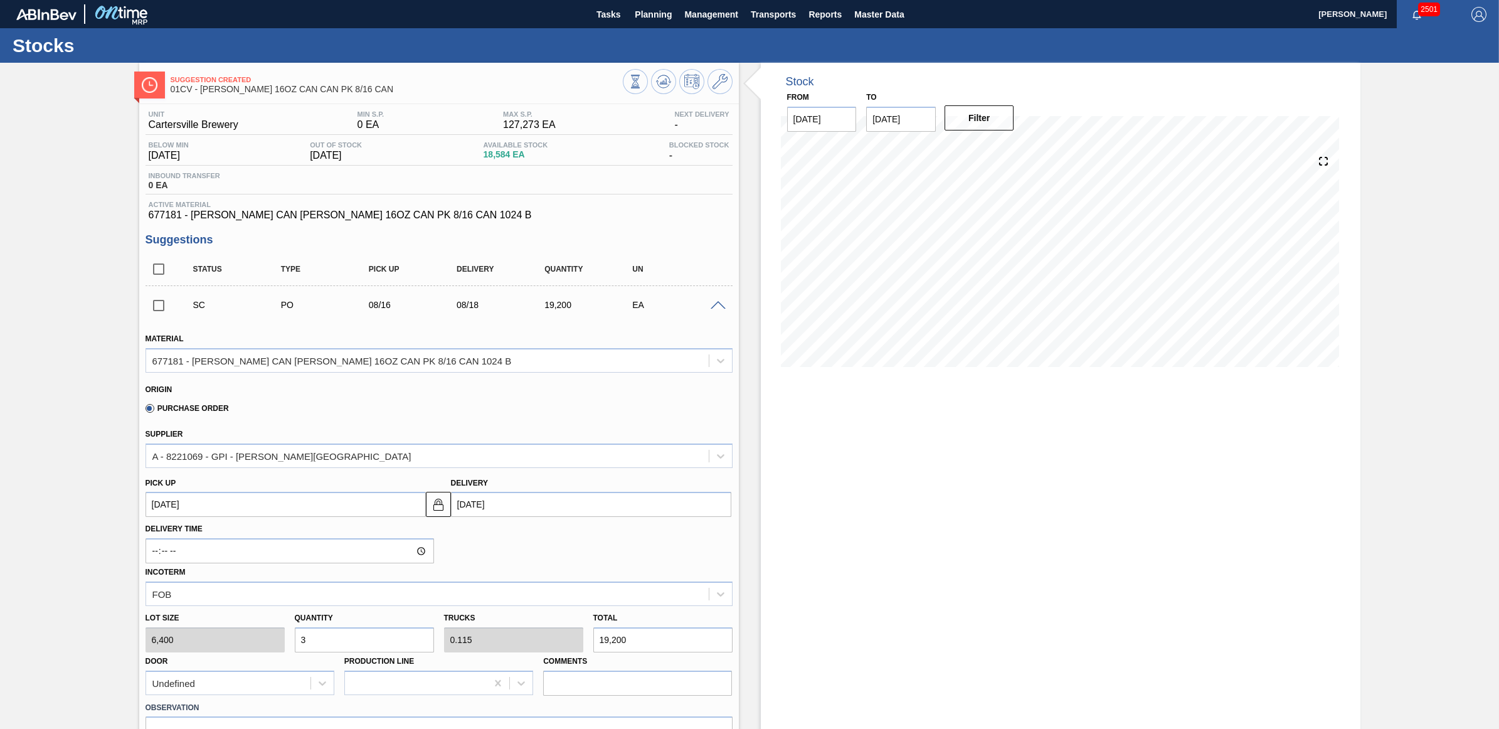
click at [715, 305] on span at bounding box center [718, 305] width 15 height 9
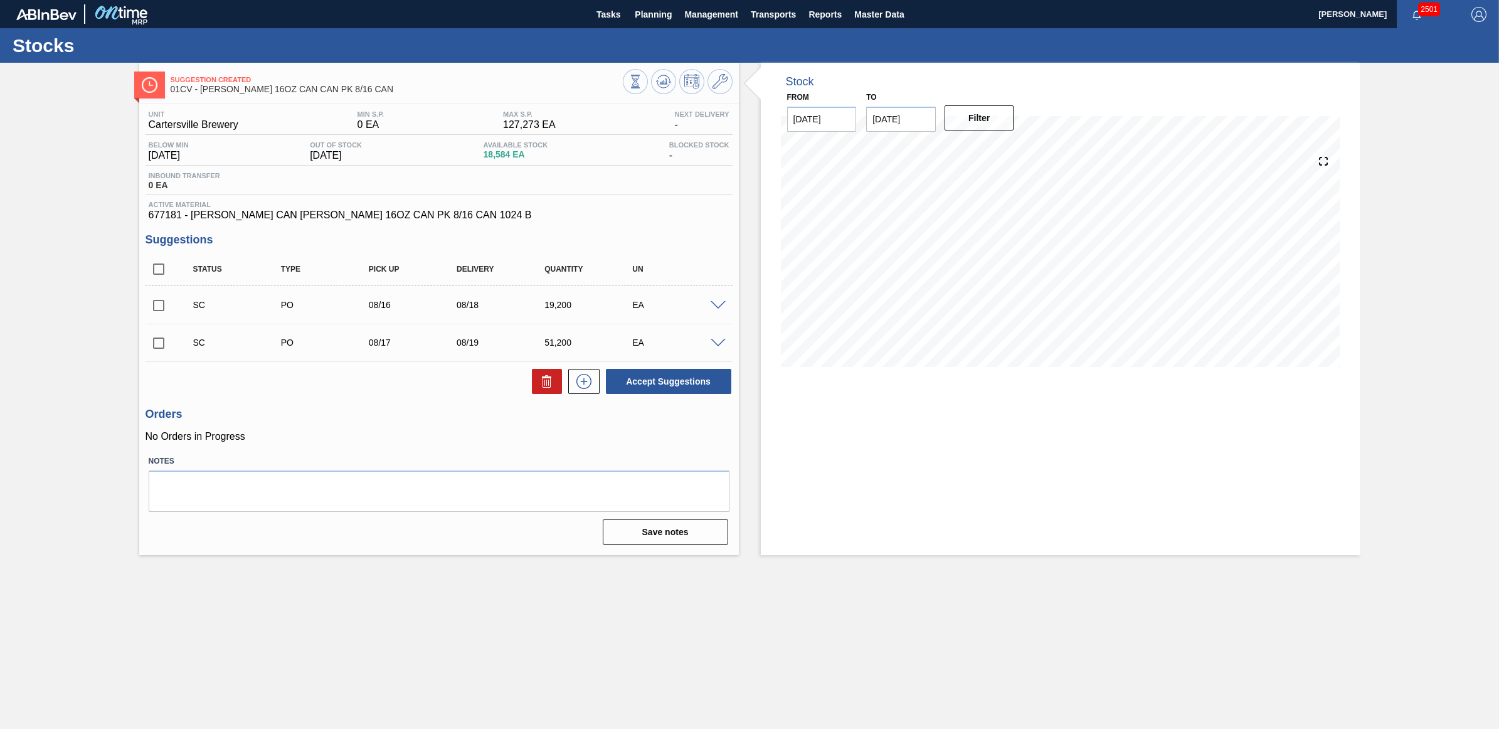
click at [716, 343] on span at bounding box center [718, 343] width 15 height 9
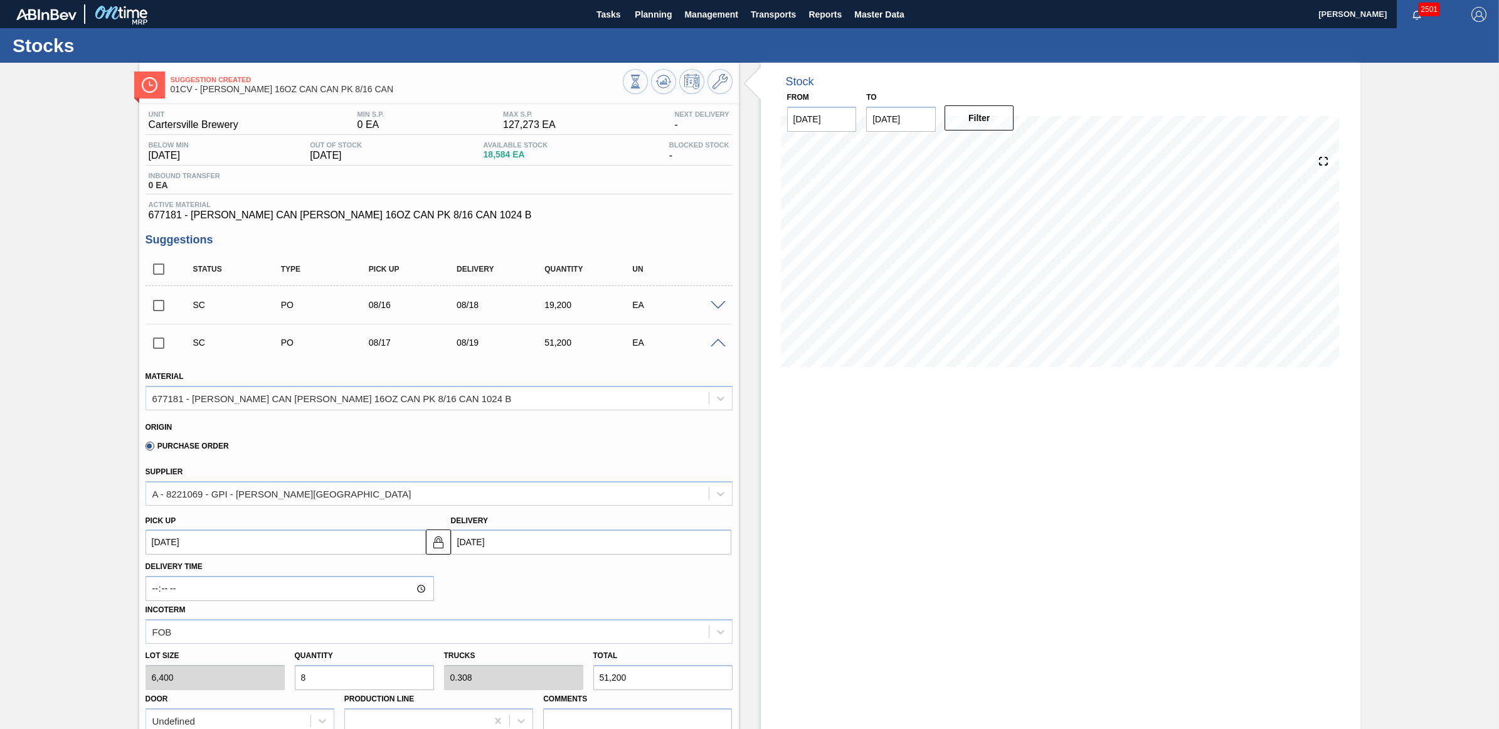
click at [716, 343] on span at bounding box center [718, 343] width 15 height 9
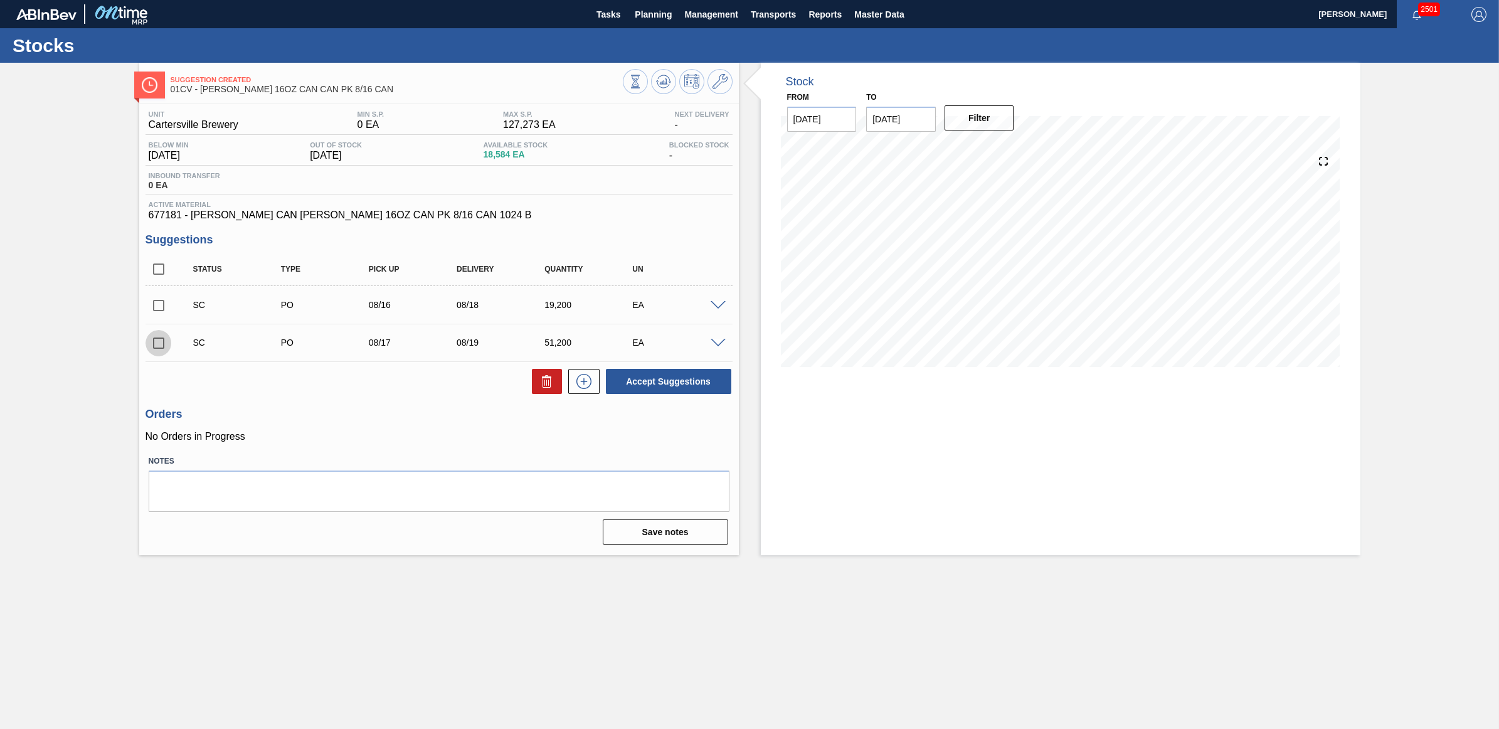
click at [146, 344] on input "checkbox" at bounding box center [159, 343] width 26 height 26
click at [680, 389] on button "Accept Suggestions" at bounding box center [668, 381] width 125 height 25
checkbox input "false"
click at [643, 11] on span "Planning" at bounding box center [653, 14] width 37 height 15
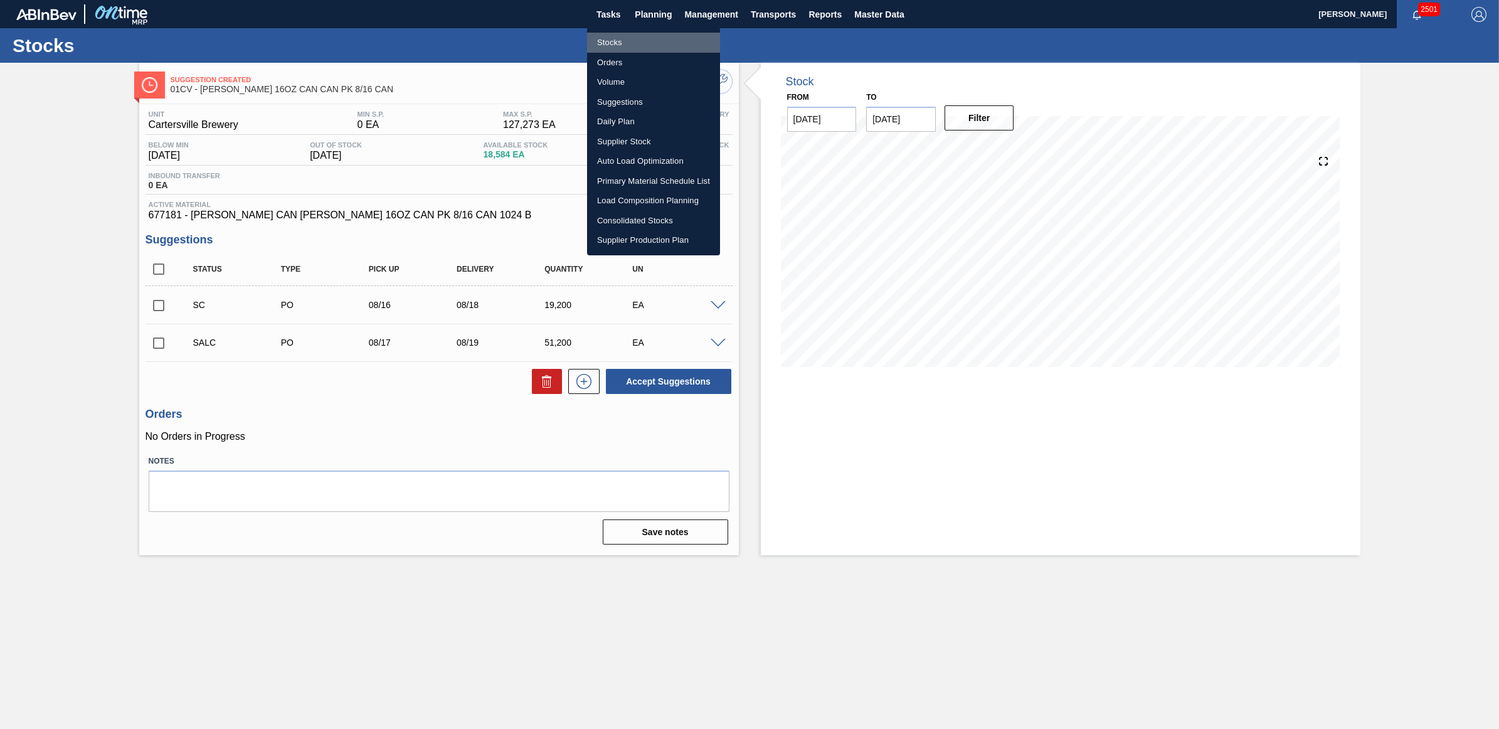
click at [610, 41] on li "Stocks" at bounding box center [653, 43] width 133 height 20
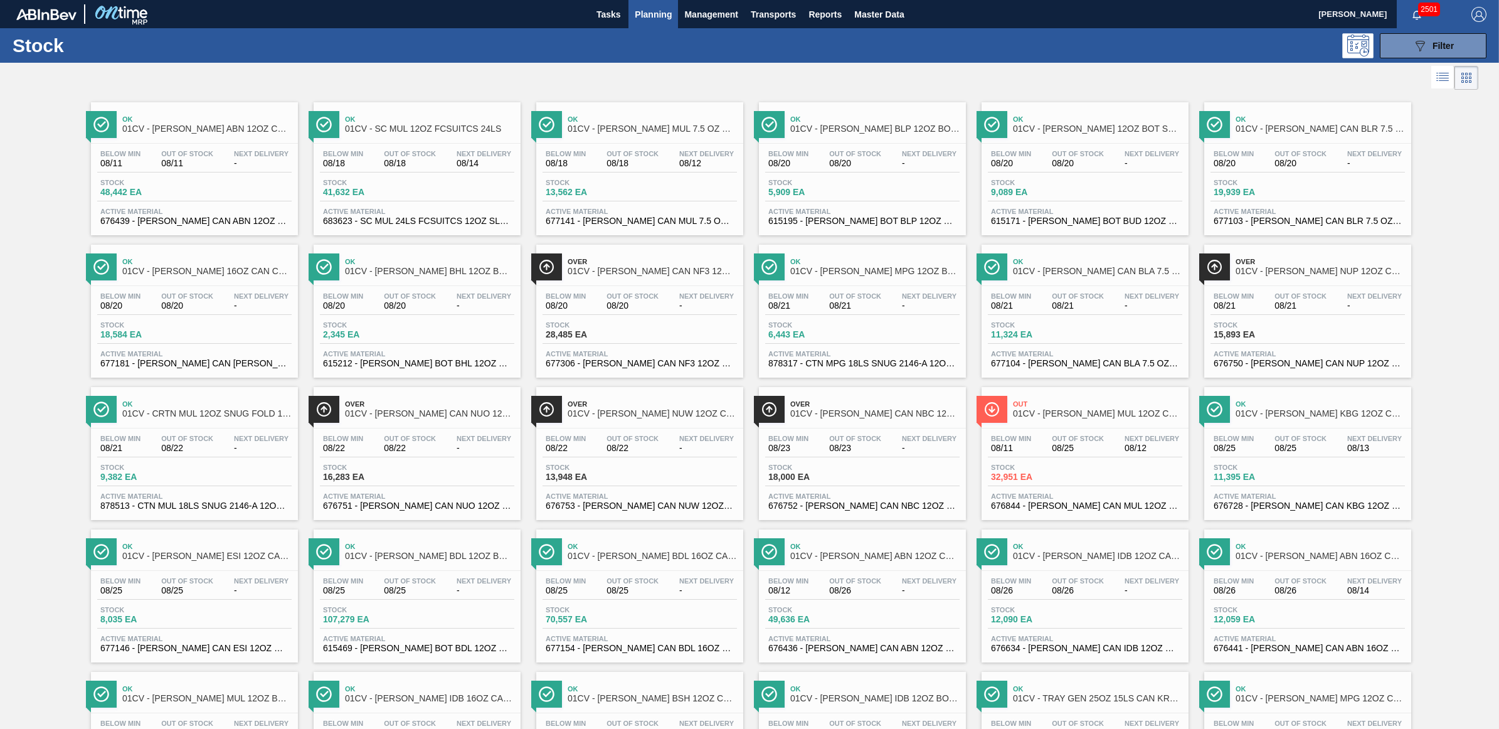
click at [600, 157] on div "Below Min 08/18 Out Of Stock 08/18 Next Delivery 08/12" at bounding box center [640, 161] width 194 height 23
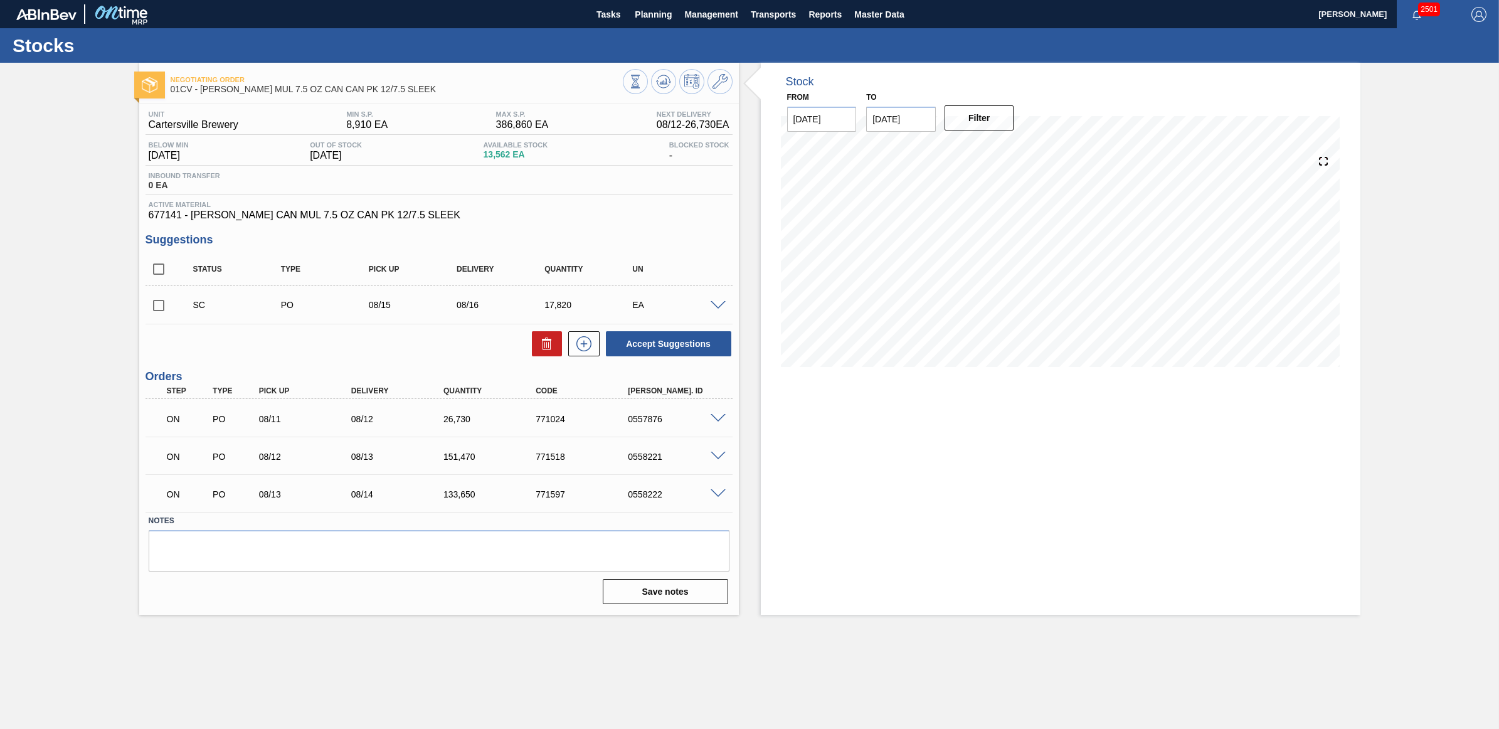
click at [155, 303] on input "checkbox" at bounding box center [159, 305] width 26 height 26
click at [711, 310] on span at bounding box center [718, 305] width 15 height 9
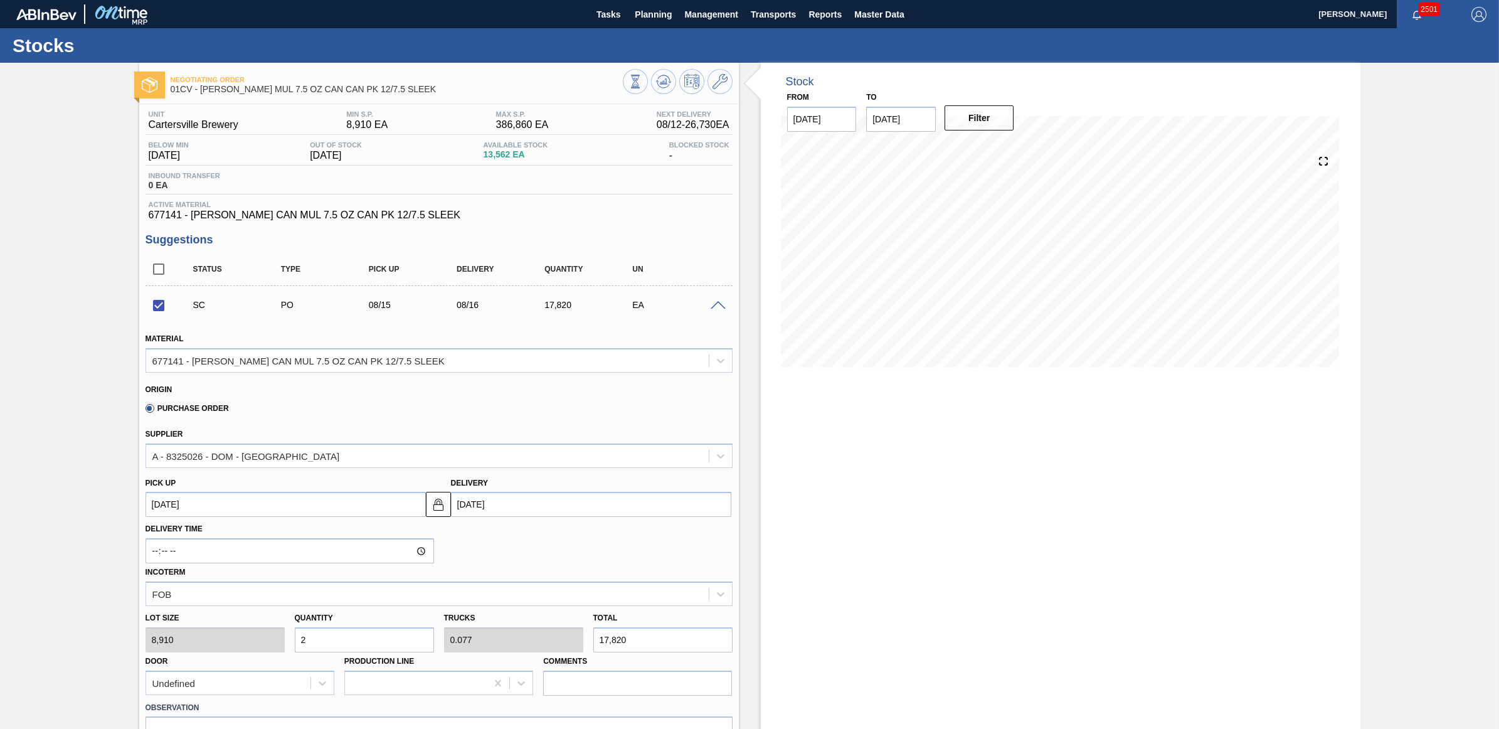
click at [279, 637] on div "Lot size 8,910 Quantity 2 Trucks 0.077 Total 17,820 Door Undefined Production L…" at bounding box center [438, 651] width 597 height 90
checkbox input "false"
drag, startPoint x: 721, startPoint y: 305, endPoint x: 714, endPoint y: 299, distance: 9.8
click at [721, 306] on span at bounding box center [718, 305] width 15 height 9
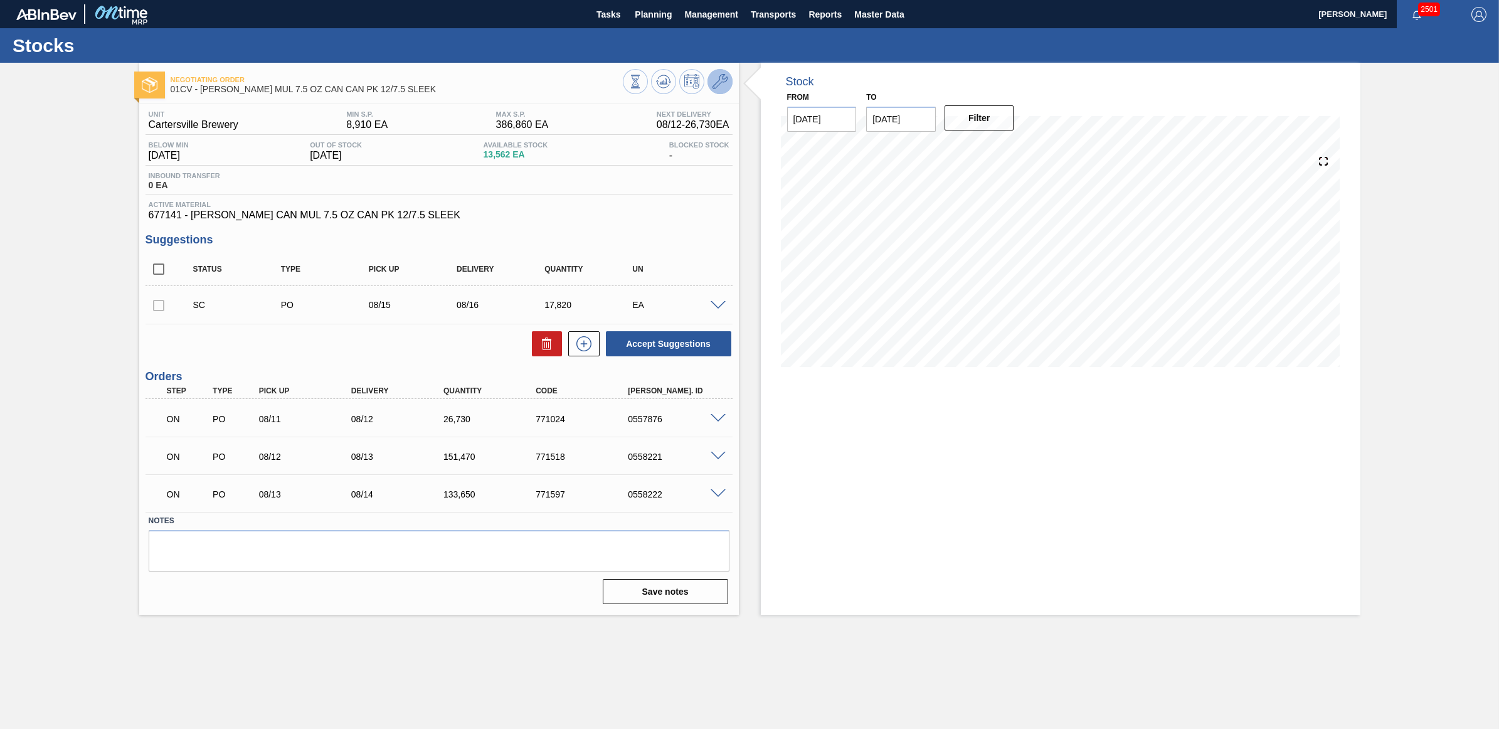
click at [723, 77] on icon at bounding box center [719, 81] width 15 height 15
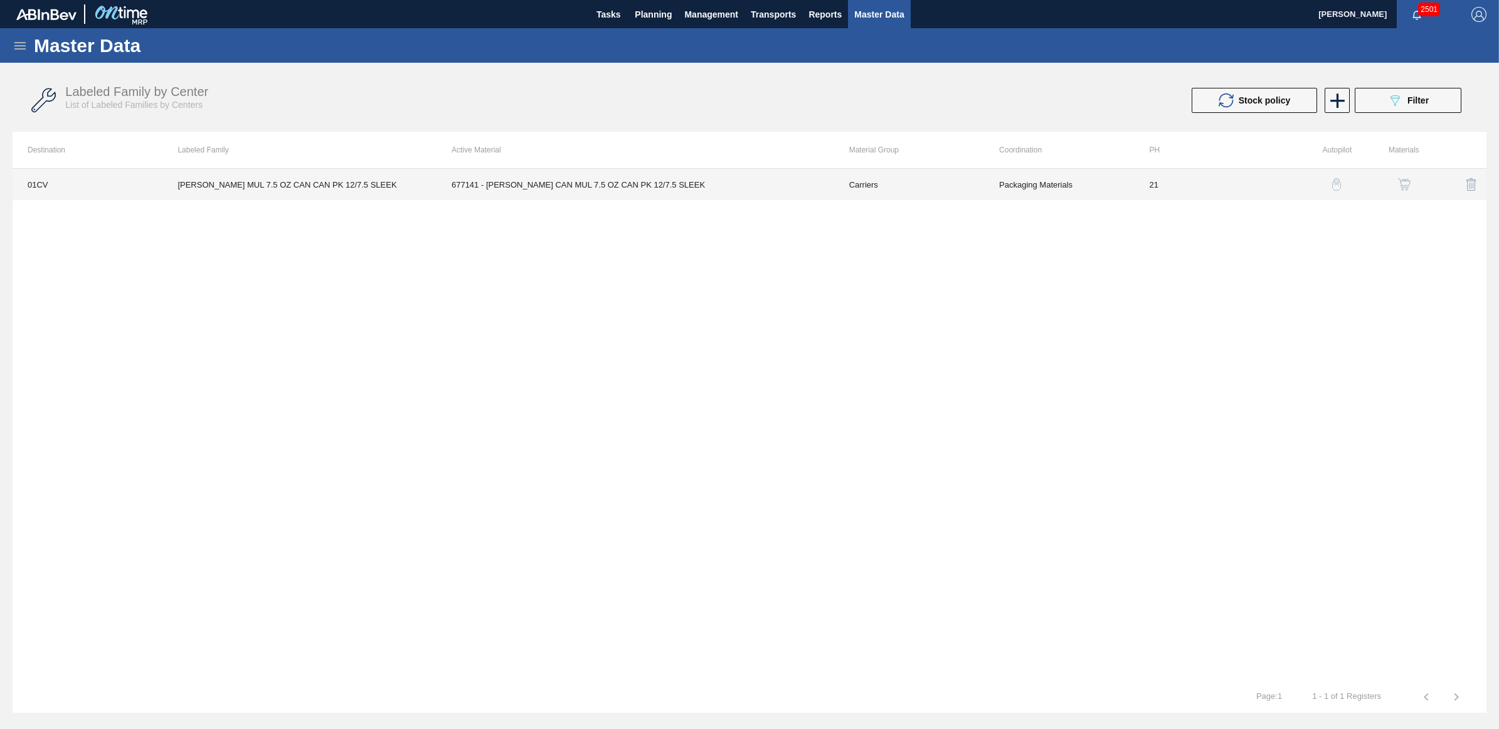
click at [265, 181] on td "[PERSON_NAME] MUL 7.5 OZ CAN CAN PK 12/7.5 SLEEK" at bounding box center [299, 184] width 274 height 31
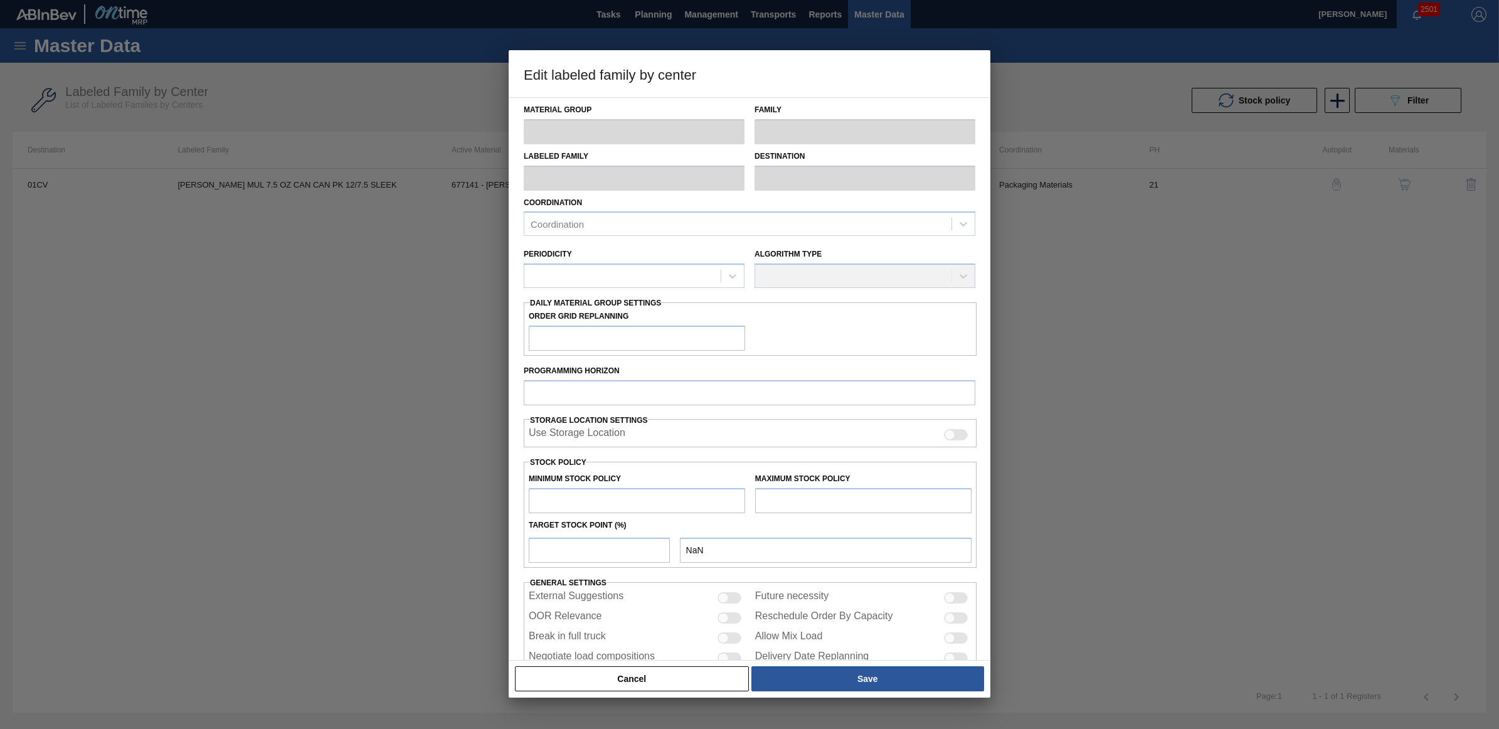
type input "Carriers"
type input "Can Carriers"
type input "[PERSON_NAME] MUL 7.5 OZ CAN CAN PK 12/7.5 SLEEK"
type input "01CV - [GEOGRAPHIC_DATA] Brewery"
type input "21"
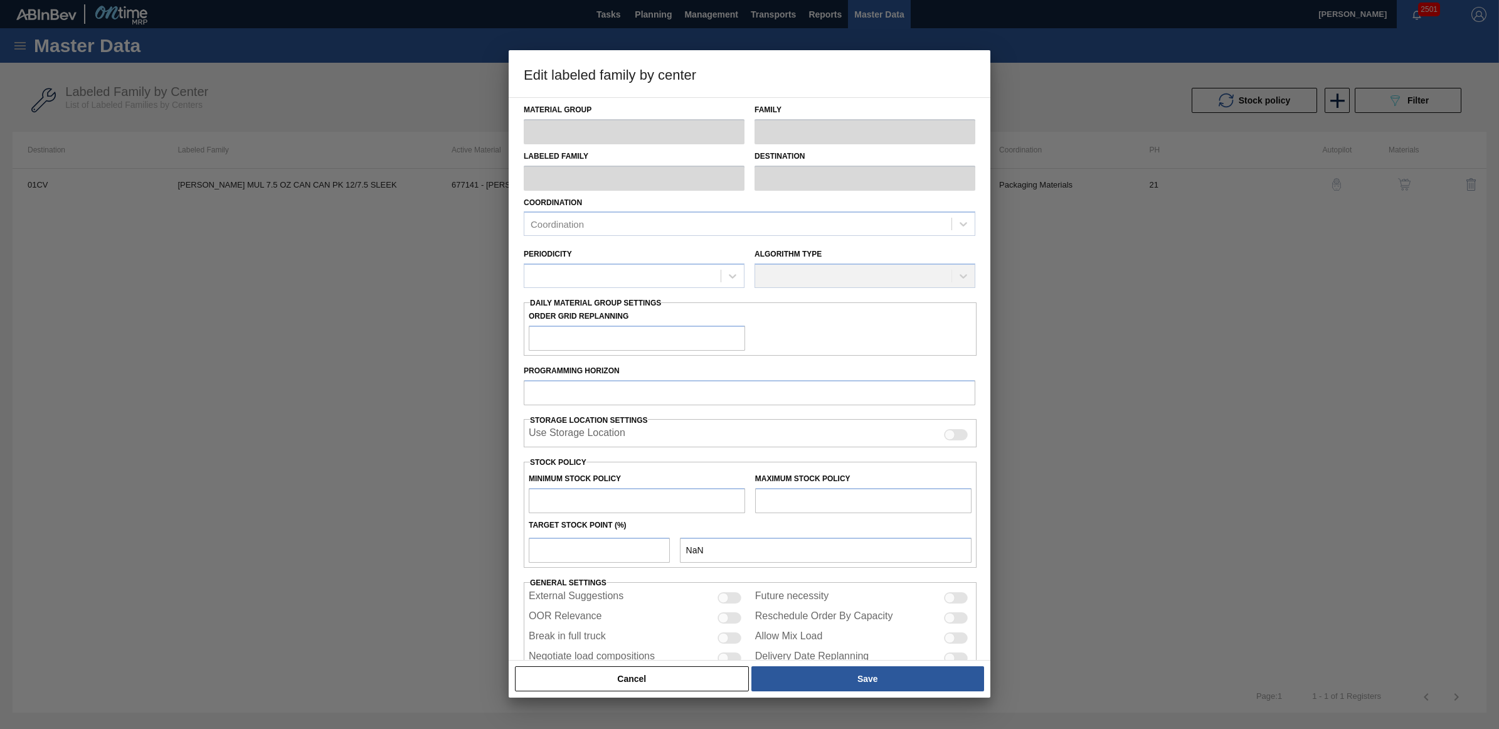
type input "8,910"
type input "386,860"
type input "0"
type input "8,910"
checkbox input "true"
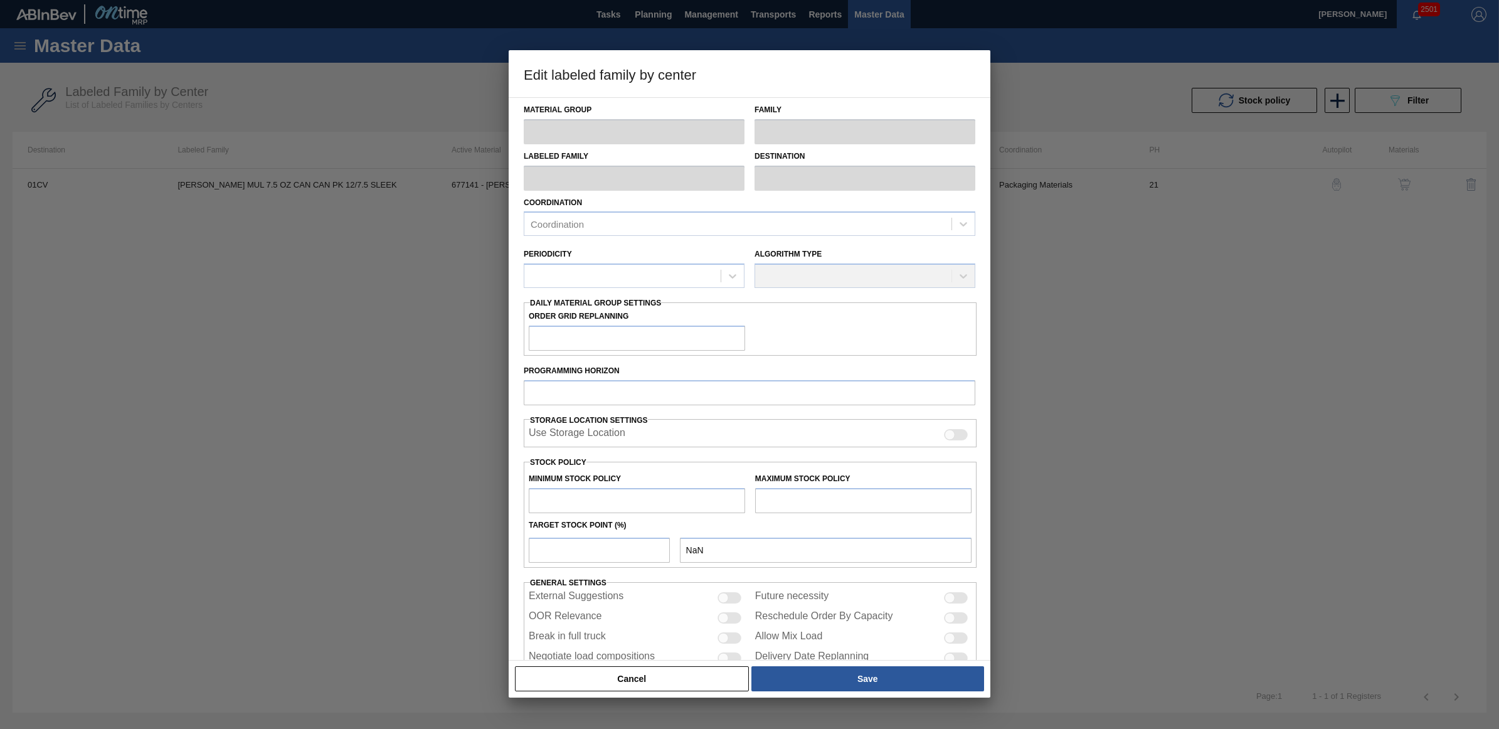
checkbox input "true"
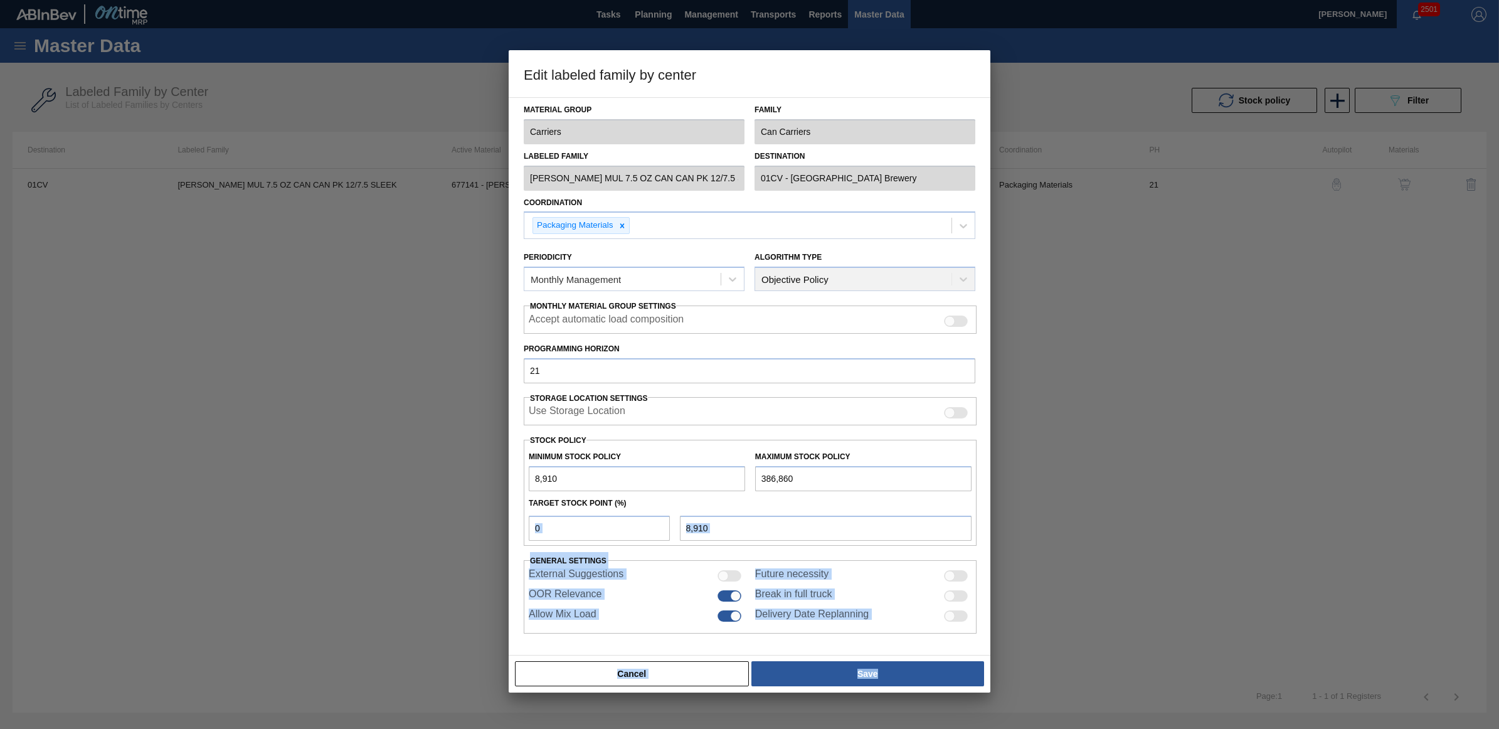
drag, startPoint x: 573, startPoint y: 541, endPoint x: 489, endPoint y: 532, distance: 83.9
click at [489, 532] on div "Edit labeled family by center Material Group Carriers Family Can Carriers Label…" at bounding box center [749, 364] width 1499 height 729
drag, startPoint x: 489, startPoint y: 532, endPoint x: 533, endPoint y: 519, distance: 45.7
click at [529, 519] on input "0" at bounding box center [599, 528] width 141 height 25
type input "2"
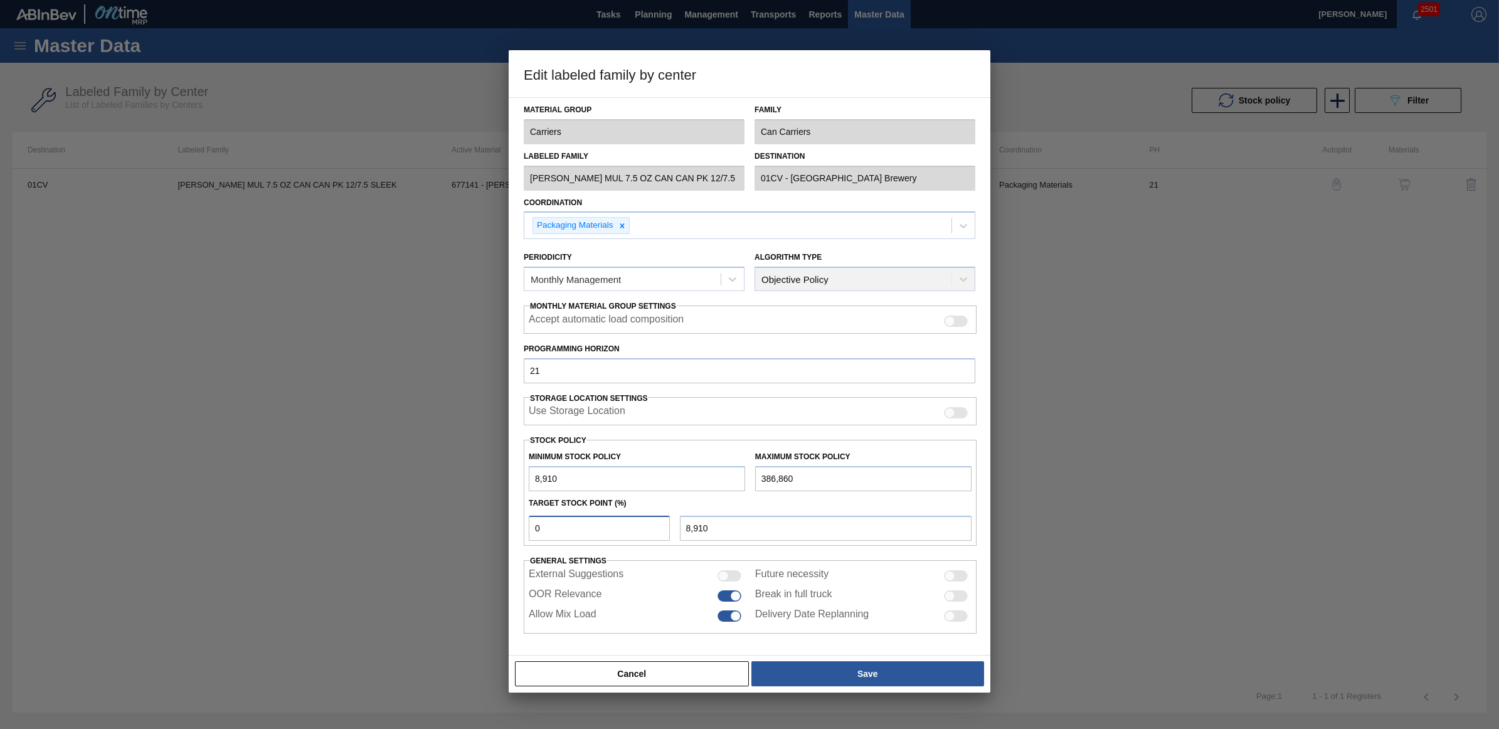
type input "16,469"
type input "8,910"
type input "3"
type input "20,249"
type input "3"
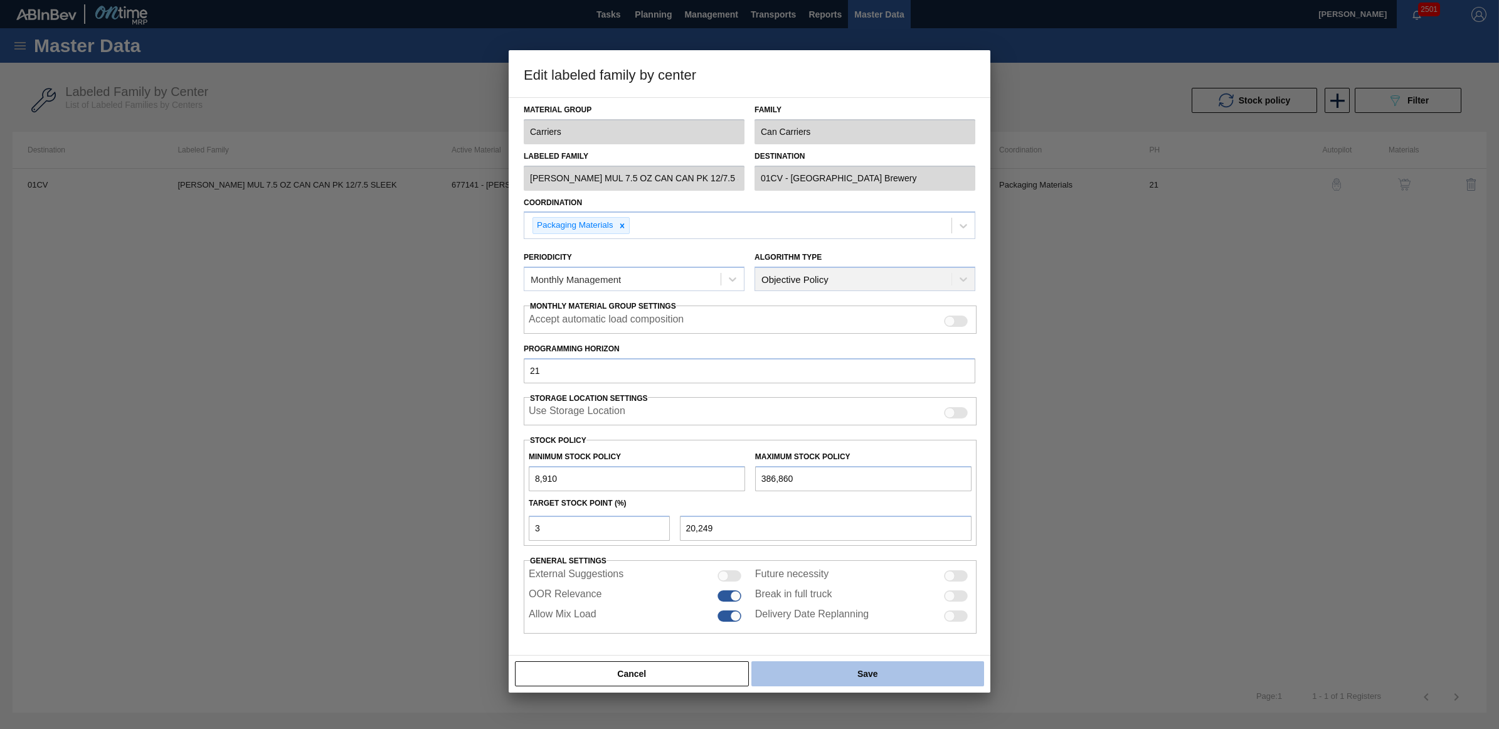
click at [847, 670] on button "Save" at bounding box center [867, 673] width 233 height 25
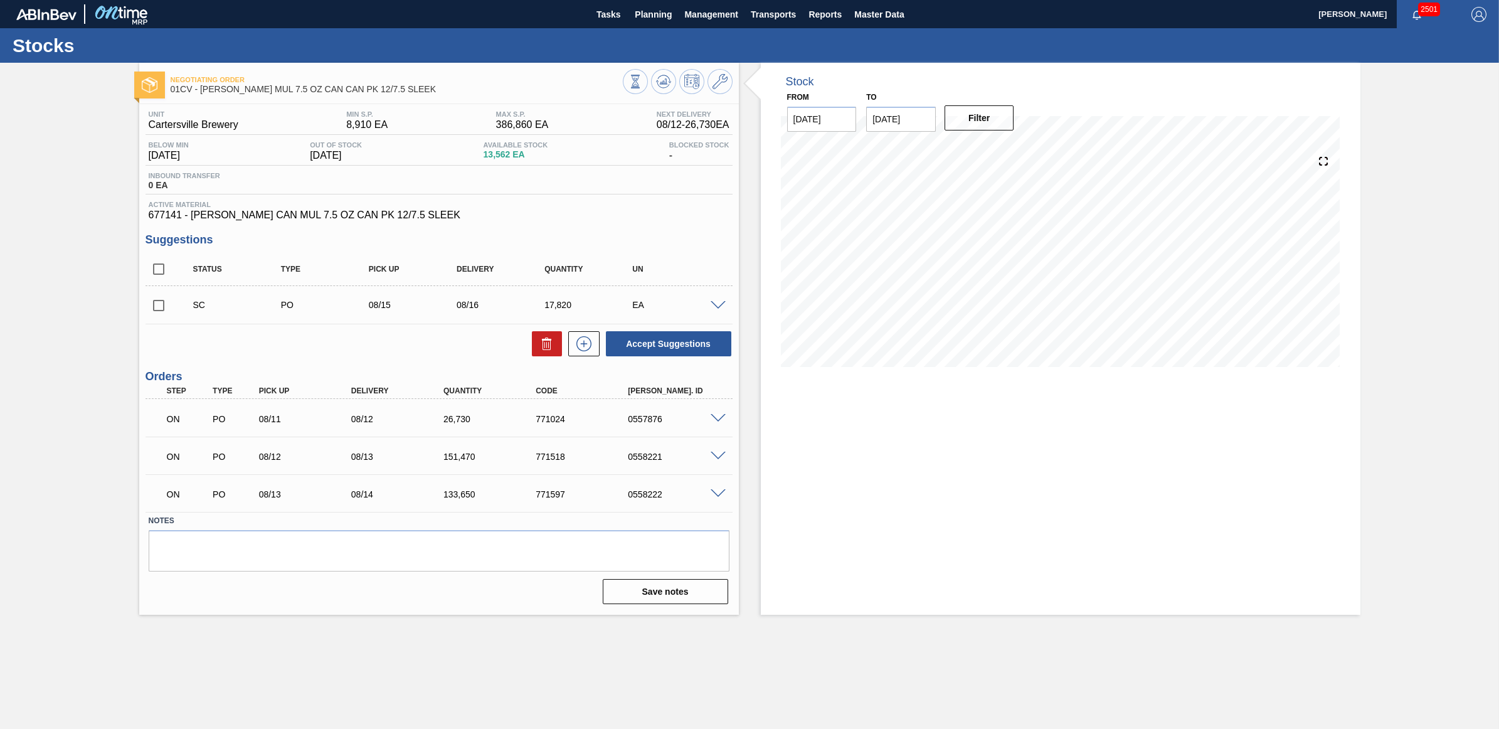
click at [642, 79] on icon at bounding box center [635, 82] width 14 height 14
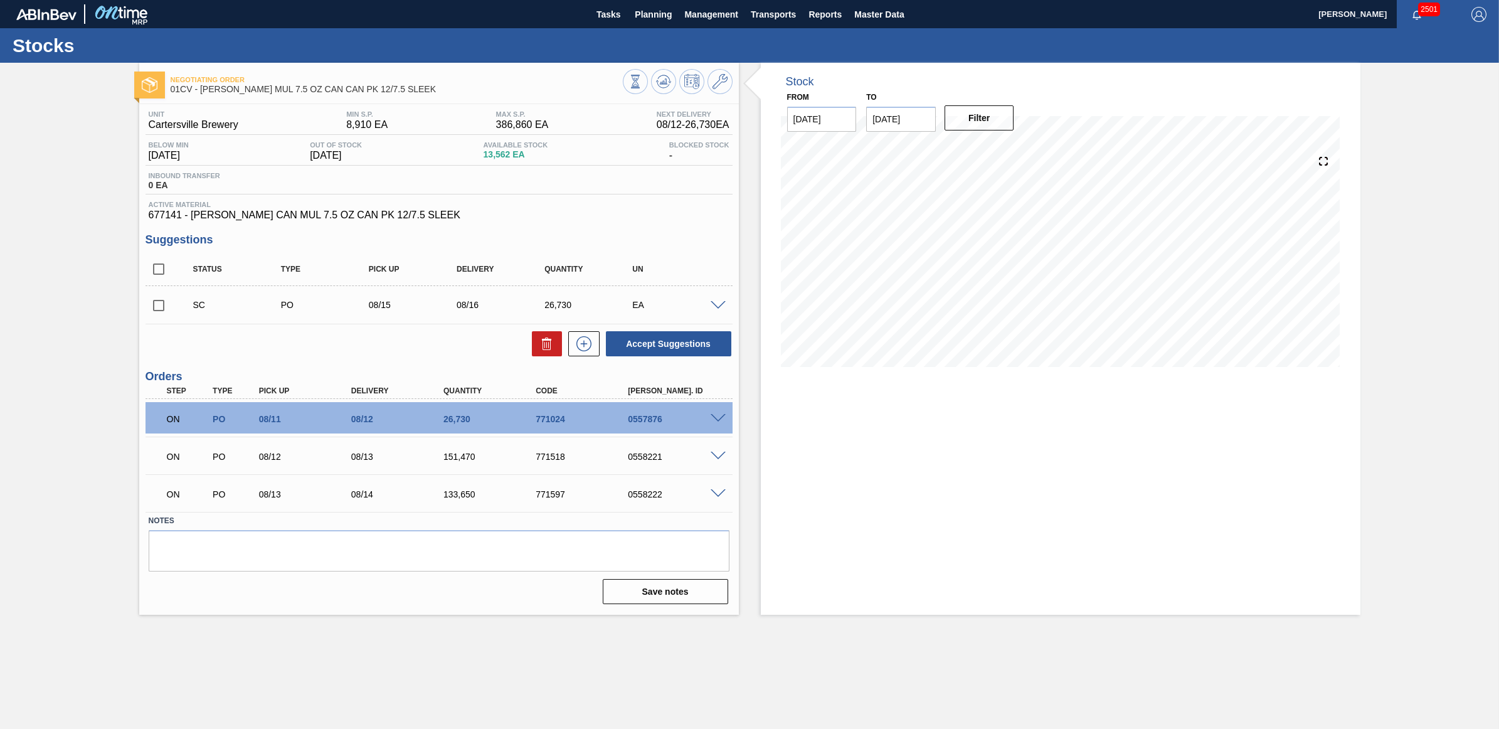
click at [152, 307] on input "checkbox" at bounding box center [159, 305] width 26 height 26
click at [679, 347] on button "Accept Suggestions" at bounding box center [668, 343] width 125 height 25
checkbox input "false"
click at [657, 11] on span "Planning" at bounding box center [653, 14] width 37 height 15
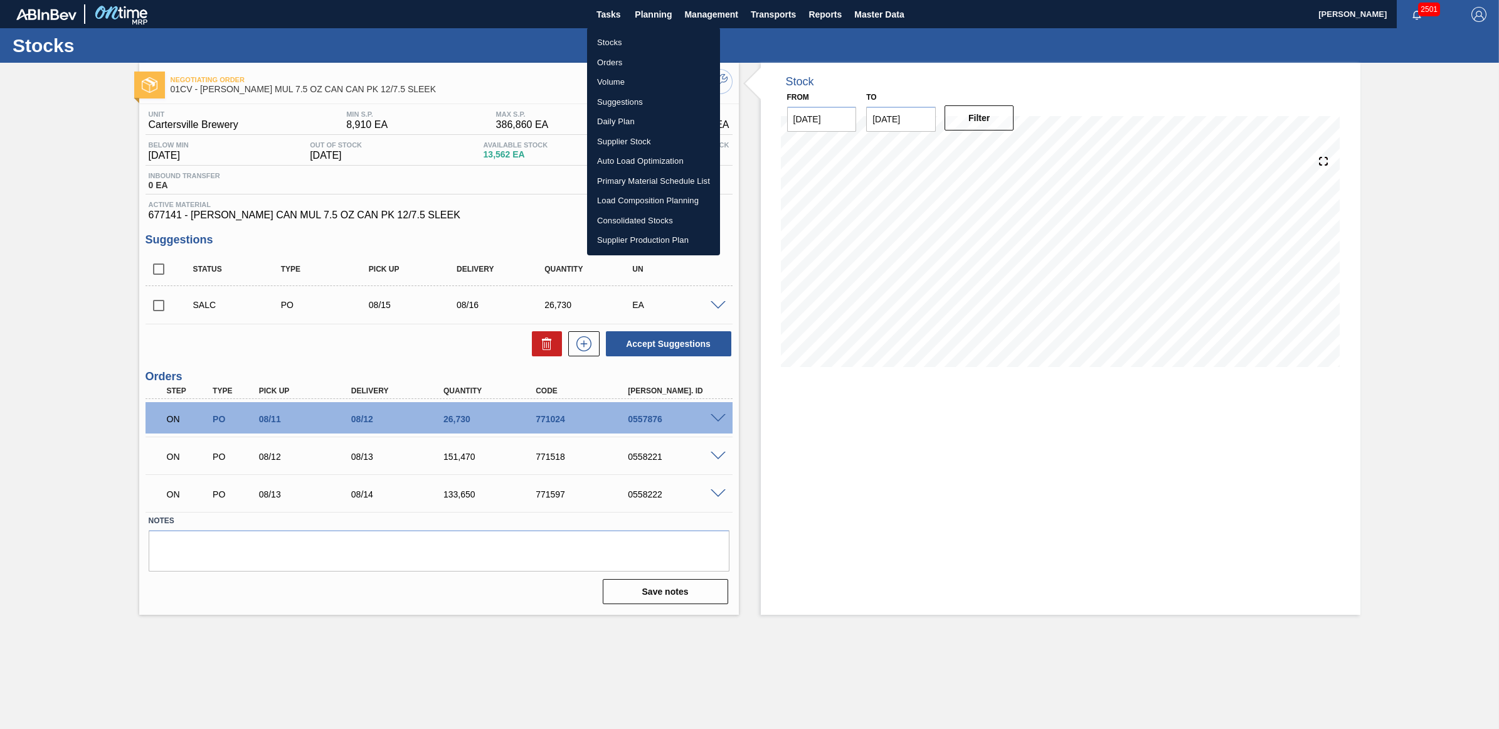
click at [632, 42] on li "Stocks" at bounding box center [653, 43] width 133 height 20
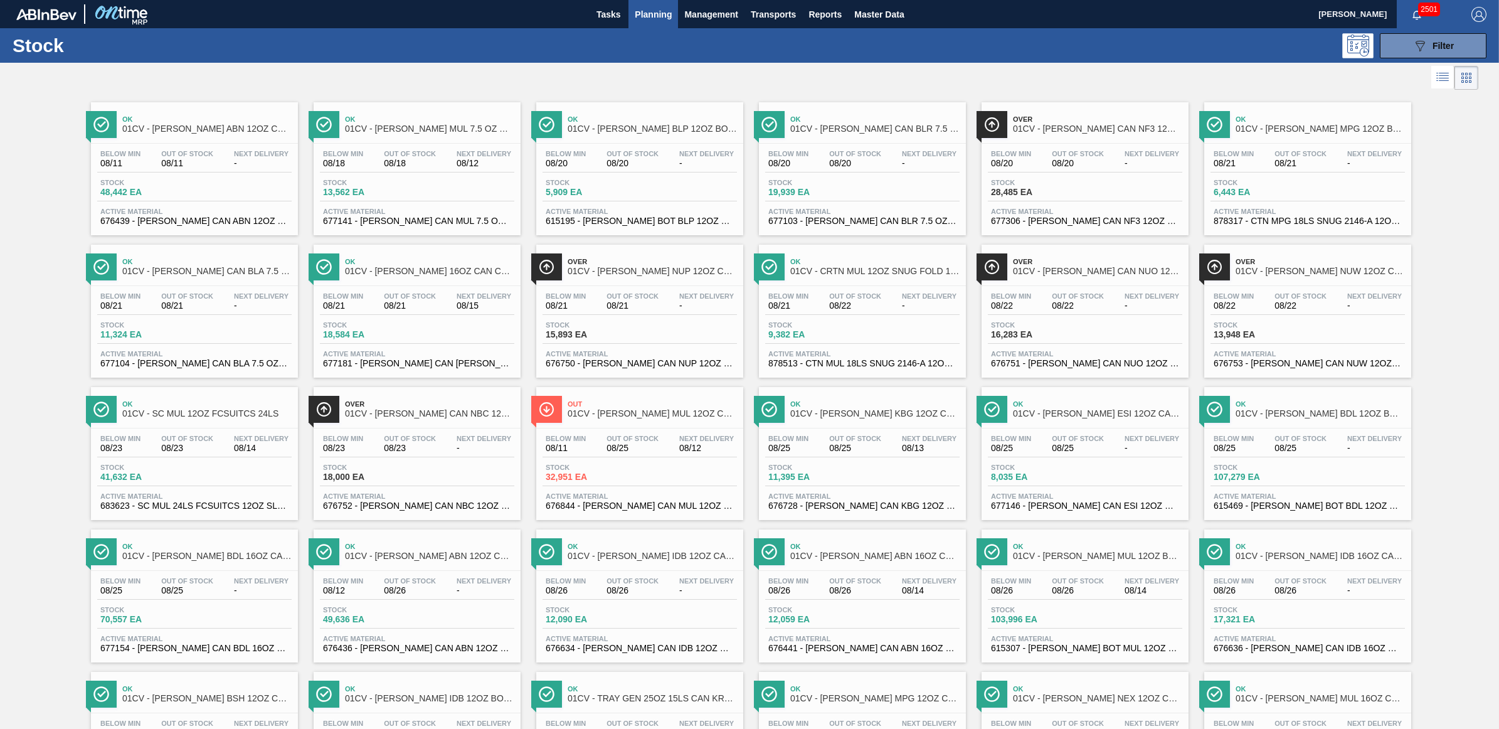
click at [907, 136] on div "Ok 01CV - [PERSON_NAME] CAN BLR 7.5 OZ CAN PK 12/7.5 SLEEK" at bounding box center [874, 124] width 169 height 28
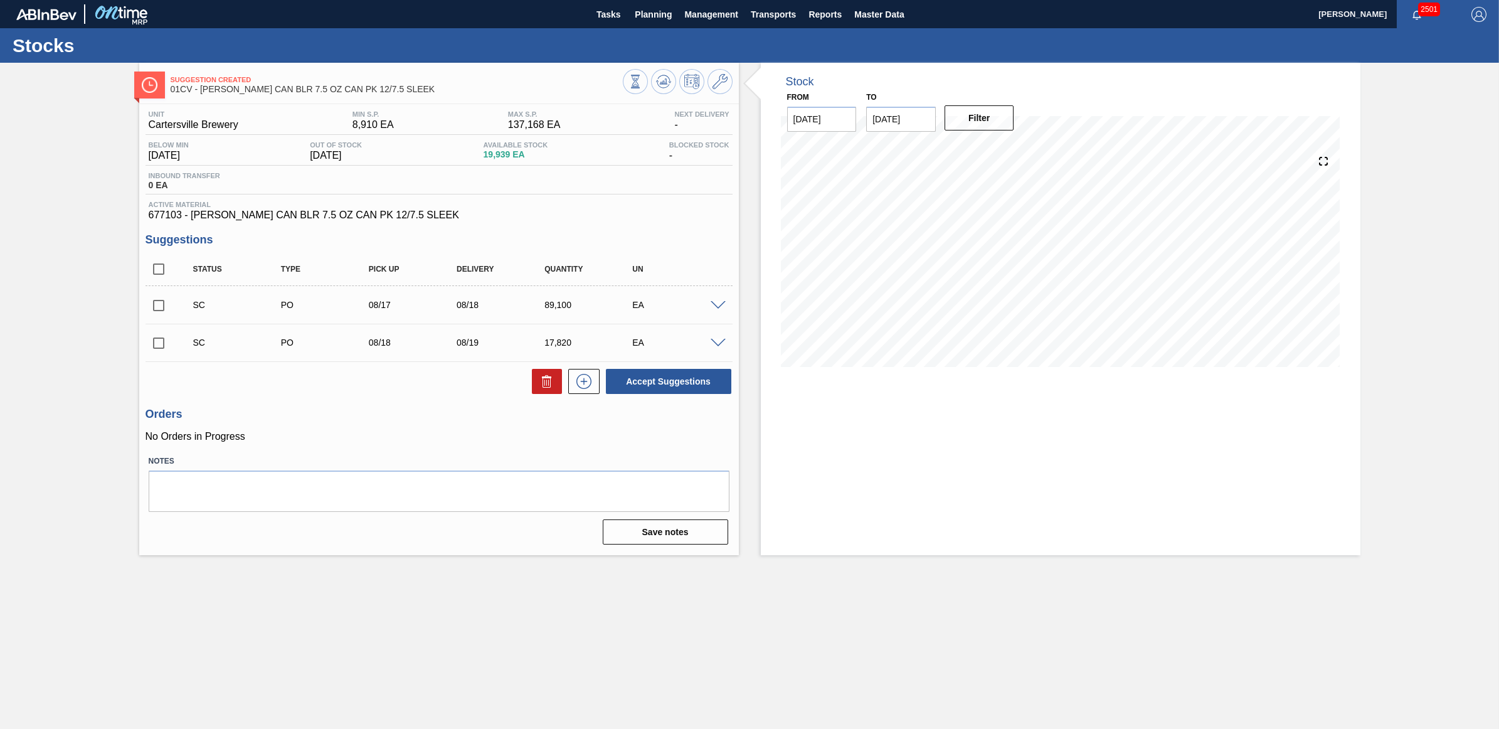
click at [158, 306] on input "checkbox" at bounding box center [159, 305] width 26 height 26
checkbox input "true"
drag, startPoint x: 157, startPoint y: 339, endPoint x: 521, endPoint y: 380, distance: 366.0
click at [157, 340] on input "checkbox" at bounding box center [159, 343] width 26 height 26
checkbox input "true"
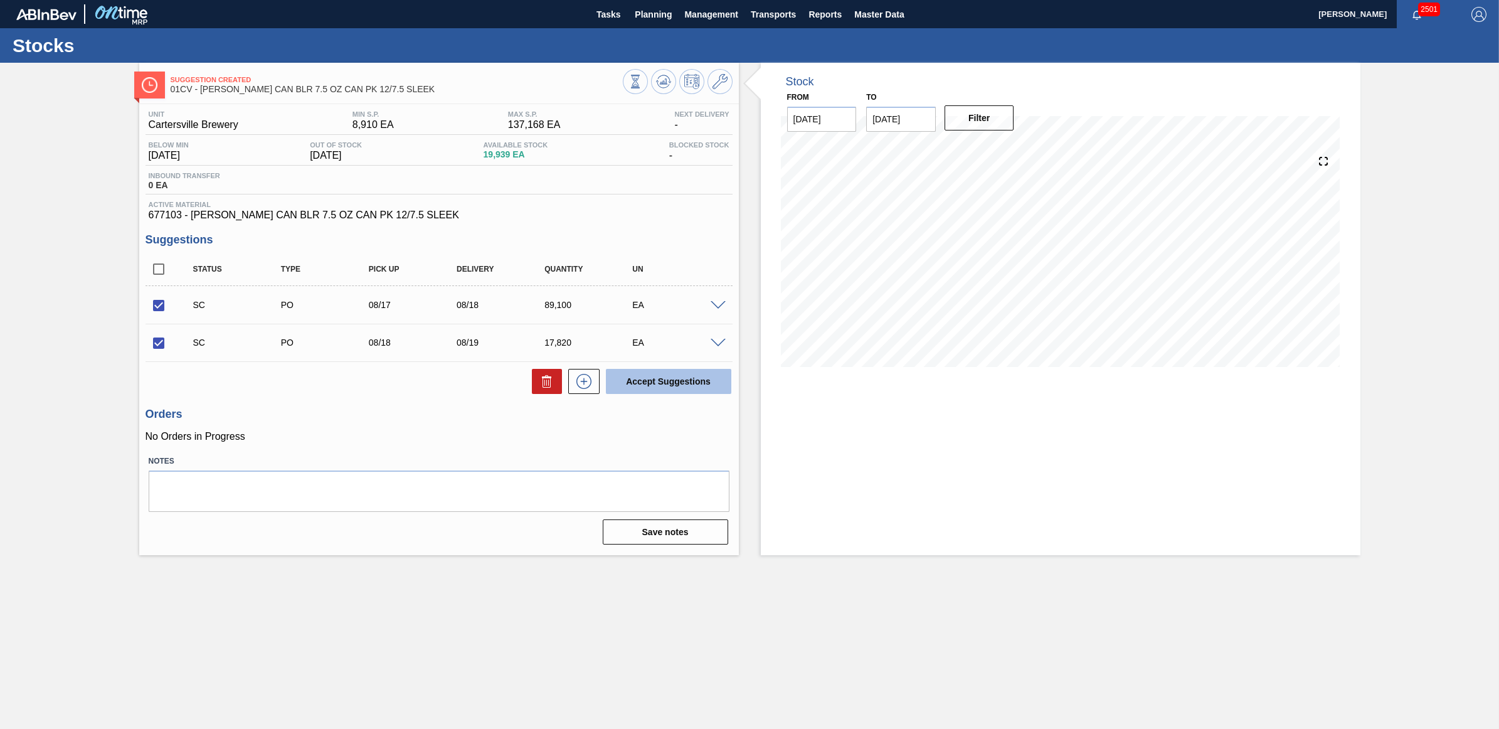
click at [685, 384] on button "Accept Suggestions" at bounding box center [668, 381] width 125 height 25
checkbox input "false"
click at [643, 21] on span "Planning" at bounding box center [653, 14] width 37 height 15
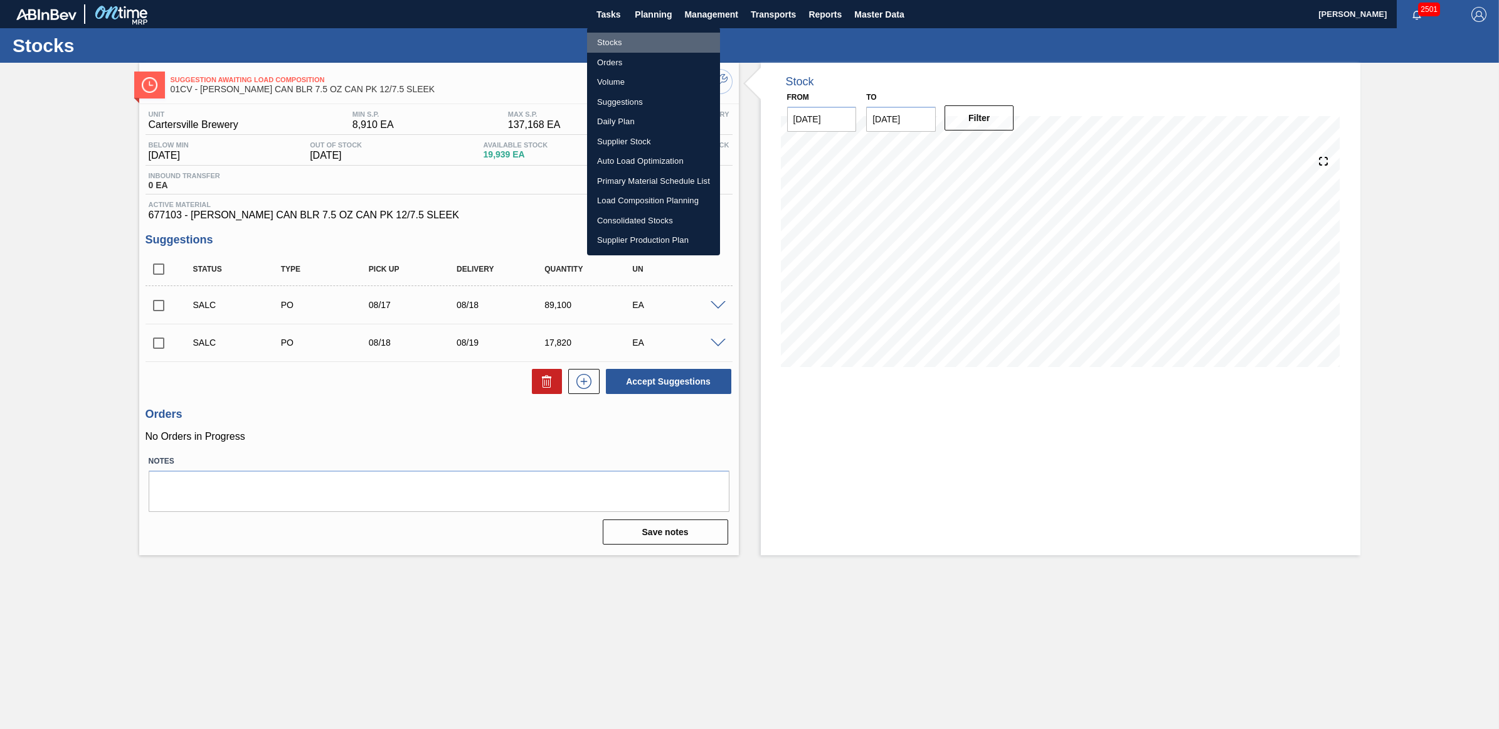
click at [628, 36] on li "Stocks" at bounding box center [653, 43] width 133 height 20
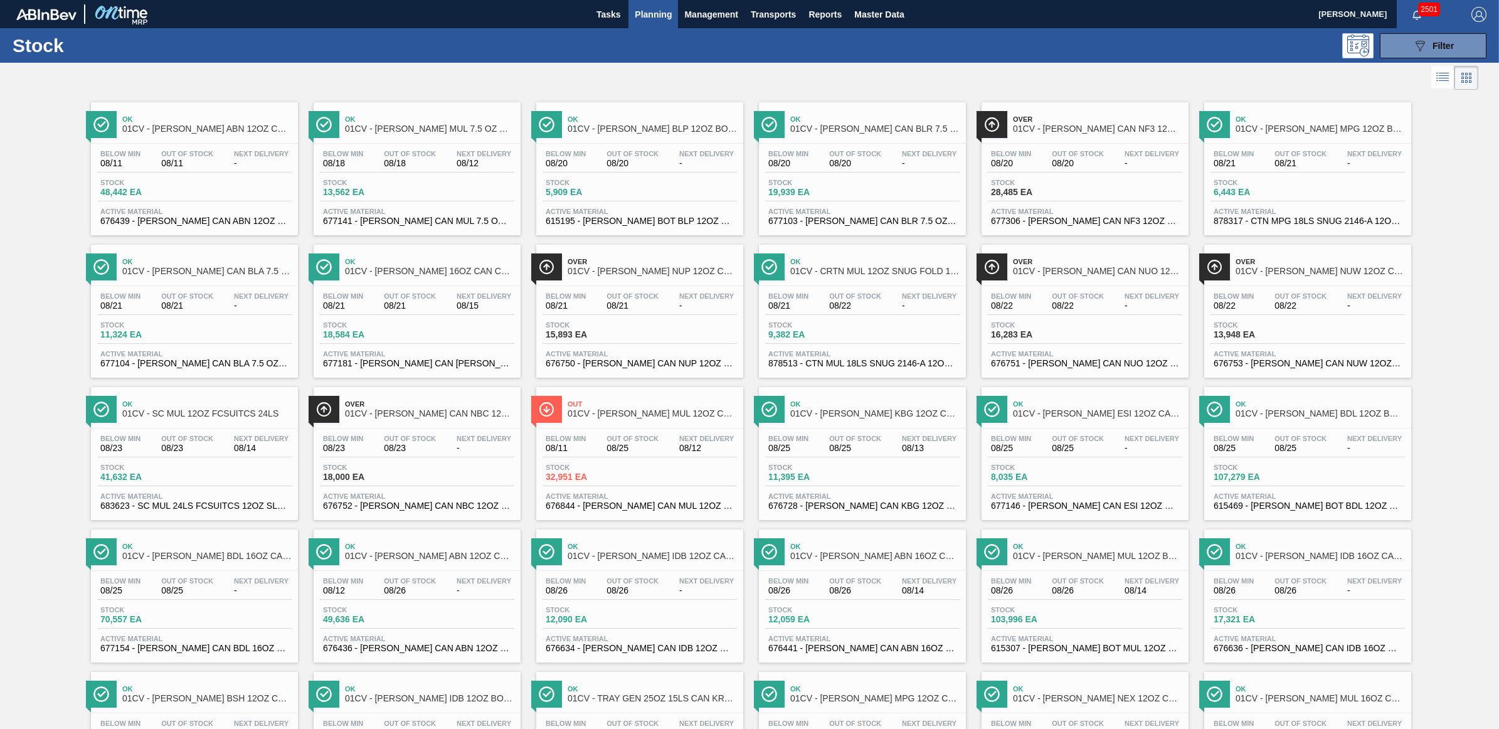
click at [218, 275] on span "01CV - [PERSON_NAME] CAN BLA 7.5 OZ CAN PK 12/7.5 SLEEK" at bounding box center [206, 271] width 169 height 9
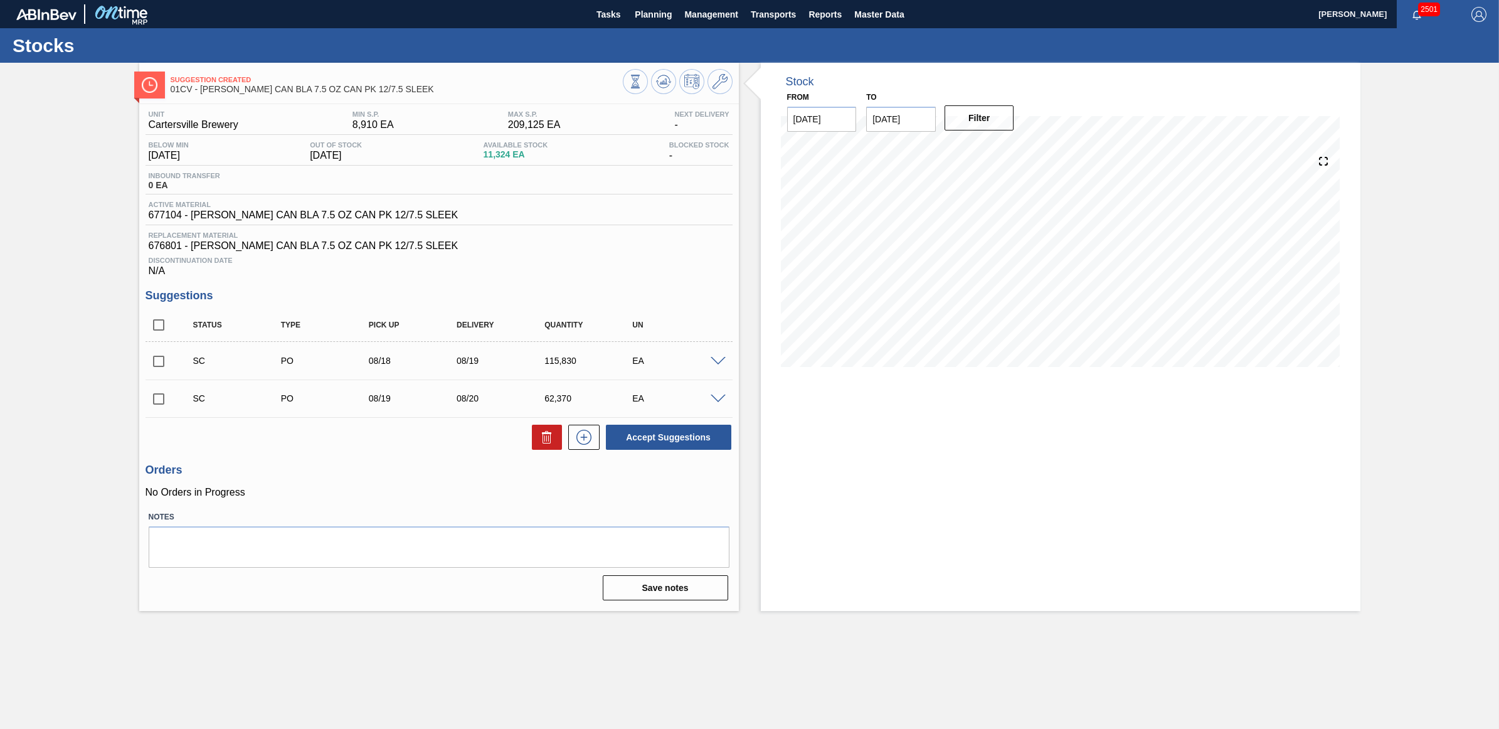
click at [719, 401] on span at bounding box center [718, 398] width 15 height 9
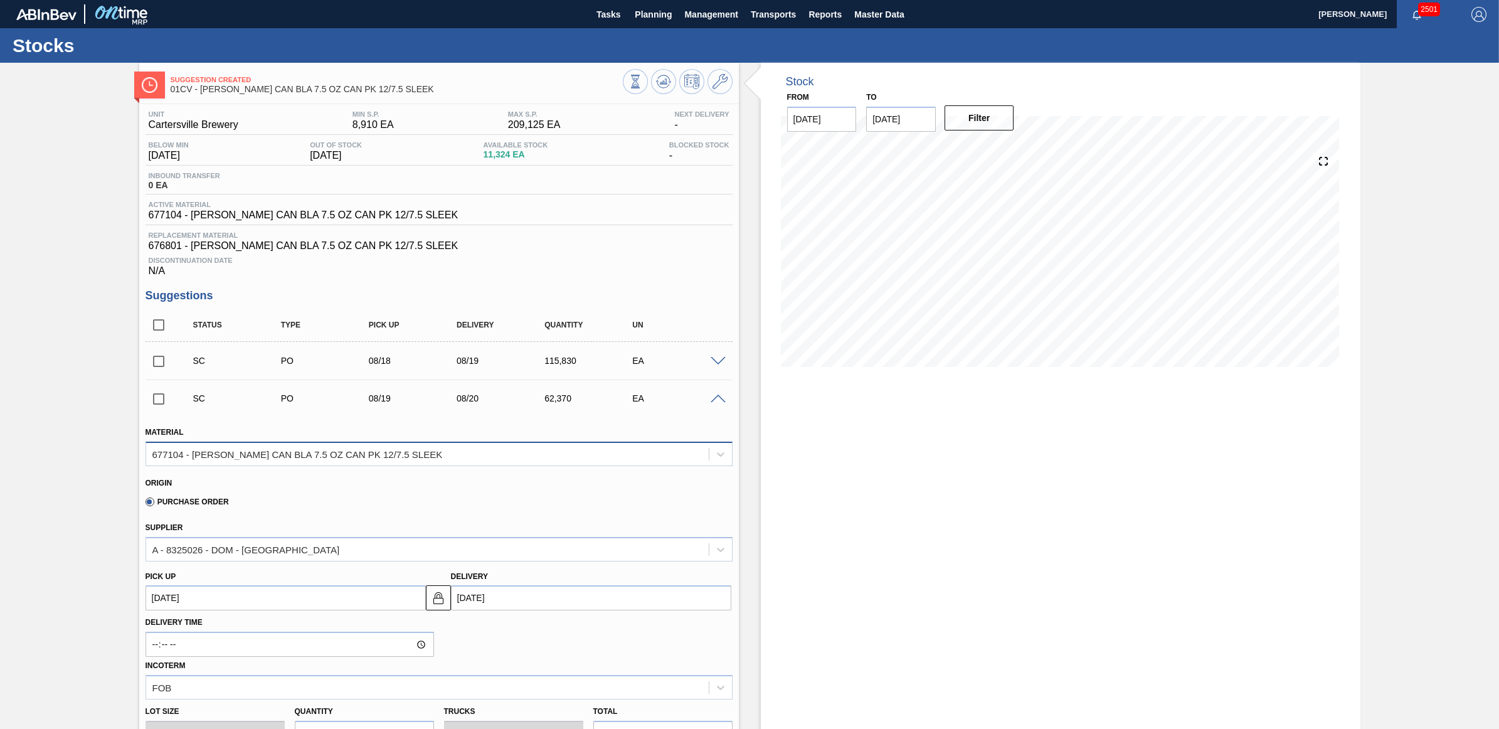
scroll to position [78, 0]
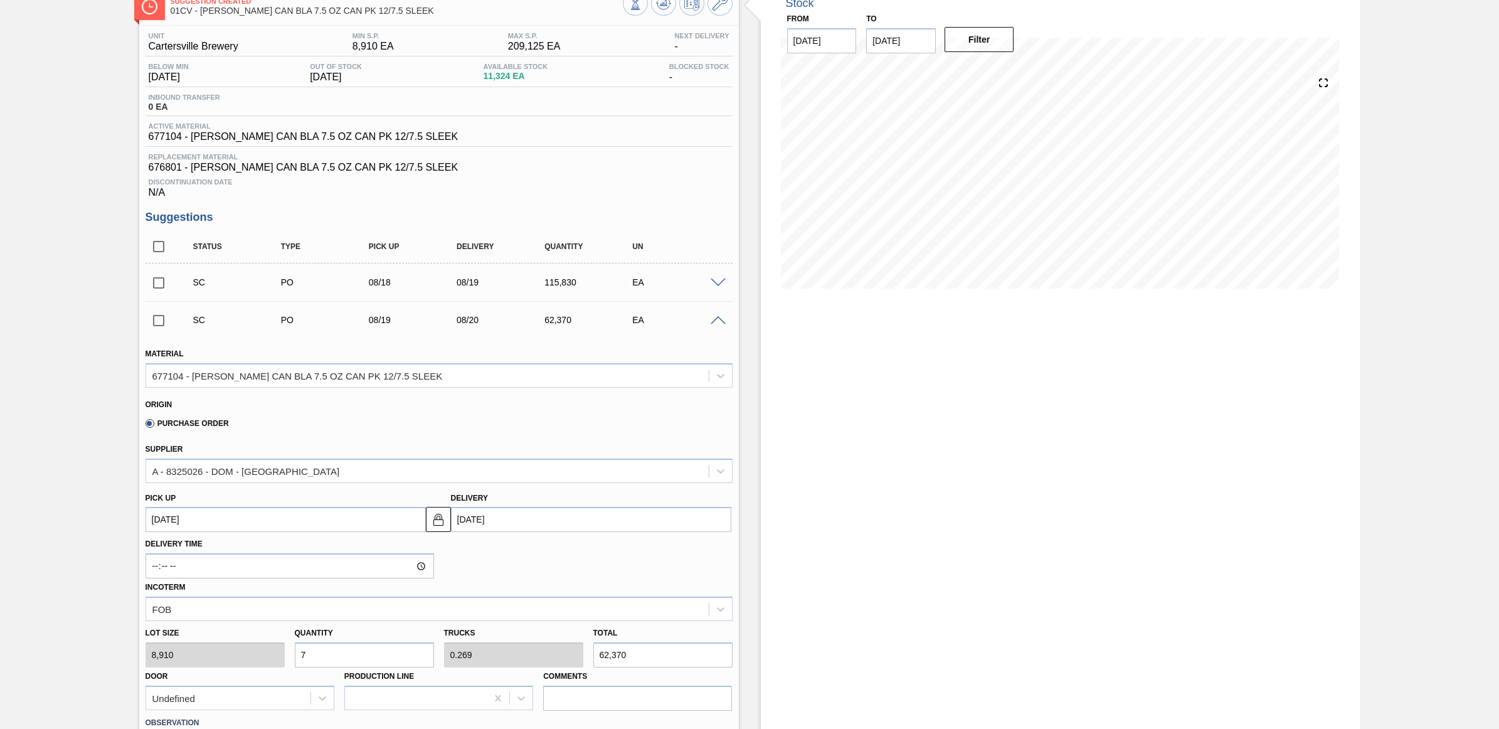
click at [713, 324] on span at bounding box center [718, 320] width 15 height 9
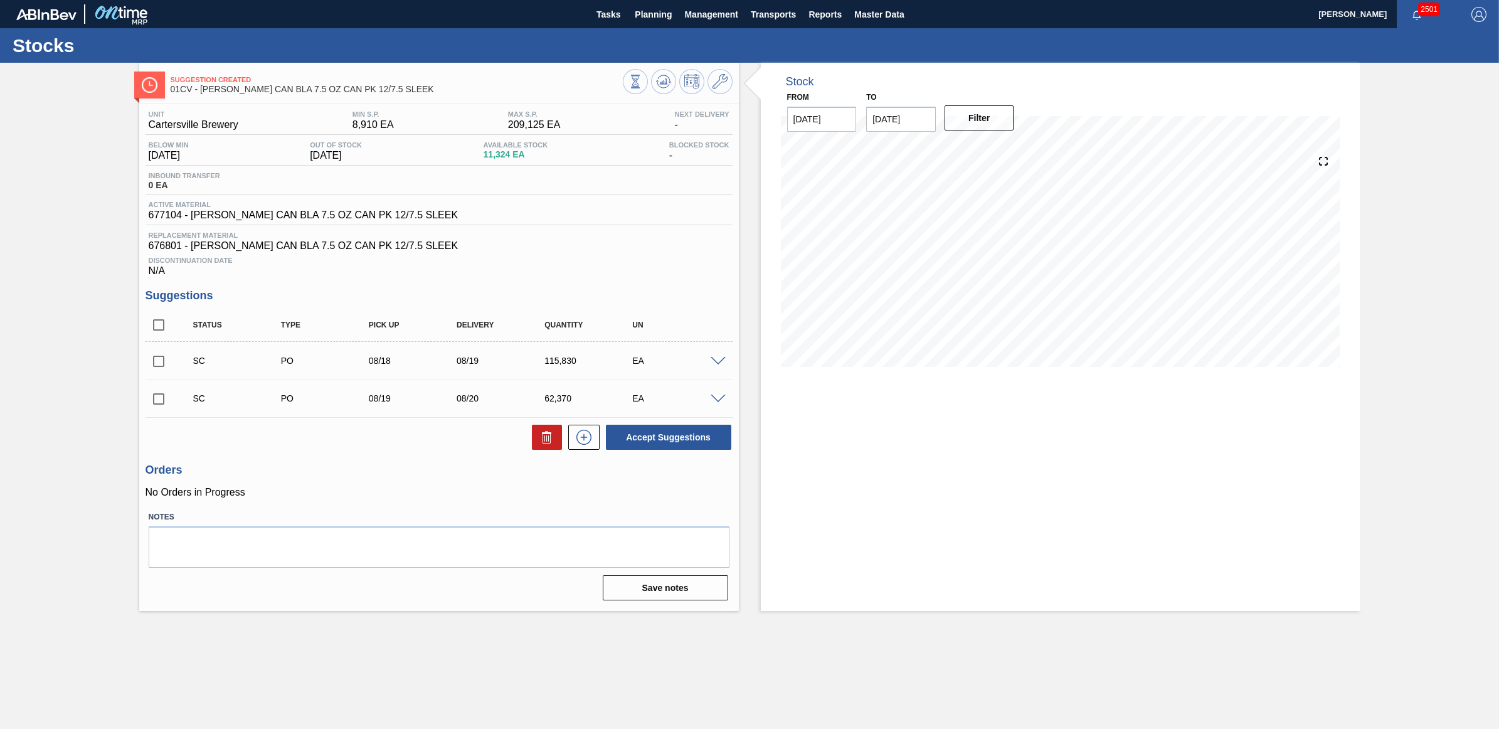
scroll to position [0, 0]
click at [161, 405] on input "checkbox" at bounding box center [159, 399] width 26 height 26
click at [670, 435] on button "Accept Suggestions" at bounding box center [668, 437] width 125 height 25
checkbox input "false"
click at [643, 17] on span "Planning" at bounding box center [653, 14] width 37 height 15
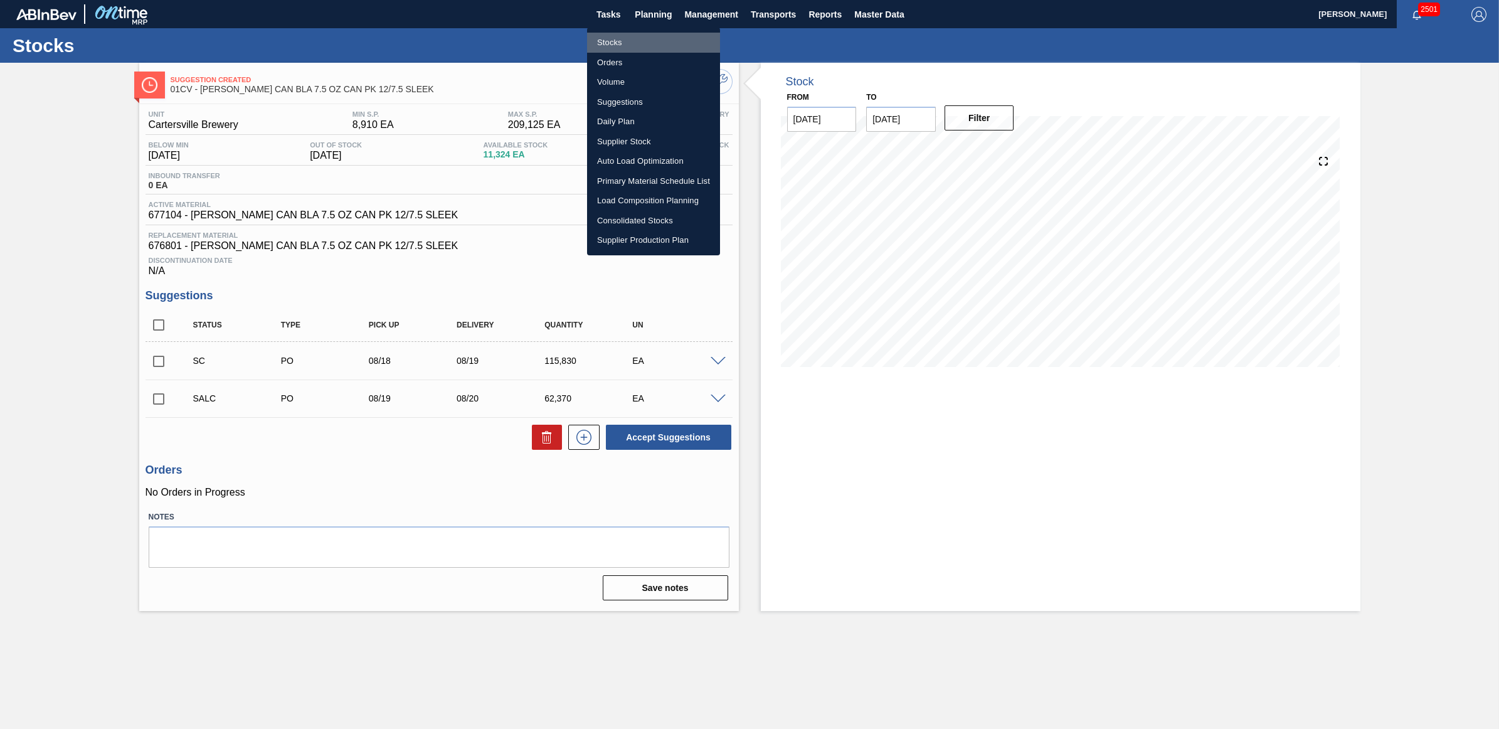
click at [622, 45] on li "Stocks" at bounding box center [653, 43] width 133 height 20
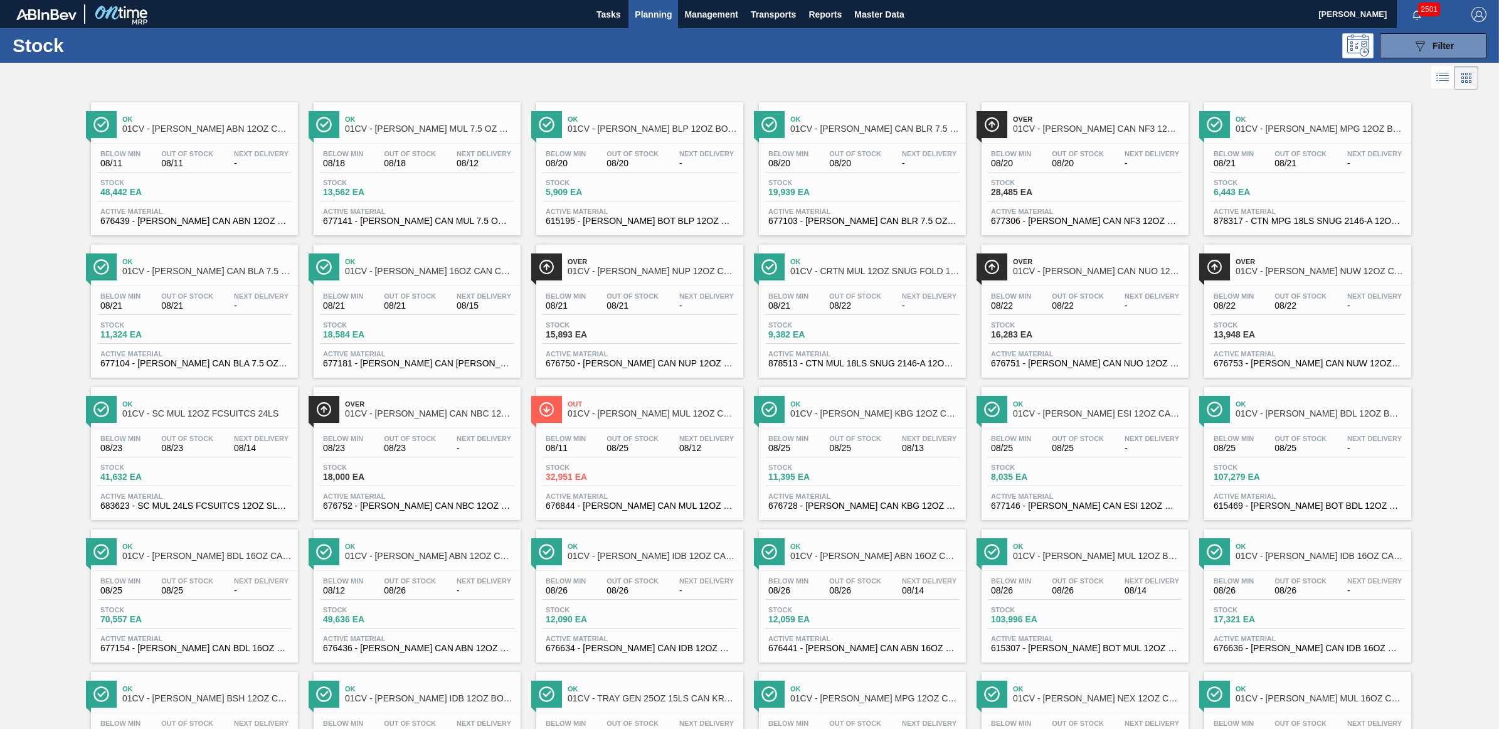
click at [1058, 144] on div "Below Min 08/20 Out Of Stock 08/20 Next Delivery - Stock 28,485 EA Active Mater…" at bounding box center [1085, 186] width 207 height 85
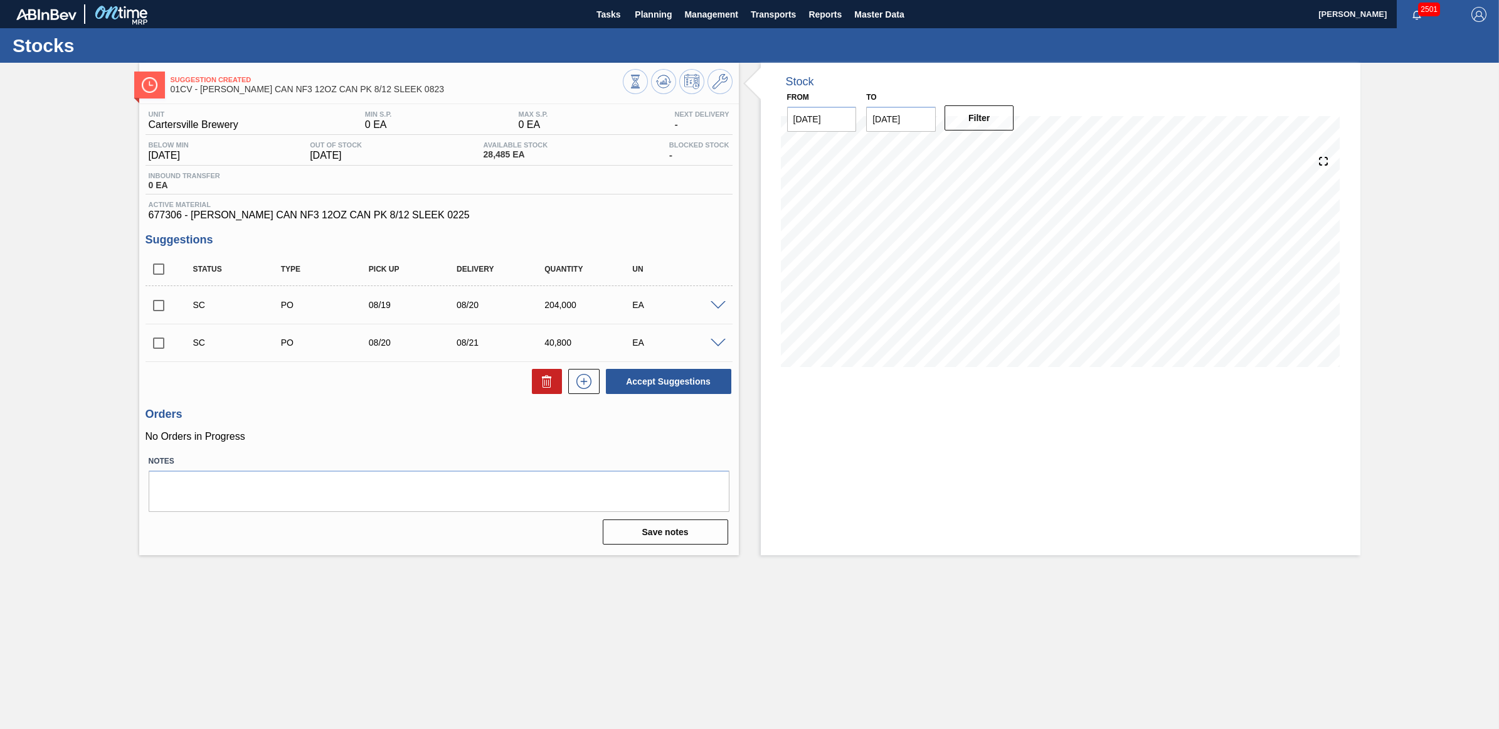
click at [719, 344] on span at bounding box center [718, 343] width 15 height 9
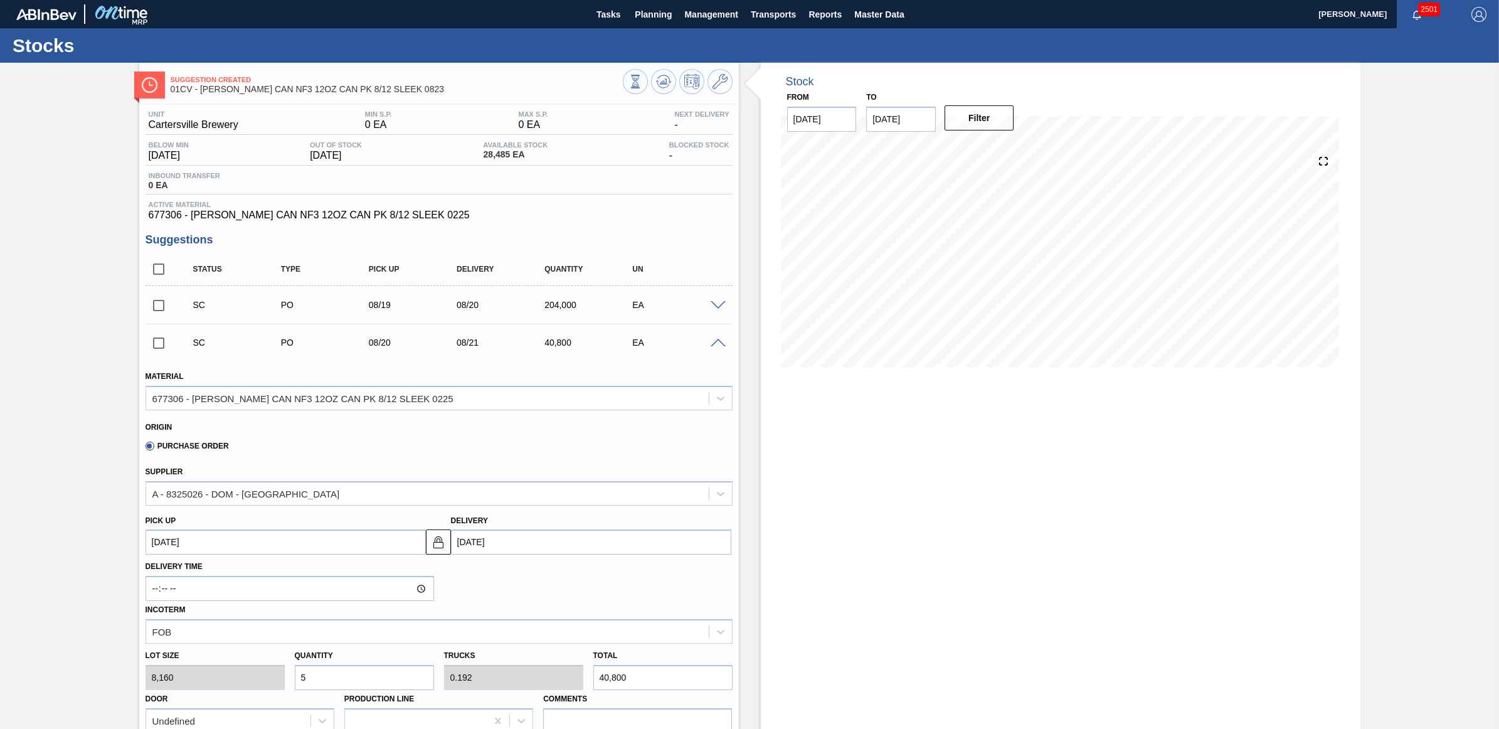
click at [719, 344] on span at bounding box center [718, 343] width 15 height 9
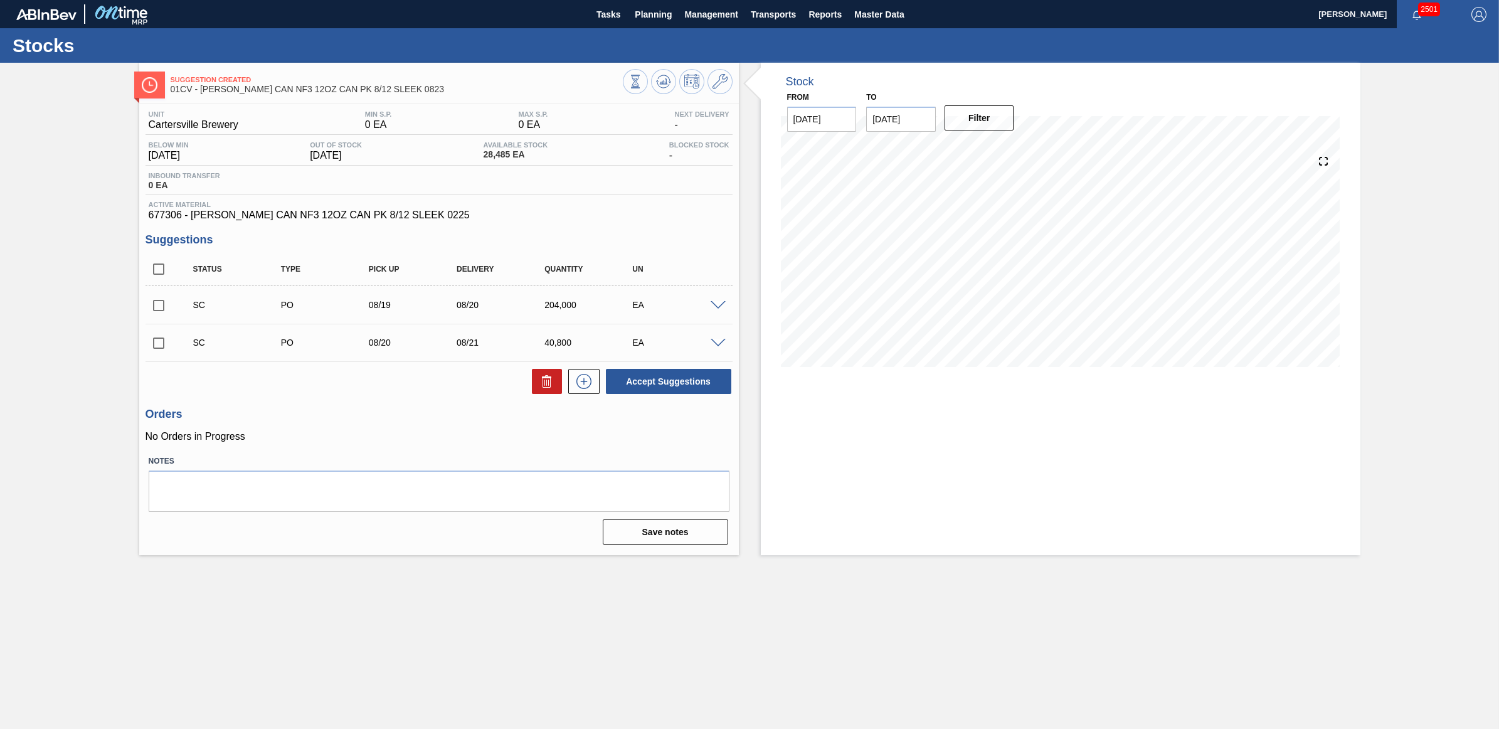
drag, startPoint x: 160, startPoint y: 344, endPoint x: 224, endPoint y: 352, distance: 64.5
click at [158, 347] on input "checkbox" at bounding box center [159, 343] width 26 height 26
click at [672, 386] on button "Accept Suggestions" at bounding box center [668, 381] width 125 height 25
checkbox input "false"
click at [641, 18] on span "Planning" at bounding box center [653, 14] width 37 height 15
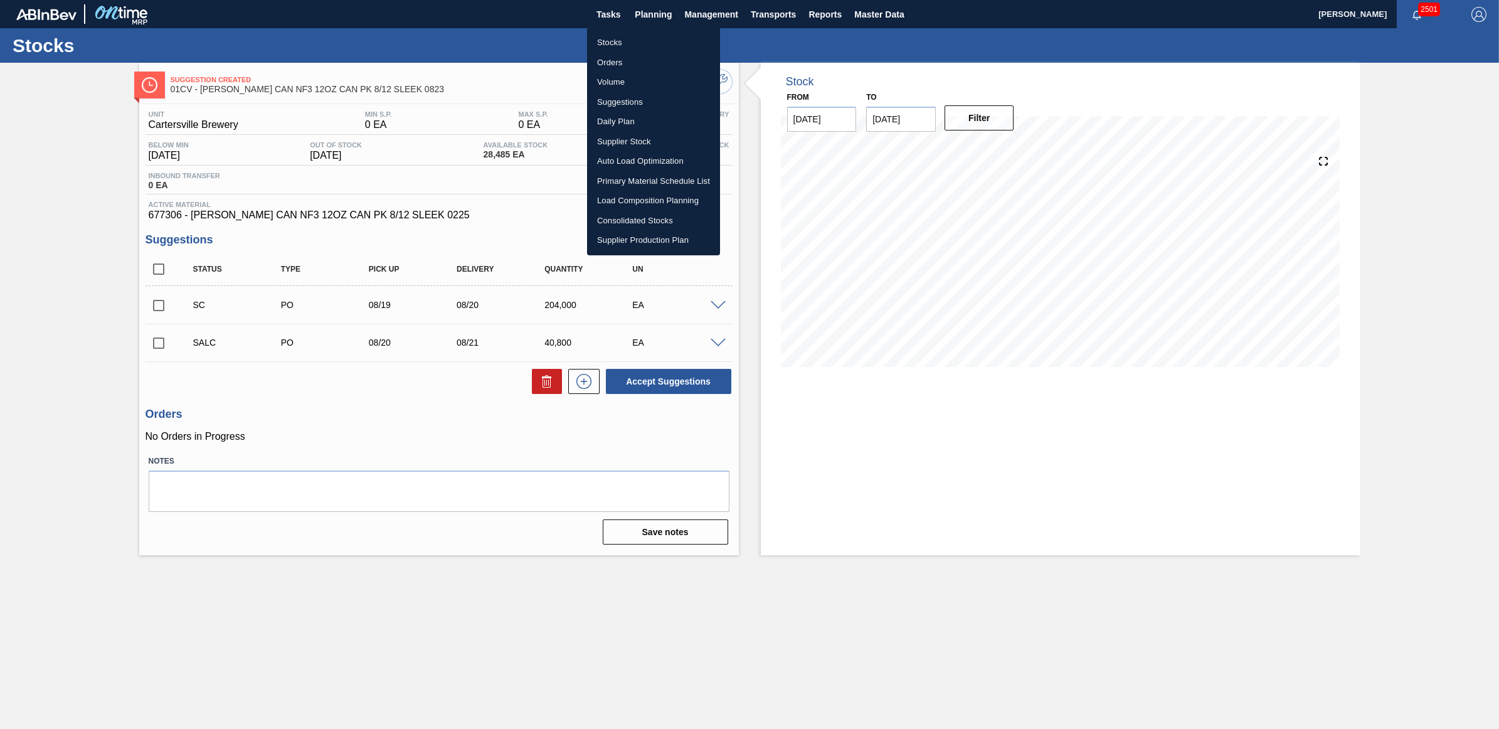
click at [638, 43] on li "Stocks" at bounding box center [653, 43] width 133 height 20
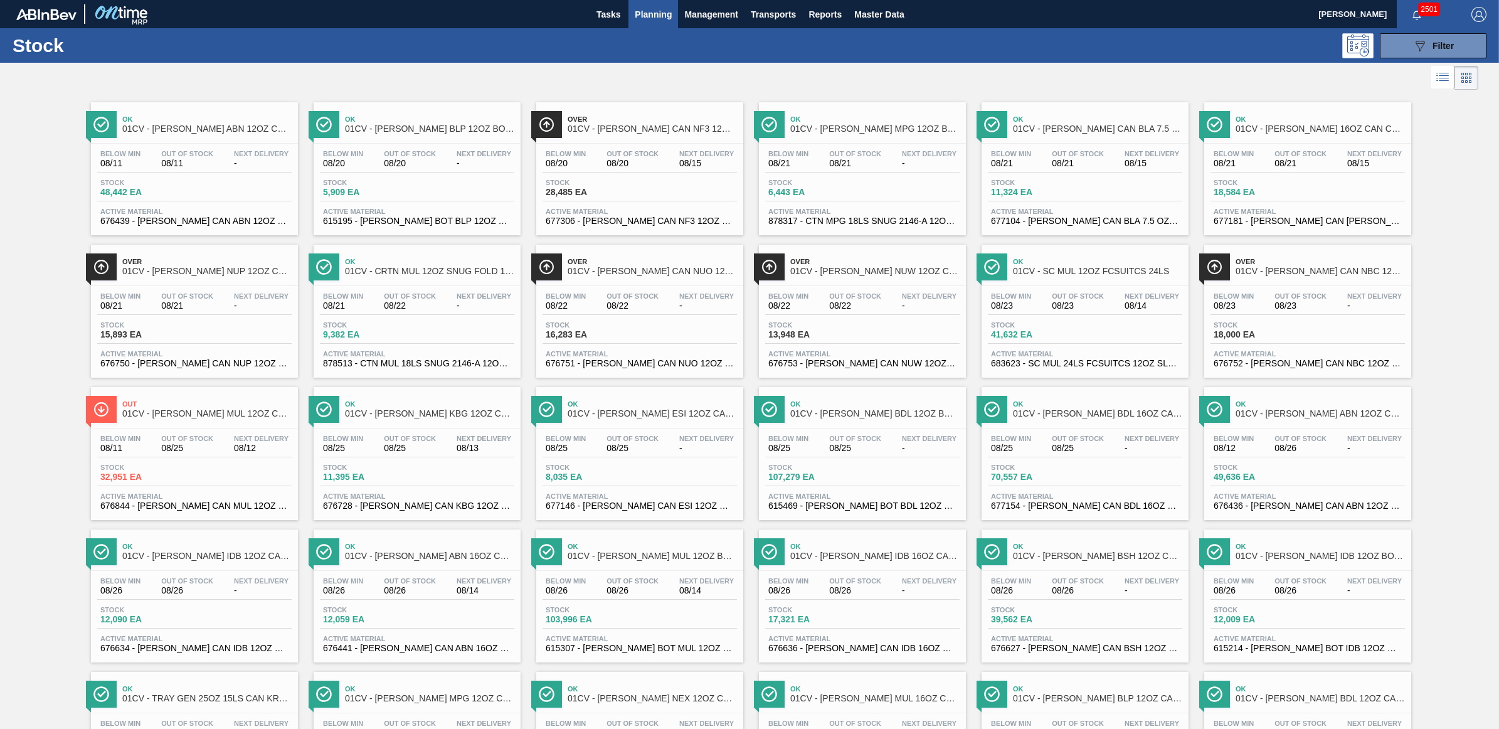
drag, startPoint x: 194, startPoint y: 306, endPoint x: 17, endPoint y: 255, distance: 184.6
click at [194, 306] on span "08/21" at bounding box center [187, 305] width 52 height 9
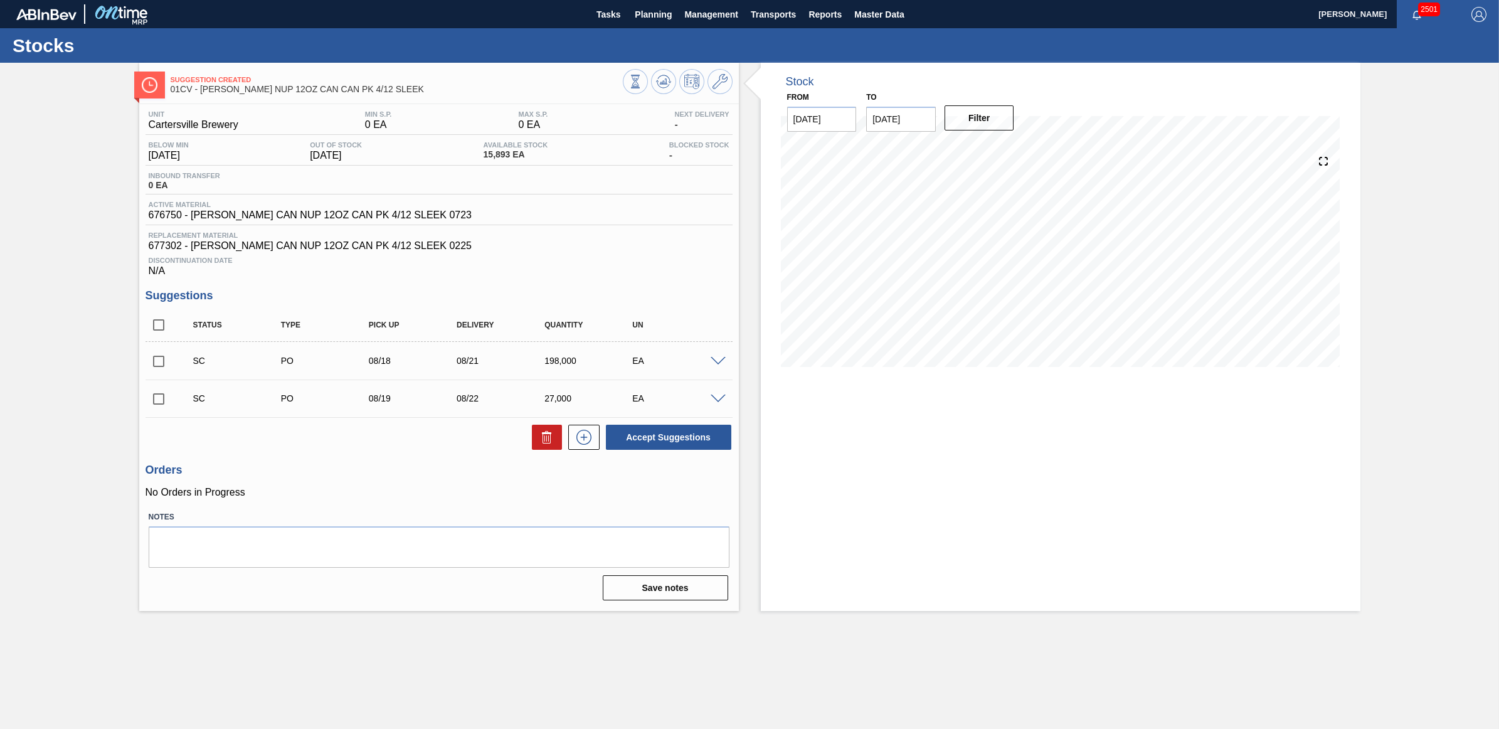
click at [716, 366] on span at bounding box center [718, 361] width 15 height 9
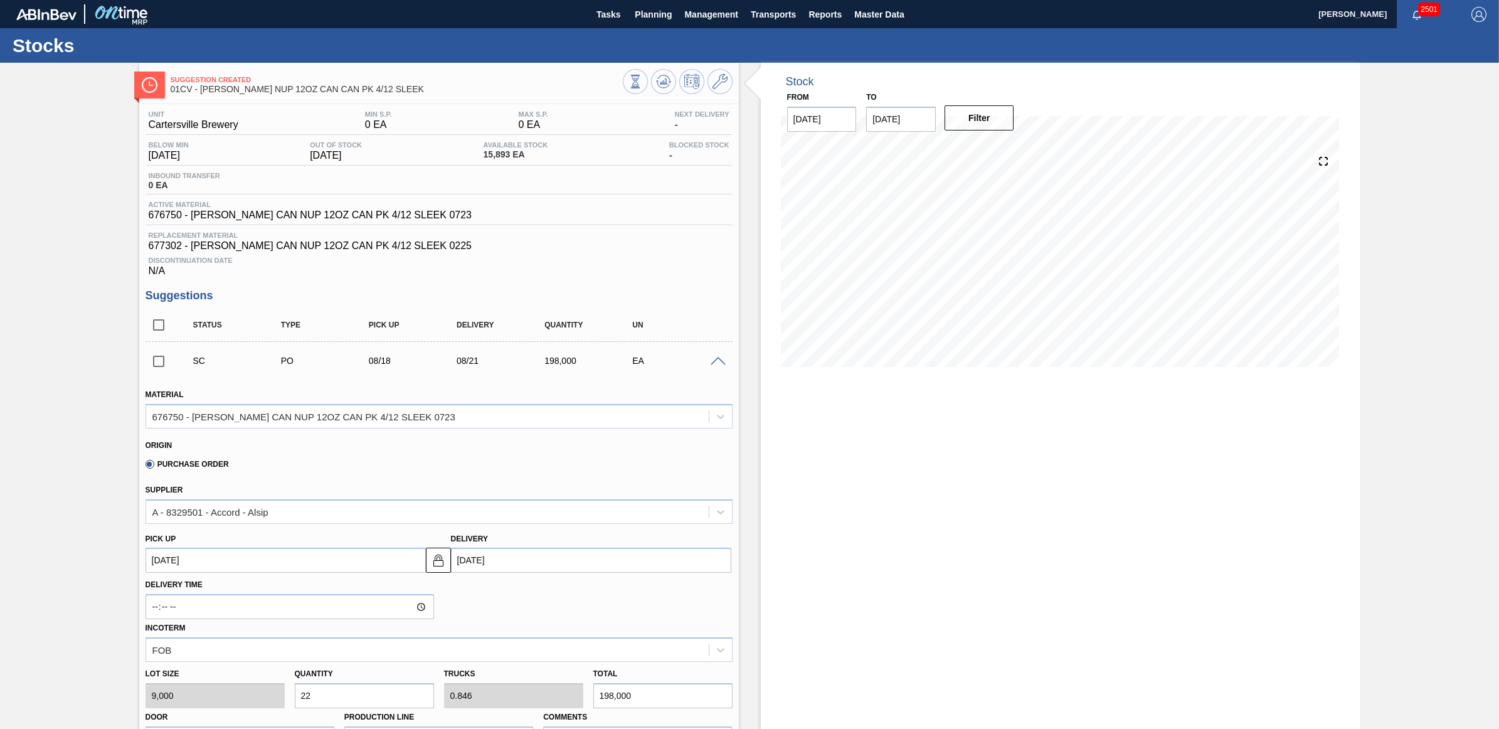
click at [716, 366] on span at bounding box center [718, 361] width 15 height 9
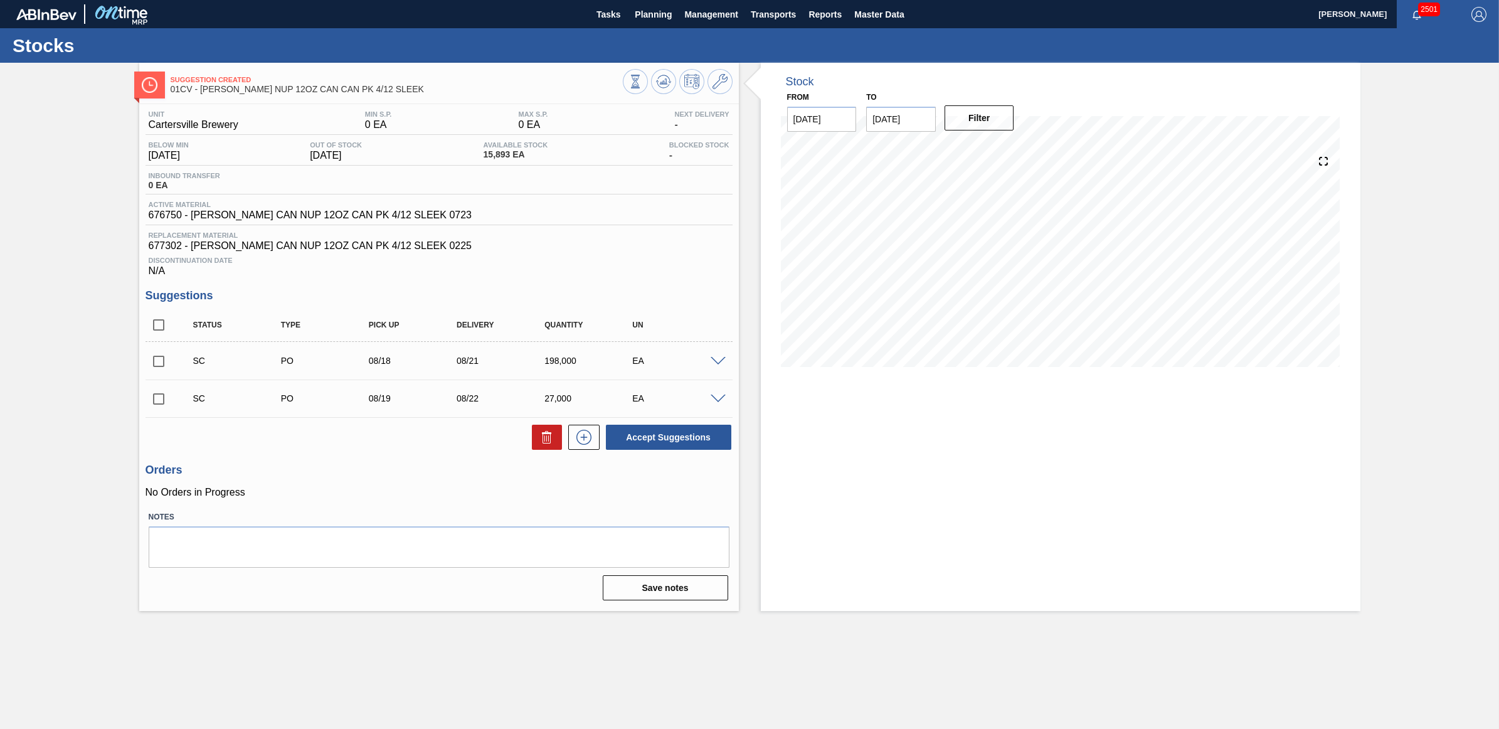
click at [719, 401] on span at bounding box center [718, 398] width 15 height 9
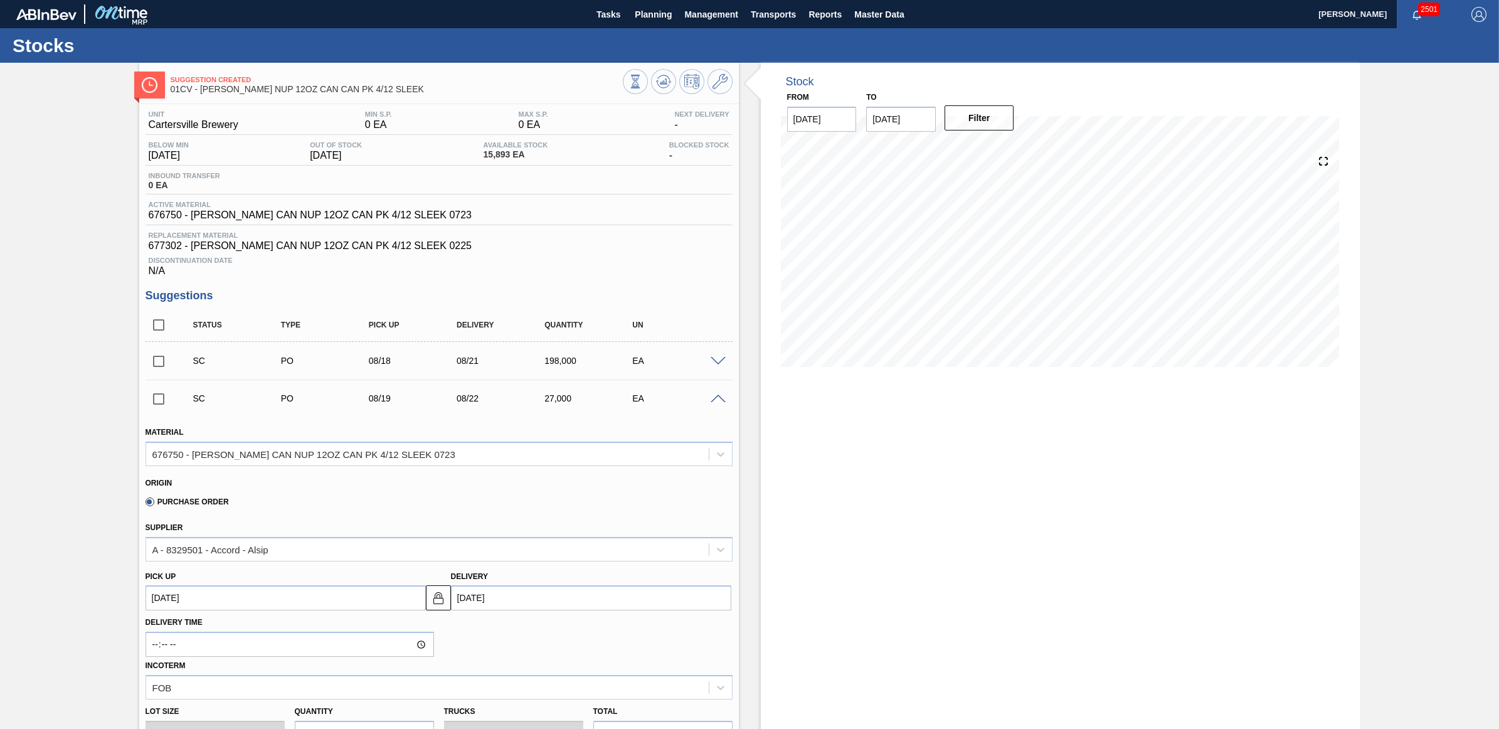
click at [719, 401] on span at bounding box center [718, 398] width 15 height 9
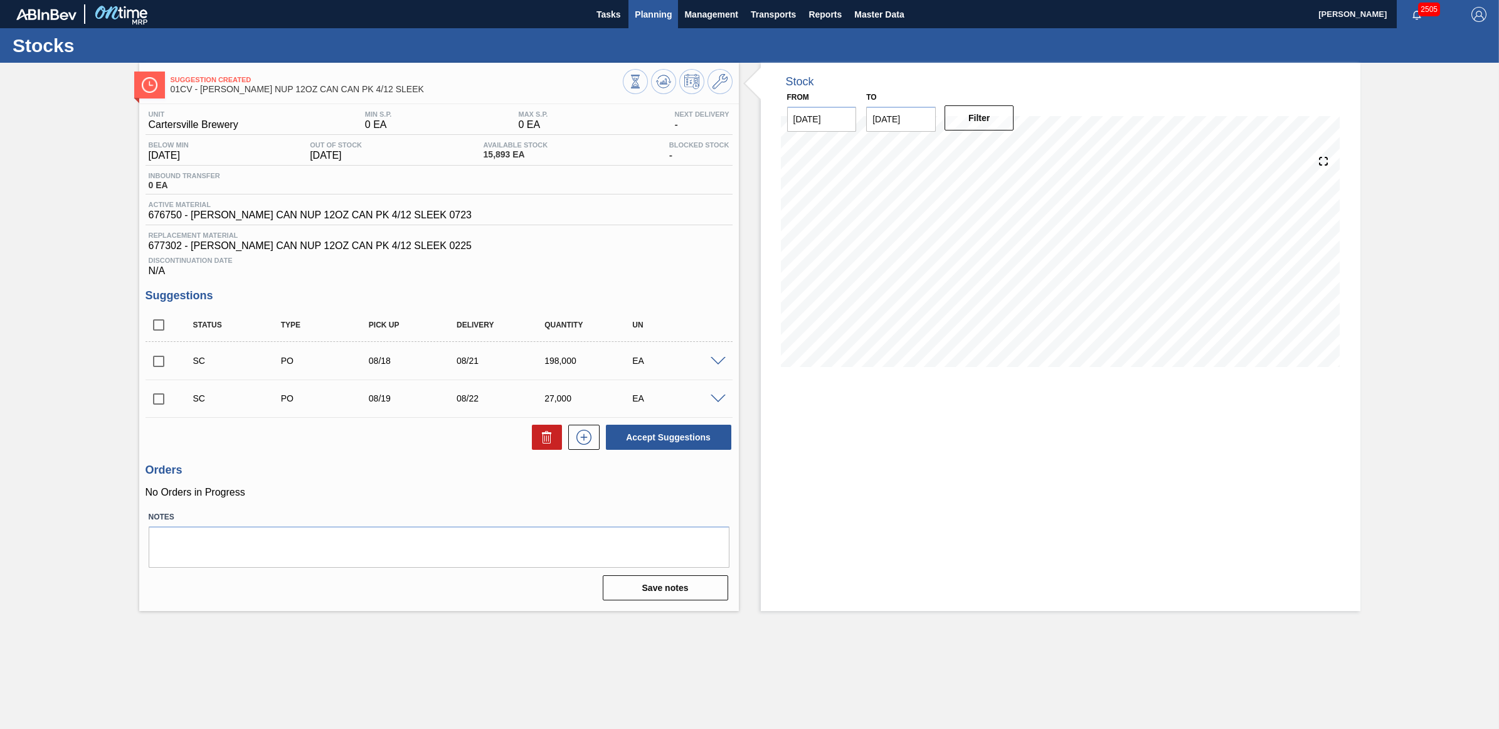
click at [646, 21] on span "Planning" at bounding box center [653, 14] width 37 height 15
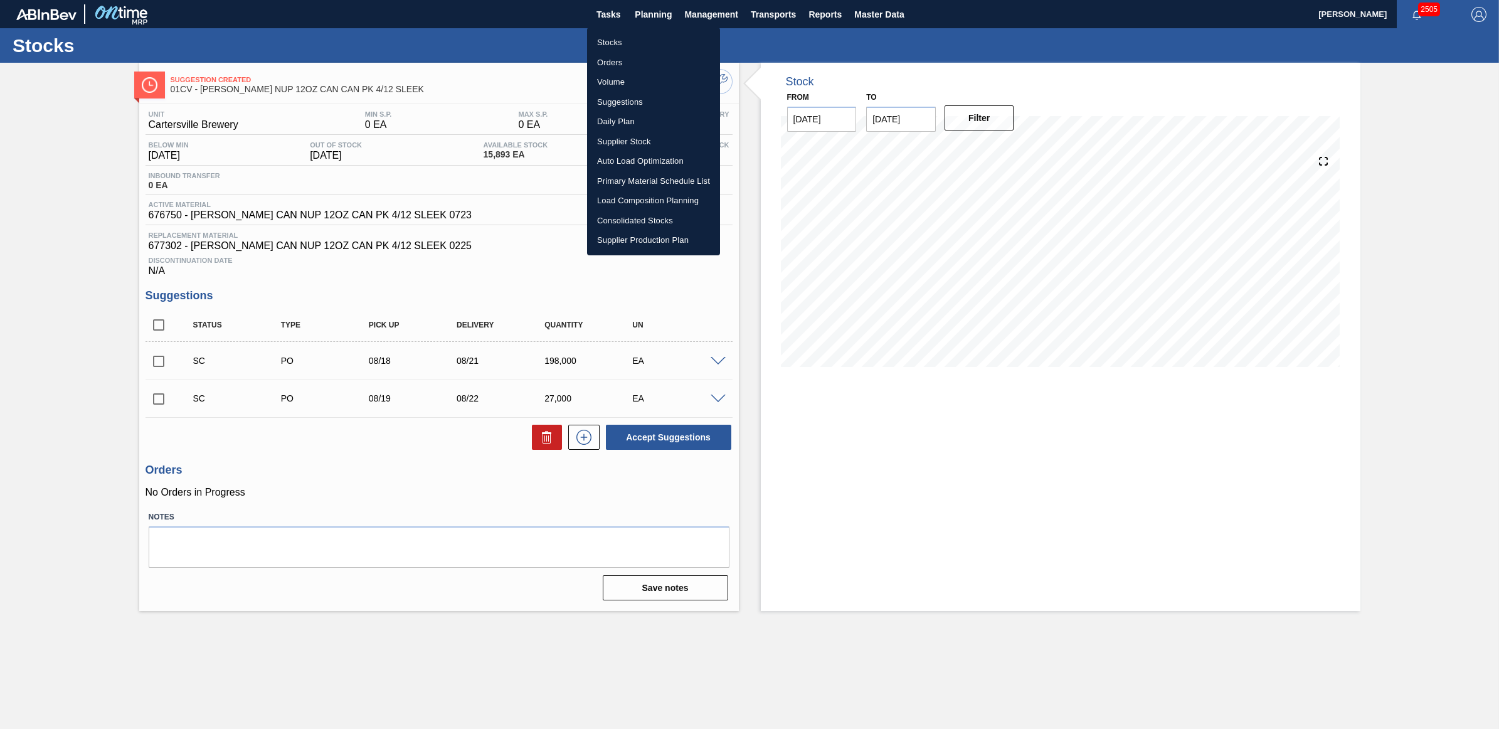
click at [632, 201] on li "Load Composition Planning" at bounding box center [653, 201] width 133 height 20
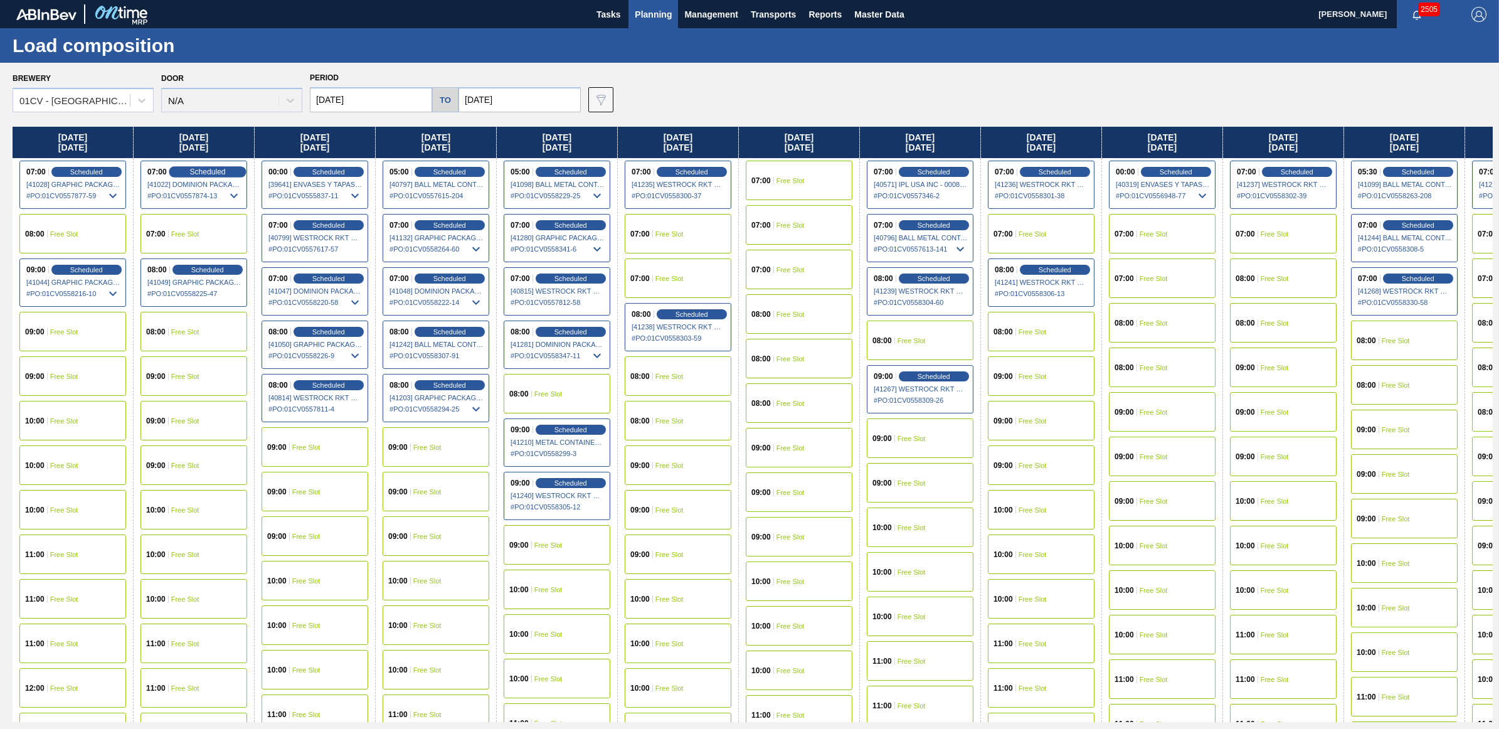
click at [188, 172] on div "Scheduled" at bounding box center [207, 171] width 77 height 11
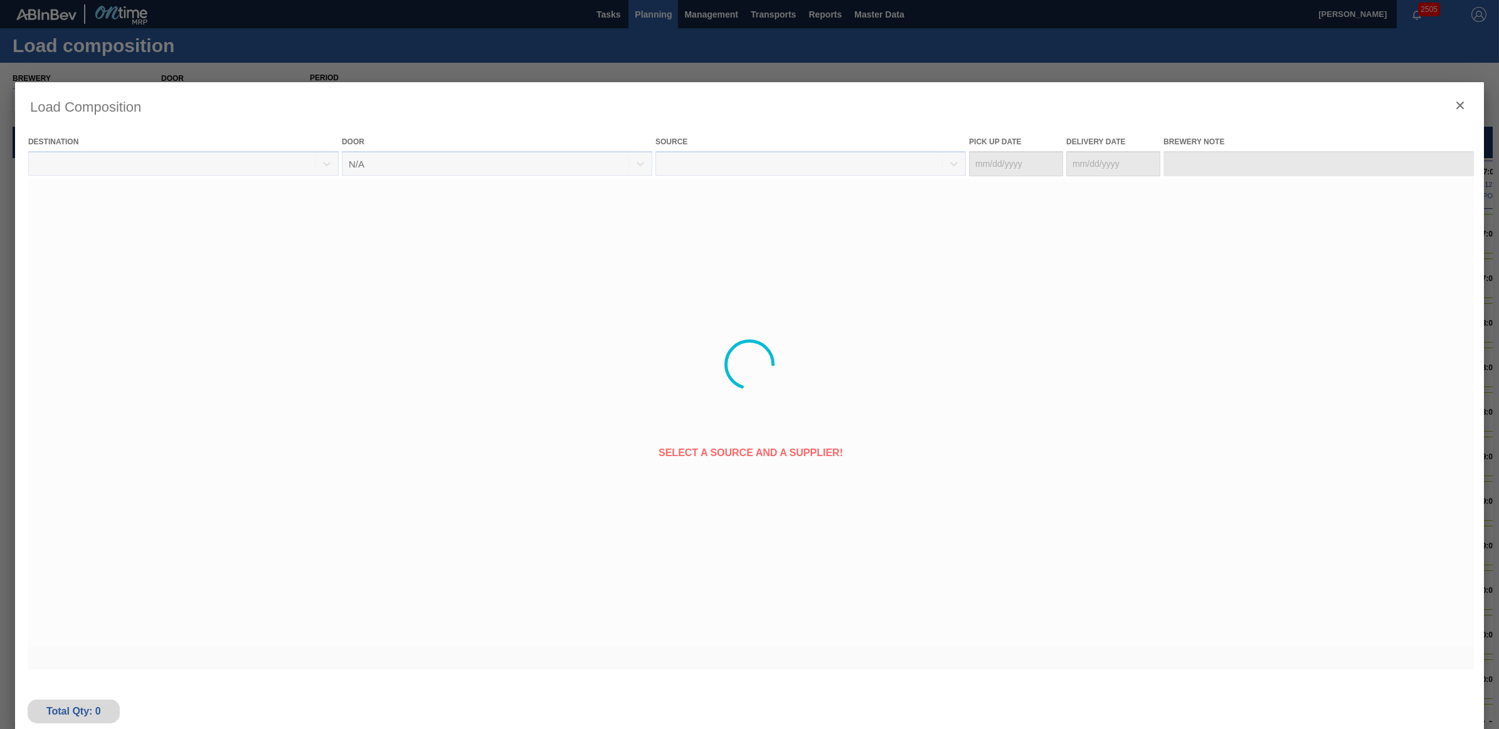
type Date "[DATE]"
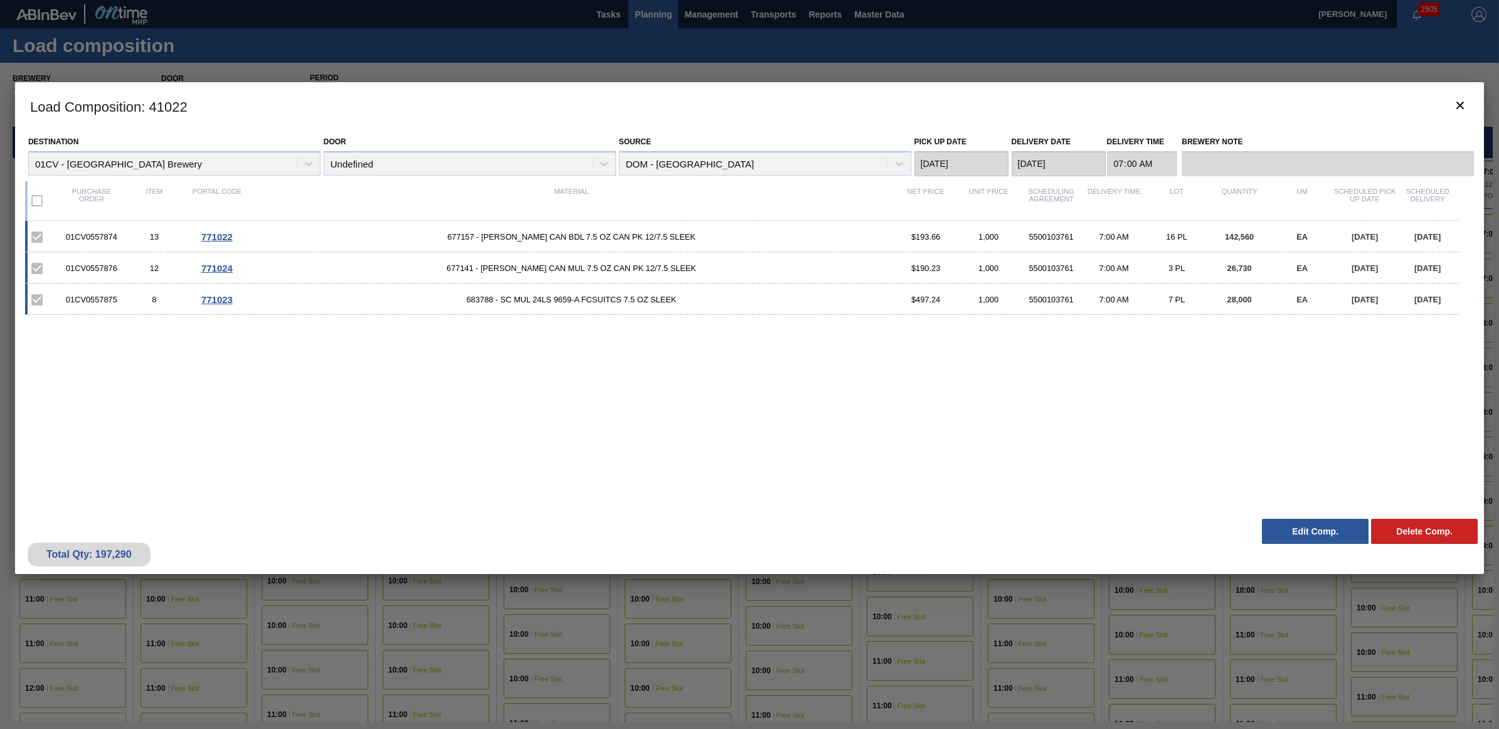
click at [746, 530] on button "Edit Comp." at bounding box center [1315, 531] width 107 height 25
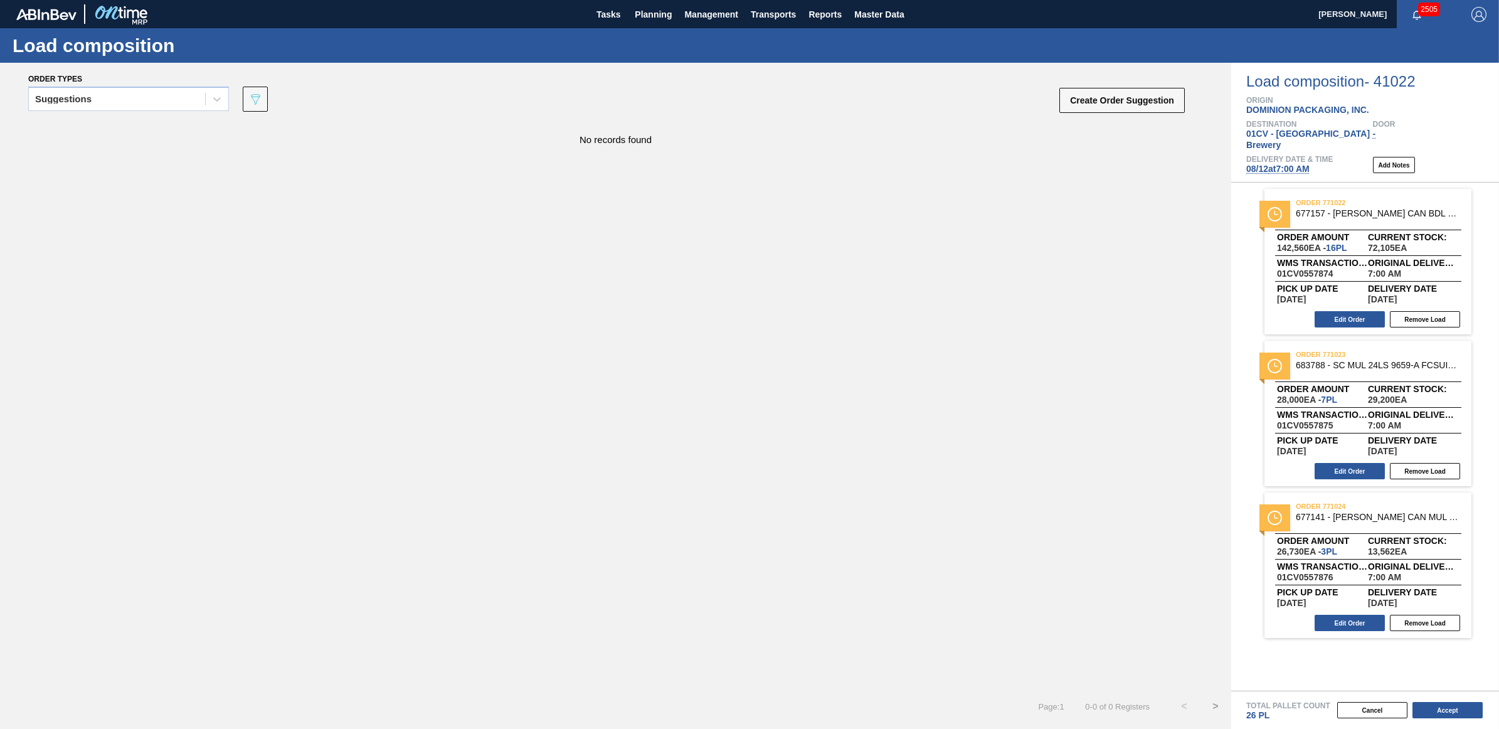
click at [746, 164] on span "08/12 at 7:00 AM" at bounding box center [1277, 169] width 63 height 10
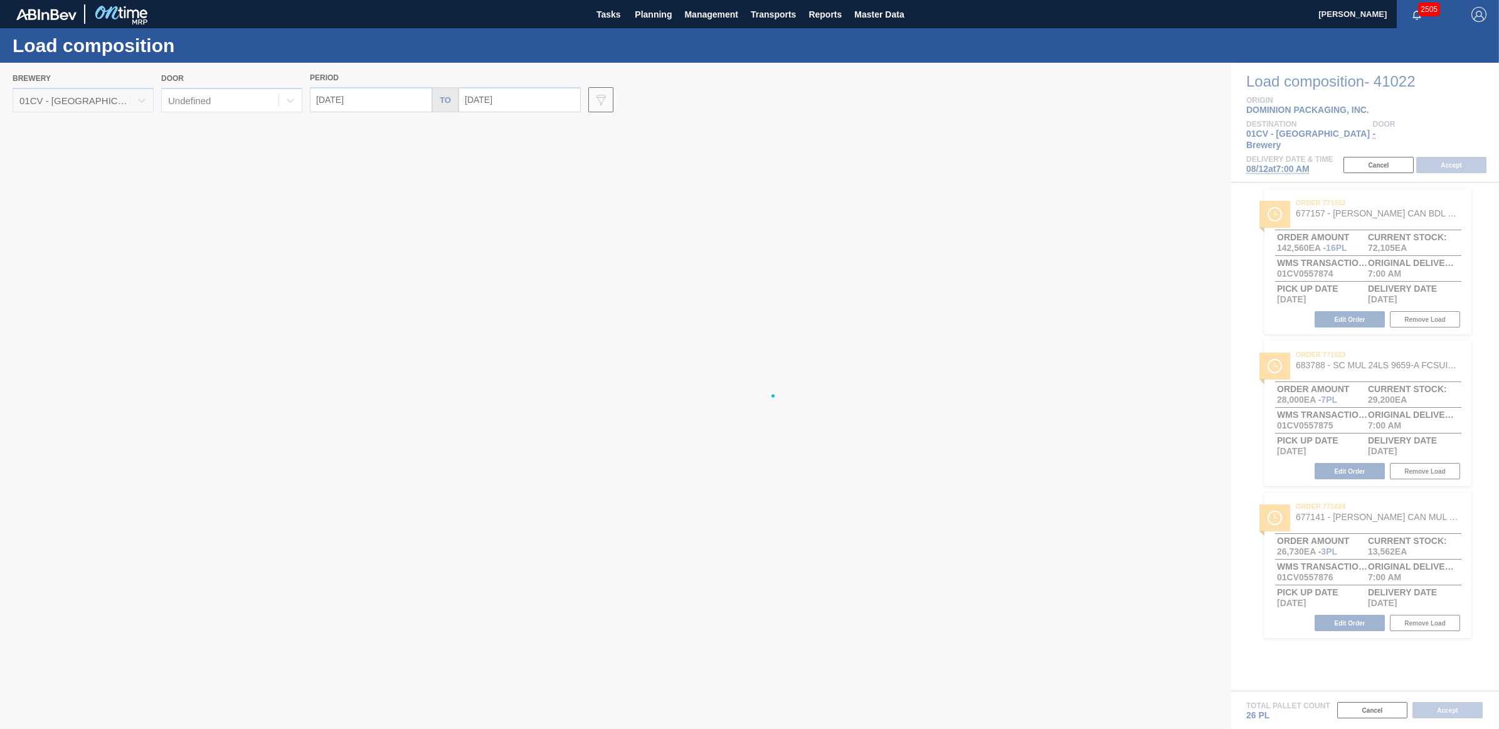
type input "[DATE]"
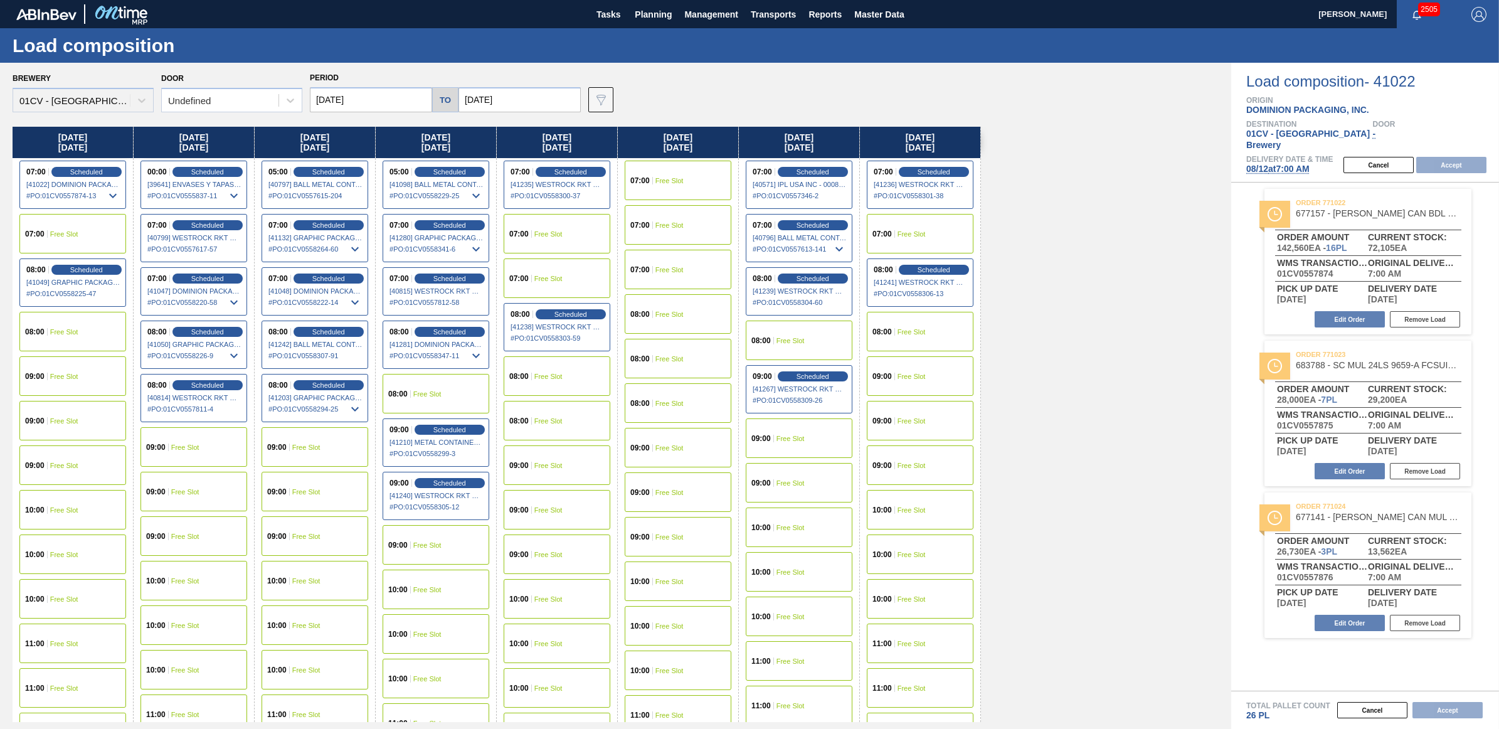
click at [179, 490] on span "Free Slot" at bounding box center [185, 492] width 28 height 8
click at [746, 157] on button "Accept" at bounding box center [1451, 165] width 70 height 16
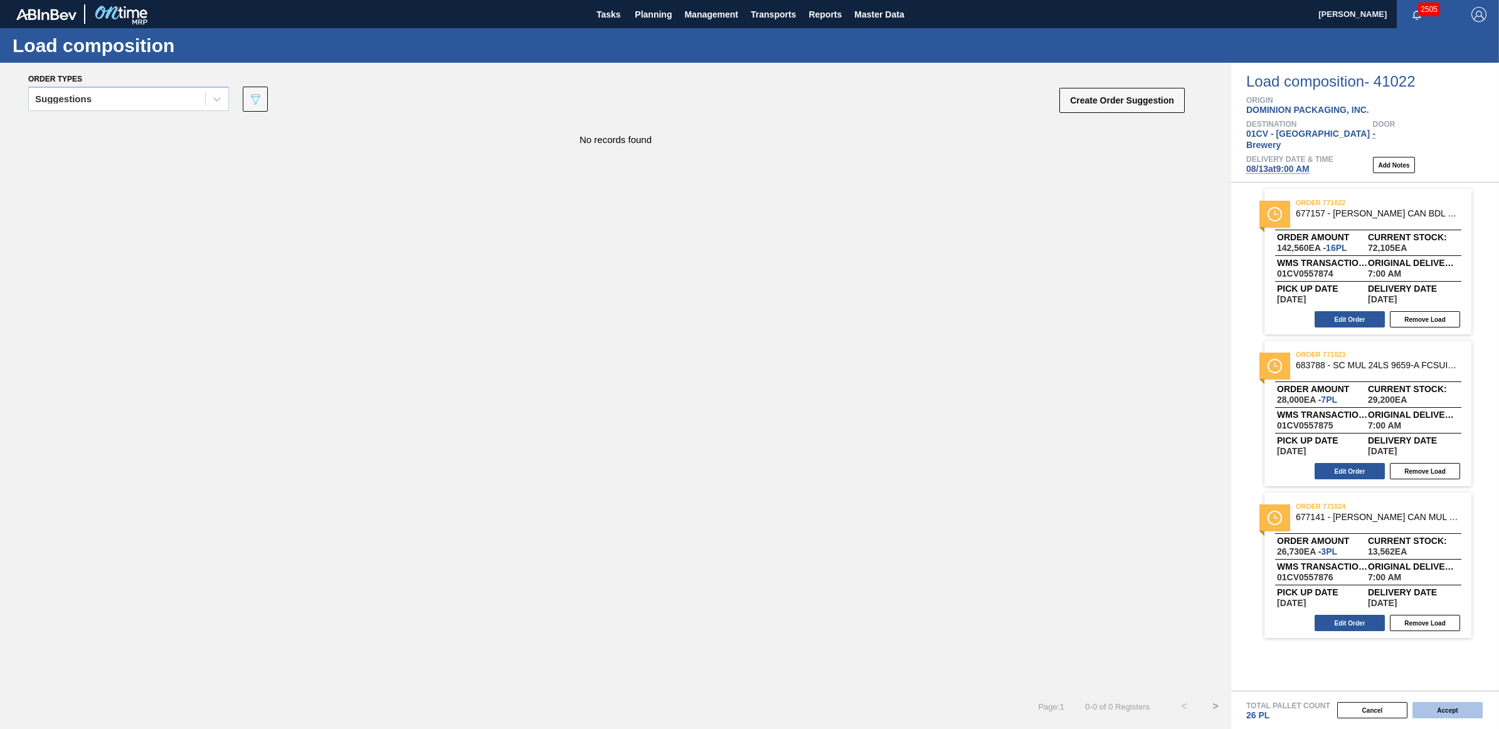
click at [746, 709] on button "Accept" at bounding box center [1447, 710] width 70 height 16
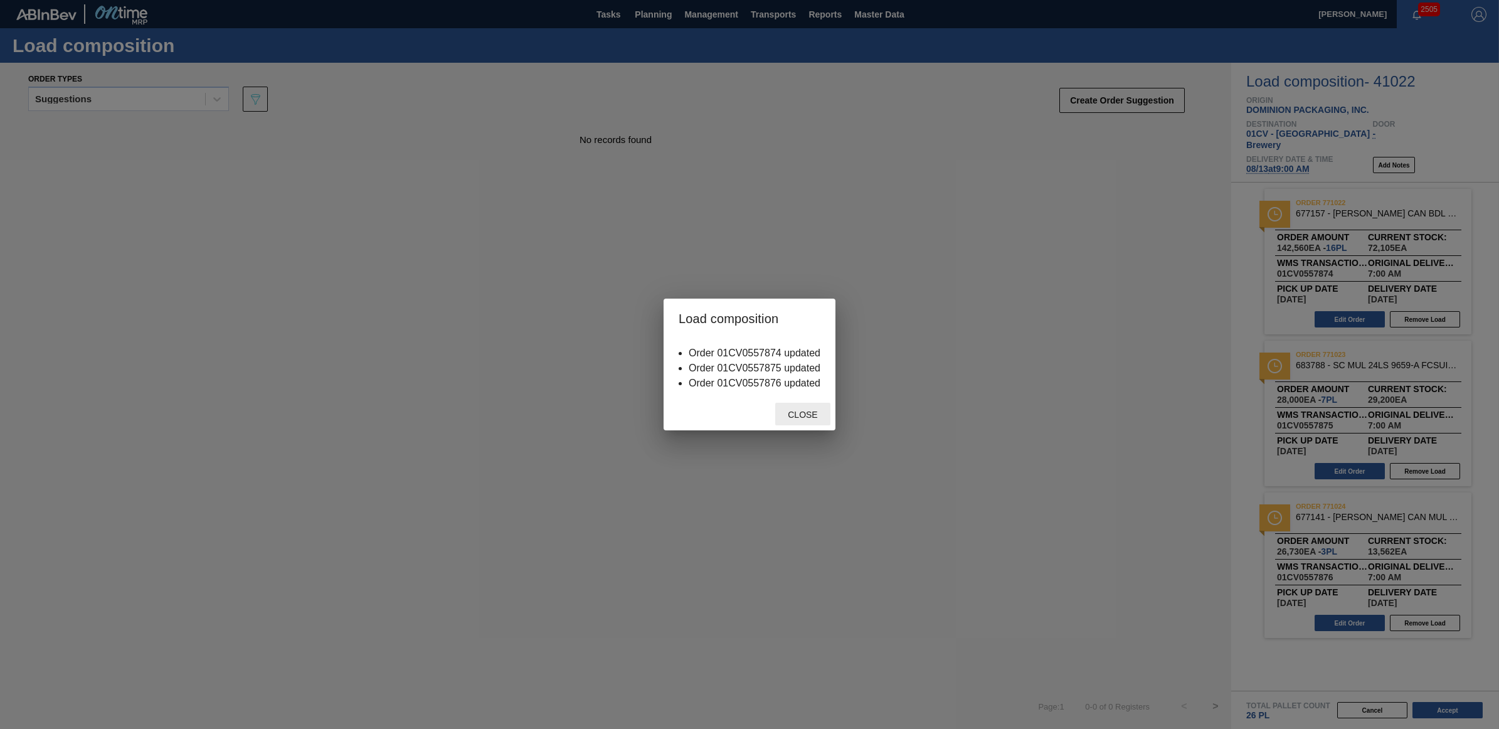
click at [746, 415] on span "Close" at bounding box center [803, 415] width 50 height 10
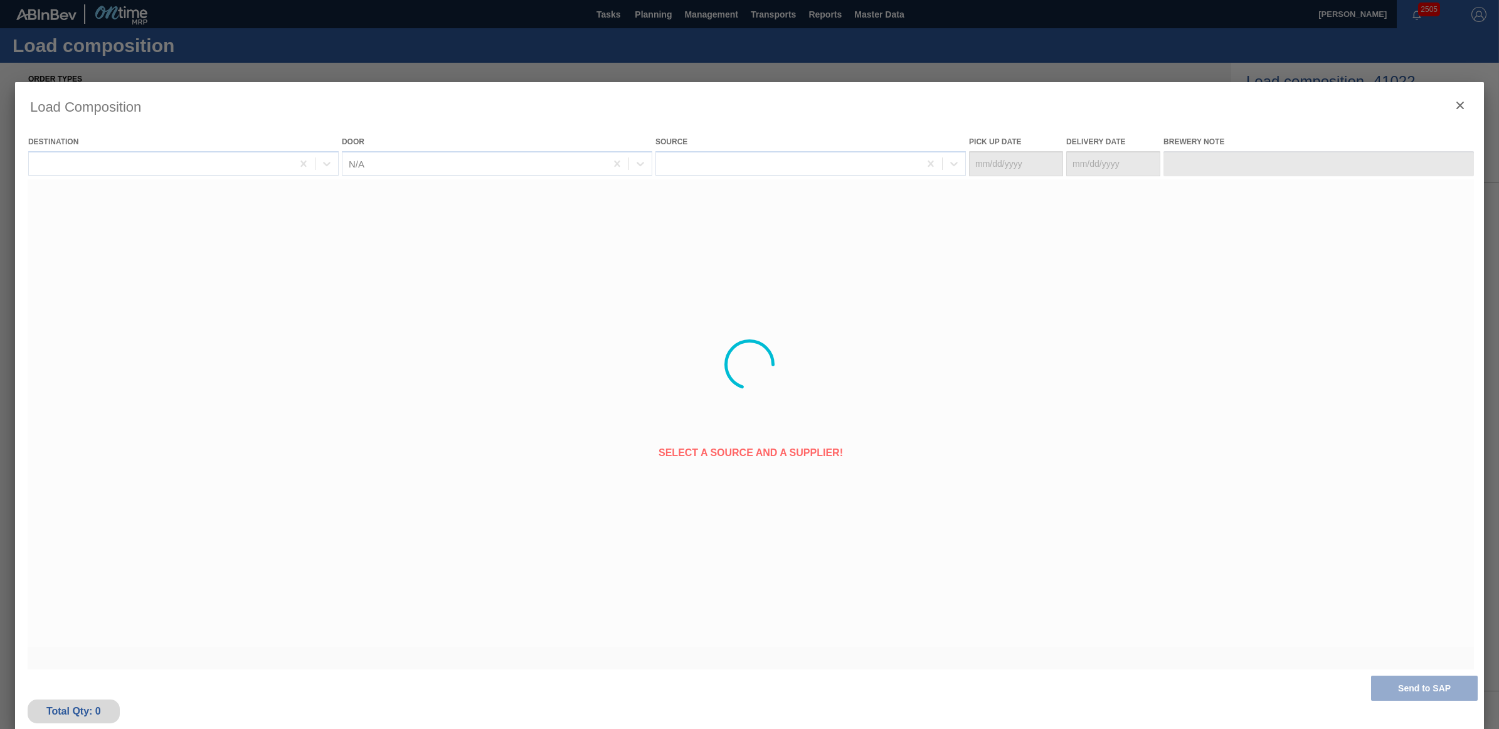
type Date "[DATE]"
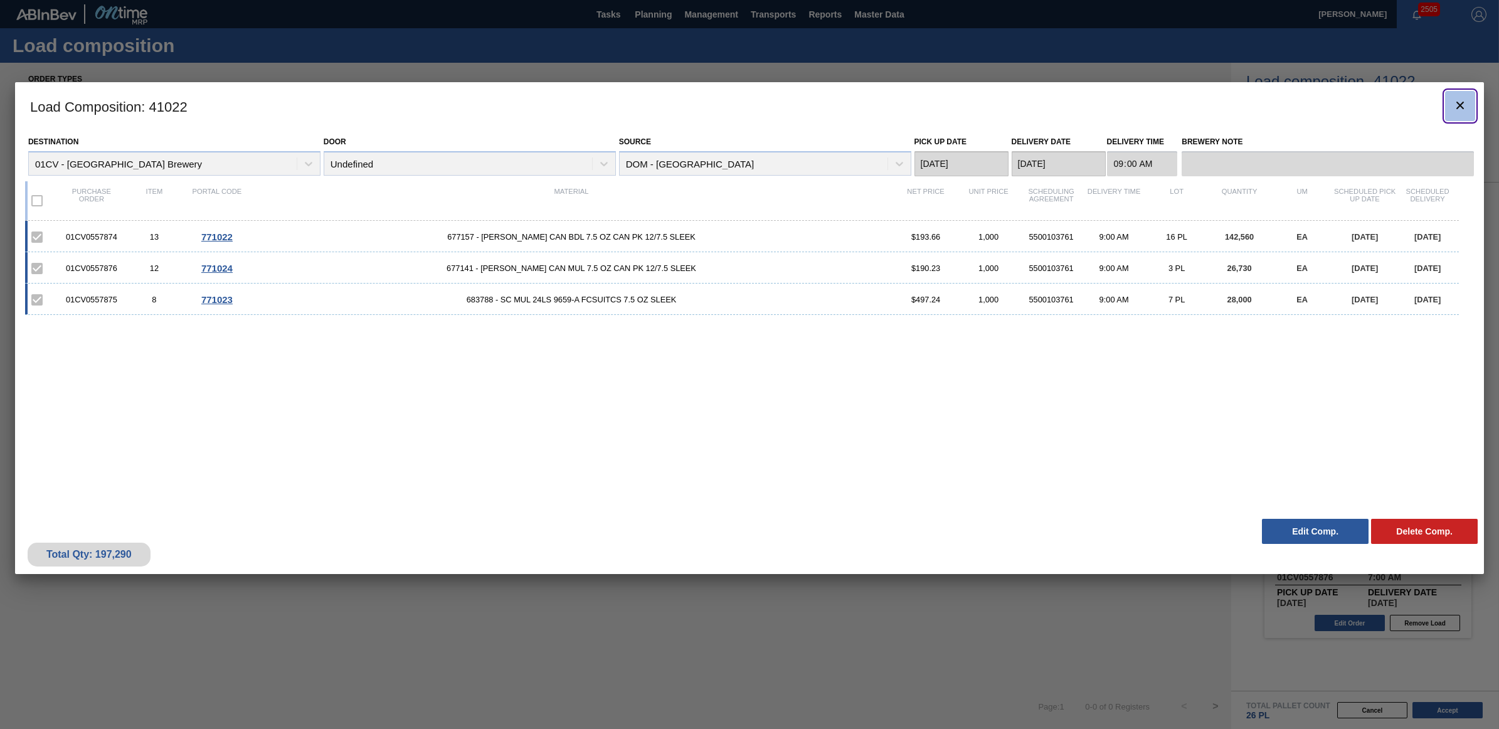
click at [746, 107] on icon "botão de ícone" at bounding box center [1460, 105] width 15 height 15
